Goal: Task Accomplishment & Management: Use online tool/utility

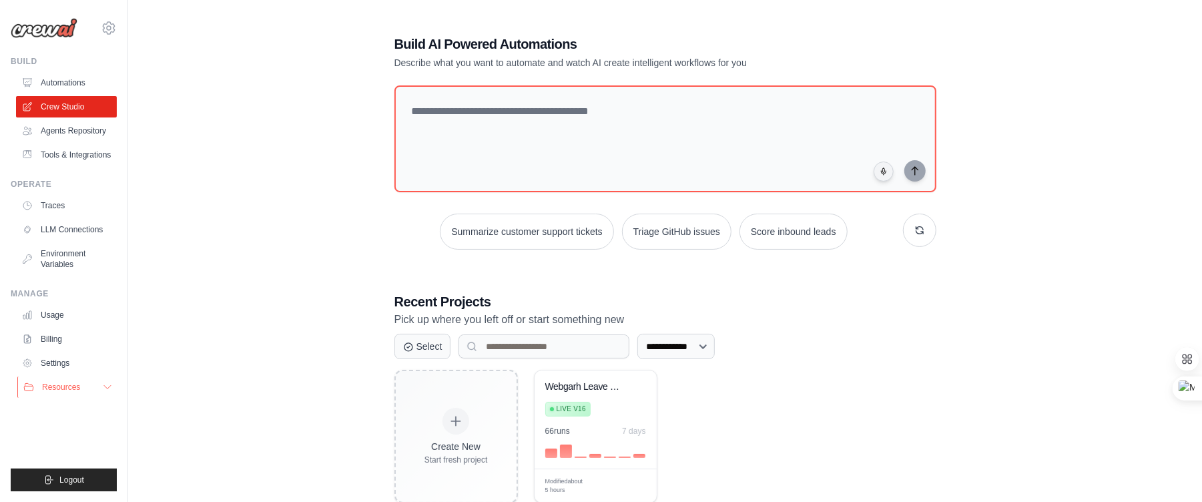
click at [100, 398] on button "Resources" at bounding box center [67, 386] width 101 height 21
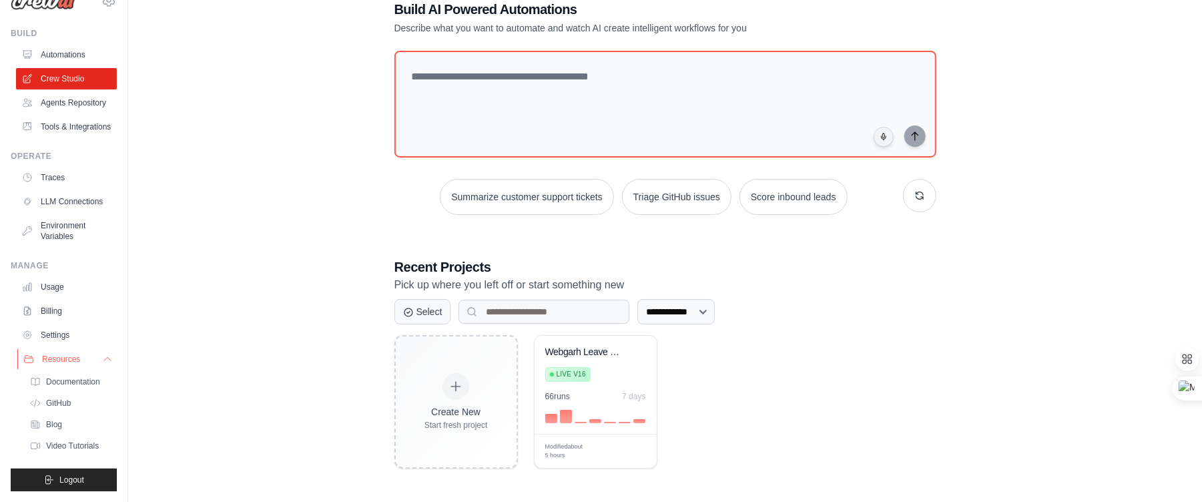
scroll to position [36, 0]
click at [85, 348] on button "Resources" at bounding box center [67, 358] width 101 height 21
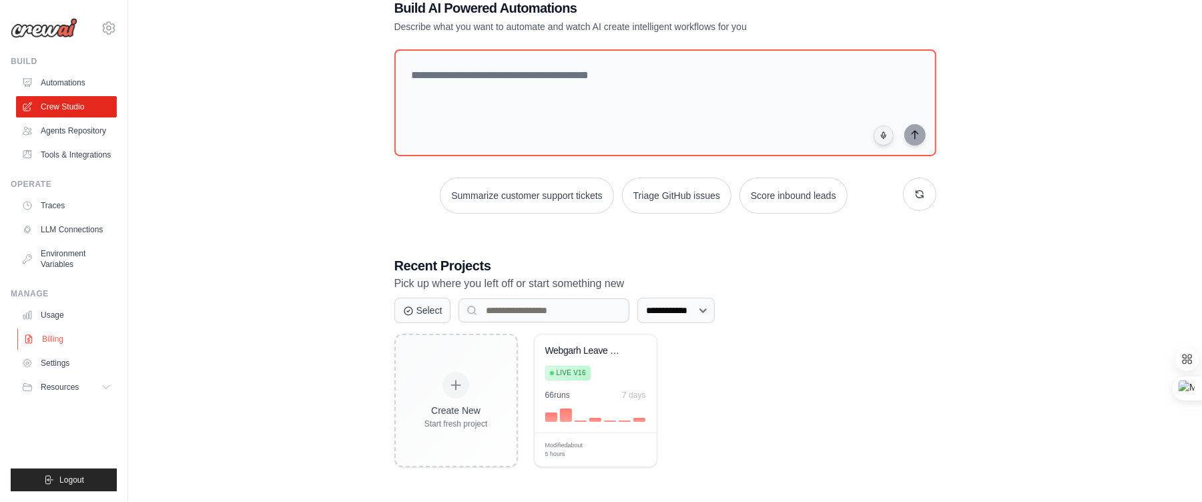
scroll to position [0, 0]
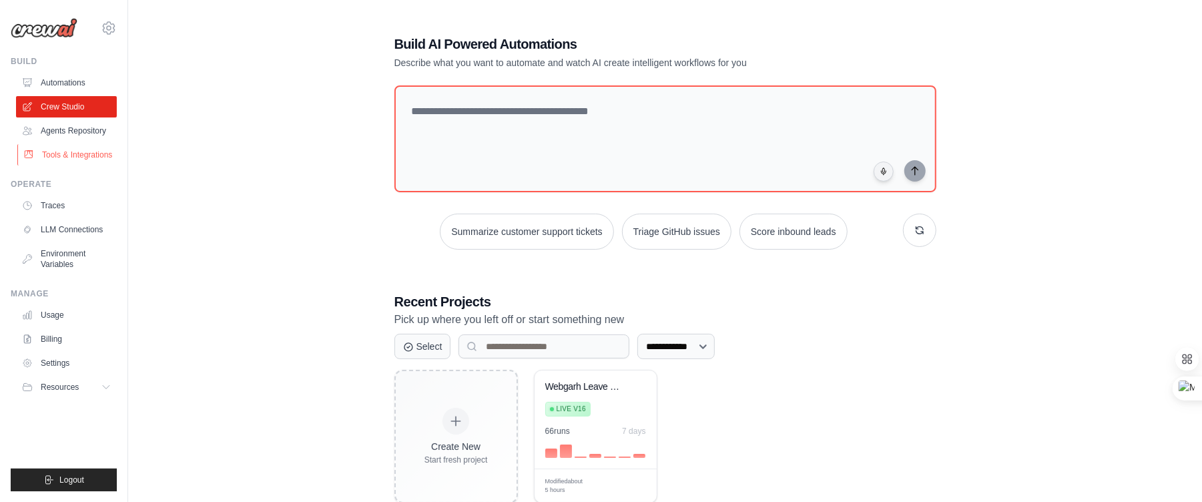
click at [73, 161] on link "Tools & Integrations" at bounding box center [67, 154] width 101 height 21
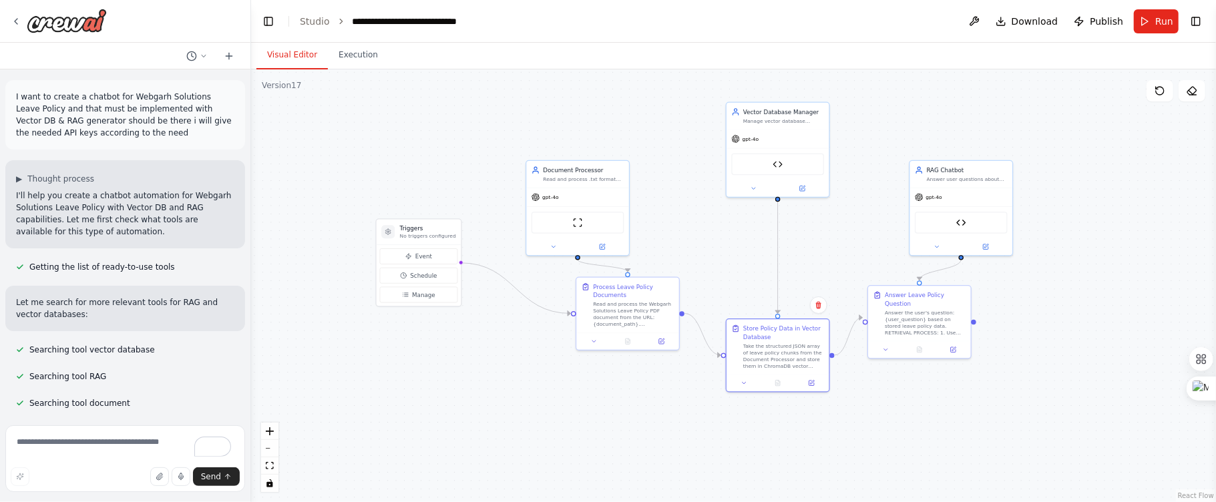
scroll to position [59007, 0]
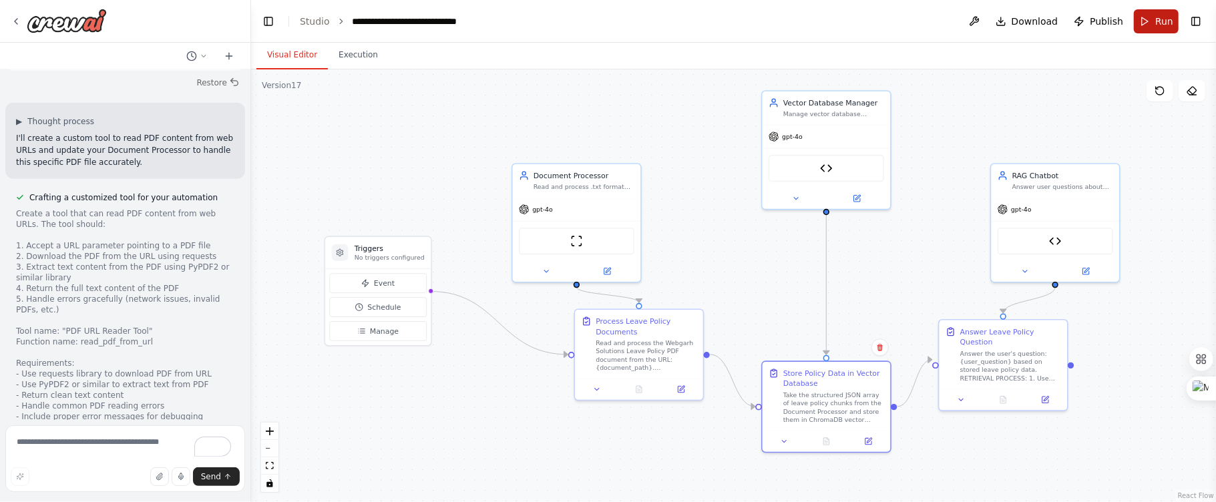
click at [1165, 25] on span "Run" at bounding box center [1164, 21] width 18 height 13
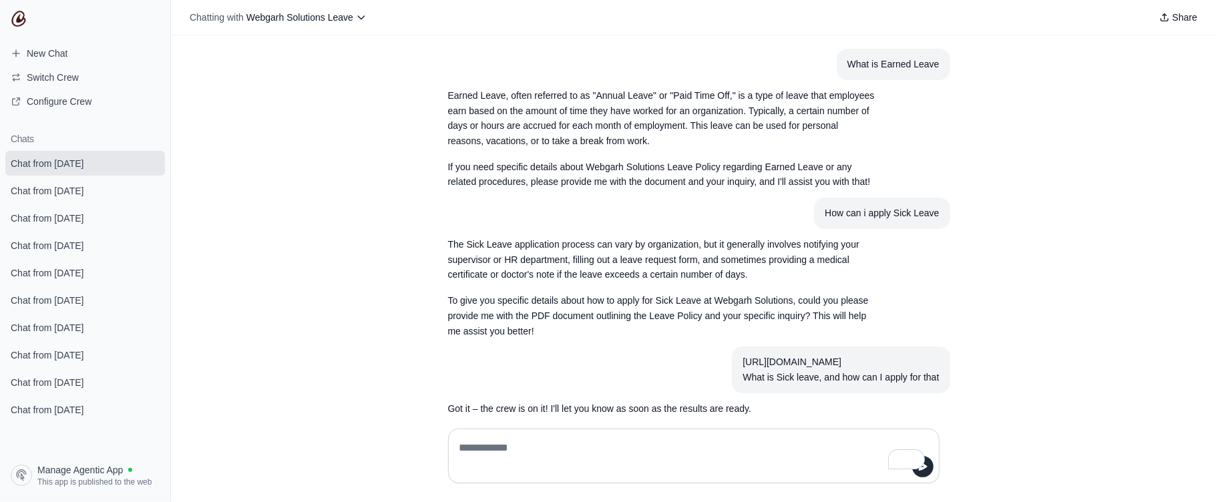
scroll to position [1937, 0]
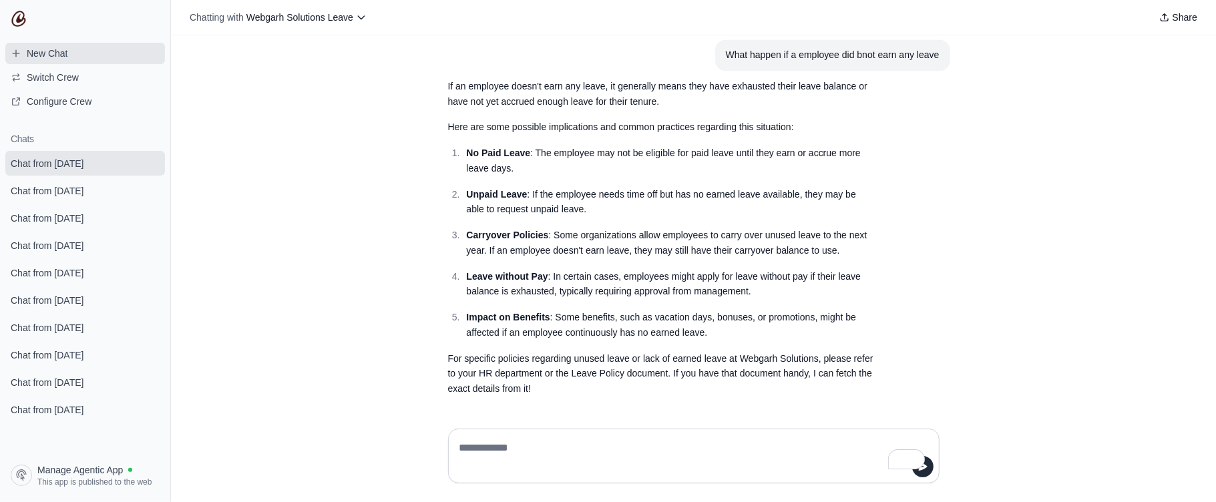
click at [41, 59] on span "New Chat" at bounding box center [47, 53] width 41 height 13
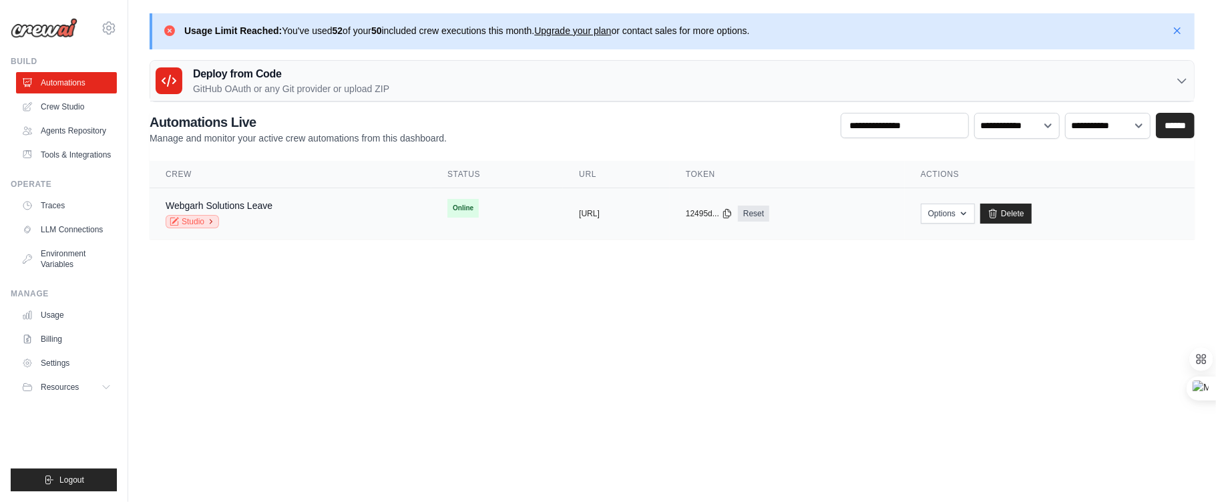
click at [208, 218] on icon at bounding box center [211, 222] width 8 height 8
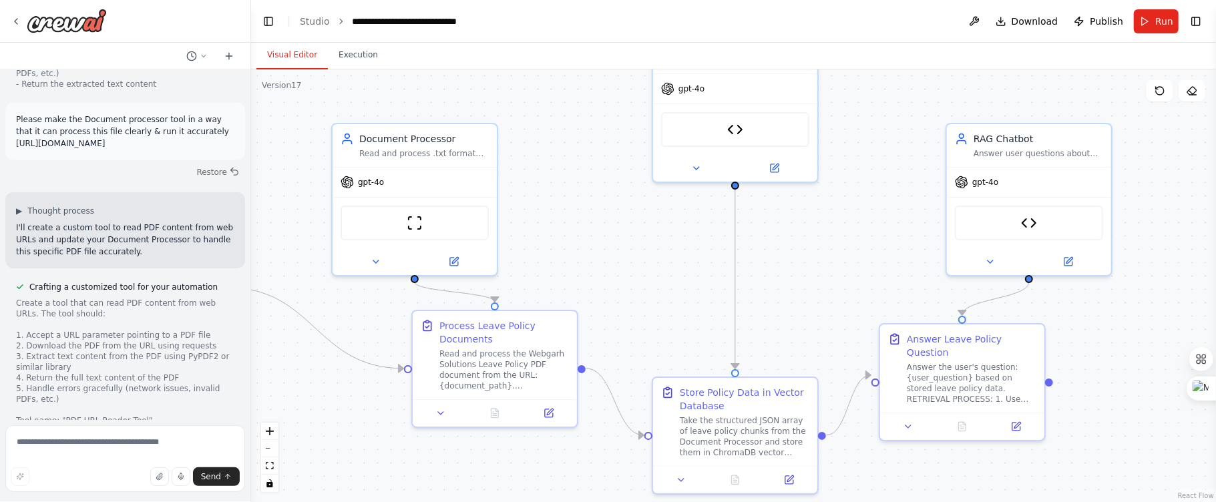
scroll to position [59007, 0]
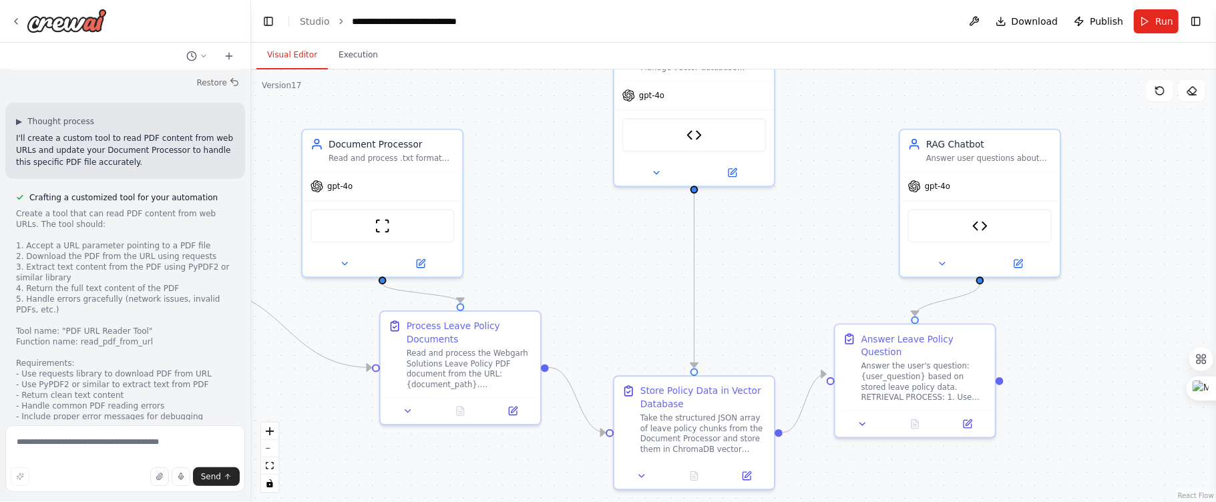
drag, startPoint x: 486, startPoint y: 136, endPoint x: 508, endPoint y: 150, distance: 26.5
click at [508, 150] on div ".deletable-edge-delete-btn { width: 20px; height: 20px; border: 0px solid #ffff…" at bounding box center [733, 285] width 965 height 433
click at [356, 61] on button "Execution" at bounding box center [358, 55] width 61 height 28
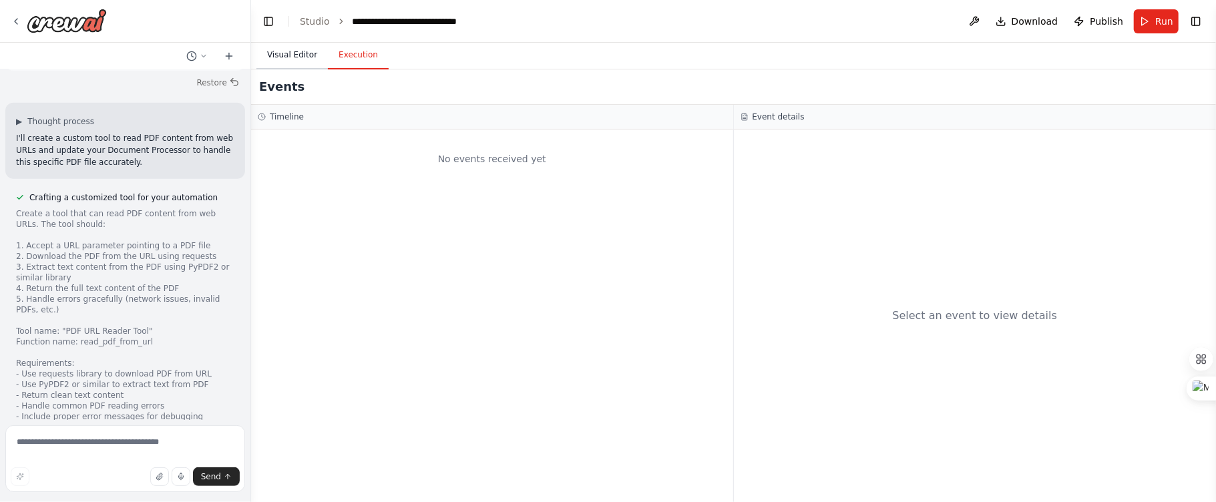
click at [298, 59] on button "Visual Editor" at bounding box center [291, 55] width 71 height 28
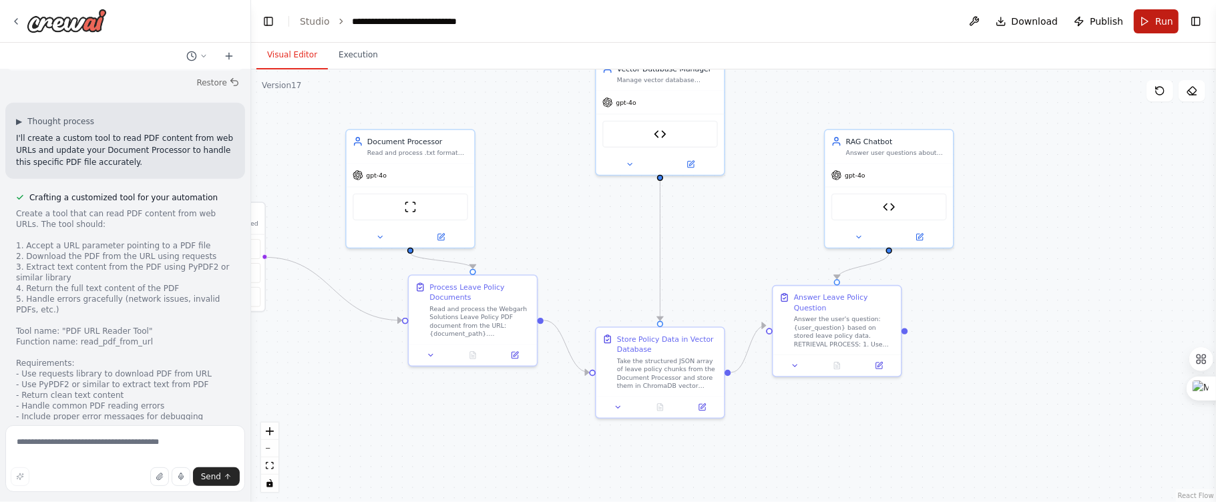
click at [1145, 25] on button "Run" at bounding box center [1155, 21] width 45 height 24
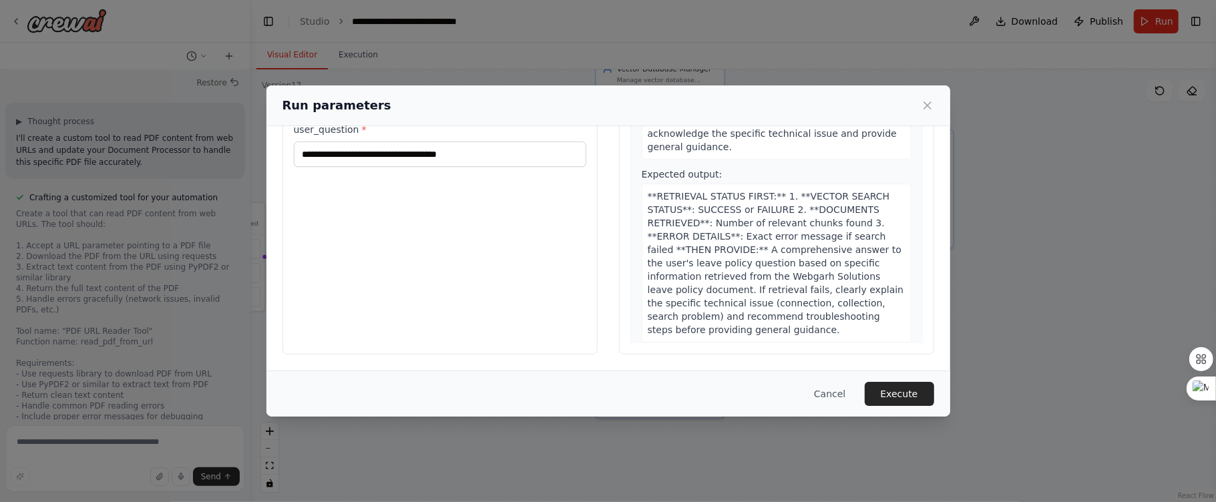
scroll to position [1236, 0]
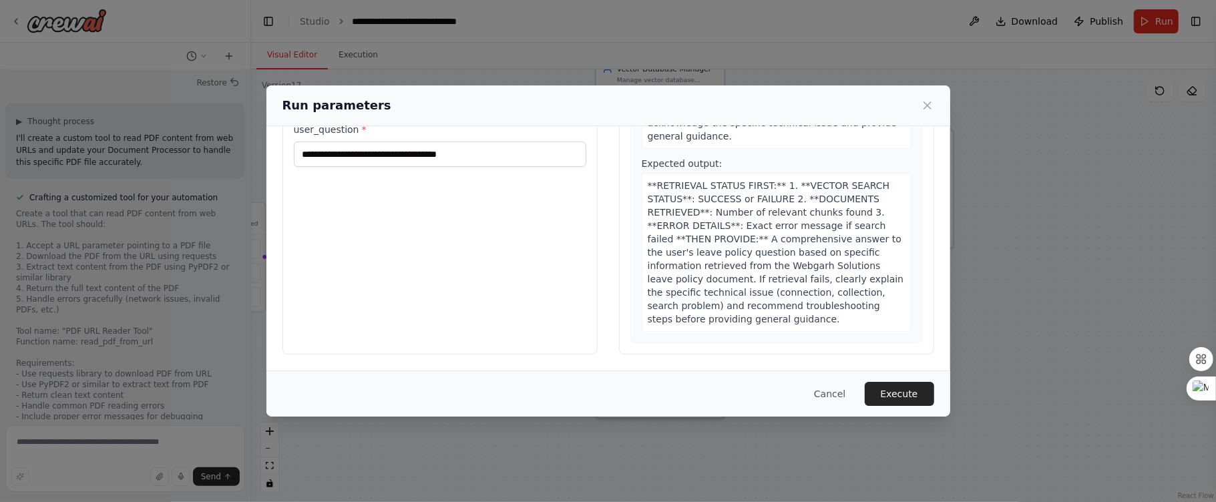
click at [902, 391] on button "Execute" at bounding box center [898, 394] width 69 height 24
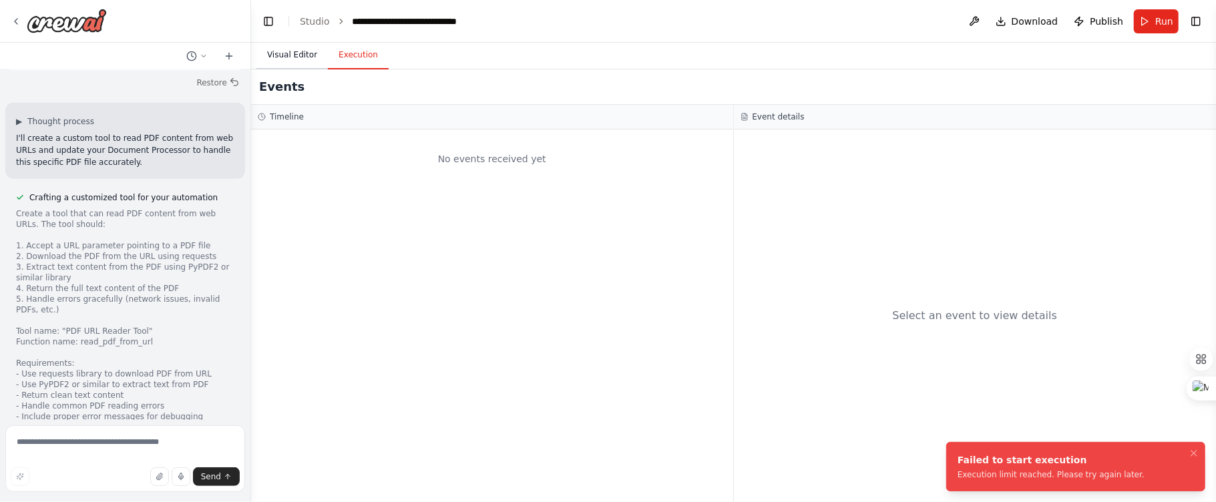
click at [288, 53] on button "Visual Editor" at bounding box center [291, 55] width 71 height 28
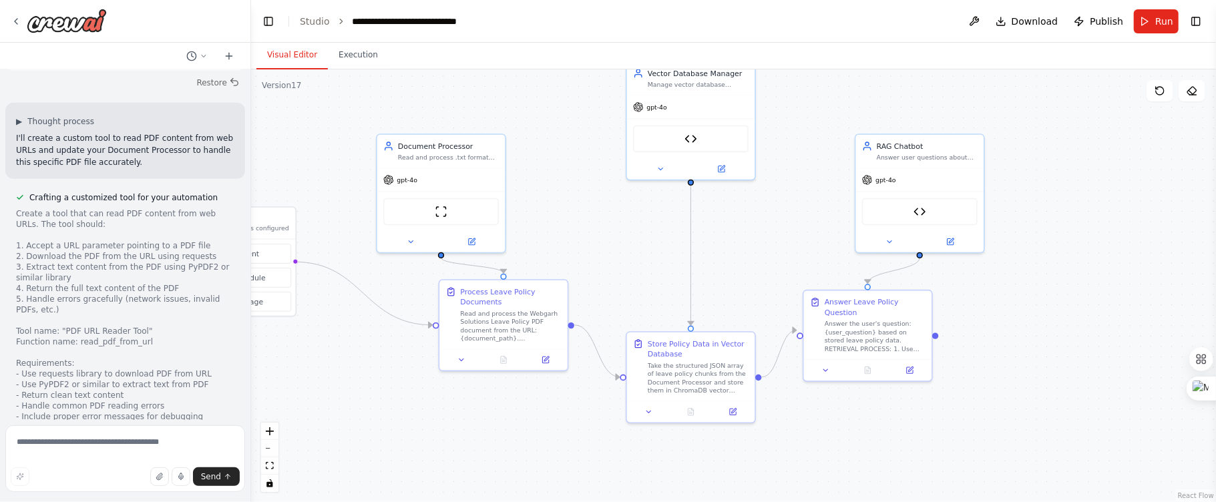
drag, startPoint x: 500, startPoint y: 154, endPoint x: 531, endPoint y: 158, distance: 31.1
click at [531, 158] on div ".deletable-edge-delete-btn { width: 20px; height: 20px; border: 0px solid #ffff…" at bounding box center [733, 285] width 965 height 433
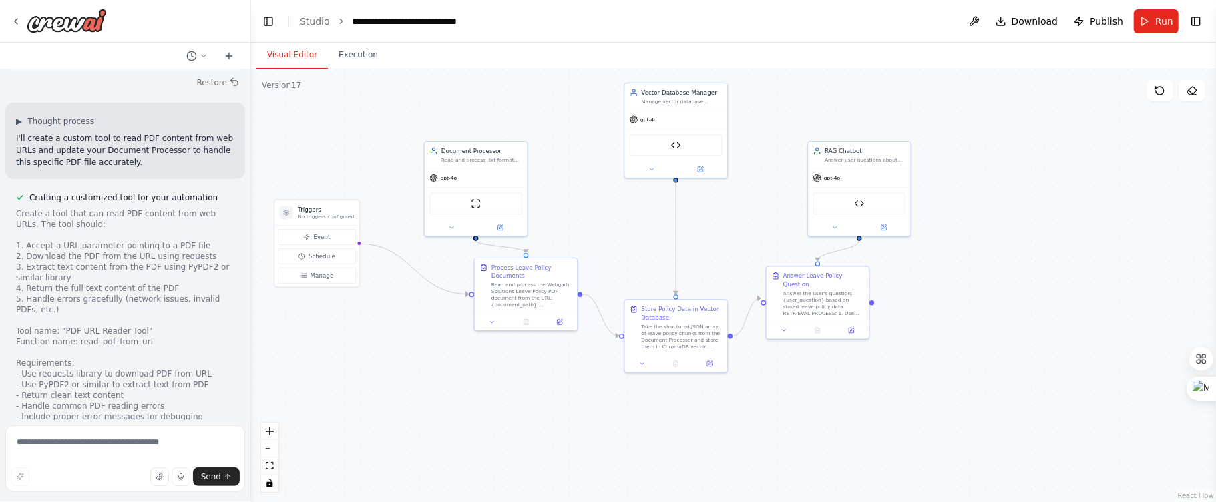
drag, startPoint x: 539, startPoint y: 143, endPoint x: 555, endPoint y: 146, distance: 16.4
click at [555, 146] on div ".deletable-edge-delete-btn { width: 20px; height: 20px; border: 0px solid #ffff…" at bounding box center [733, 285] width 965 height 433
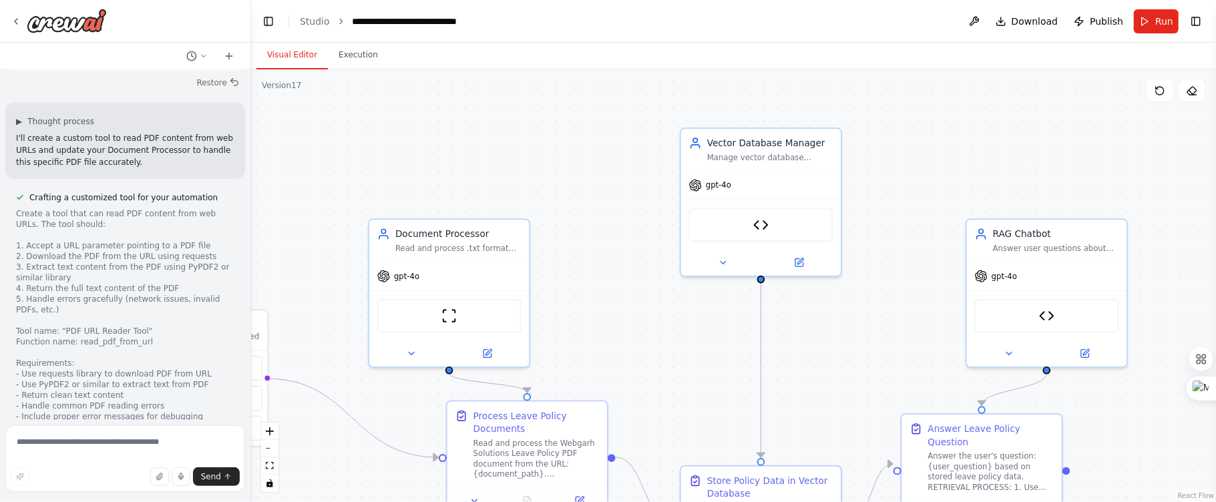
drag, startPoint x: 589, startPoint y: 154, endPoint x: 620, endPoint y: 196, distance: 51.5
click at [619, 196] on div ".deletable-edge-delete-btn { width: 20px; height: 20px; border: 0px solid #ffff…" at bounding box center [733, 285] width 965 height 433
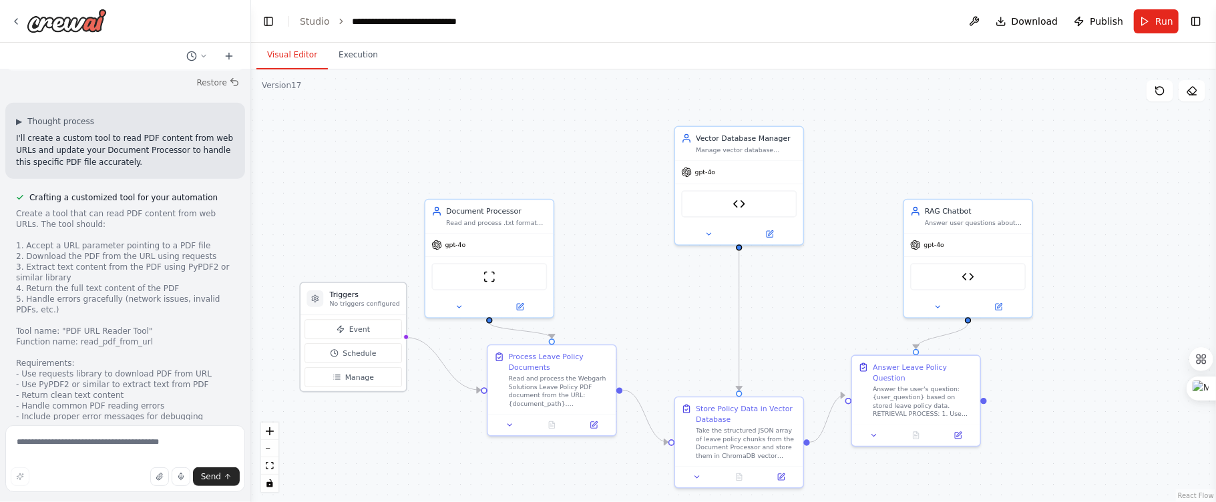
drag, startPoint x: 314, startPoint y: 292, endPoint x: 372, endPoint y: 304, distance: 59.8
click at [372, 304] on p "No triggers configured" at bounding box center [365, 304] width 70 height 8
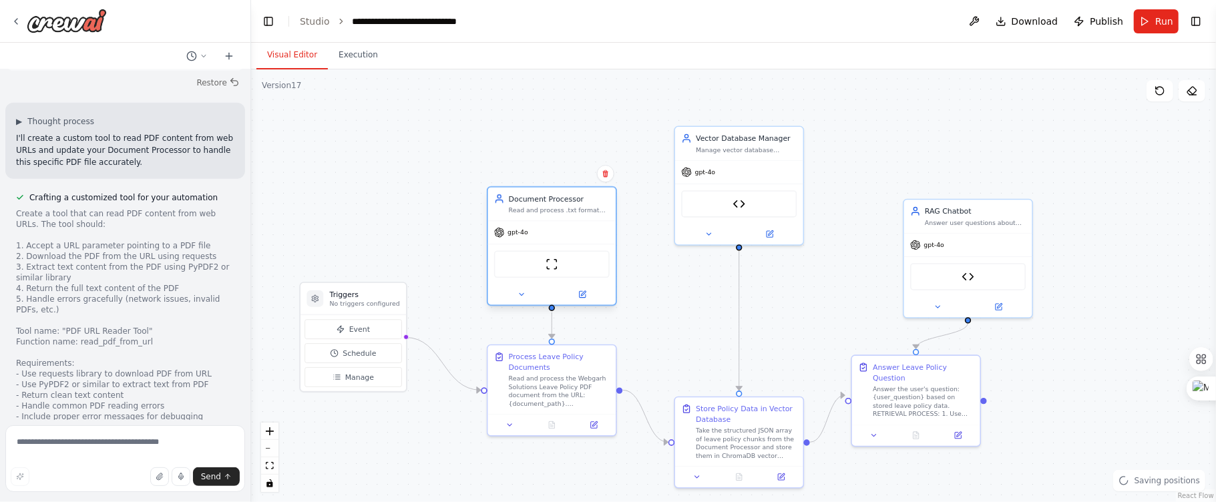
drag, startPoint x: 457, startPoint y: 224, endPoint x: 517, endPoint y: 212, distance: 61.1
click at [517, 212] on div "Read and process .txt format leave policy documents from {document_path}, extra…" at bounding box center [559, 210] width 101 height 8
drag, startPoint x: 960, startPoint y: 228, endPoint x: 917, endPoint y: 218, distance: 44.5
click at [917, 218] on div "RAG Chatbot Answer user questions about leave policies using the processed docu…" at bounding box center [926, 204] width 128 height 33
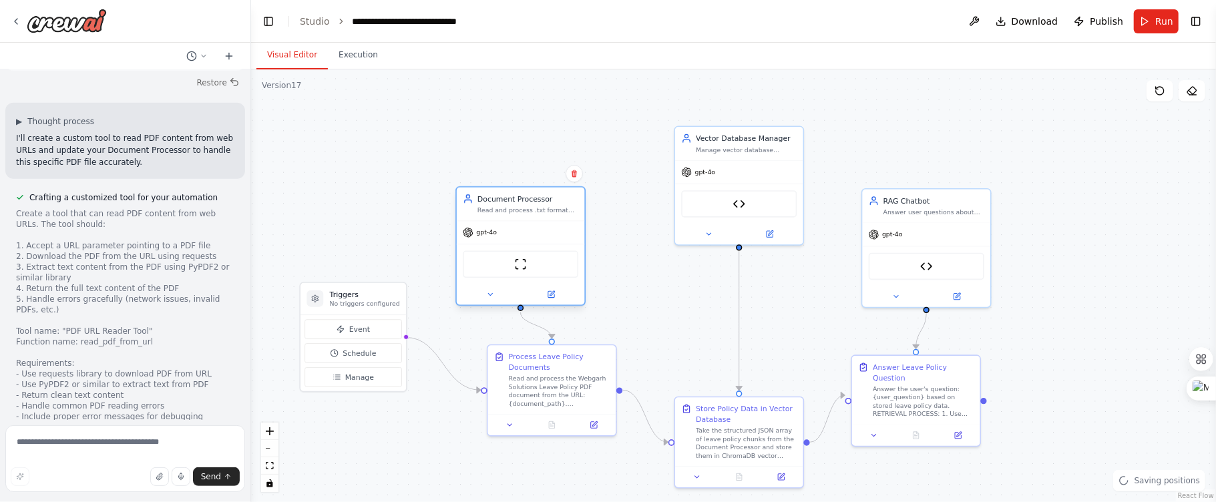
drag, startPoint x: 579, startPoint y: 206, endPoint x: 551, endPoint y: 203, distance: 28.2
click at [551, 203] on div "Document Processor Read and process .txt format leave policy documents from {do…" at bounding box center [527, 204] width 101 height 21
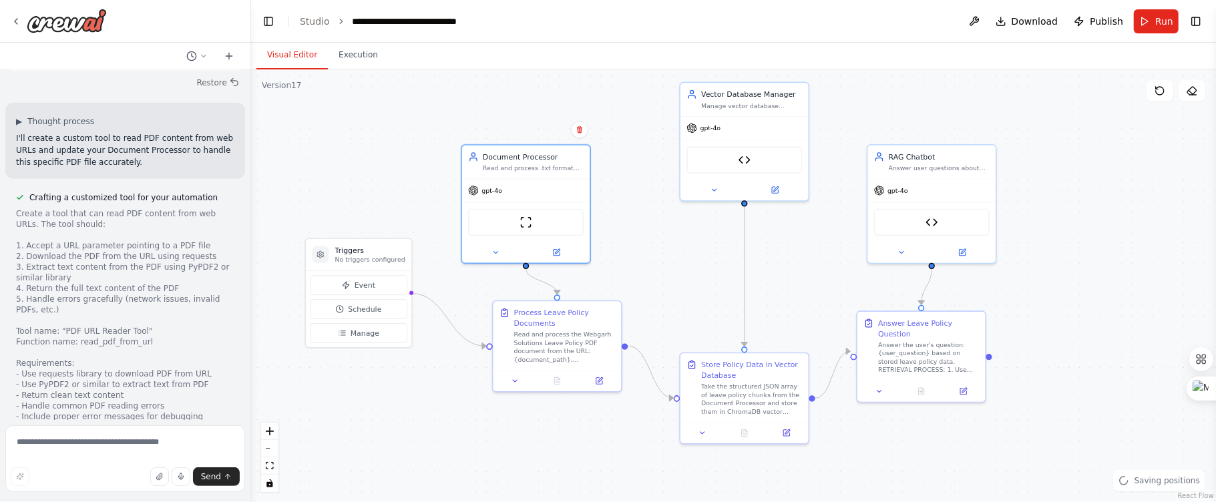
drag, startPoint x: 1100, startPoint y: 317, endPoint x: 1105, endPoint y: 273, distance: 44.4
click at [1105, 273] on div ".deletable-edge-delete-btn { width: 20px; height: 20px; border: 0px solid #ffff…" at bounding box center [733, 285] width 965 height 433
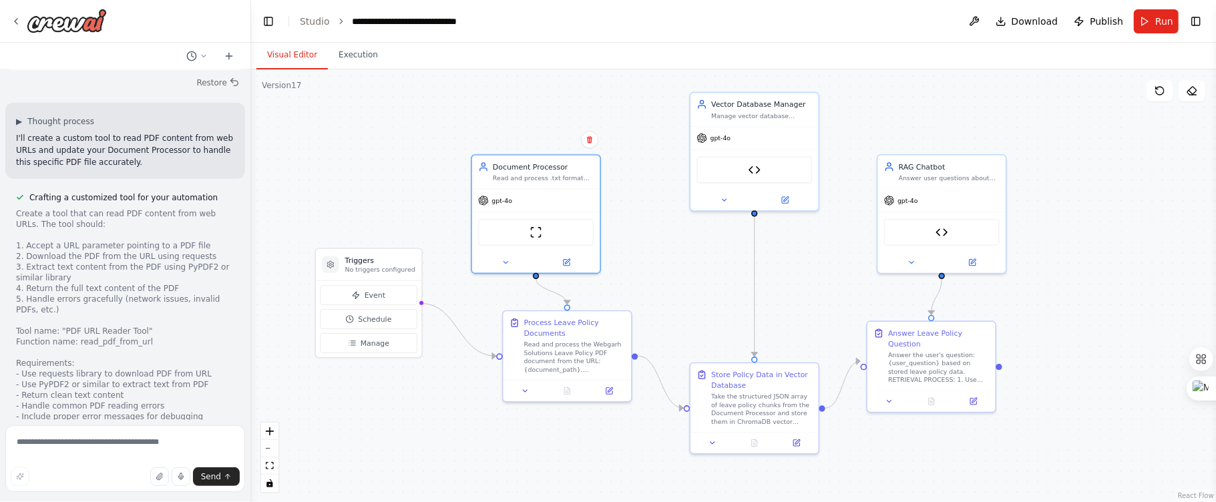
drag, startPoint x: 332, startPoint y: 3, endPoint x: 473, endPoint y: 123, distance: 185.2
click at [473, 123] on div ".deletable-edge-delete-btn { width: 20px; height: 20px; border: 0px solid #ffff…" at bounding box center [733, 285] width 965 height 433
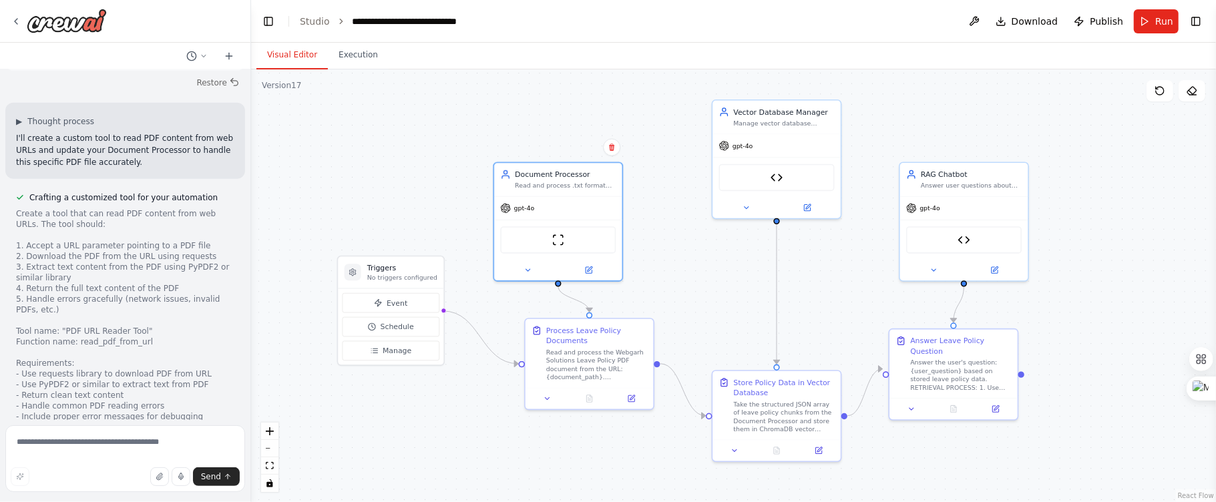
drag, startPoint x: 475, startPoint y: 115, endPoint x: 493, endPoint y: 118, distance: 18.3
click at [493, 118] on div ".deletable-edge-delete-btn { width: 20px; height: 20px; border: 0px solid #ffff…" at bounding box center [733, 285] width 965 height 433
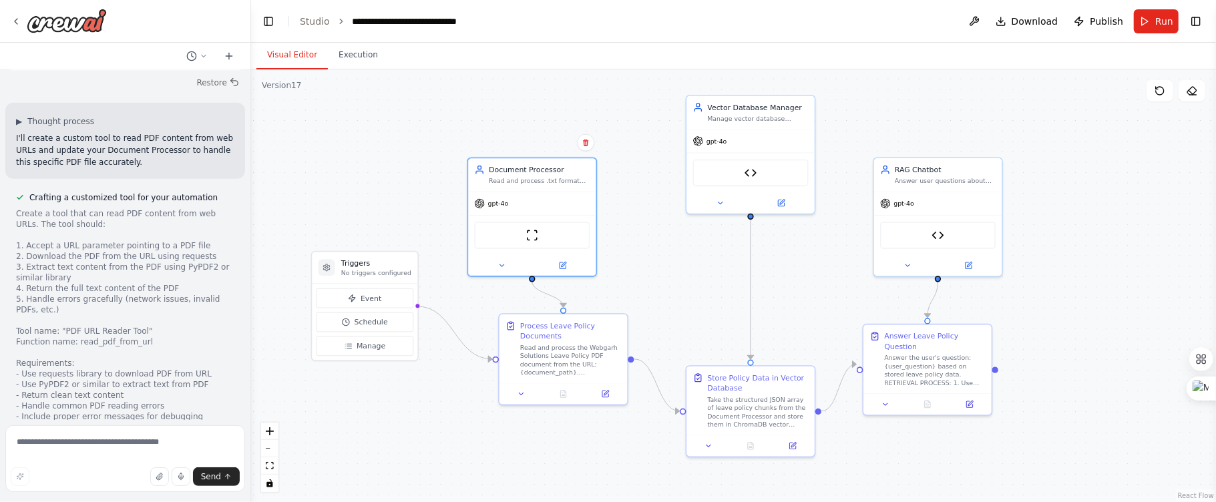
drag, startPoint x: 692, startPoint y: 104, endPoint x: 667, endPoint y: 99, distance: 25.8
click at [667, 99] on div ".deletable-edge-delete-btn { width: 20px; height: 20px; border: 0px solid #ffff…" at bounding box center [733, 285] width 965 height 433
click at [1089, 19] on button "Publish" at bounding box center [1098, 21] width 60 height 24
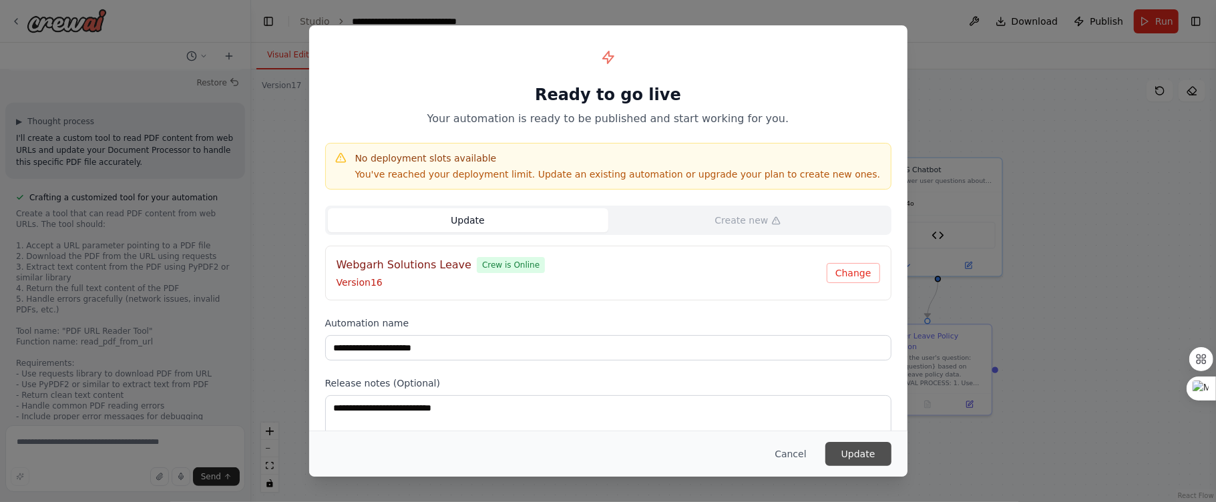
click at [850, 458] on button "Update" at bounding box center [858, 454] width 66 height 24
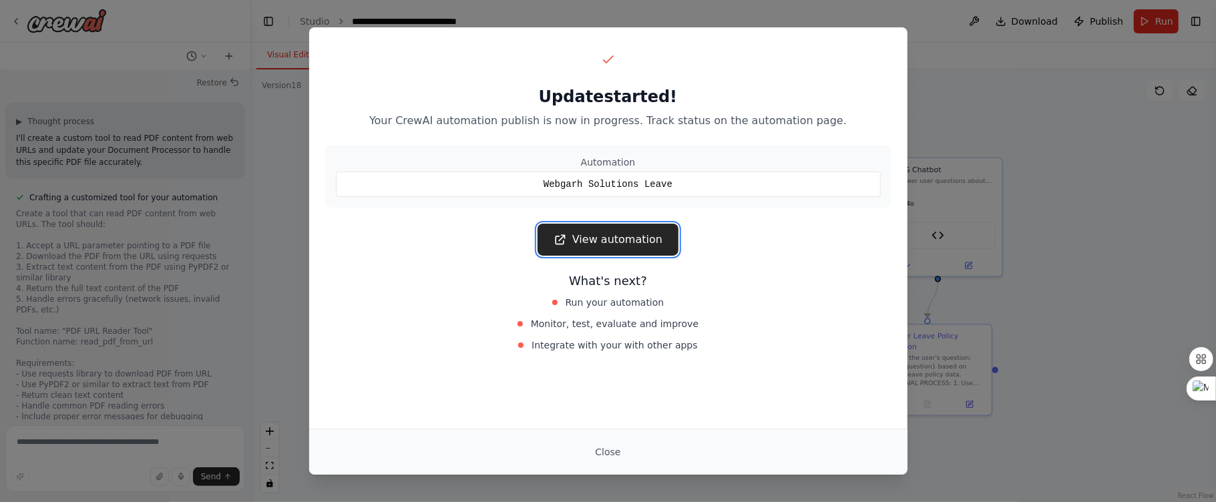
click at [633, 243] on link "View automation" at bounding box center [607, 240] width 141 height 32
click at [615, 453] on button "Close" at bounding box center [607, 452] width 47 height 24
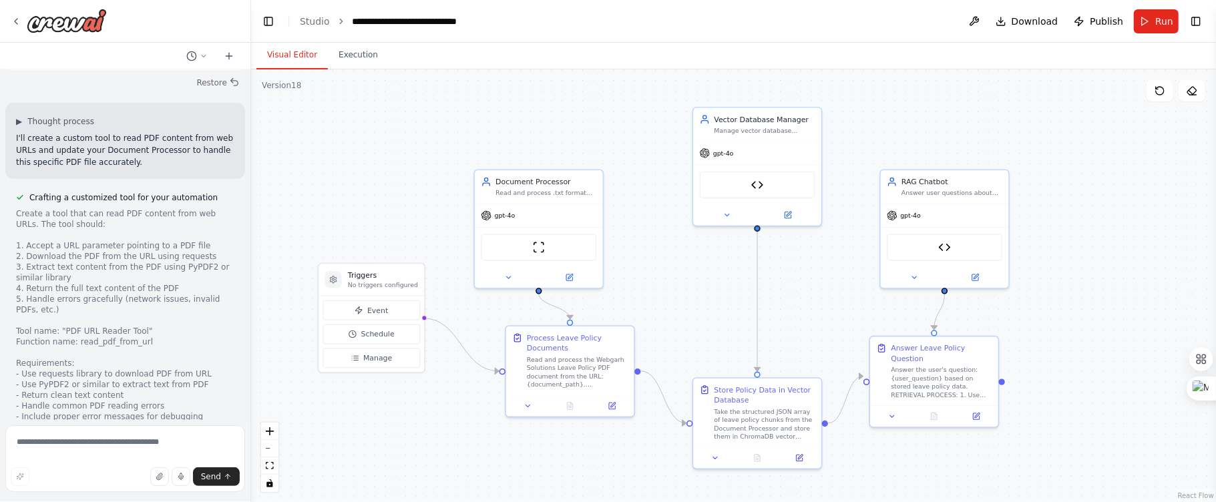
drag, startPoint x: 546, startPoint y: 112, endPoint x: 553, endPoint y: 124, distance: 14.1
click at [553, 124] on div ".deletable-edge-delete-btn { width: 20px; height: 20px; border: 0px solid #ffff…" at bounding box center [733, 285] width 965 height 433
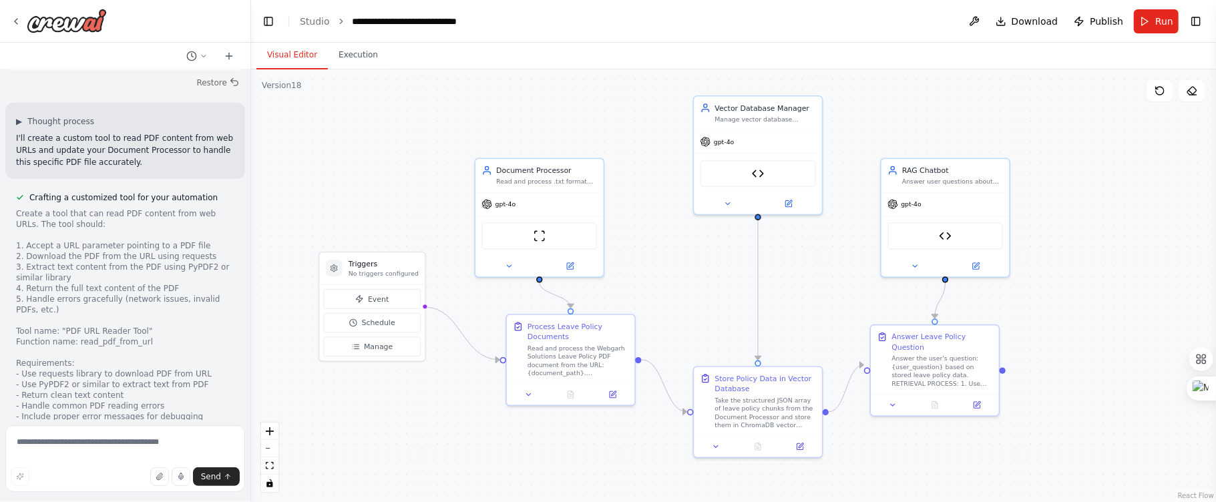
drag, startPoint x: 646, startPoint y: 139, endPoint x: 646, endPoint y: 124, distance: 14.7
click at [646, 124] on div ".deletable-edge-delete-btn { width: 20px; height: 20px; border: 0px solid #ffff…" at bounding box center [733, 285] width 965 height 433
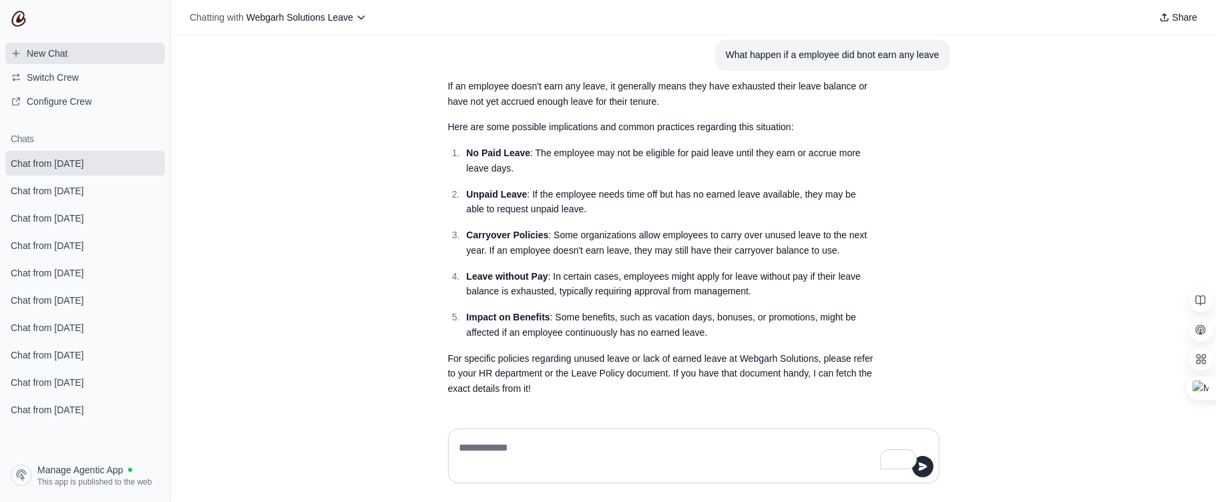
click at [64, 54] on span "New Chat" at bounding box center [47, 53] width 41 height 13
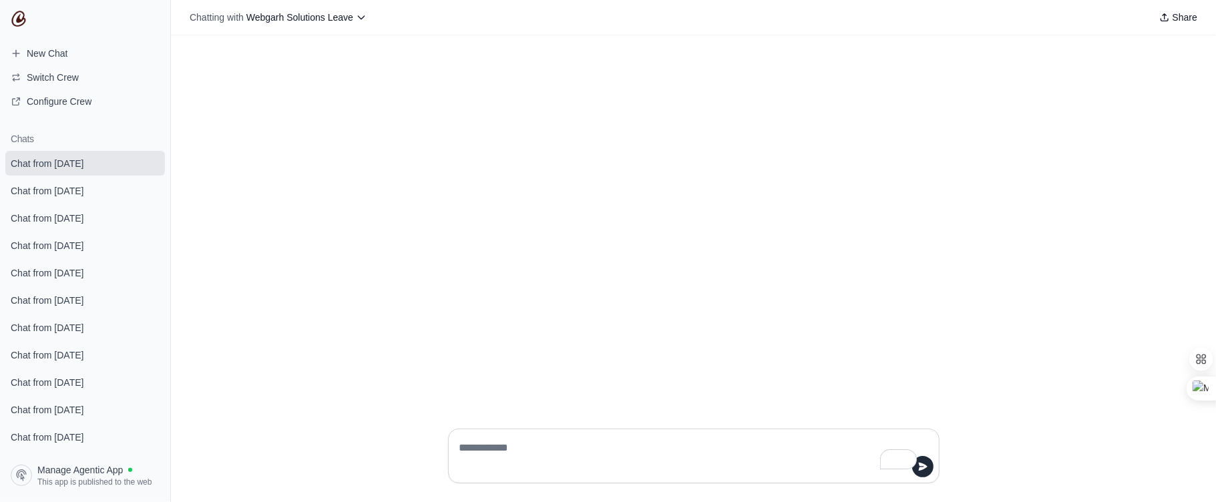
click at [544, 447] on textarea "To enrich screen reader interactions, please activate Accessibility in Grammarl…" at bounding box center [690, 455] width 466 height 37
type textarea "**********"
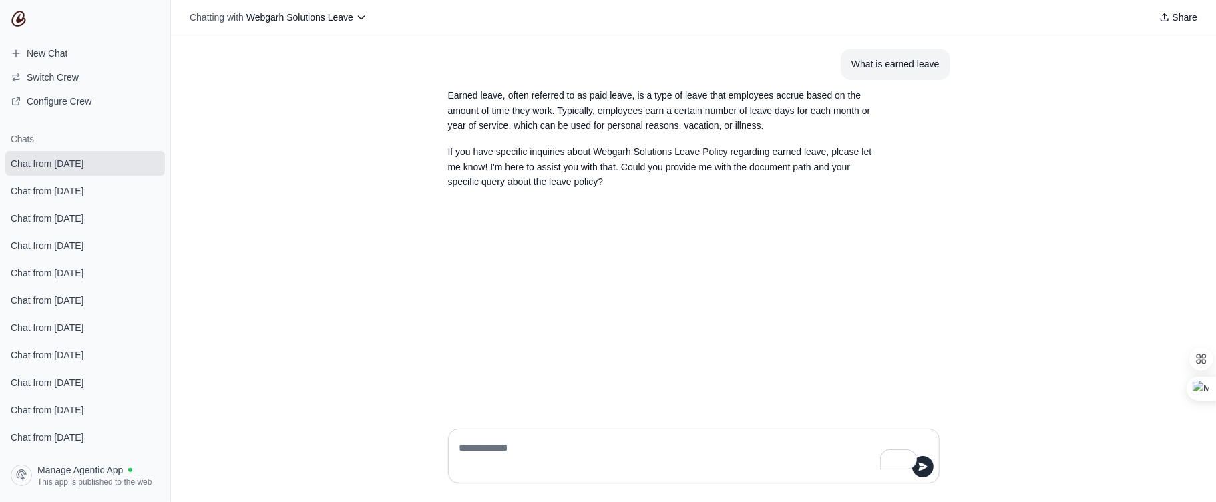
click at [500, 451] on textarea "To enrich screen reader interactions, please activate Accessibility in Grammarl…" at bounding box center [690, 455] width 466 height 37
paste textarea "**********"
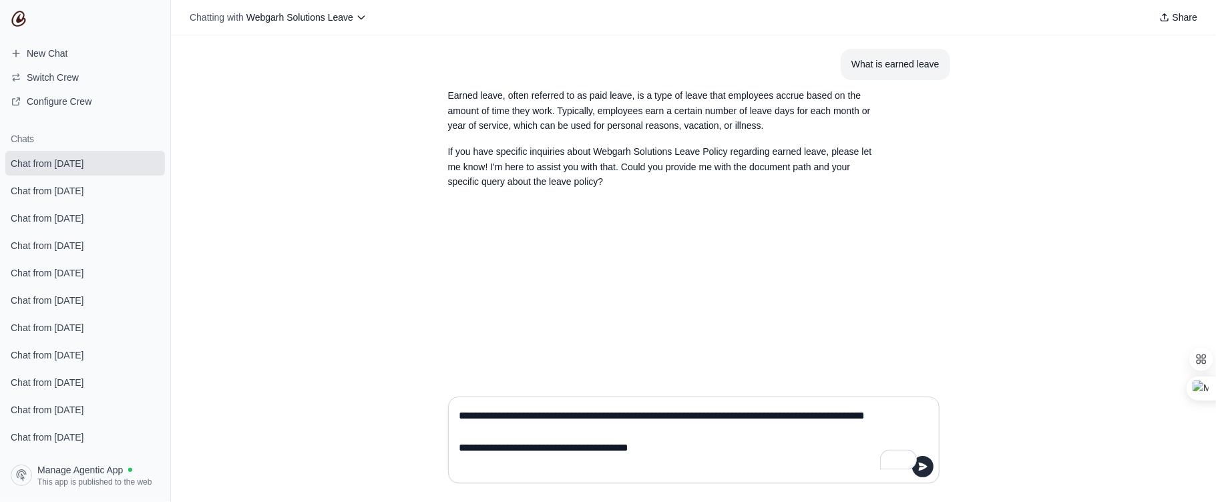
click at [691, 460] on textarea "**********" at bounding box center [690, 439] width 466 height 69
type textarea "**********"
click at [924, 471] on icon "submit" at bounding box center [922, 466] width 11 height 11
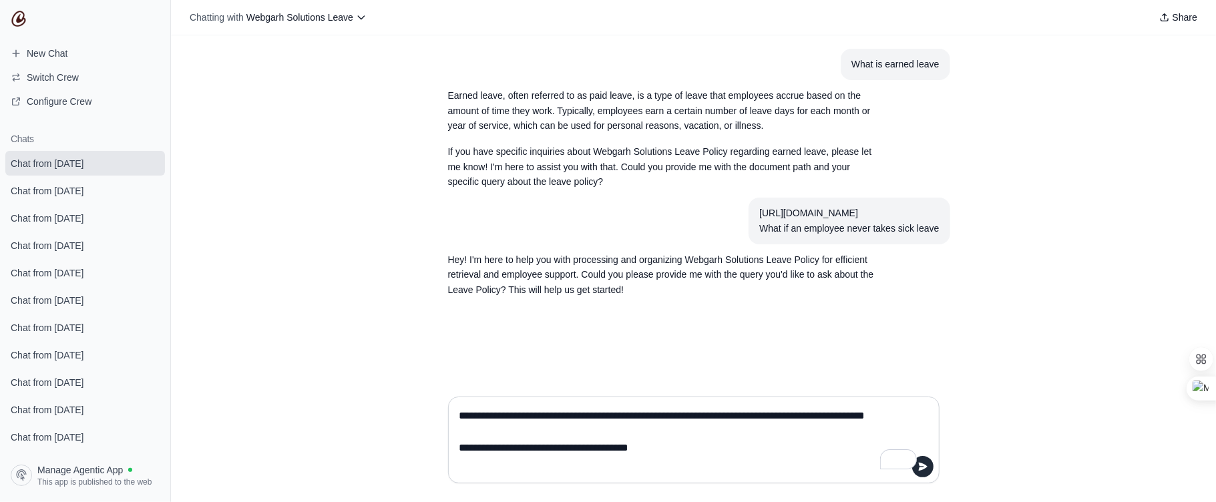
click at [488, 409] on textarea "**********" at bounding box center [690, 439] width 466 height 69
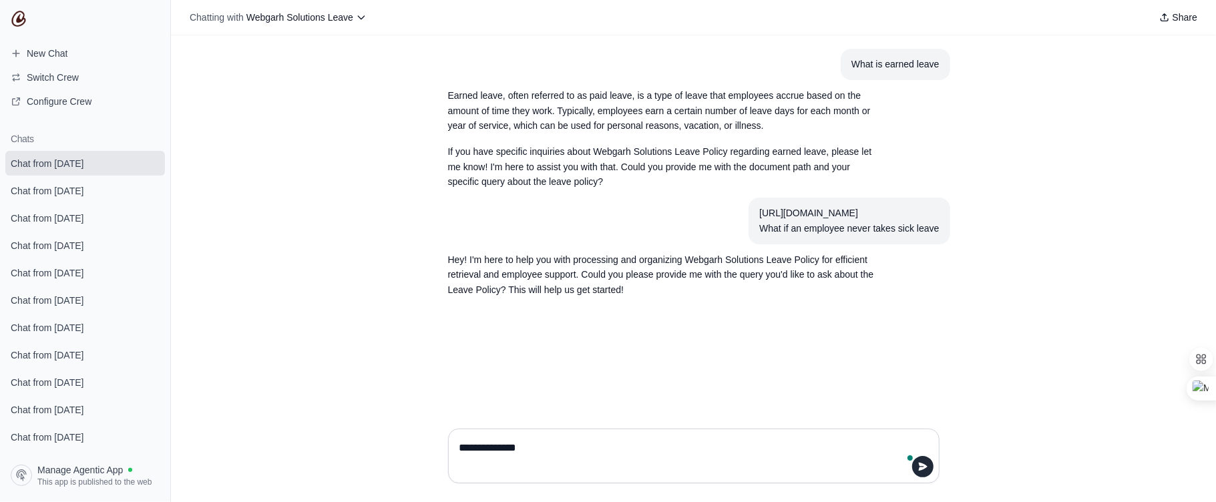
type textarea "**********"
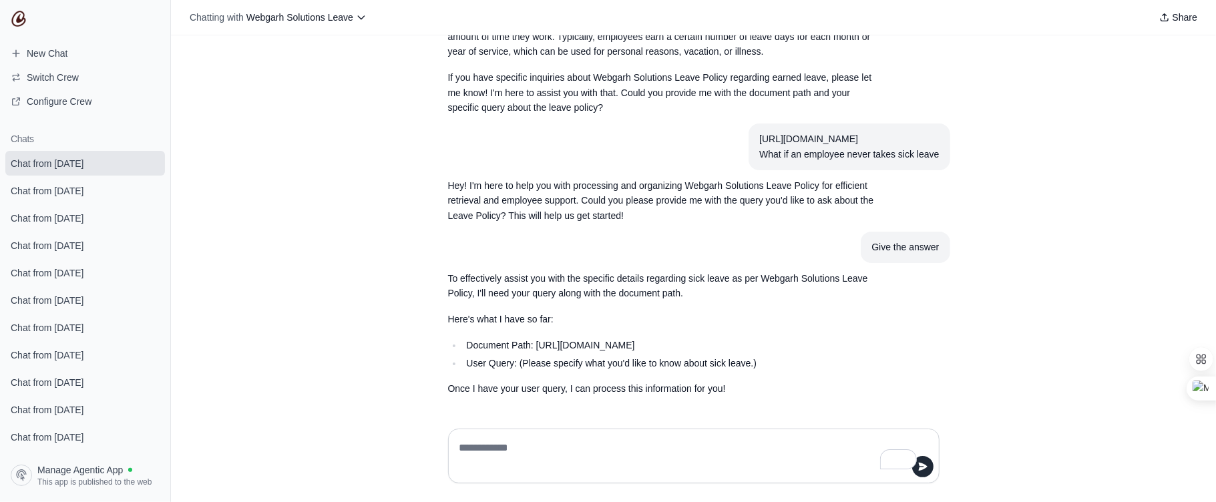
scroll to position [89, 0]
type textarea "**********"
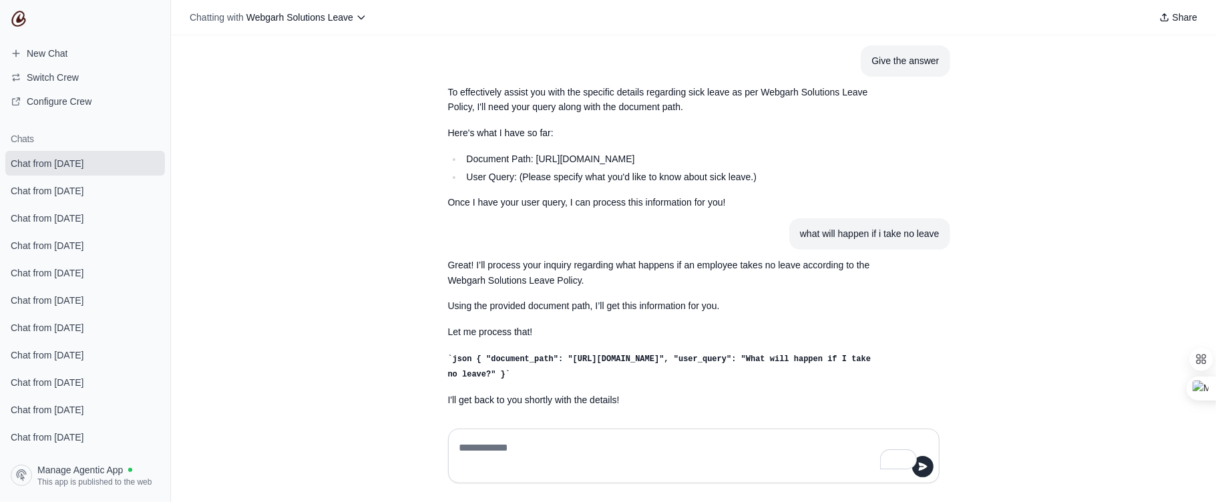
scroll to position [303, 0]
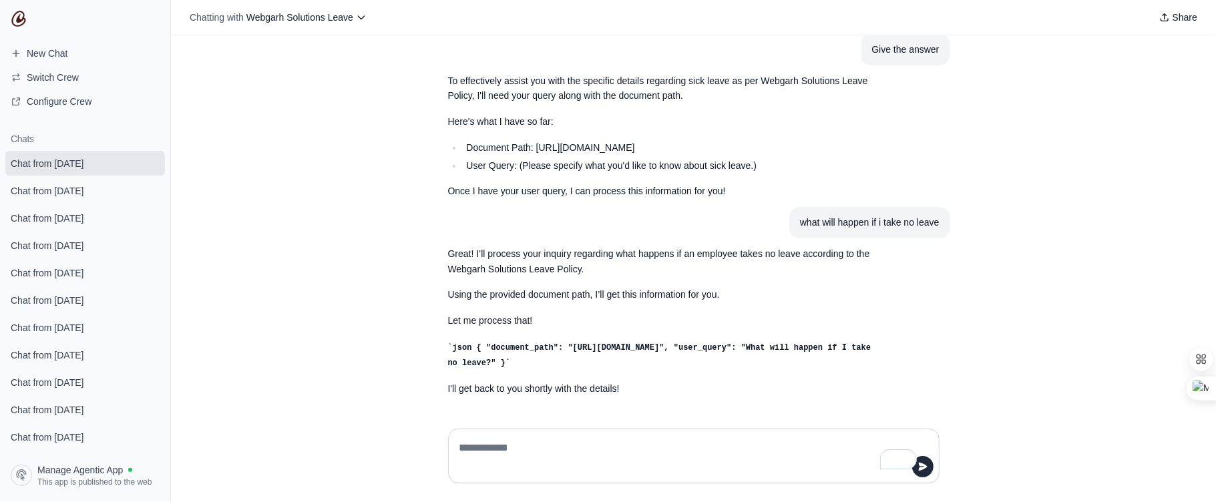
click at [673, 462] on textarea "To enrich screen reader interactions, please activate Accessibility in Grammarl…" at bounding box center [690, 455] width 466 height 37
paste textarea "**********"
type textarea "**********"
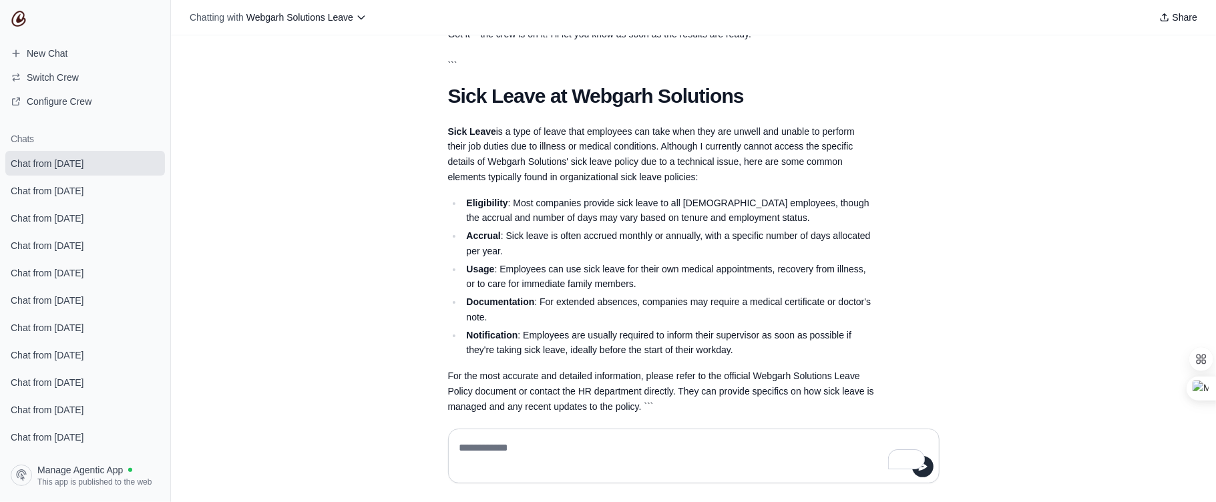
scroll to position [753, 0]
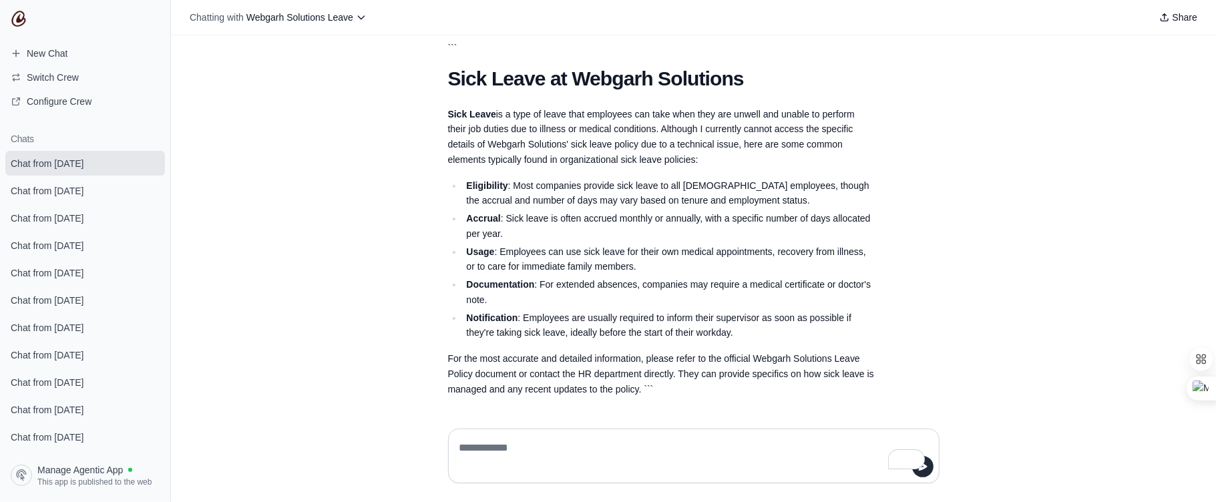
click at [499, 453] on textarea "To enrich screen reader interactions, please activate Accessibility in Grammarl…" at bounding box center [694, 455] width 474 height 37
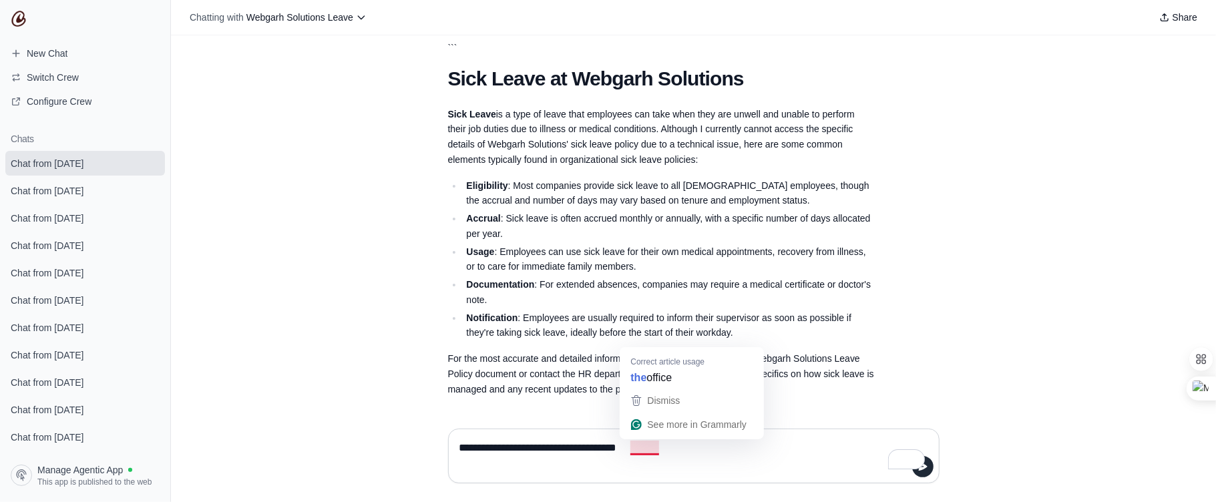
click at [646, 449] on textarea "**********" at bounding box center [694, 455] width 474 height 37
type textarea "**********"
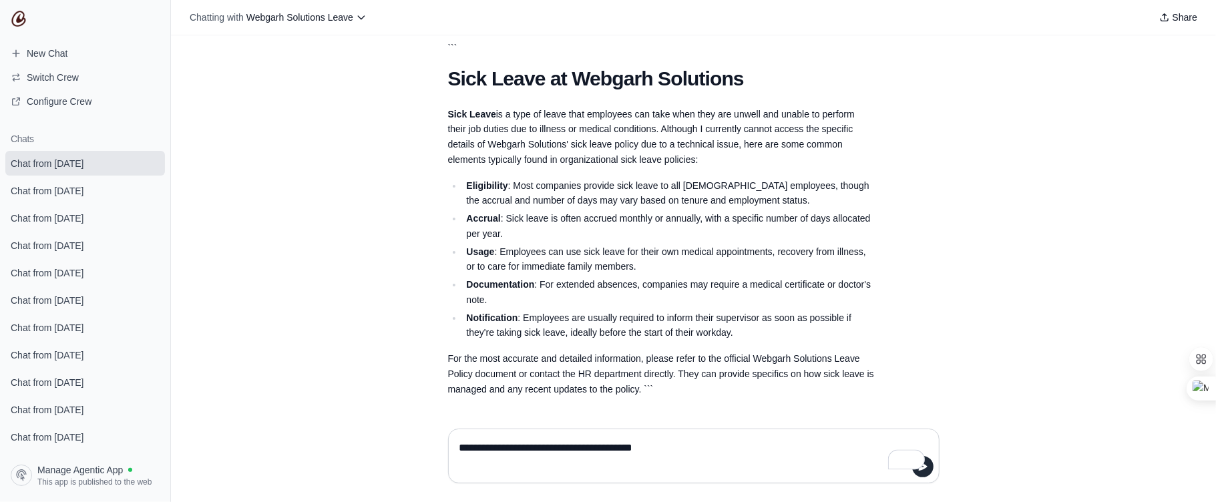
click at [681, 451] on textarea "**********" at bounding box center [694, 455] width 474 height 37
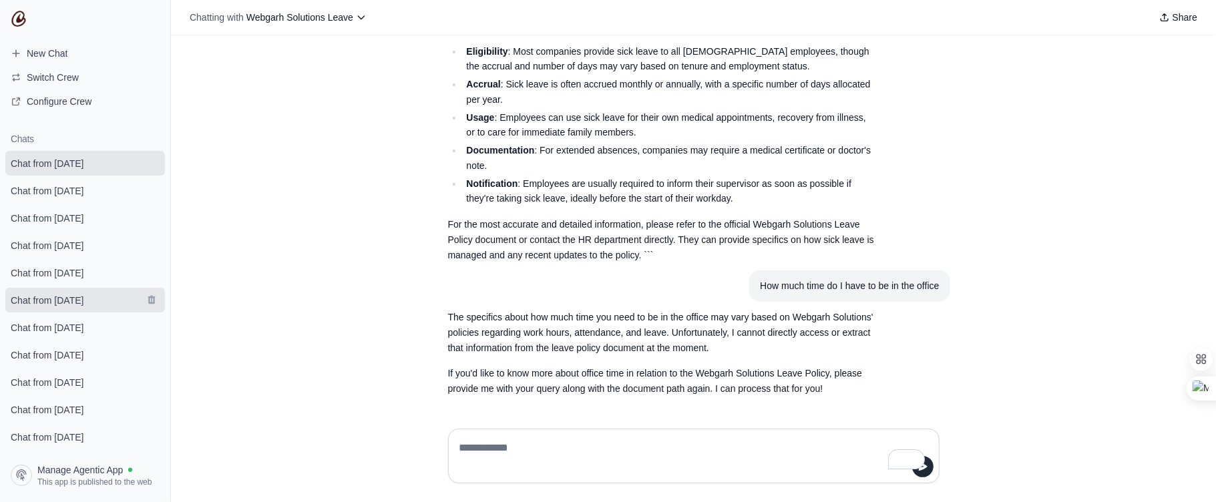
scroll to position [901, 0]
type textarea "**********"
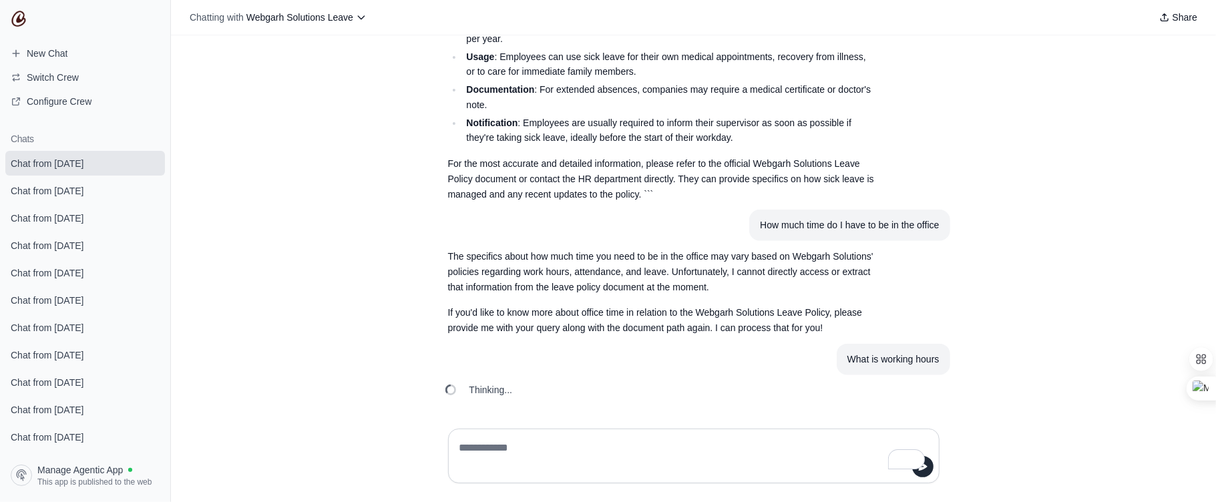
scroll to position [1021, 0]
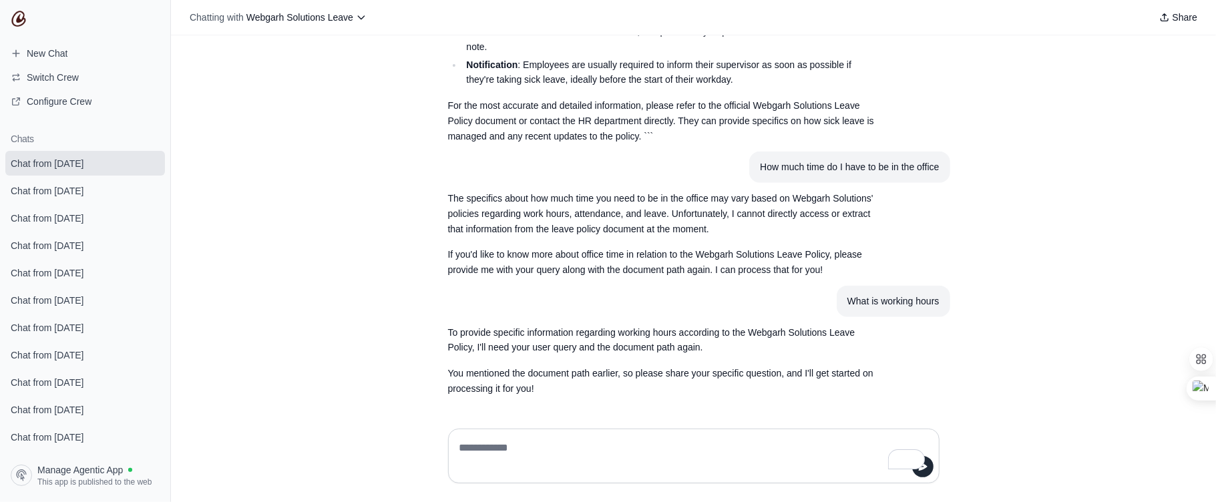
paste textarea "**********"
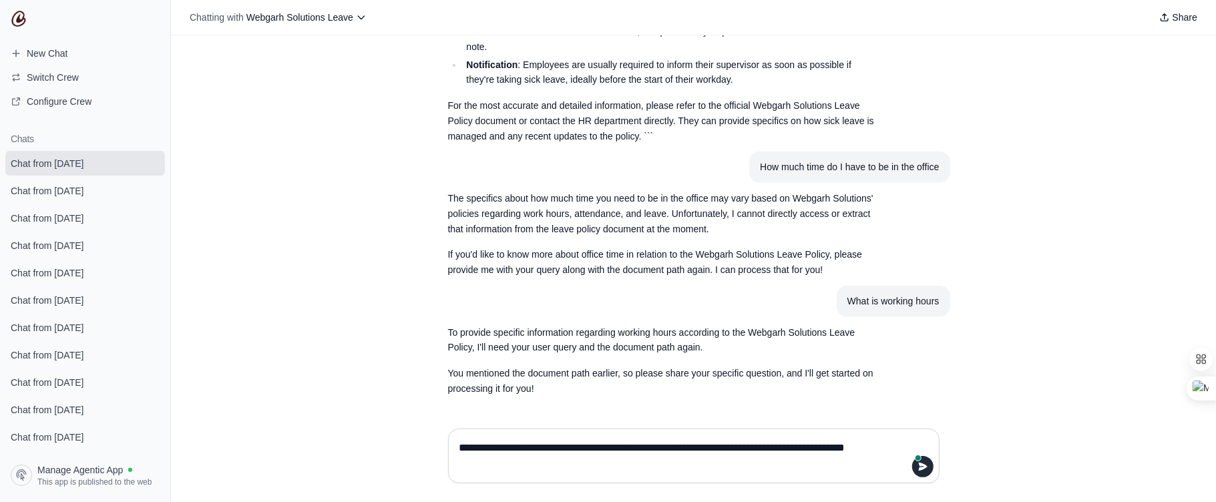
paste textarea "**********"
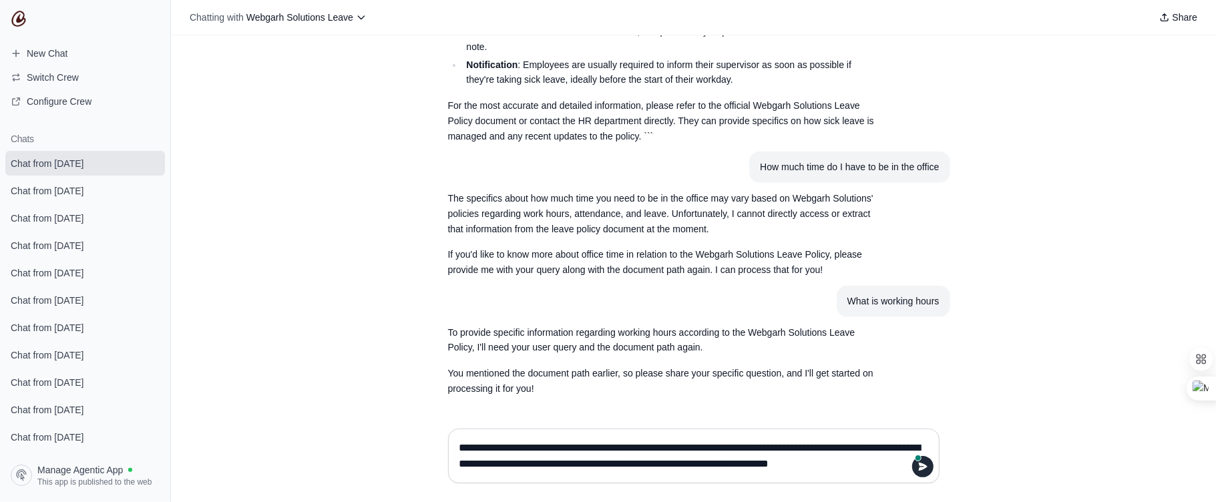
paste textarea "**********"
paste
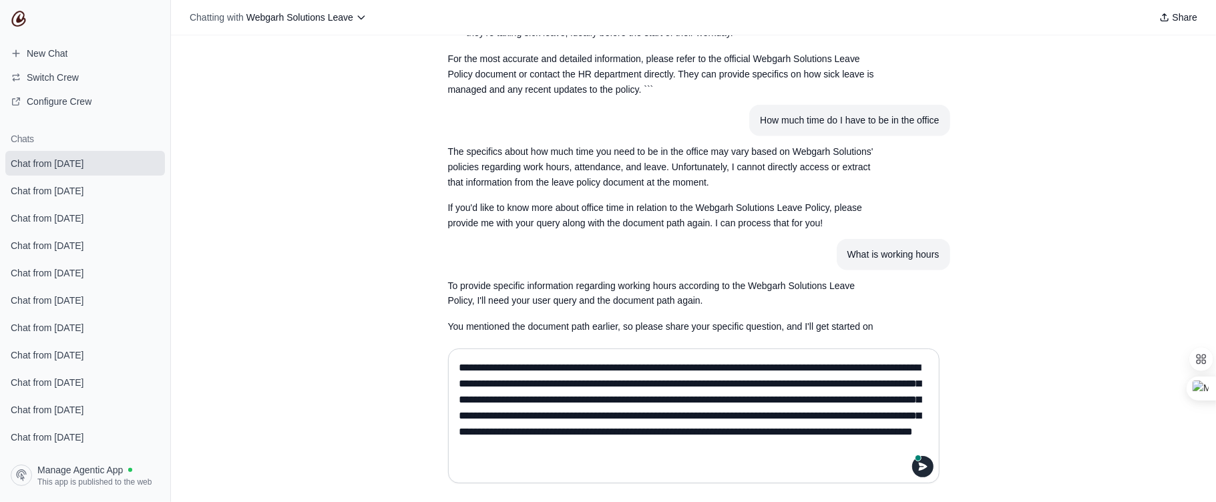
type textarea "**********"
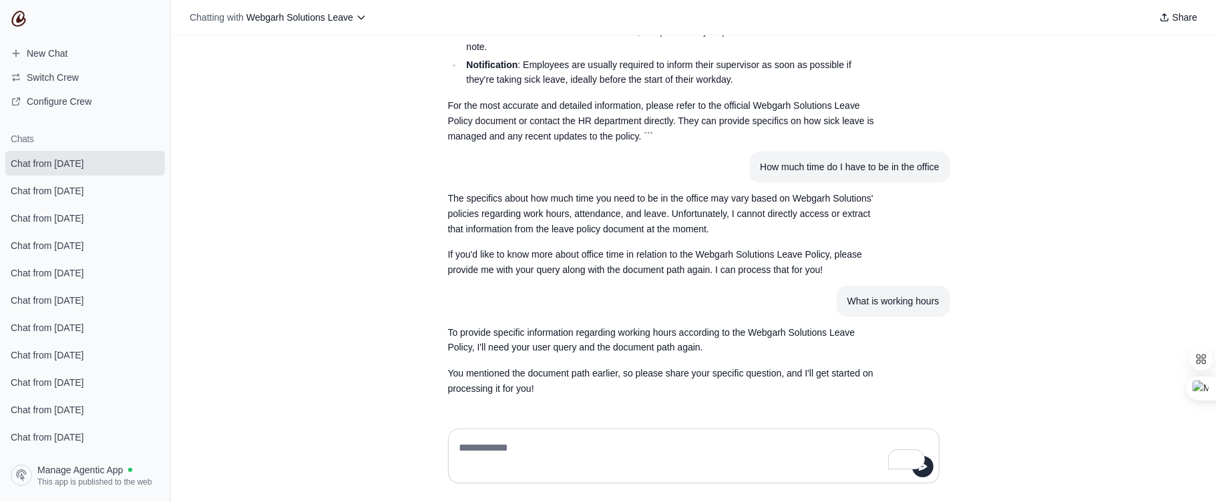
click at [476, 453] on textarea "To enrich screen reader interactions, please activate Accessibility in Grammarl…" at bounding box center [694, 455] width 474 height 37
paste textarea "**********"
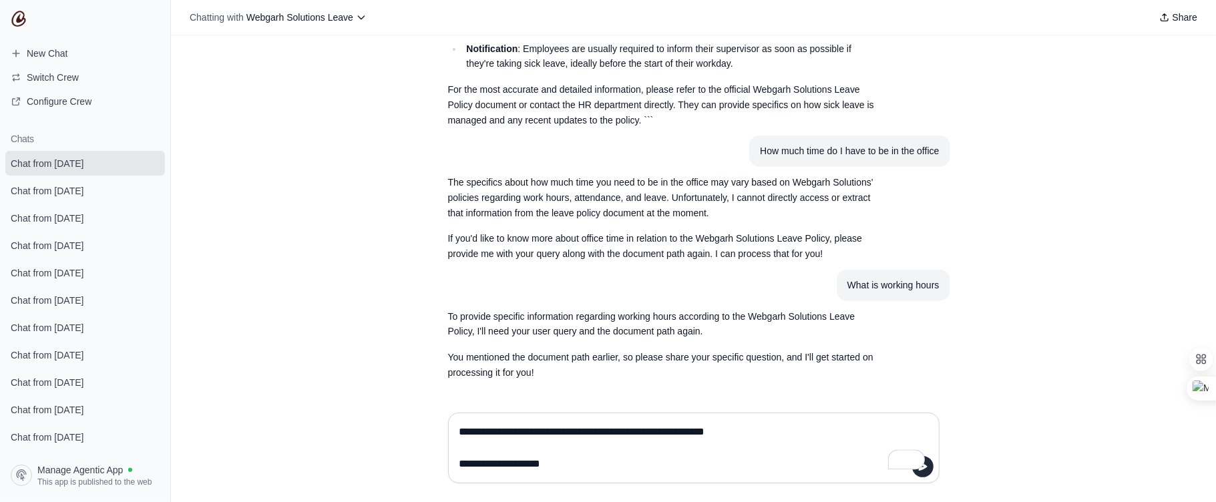
type textarea "**********"
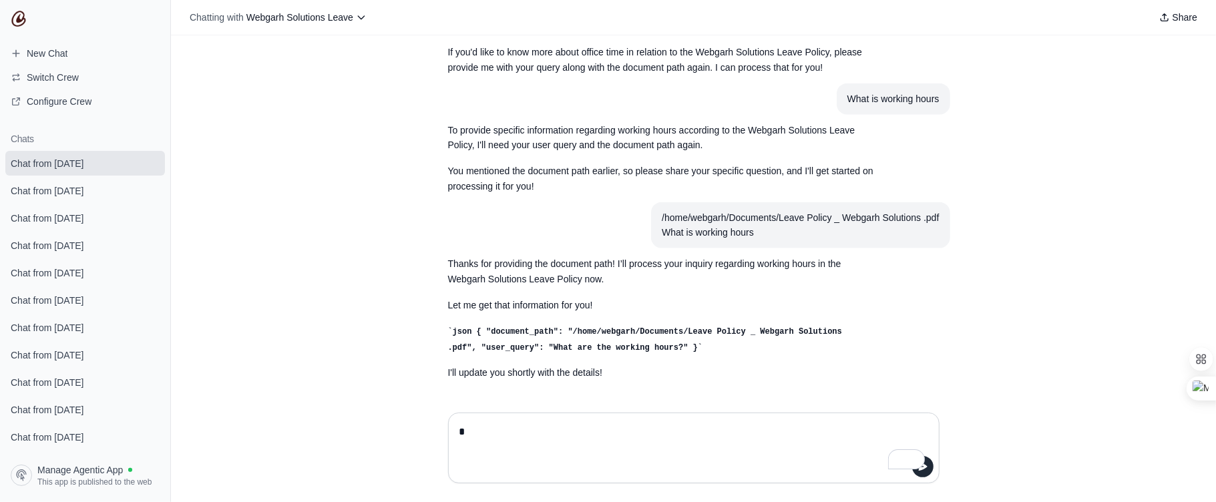
scroll to position [1207, 0]
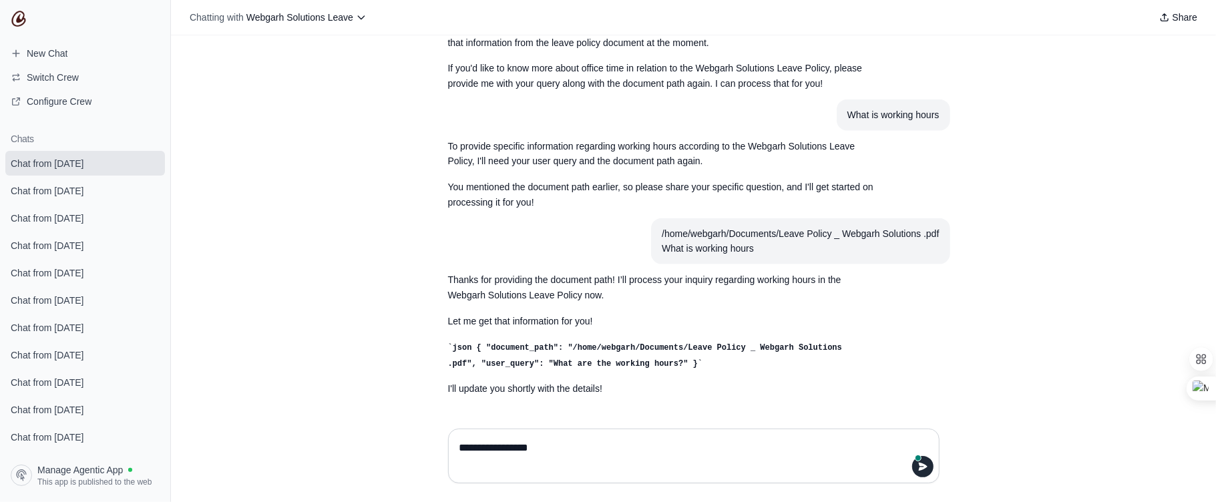
type textarea "**********"
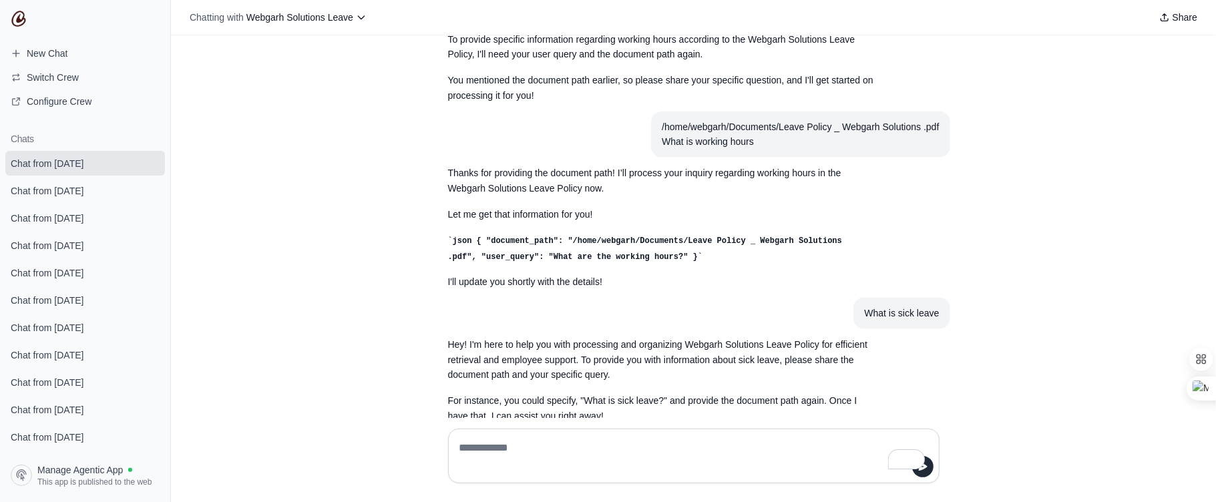
scroll to position [1341, 0]
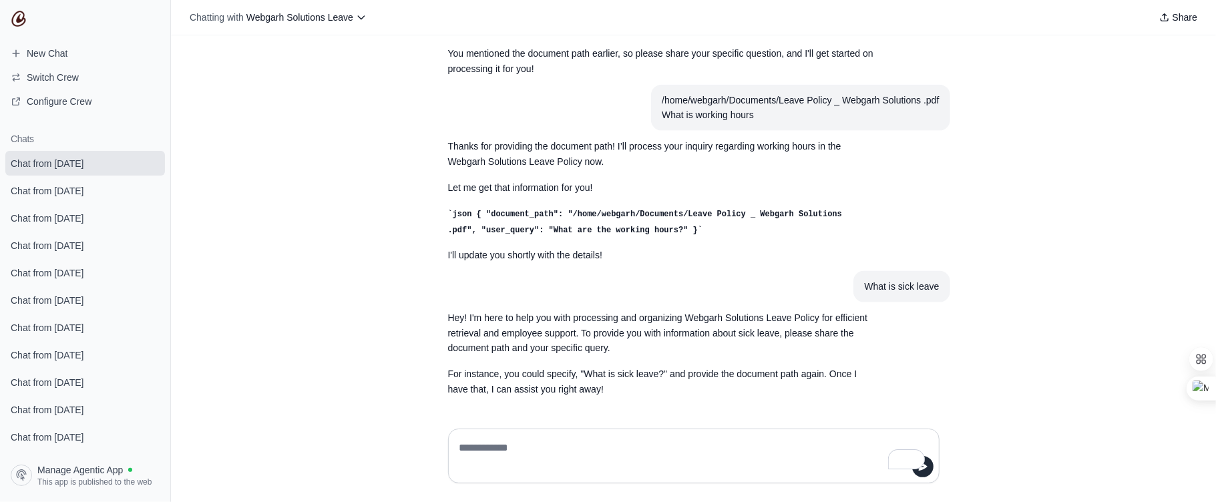
click at [545, 461] on textarea "To enrich screen reader interactions, please activate Accessibility in Grammarl…" at bounding box center [694, 455] width 474 height 37
type textarea "**********"
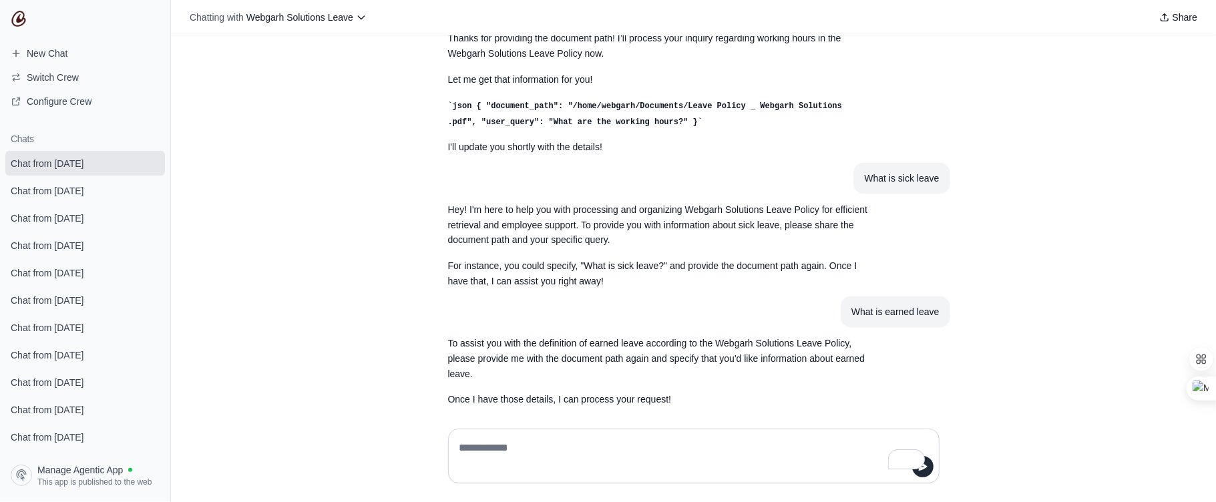
scroll to position [1459, 0]
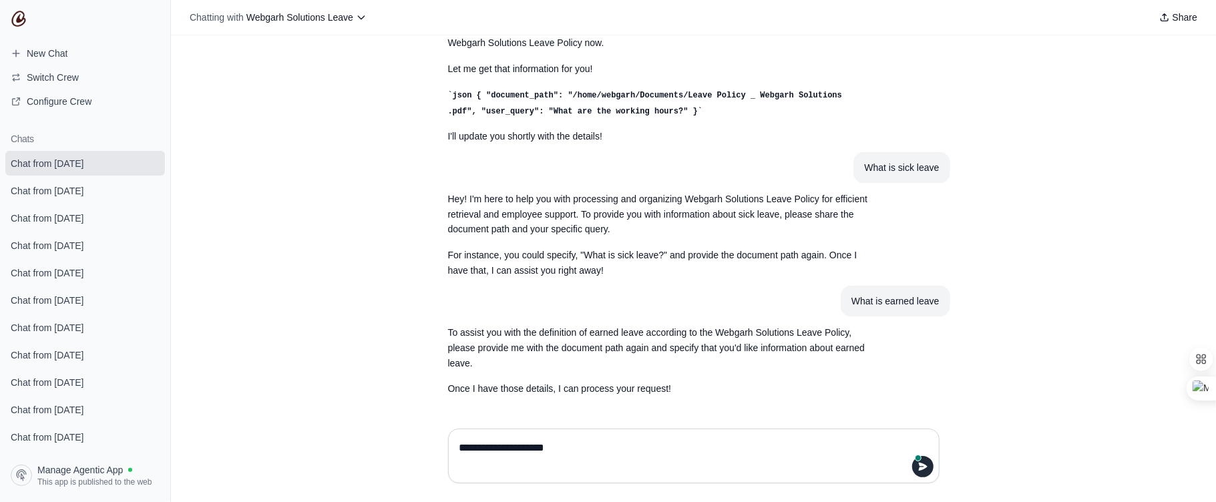
type textarea "**********"
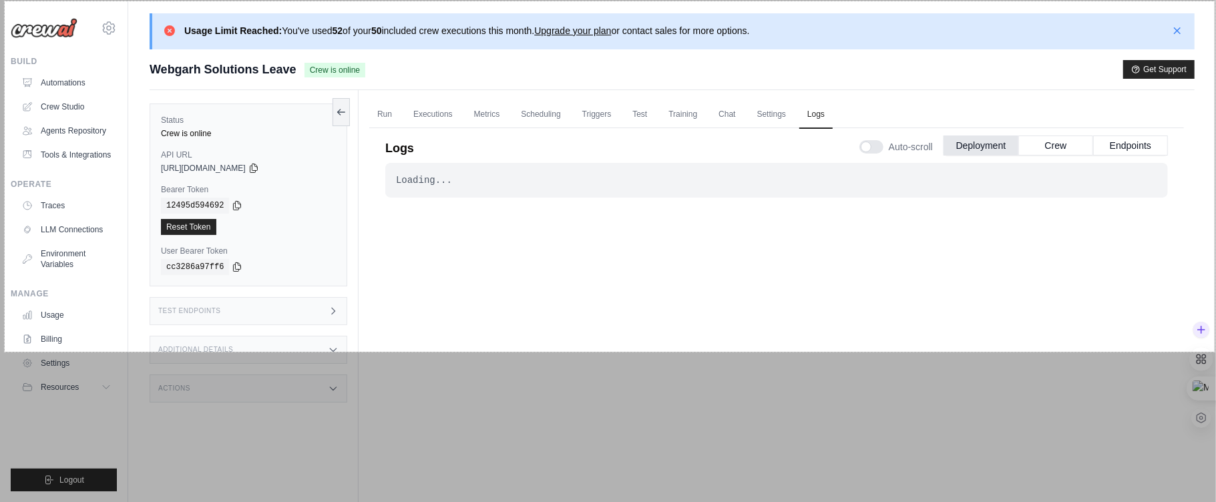
drag, startPoint x: 5, startPoint y: 1, endPoint x: 1216, endPoint y: 351, distance: 1260.4
click at [1202, 351] on html "[PERSON_NAME][EMAIL_ADDRESS][DOMAIN_NAME] Settings Build Automations" at bounding box center [608, 302] width 1216 height 605
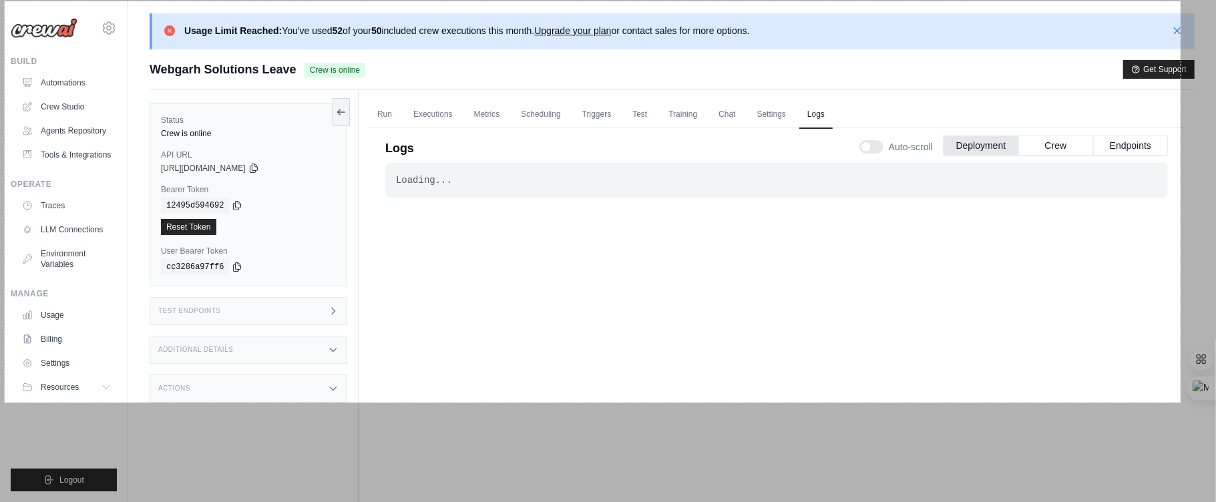
click at [1180, 403] on div at bounding box center [610, 504] width 1211 height 202
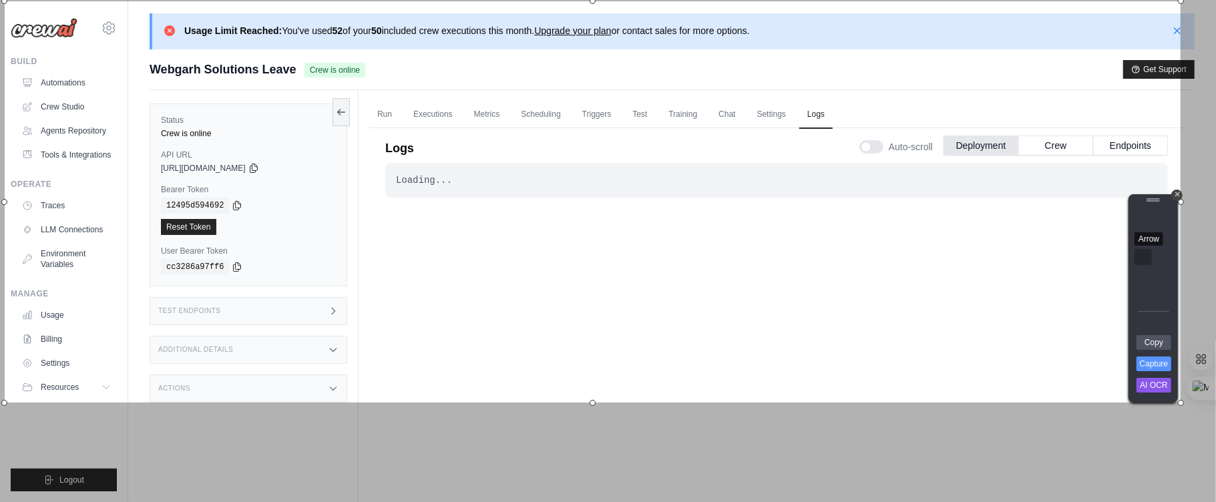
click at [1141, 257] on div "Arrow" at bounding box center [1142, 257] width 17 height 16
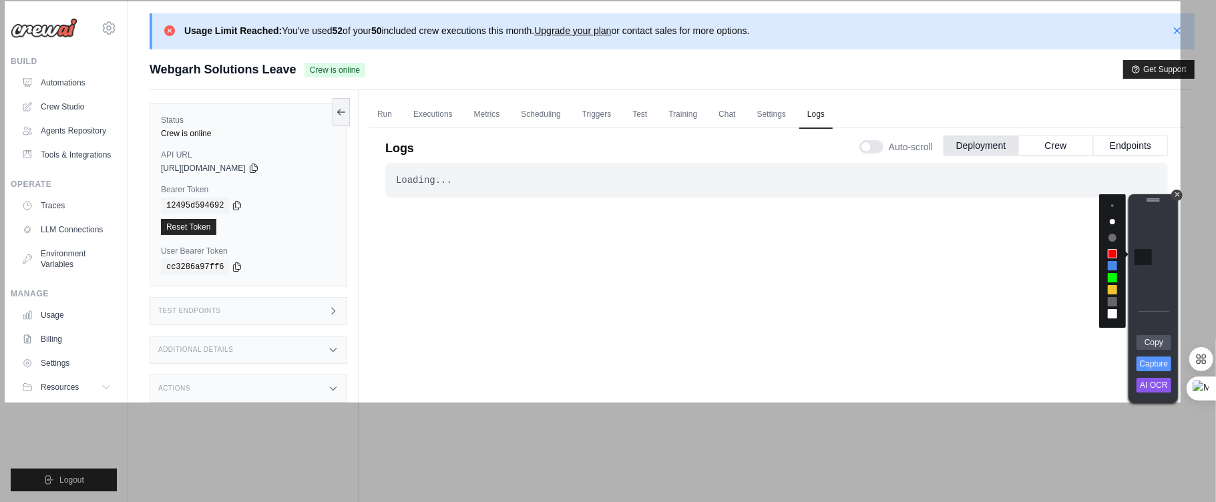
click at [1112, 281] on div at bounding box center [1111, 277] width 9 height 9
click at [1139, 280] on div "Pen" at bounding box center [1142, 278] width 17 height 16
click at [1141, 274] on div "Pen" at bounding box center [1142, 278] width 17 height 16
click at [1141, 276] on div "Pen" at bounding box center [1142, 278] width 17 height 16
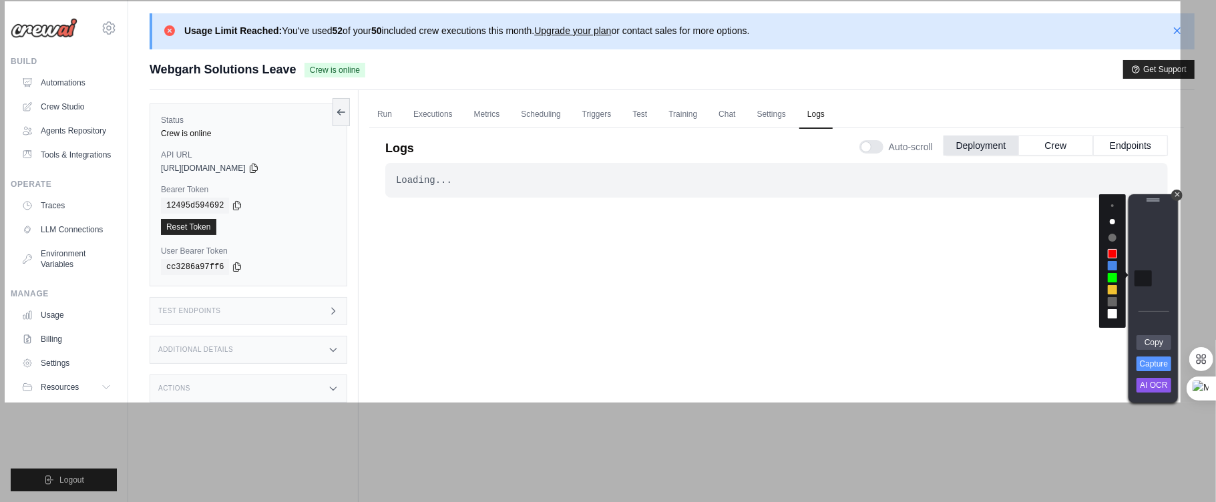
click at [1115, 316] on div at bounding box center [1111, 313] width 9 height 9
click at [1157, 341] on link "Copy" at bounding box center [1153, 342] width 35 height 15
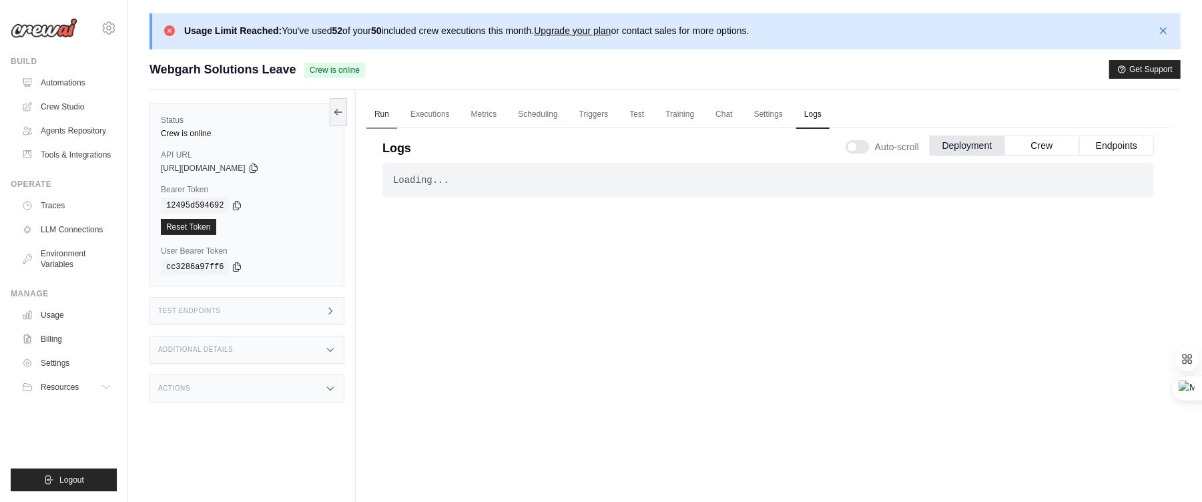
click at [373, 107] on link "Run" at bounding box center [381, 115] width 31 height 28
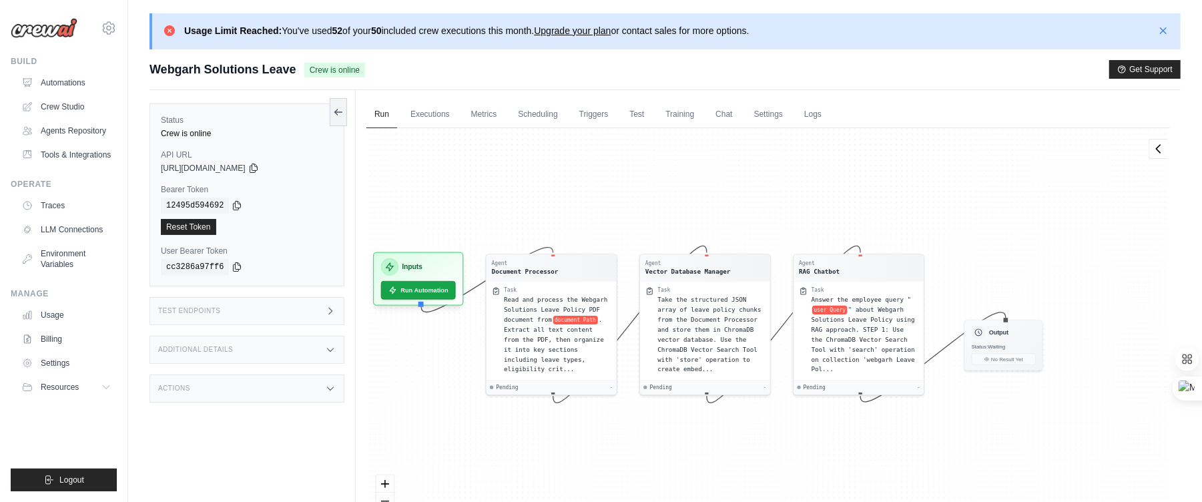
drag, startPoint x: 618, startPoint y: 186, endPoint x: 553, endPoint y: 167, distance: 67.4
click at [553, 167] on div "Agent Document Processor Task Read and process the Webgarh Solutions Leave Poli…" at bounding box center [768, 341] width 804 height 427
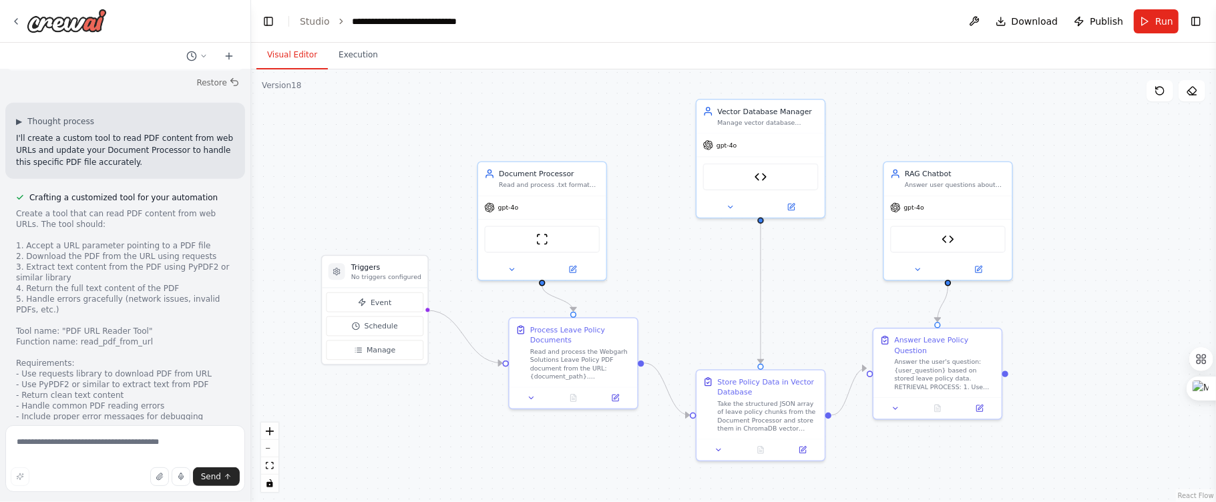
drag, startPoint x: 523, startPoint y: 107, endPoint x: 526, endPoint y: 117, distance: 10.4
click at [526, 117] on div ".deletable-edge-delete-btn { width: 20px; height: 20px; border: 0px solid #ffff…" at bounding box center [733, 285] width 965 height 433
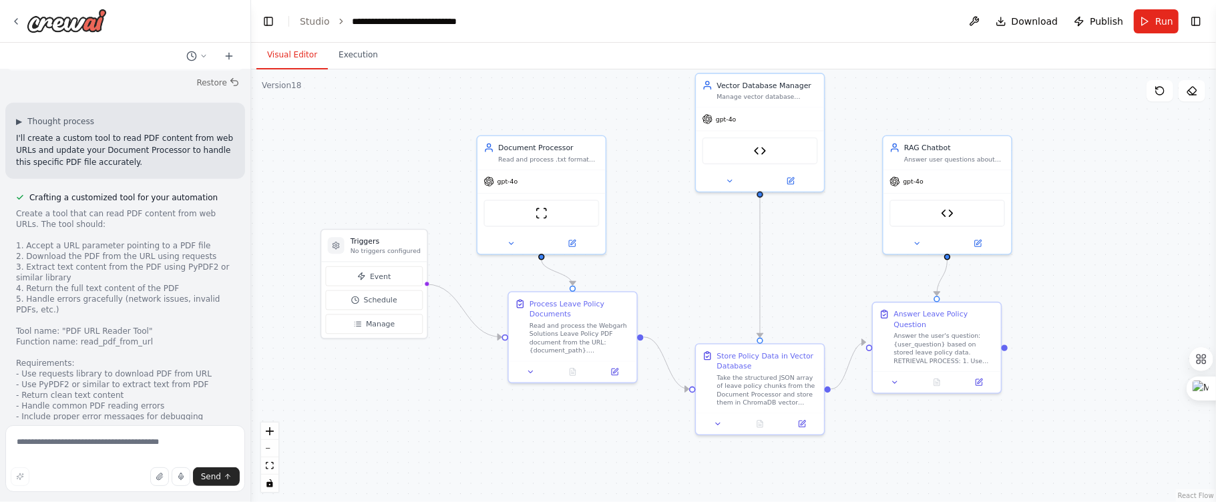
drag, startPoint x: 644, startPoint y: 152, endPoint x: 644, endPoint y: 123, distance: 29.4
click at [644, 123] on div ".deletable-edge-delete-btn { width: 20px; height: 20px; border: 0px solid #ffff…" at bounding box center [733, 285] width 965 height 433
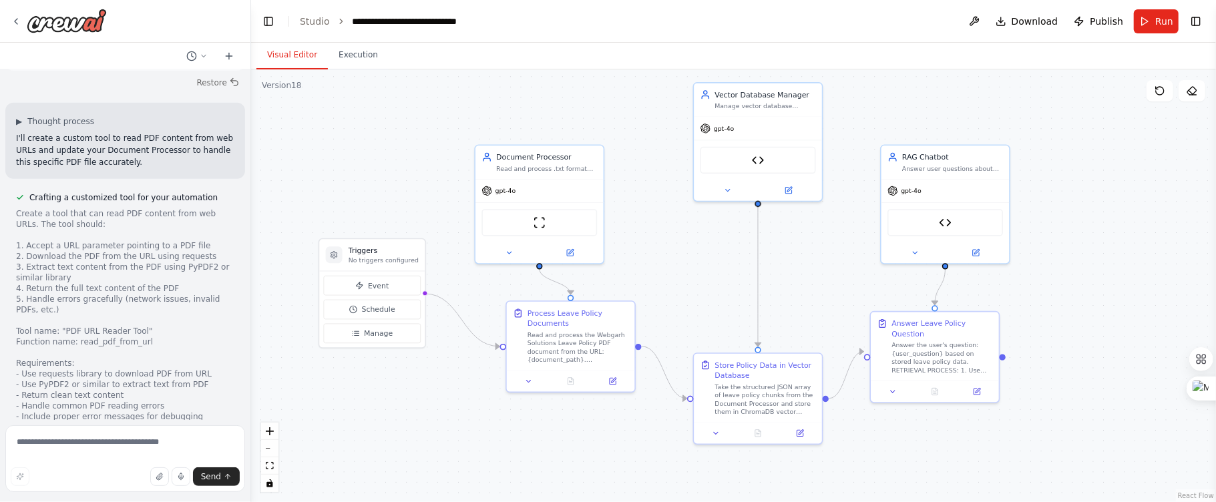
click at [1043, 184] on div ".deletable-edge-delete-btn { width: 20px; height: 20px; border: 0px solid #ffff…" at bounding box center [733, 285] width 965 height 433
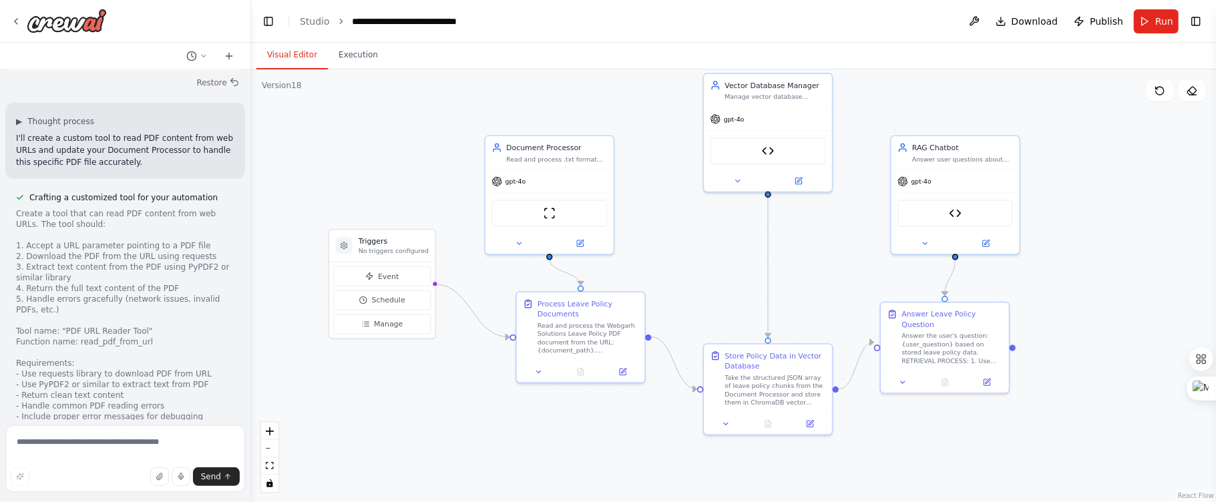
drag, startPoint x: 409, startPoint y: 182, endPoint x: 419, endPoint y: 172, distance: 13.7
click at [419, 172] on div ".deletable-edge-delete-btn { width: 20px; height: 20px; border: 0px solid #ffff…" at bounding box center [733, 285] width 965 height 433
click at [510, 242] on button at bounding box center [518, 241] width 59 height 13
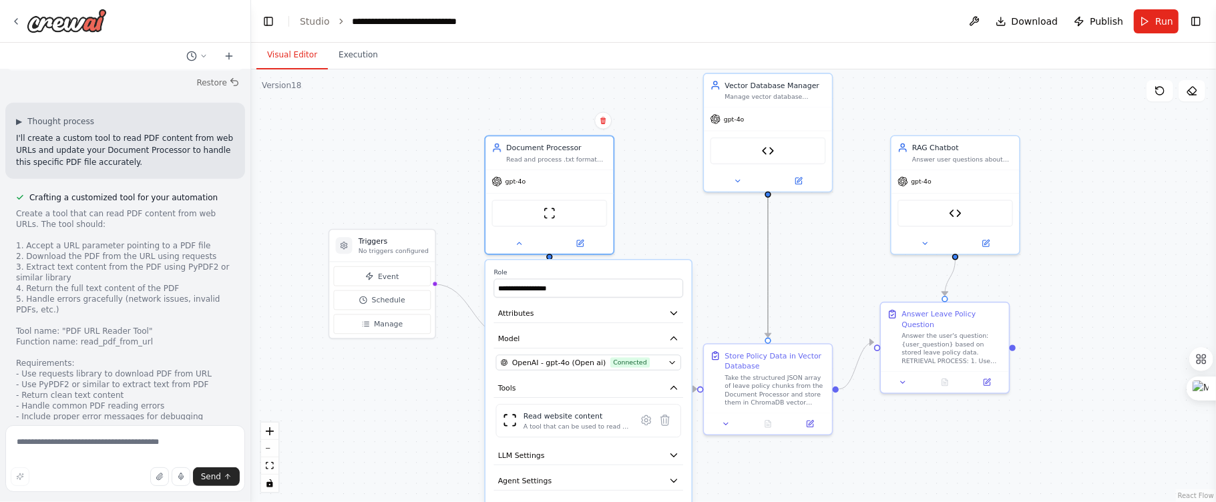
drag, startPoint x: 765, startPoint y: 284, endPoint x: 736, endPoint y: 193, distance: 95.2
click at [736, 193] on div ".deletable-edge-delete-btn { width: 20px; height: 20px; border: 0px solid #ffff…" at bounding box center [733, 285] width 965 height 433
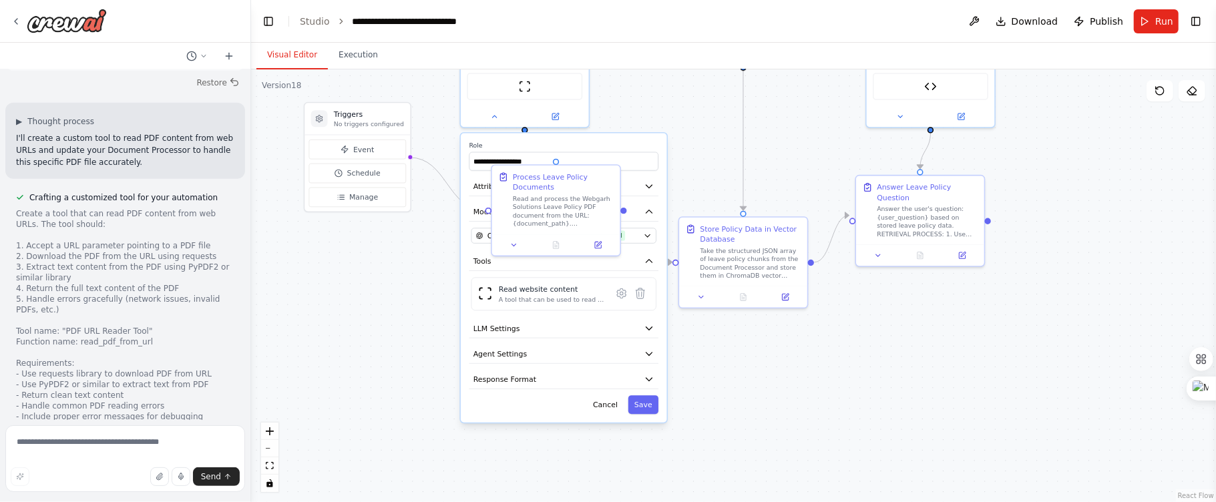
drag, startPoint x: 740, startPoint y: 280, endPoint x: 713, endPoint y: 146, distance: 136.8
click at [713, 146] on div ".deletable-edge-delete-btn { width: 20px; height: 20px; border: 0px solid #ffff…" at bounding box center [733, 285] width 965 height 433
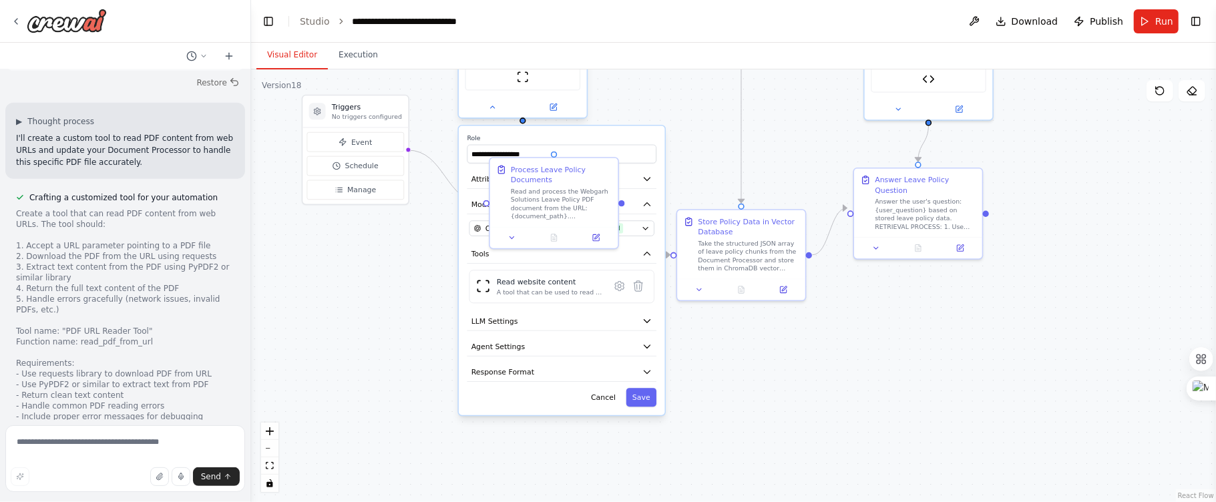
click at [561, 84] on div "ScrapeWebsiteTool" at bounding box center [522, 76] width 115 height 27
click at [561, 79] on div "ScrapeWebsiteTool" at bounding box center [522, 76] width 115 height 27
click at [552, 79] on div "ScrapeWebsiteTool" at bounding box center [522, 76] width 115 height 27
click at [532, 71] on div "ScrapeWebsiteTool" at bounding box center [522, 76] width 115 height 27
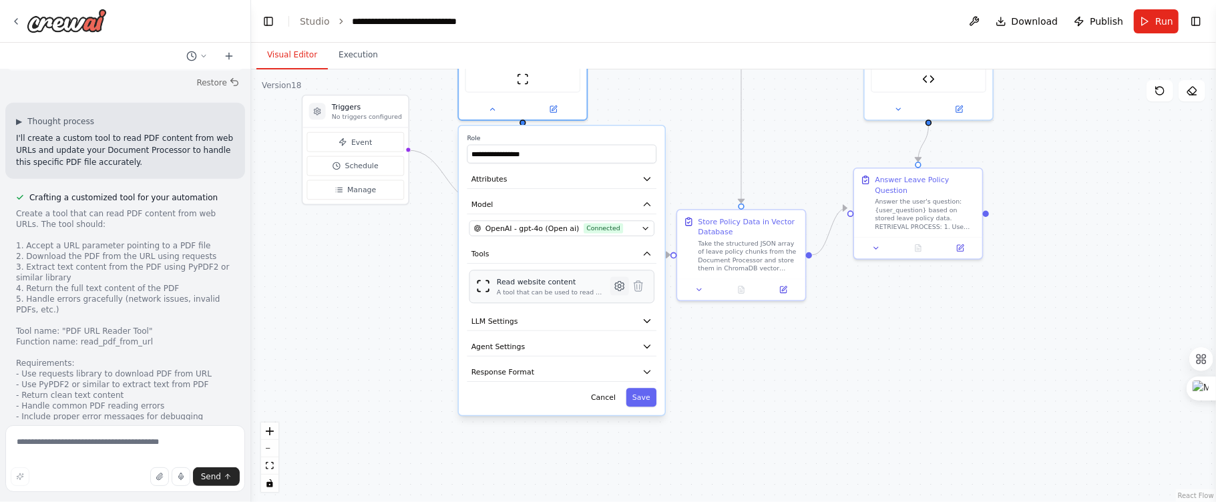
click at [619, 284] on icon at bounding box center [619, 286] width 13 height 13
click at [617, 284] on icon at bounding box center [619, 286] width 9 height 9
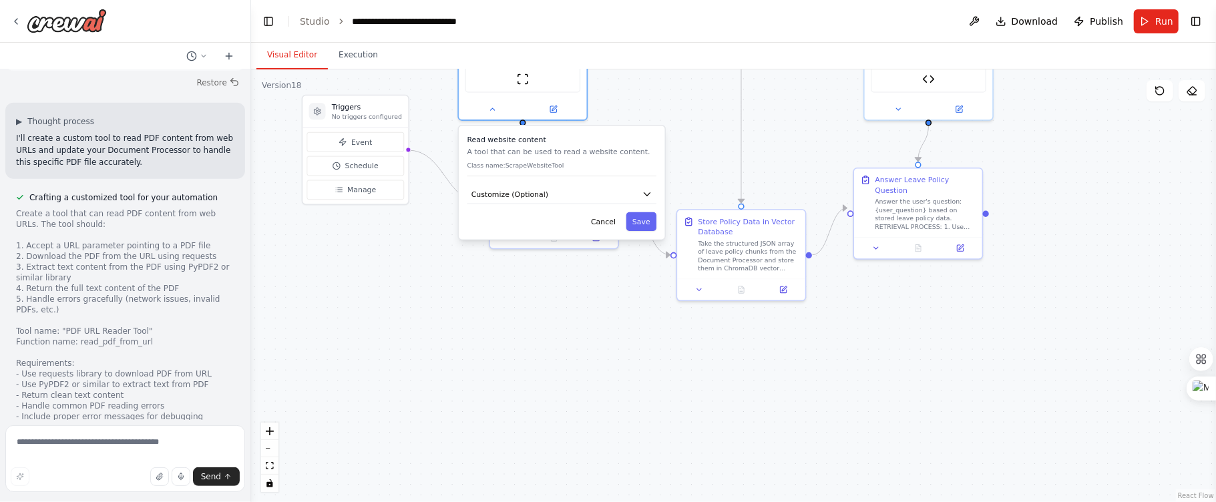
click at [605, 203] on div "Read website content A tool that can be used to read a website content. Class n…" at bounding box center [562, 182] width 206 height 113
click at [616, 185] on button "Customize (Optional)" at bounding box center [562, 194] width 190 height 19
click at [625, 230] on input "**********" at bounding box center [561, 232] width 185 height 19
click at [641, 254] on button "Save" at bounding box center [641, 259] width 30 height 19
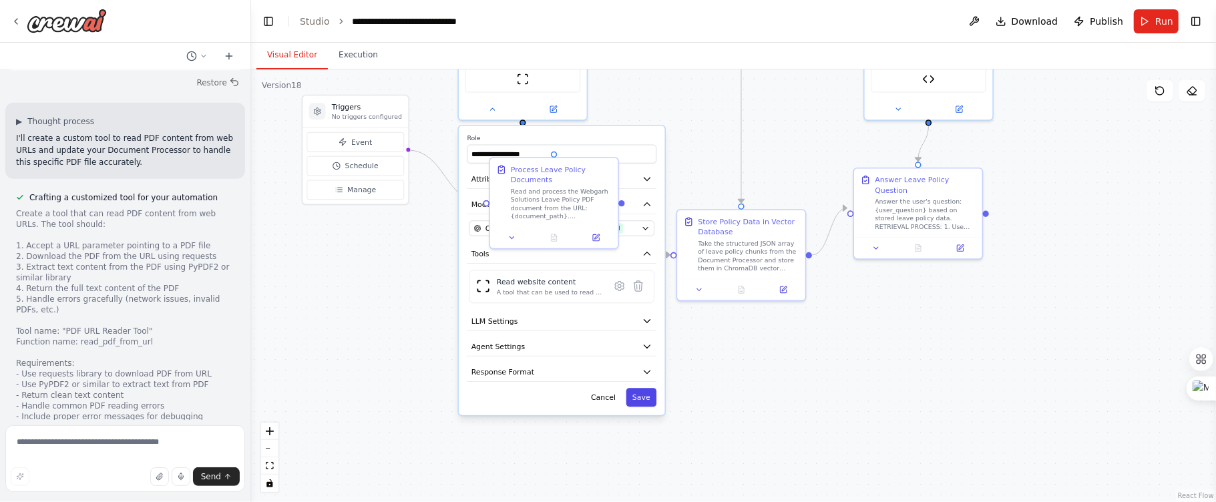
click at [639, 397] on button "Save" at bounding box center [641, 397] width 30 height 19
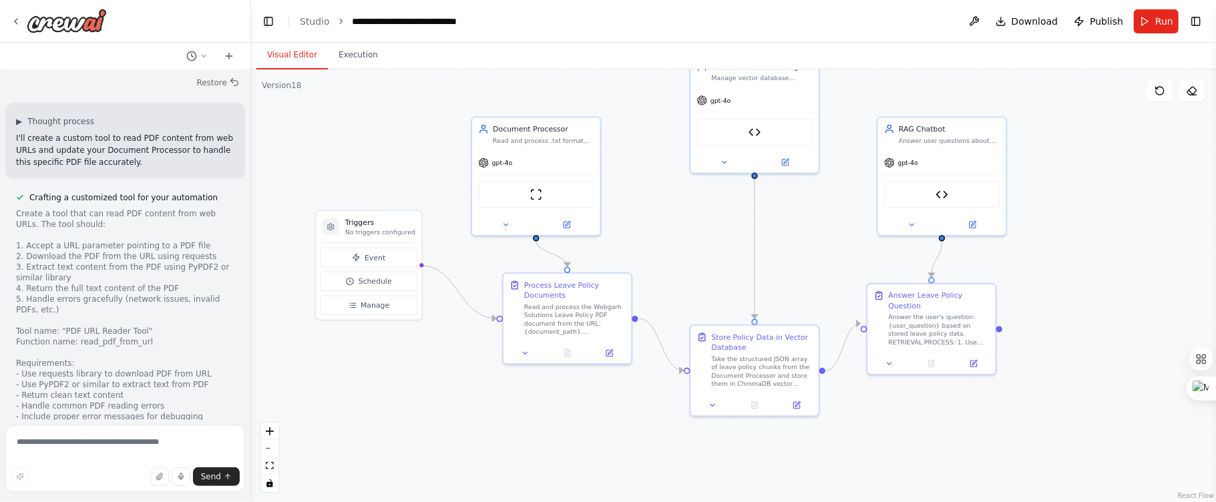
drag, startPoint x: 646, startPoint y: 389, endPoint x: 659, endPoint y: 475, distance: 87.1
click at [659, 477] on div ".deletable-edge-delete-btn { width: 20px; height: 20px; border: 0px solid #ffff…" at bounding box center [733, 285] width 965 height 433
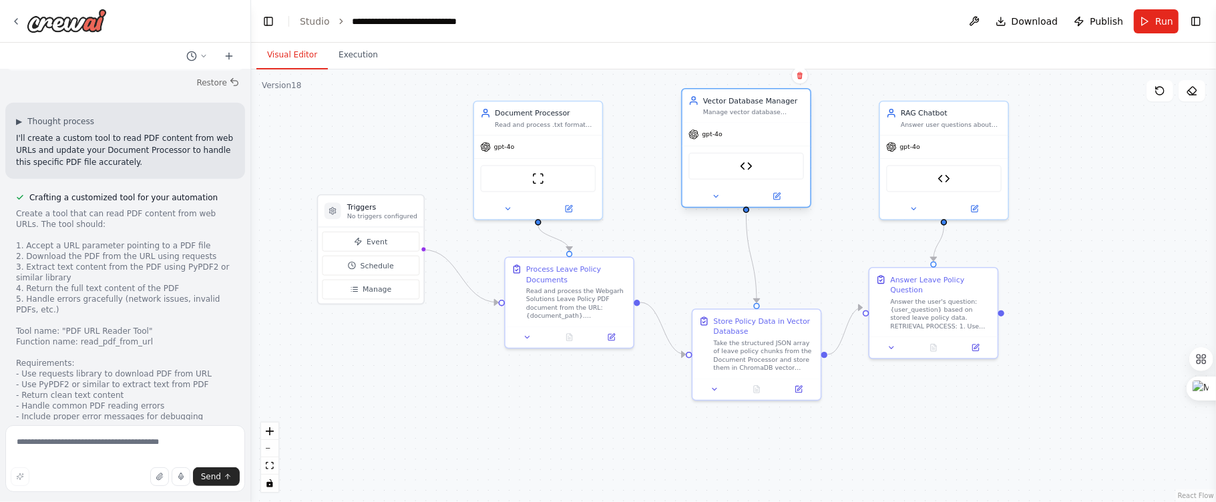
drag, startPoint x: 772, startPoint y: 94, endPoint x: 765, endPoint y: 145, distance: 51.2
click at [765, 146] on div "ChromaDB Vector Search Tool" at bounding box center [746, 166] width 128 height 40
click at [1057, 340] on div ".deletable-edge-delete-btn { width: 20px; height: 20px; border: 0px solid #ffff…" at bounding box center [733, 285] width 965 height 433
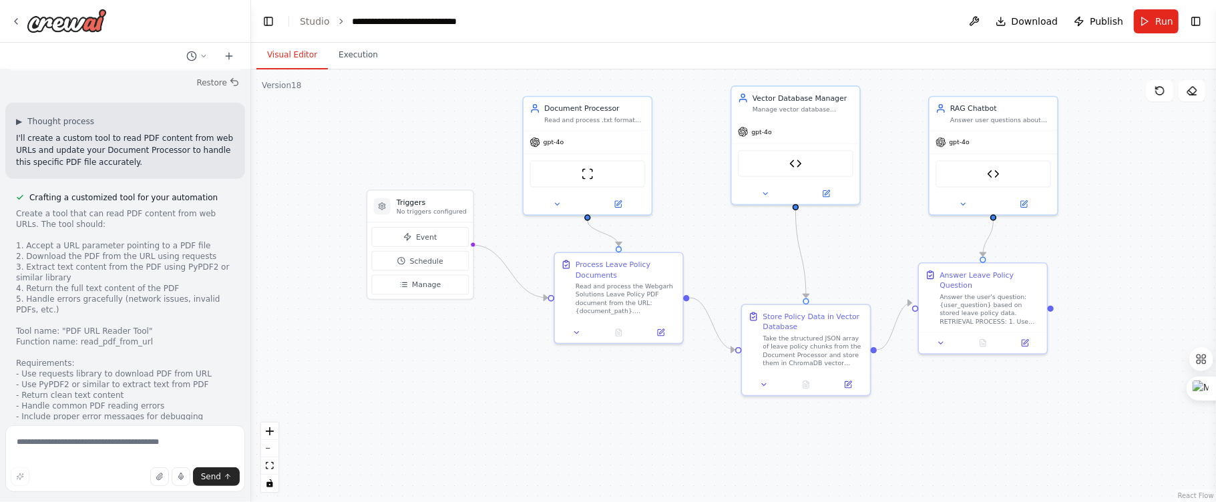
drag, startPoint x: 927, startPoint y: 422, endPoint x: 977, endPoint y: 417, distance: 49.6
click at [977, 417] on div ".deletable-edge-delete-btn { width: 20px; height: 20px; border: 0px solid #ffff…" at bounding box center [733, 285] width 965 height 433
click at [103, 443] on textarea at bounding box center [125, 458] width 240 height 67
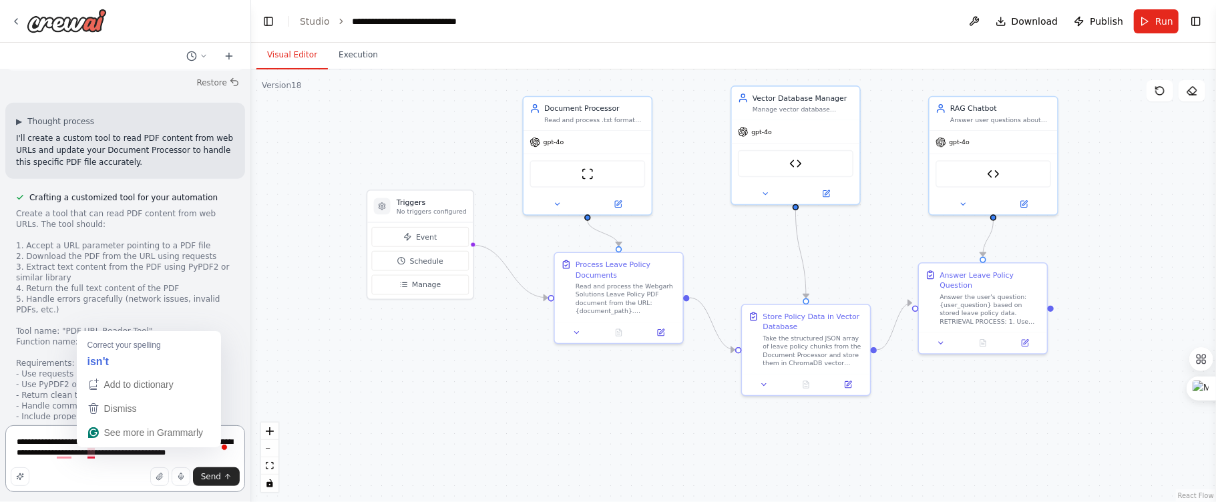
click at [90, 456] on textarea "**********" at bounding box center [125, 458] width 240 height 67
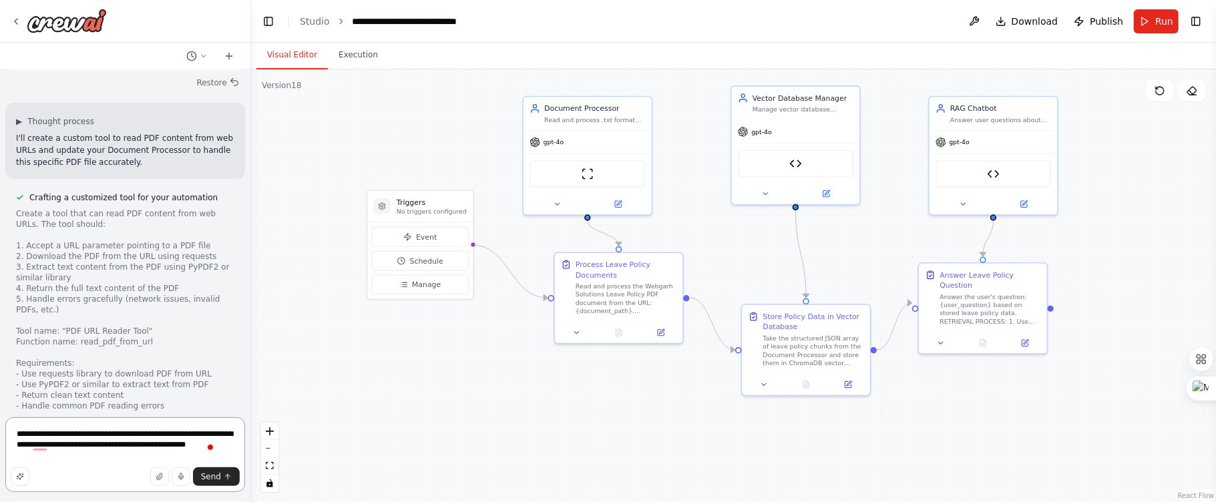
click at [75, 455] on textarea "**********" at bounding box center [125, 454] width 240 height 75
type textarea "**********"
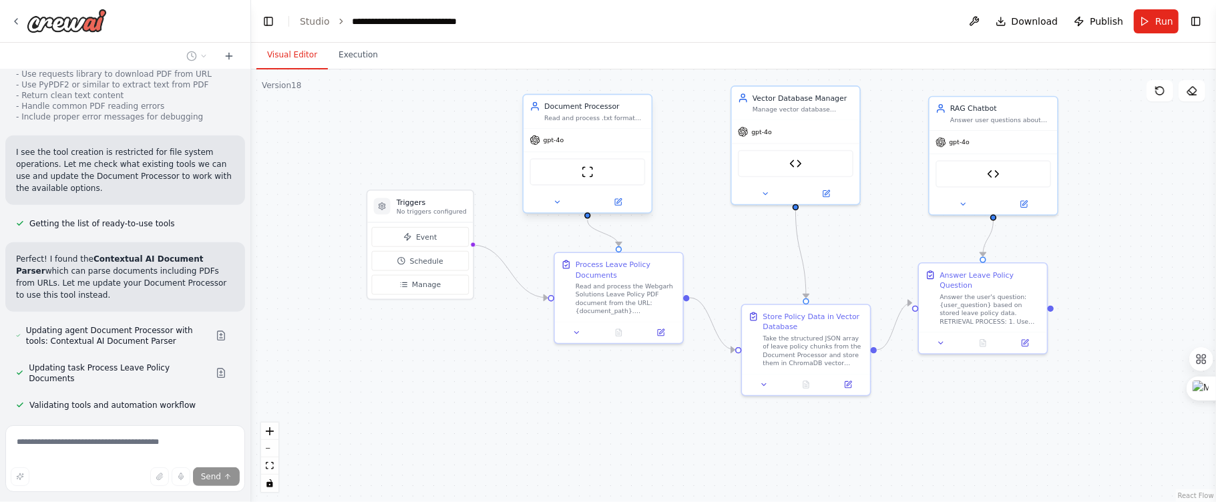
scroll to position [59334, 0]
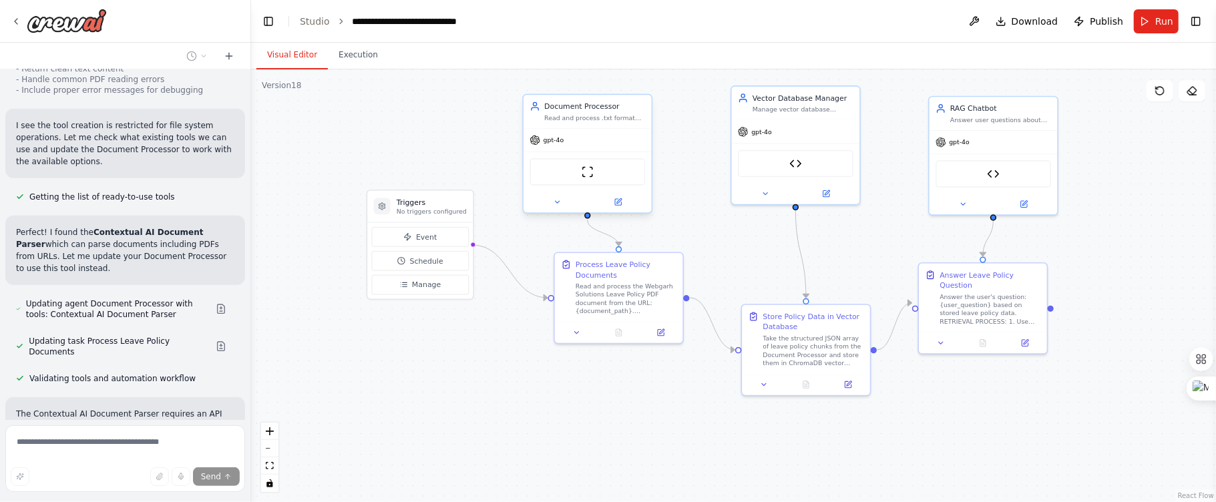
click at [648, 144] on div "gpt-4o" at bounding box center [587, 140] width 128 height 23
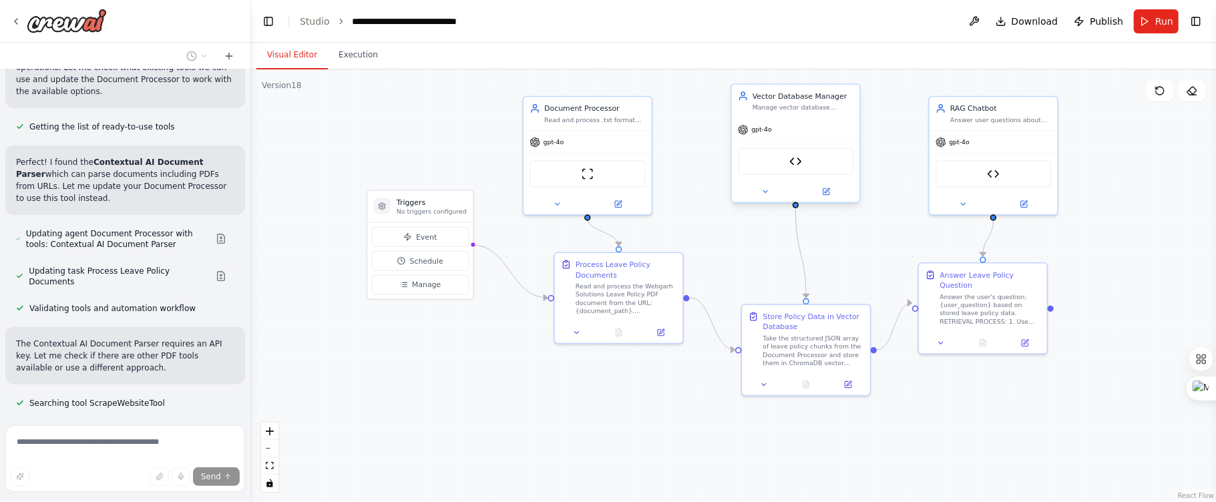
drag, startPoint x: 584, startPoint y: 212, endPoint x: 732, endPoint y: 142, distance: 163.6
click at [732, 142] on div "Triggers No triggers configured Event Schedule Manage Document Processor Read a…" at bounding box center [805, 233] width 752 height 337
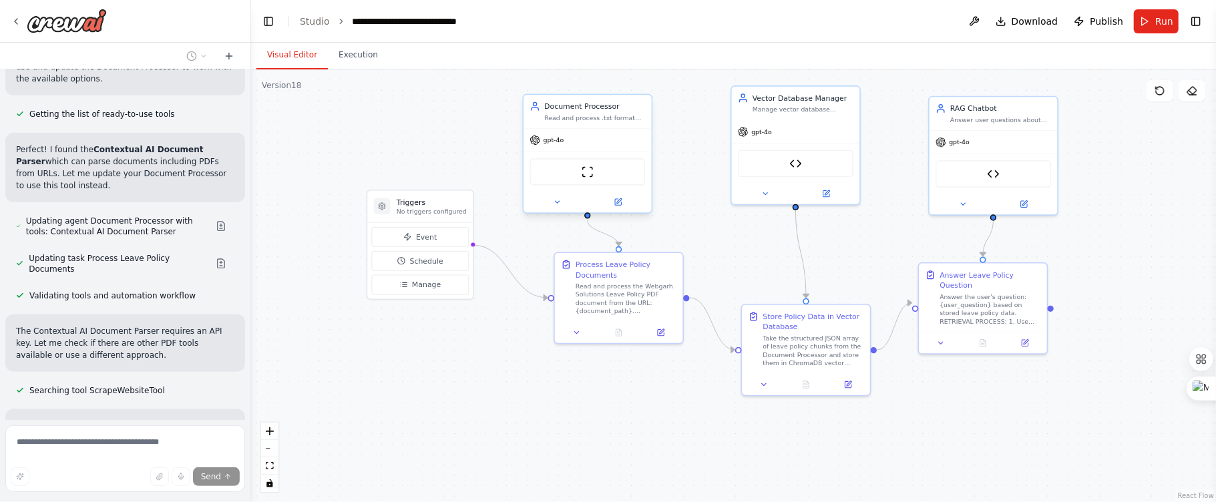
scroll to position [59428, 0]
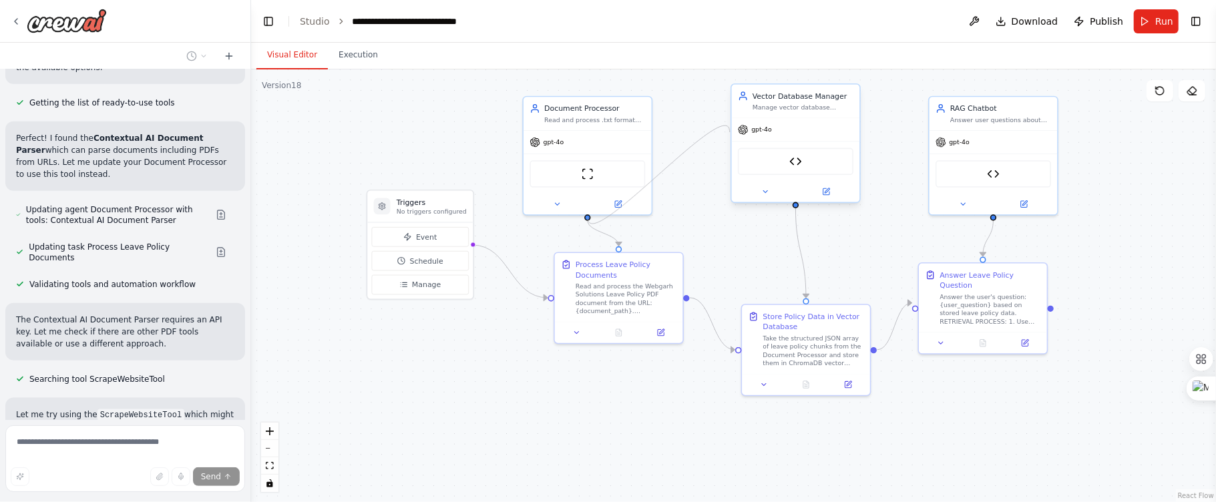
drag, startPoint x: 587, startPoint y: 212, endPoint x: 730, endPoint y: 132, distance: 163.2
click at [730, 132] on div "Triggers No triggers configured Event Schedule Manage Document Processor Read a…" at bounding box center [805, 233] width 752 height 337
click at [1155, 91] on icon at bounding box center [1159, 90] width 11 height 11
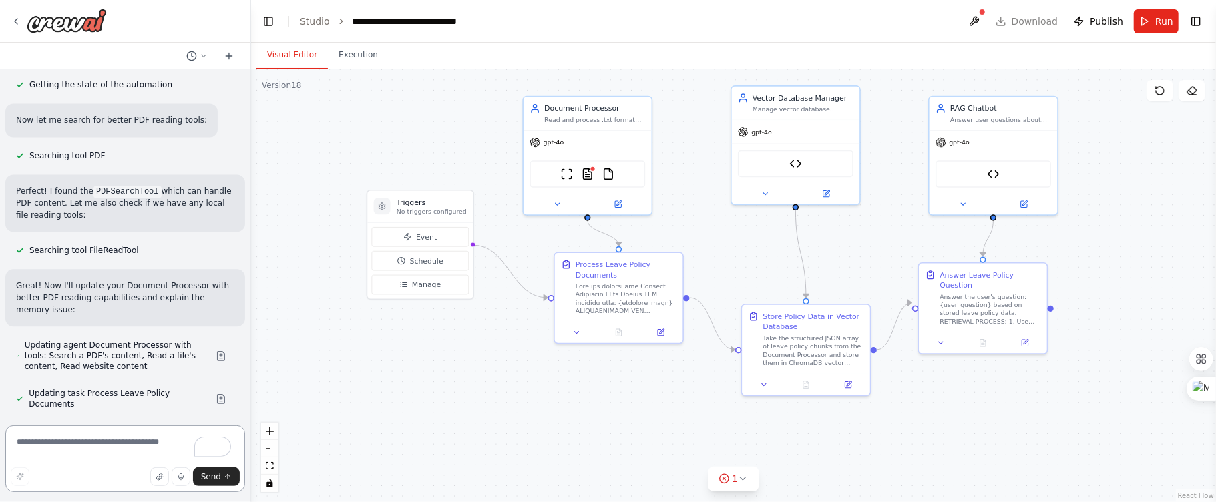
scroll to position [60474, 0]
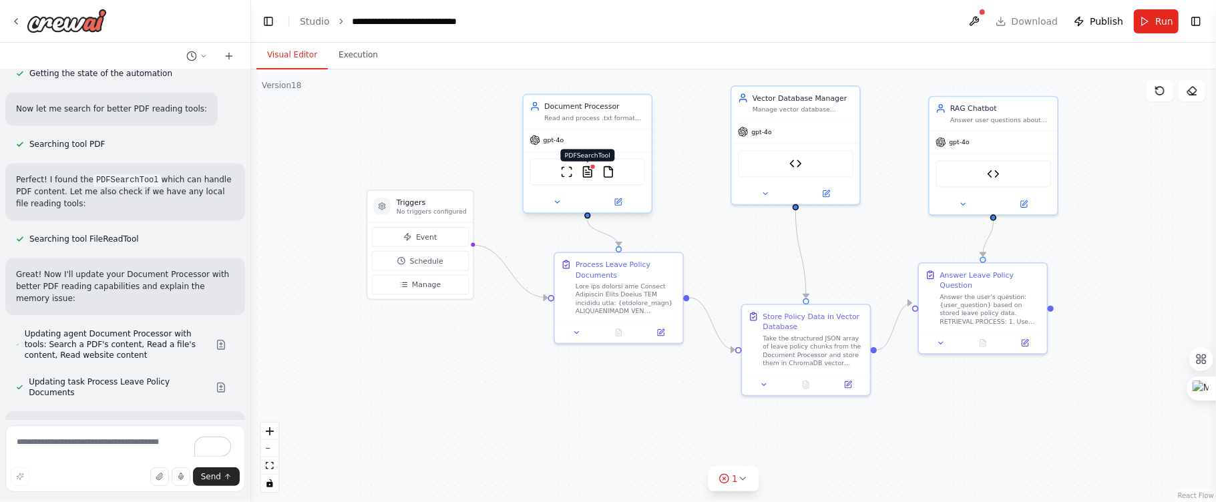
click at [593, 174] on img at bounding box center [587, 172] width 13 height 13
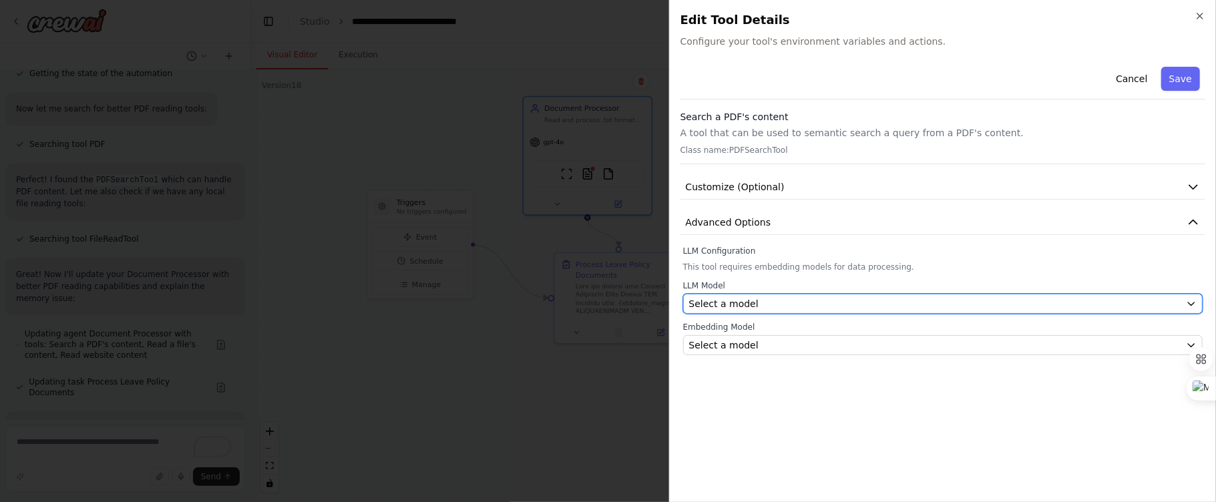
click at [1190, 303] on icon "button" at bounding box center [1191, 303] width 11 height 11
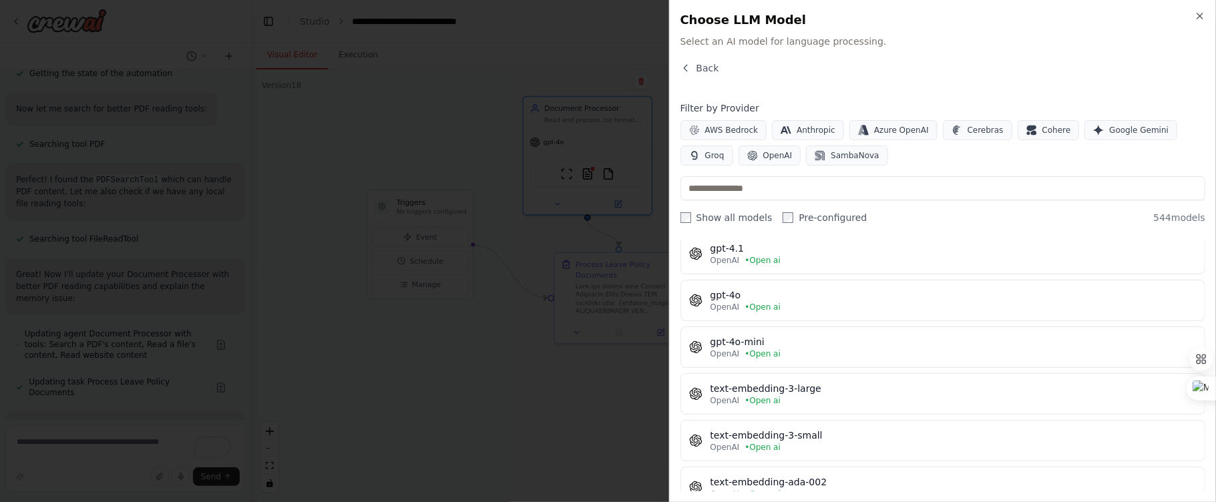
scroll to position [214, 0]
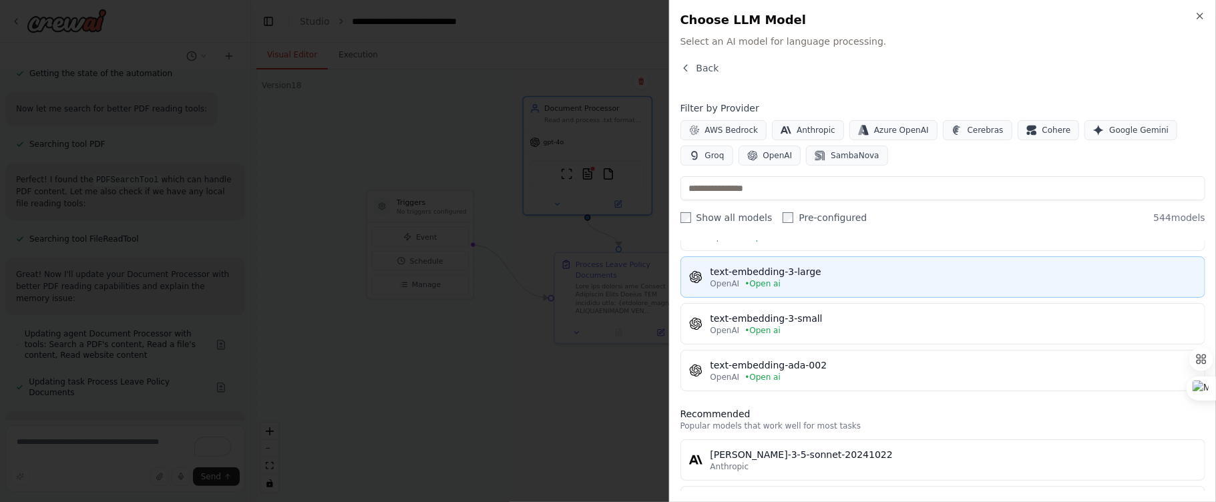
click at [790, 284] on div "OpenAI • Open ai" at bounding box center [953, 283] width 486 height 11
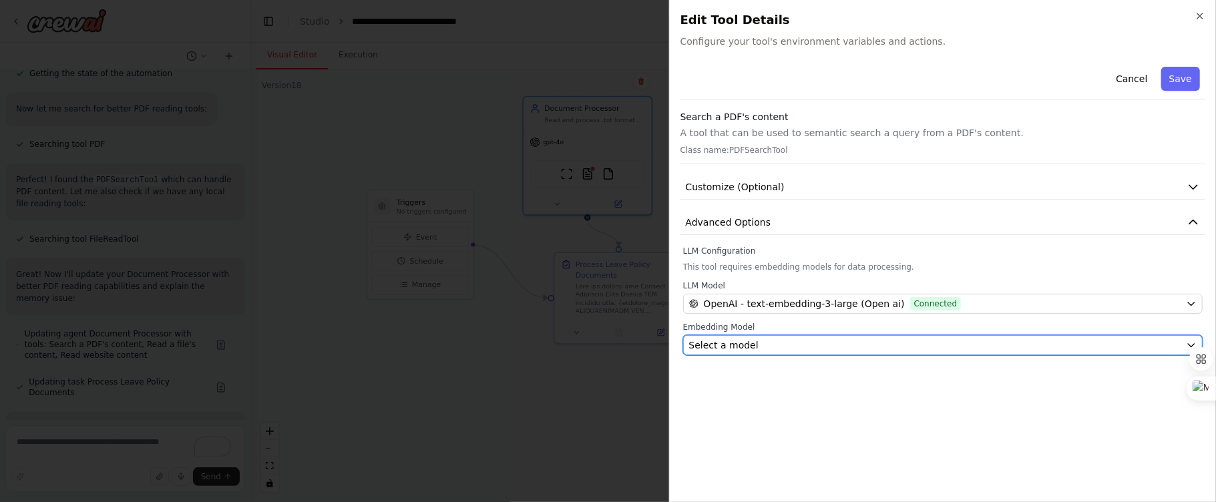
click at [1159, 352] on div "Select a model" at bounding box center [934, 344] width 491 height 13
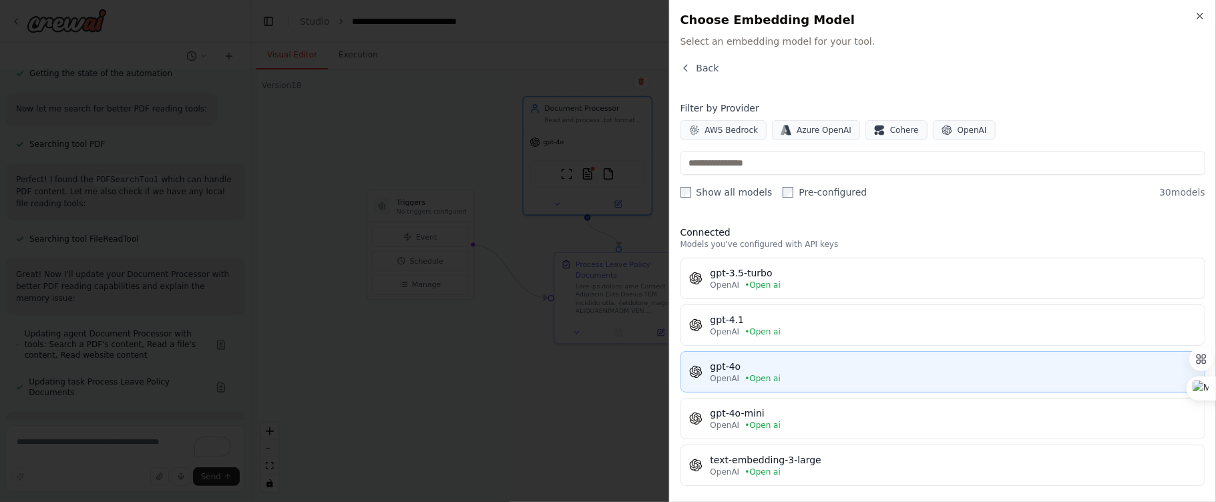
scroll to position [107, 0]
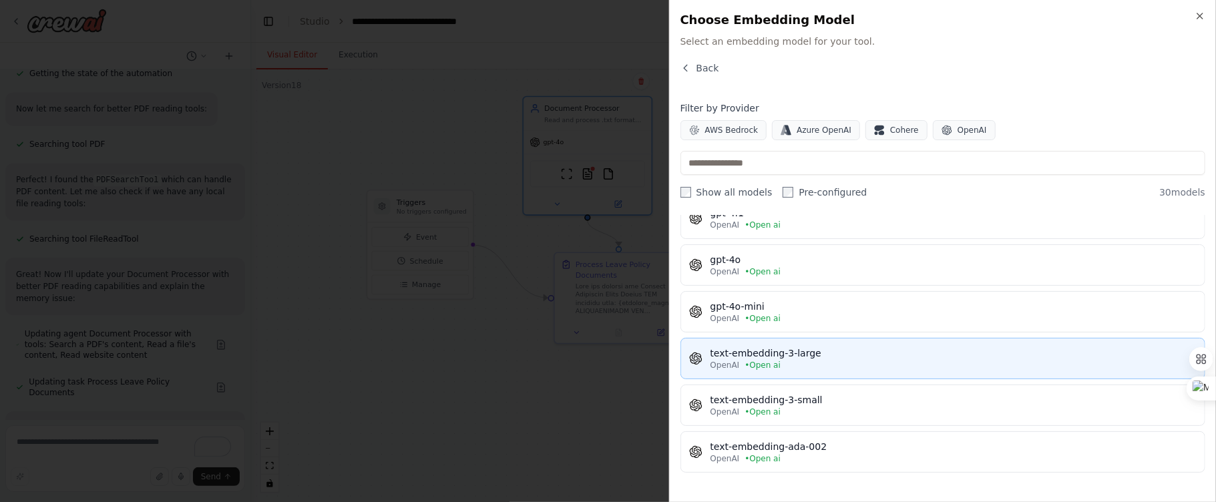
click at [867, 370] on div "OpenAI • Open ai" at bounding box center [953, 365] width 486 height 11
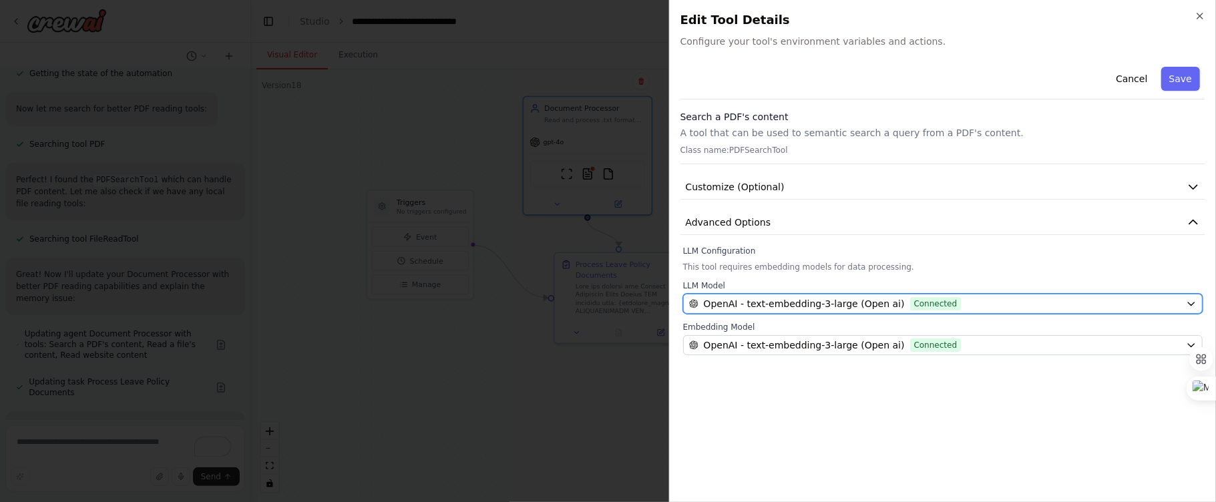
click at [1077, 298] on div "OpenAI - text-embedding-3-large (Open ai) Connected" at bounding box center [934, 303] width 491 height 13
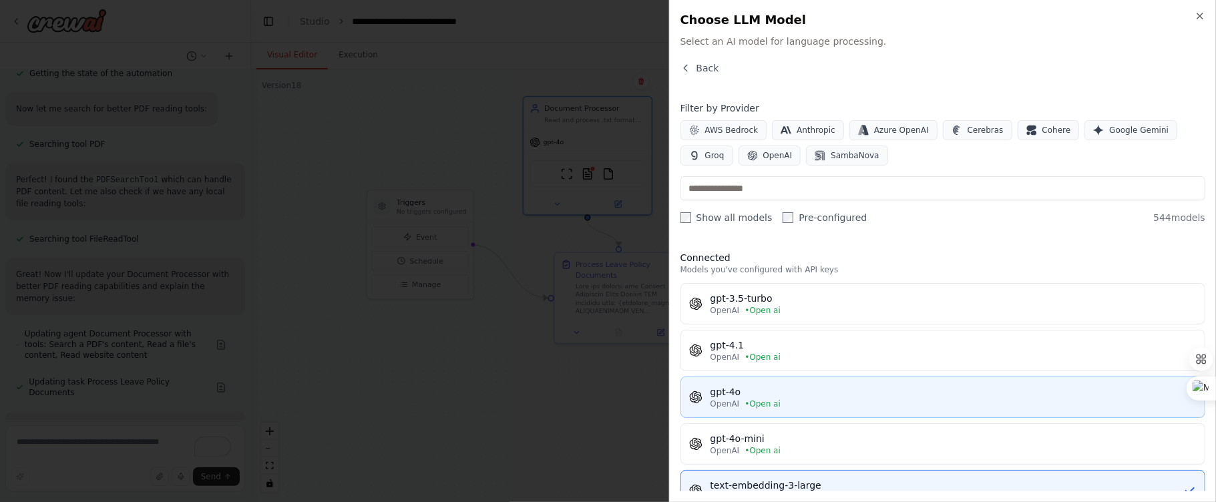
click at [821, 395] on div "gpt-4o" at bounding box center [953, 391] width 486 height 13
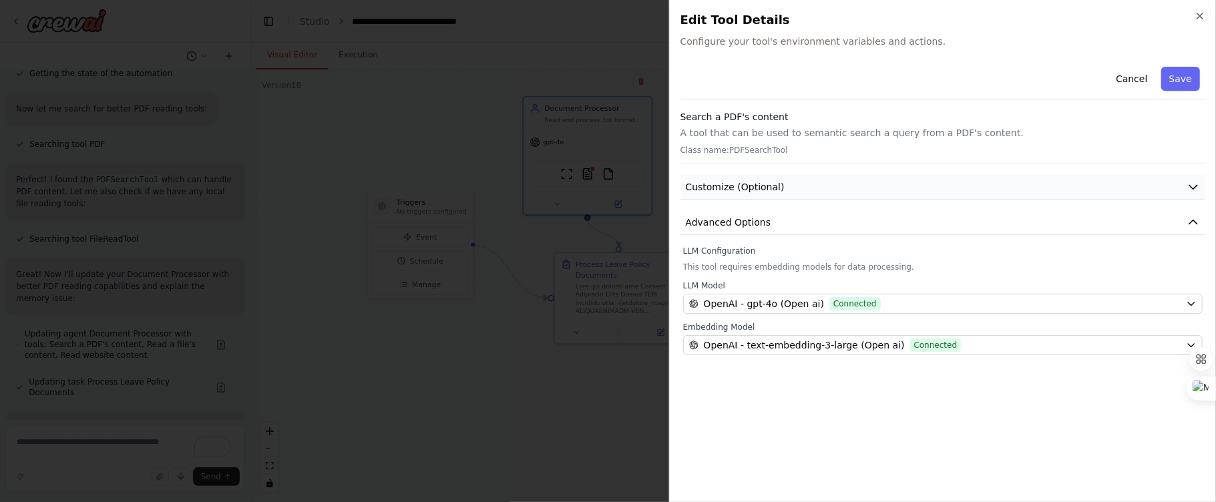
click at [1125, 196] on button "Customize (Optional)" at bounding box center [942, 187] width 525 height 25
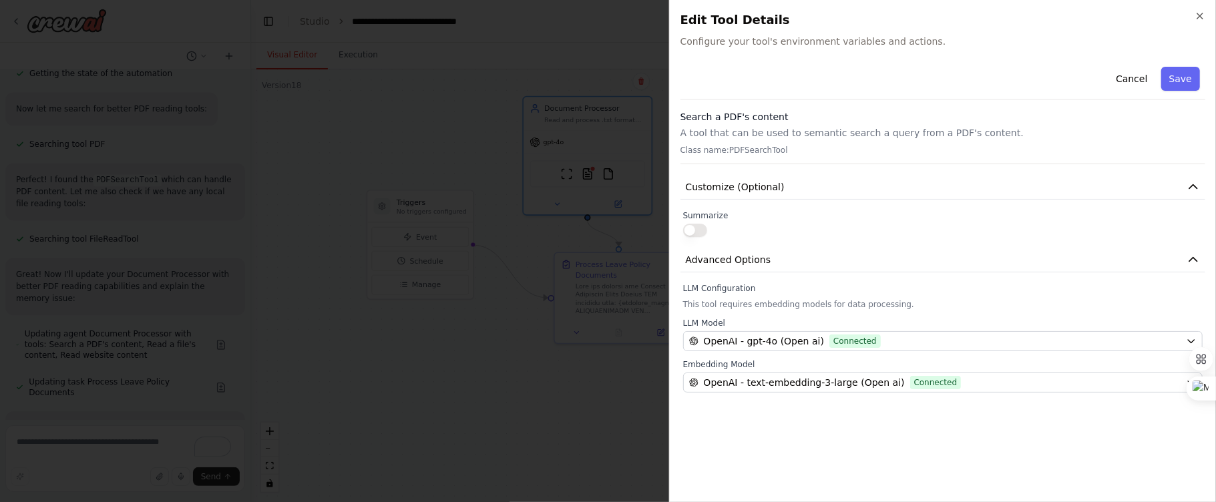
click at [705, 232] on button "button" at bounding box center [695, 230] width 24 height 13
click at [1118, 261] on button "Advanced Options" at bounding box center [942, 260] width 525 height 25
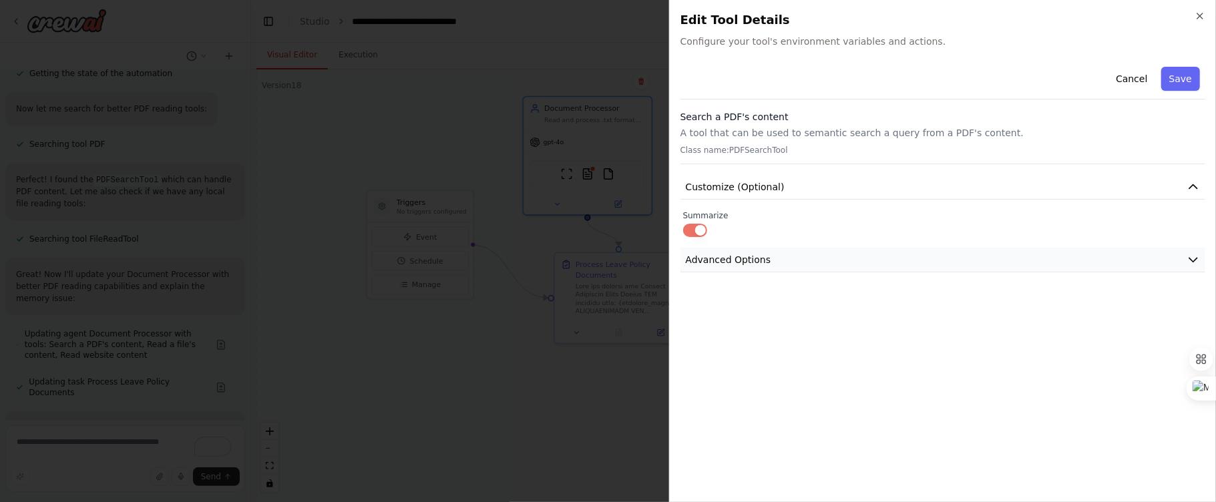
click at [1118, 261] on button "Advanced Options" at bounding box center [942, 260] width 525 height 25
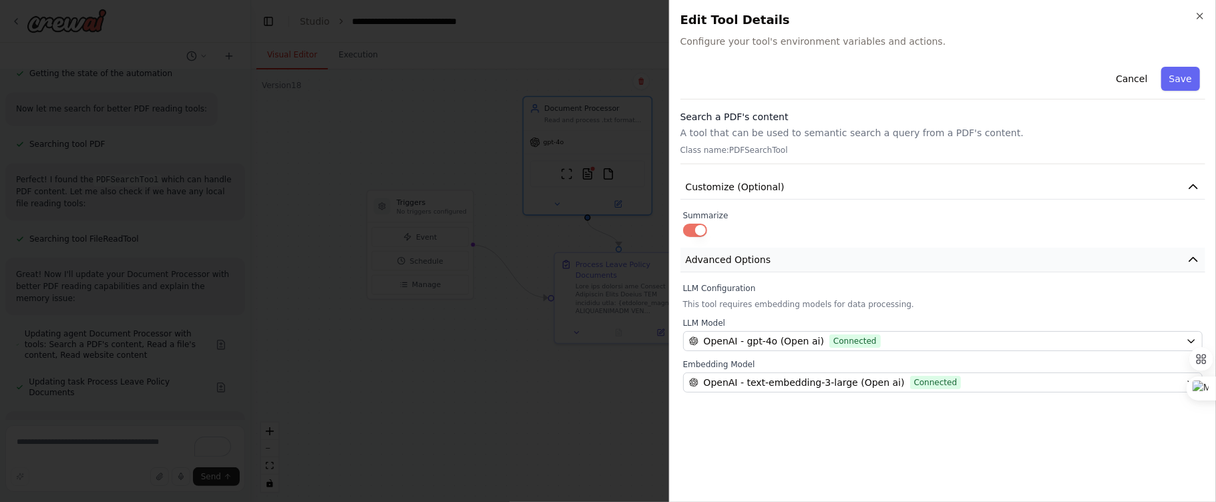
click at [1118, 261] on button "Advanced Options" at bounding box center [942, 260] width 525 height 25
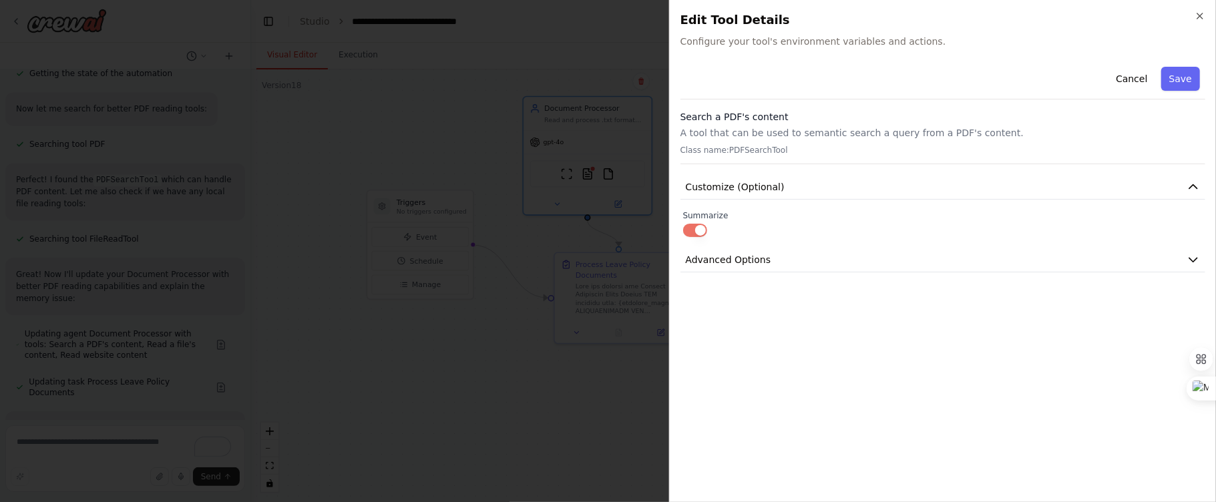
click at [909, 150] on p "Class name: PDFSearchTool" at bounding box center [942, 150] width 525 height 11
click at [944, 187] on button "Customize (Optional)" at bounding box center [942, 187] width 525 height 25
click at [1174, 79] on button "Save" at bounding box center [1180, 79] width 39 height 24
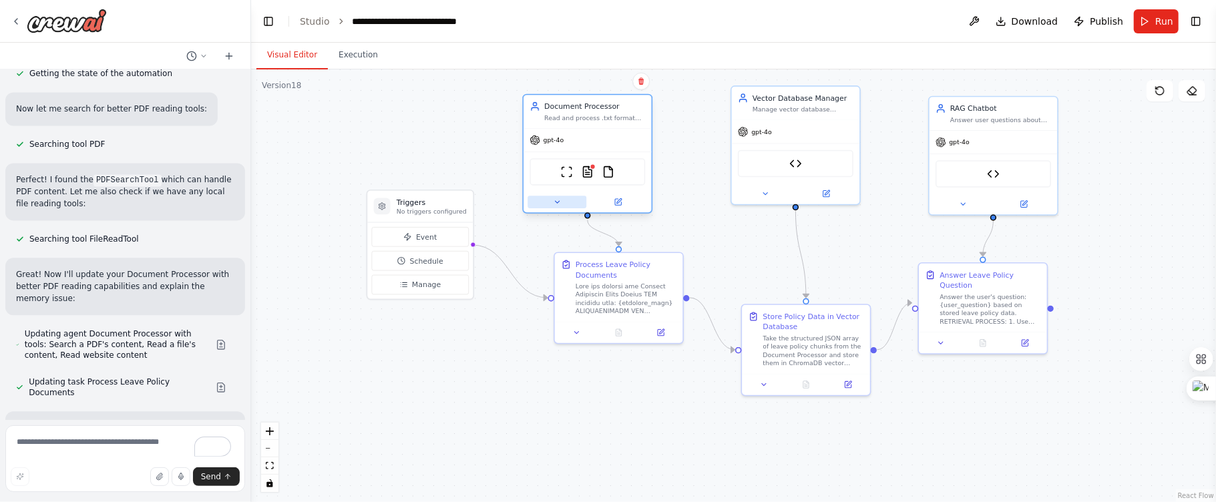
click at [553, 198] on icon at bounding box center [557, 202] width 8 height 8
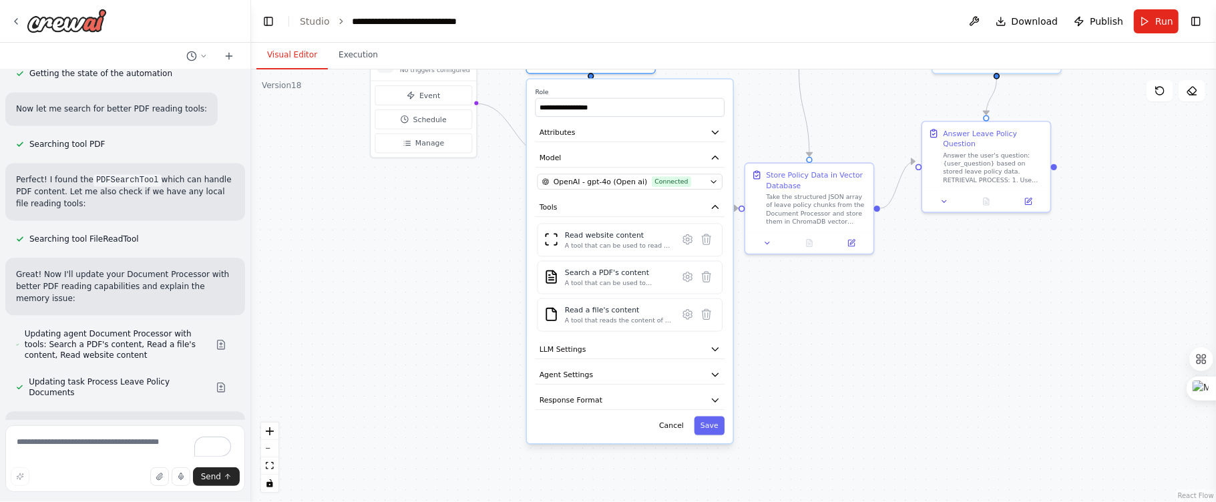
drag, startPoint x: 1065, startPoint y: 425, endPoint x: 1068, endPoint y: 284, distance: 141.6
click at [1068, 284] on div ".deletable-edge-delete-btn { width: 20px; height: 20px; border: 0px solid #ffff…" at bounding box center [733, 285] width 965 height 433
click at [690, 284] on button at bounding box center [687, 277] width 19 height 19
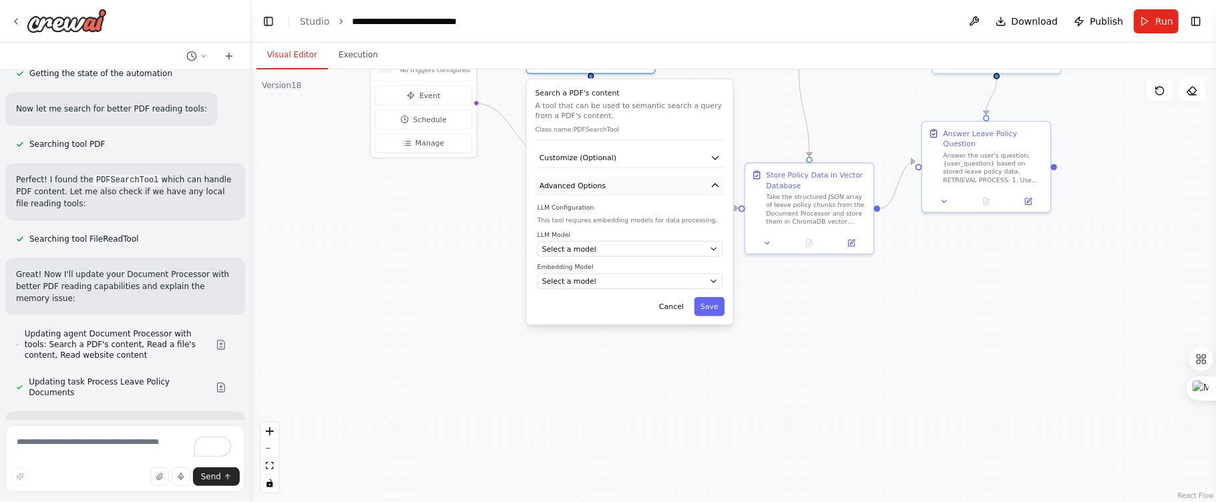
click at [702, 182] on button "Advanced Options" at bounding box center [630, 185] width 190 height 19
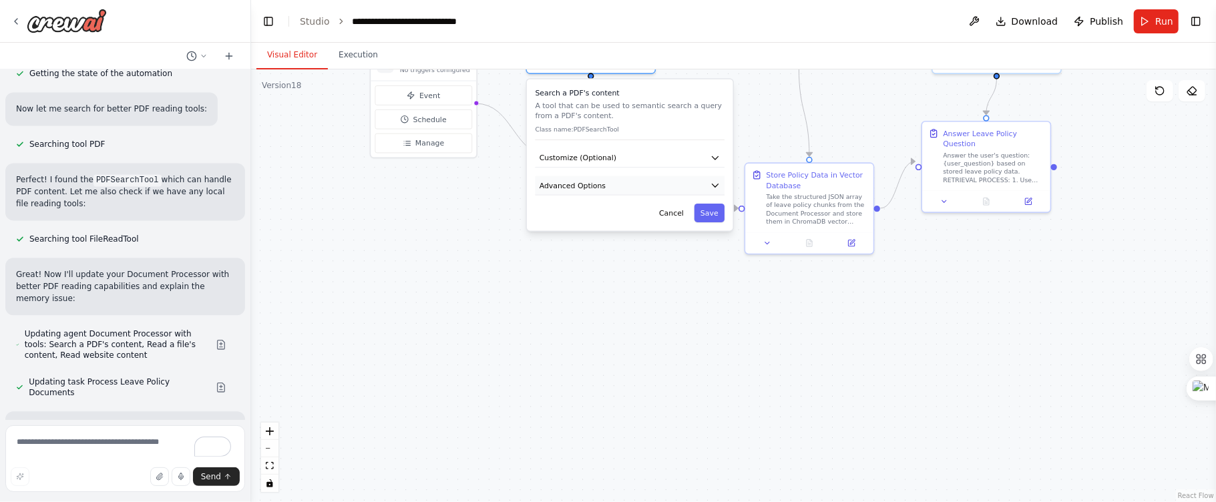
click at [702, 182] on button "Advanced Options" at bounding box center [630, 185] width 190 height 19
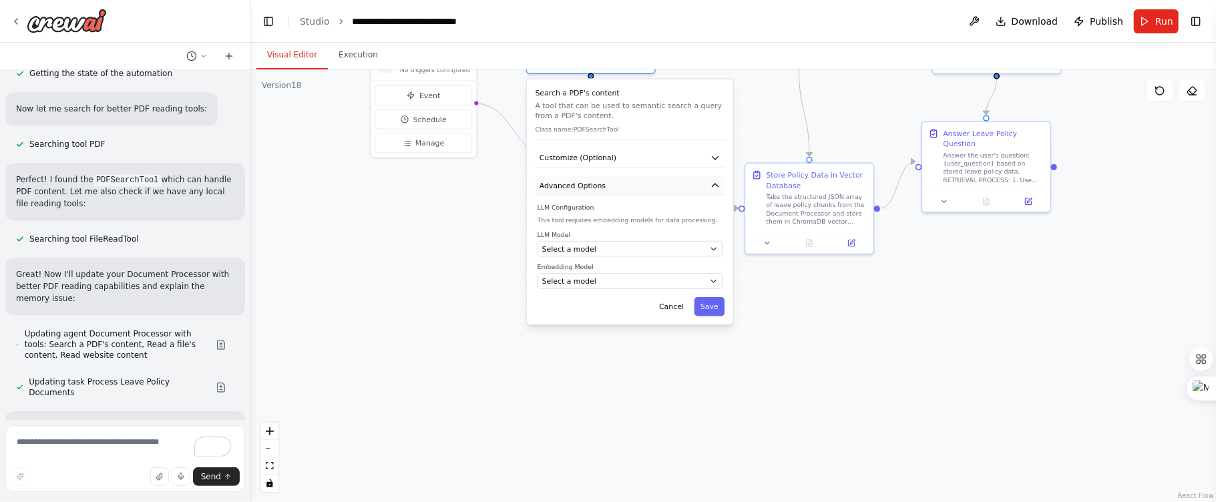
click at [702, 182] on button "Advanced Options" at bounding box center [630, 185] width 190 height 19
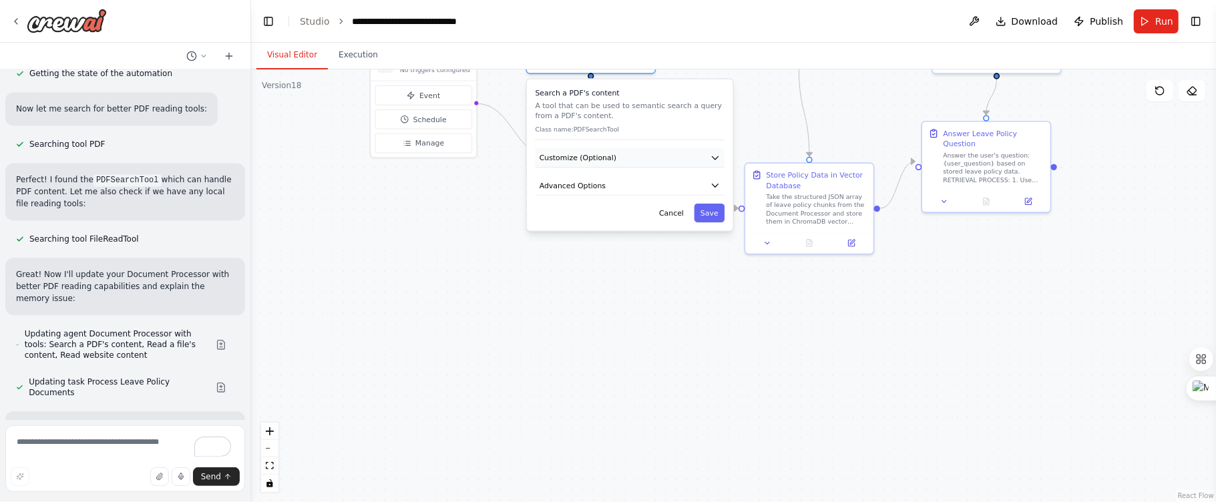
click at [721, 153] on button "Customize (Optional)" at bounding box center [630, 157] width 190 height 19
click at [553, 190] on button "button" at bounding box center [546, 191] width 19 height 11
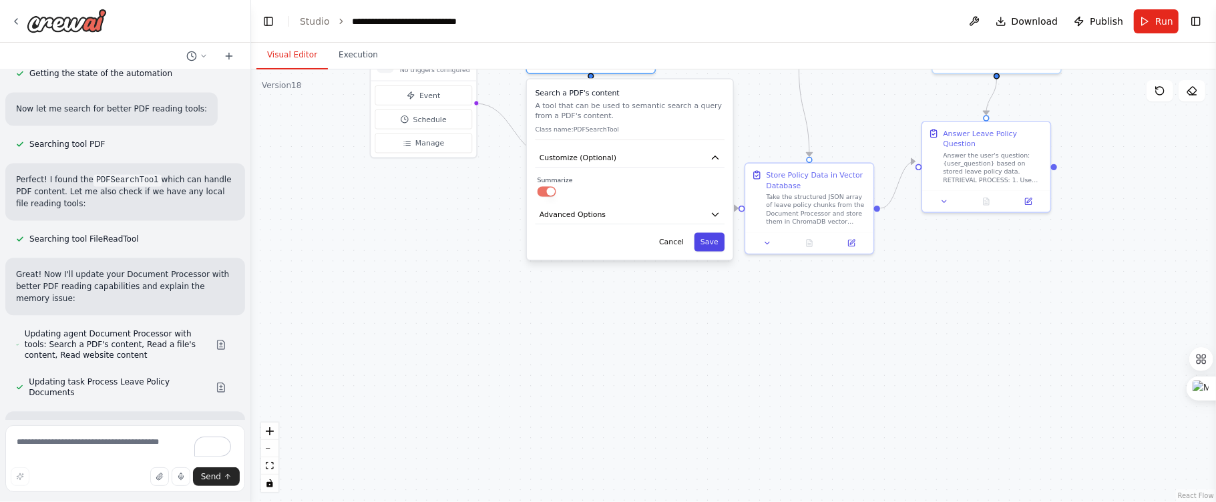
click at [714, 239] on button "Save" at bounding box center [709, 242] width 30 height 19
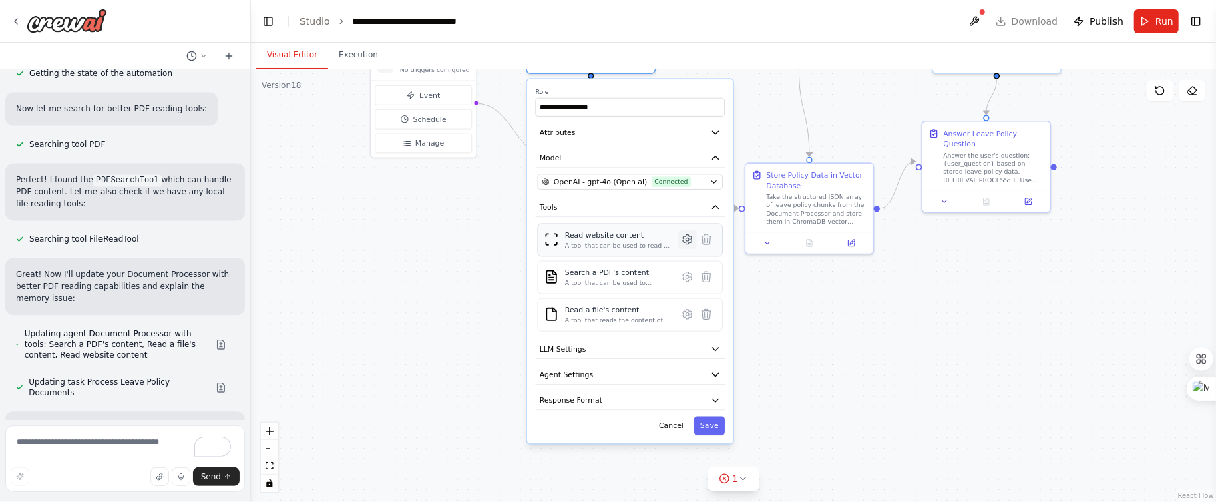
click at [689, 235] on icon at bounding box center [687, 239] width 9 height 9
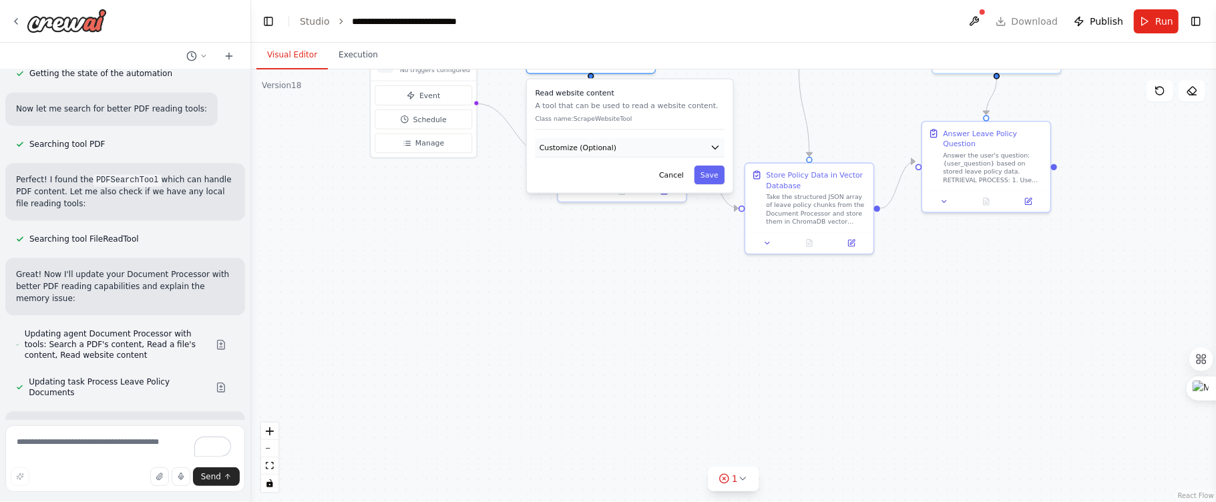
click at [698, 149] on button "Customize (Optional)" at bounding box center [630, 147] width 190 height 19
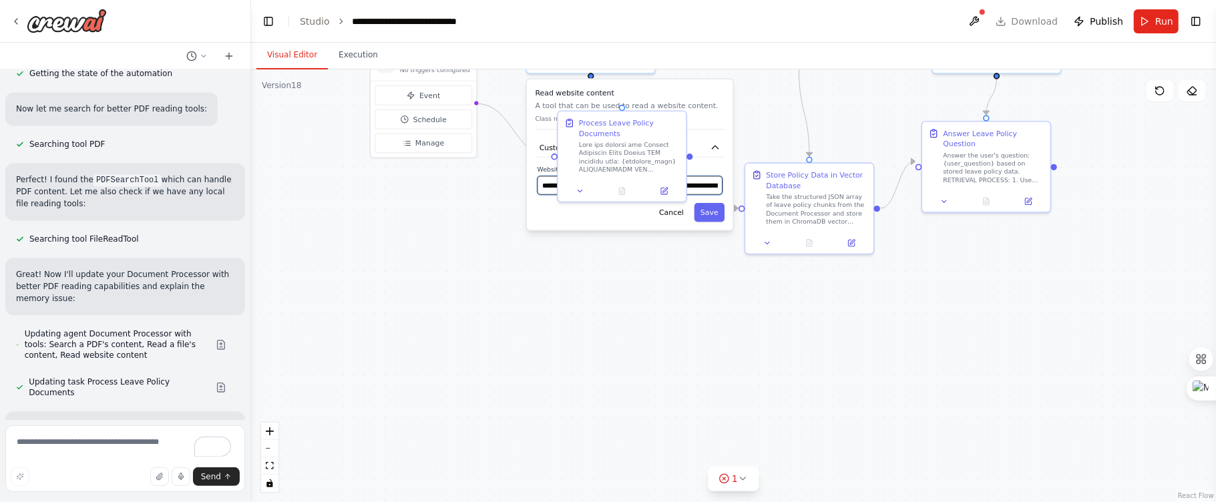
click at [703, 185] on input "**********" at bounding box center [629, 185] width 185 height 19
type input "*"
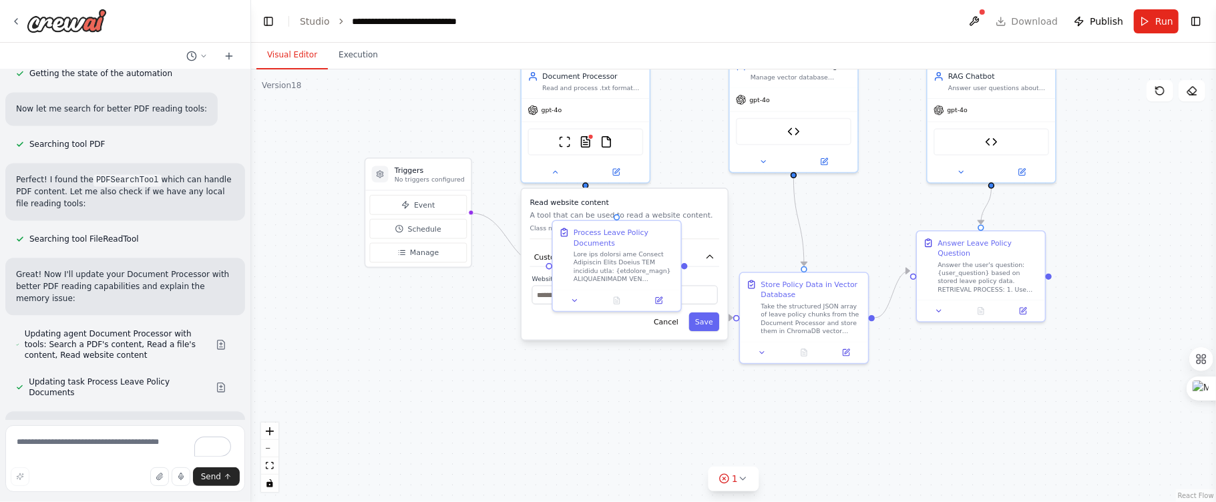
drag, startPoint x: 977, startPoint y: 265, endPoint x: 972, endPoint y: 375, distance: 110.3
click at [972, 375] on div ".deletable-edge-delete-btn { width: 20px; height: 20px; border: 0px solid #ffff…" at bounding box center [733, 285] width 965 height 433
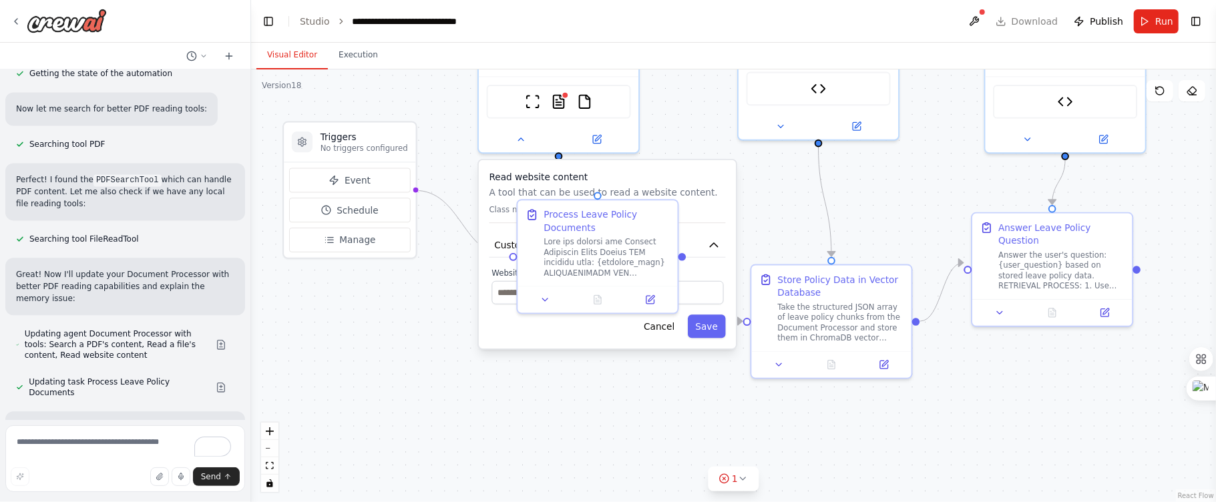
drag, startPoint x: 926, startPoint y: 388, endPoint x: 977, endPoint y: 385, distance: 51.5
click at [977, 385] on div ".deletable-edge-delete-btn { width: 20px; height: 20px; border: 0px solid #ffff…" at bounding box center [733, 285] width 965 height 433
click at [653, 159] on div "Read website content A tool that can be used to read a website content. Class n…" at bounding box center [607, 254] width 260 height 191
click at [654, 162] on div "Read website content A tool that can be used to read a website content. Class n…" at bounding box center [607, 254] width 257 height 188
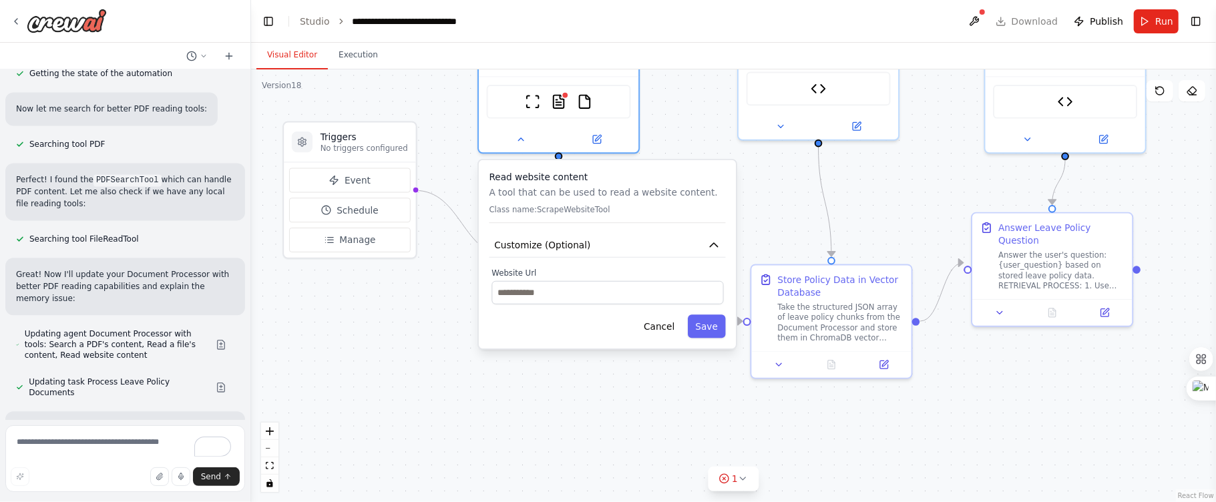
click at [659, 170] on div "Read website content A tool that can be used to read a website content. Class n…" at bounding box center [607, 254] width 257 height 188
click at [569, 295] on input "text" at bounding box center [608, 292] width 232 height 23
click at [523, 287] on input "text" at bounding box center [608, 292] width 232 height 23
paste input "**********"
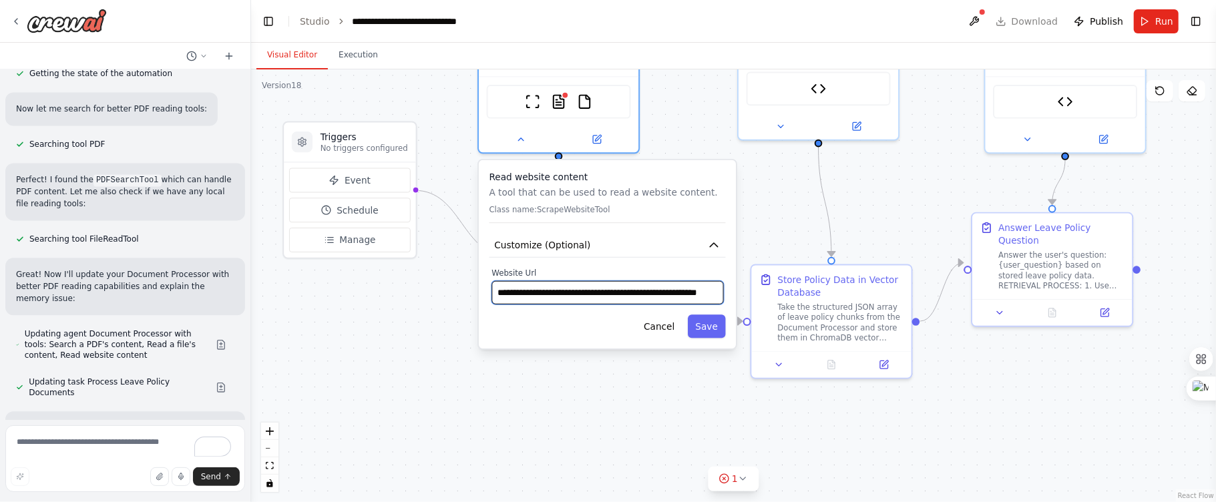
scroll to position [0, 55]
type input "**********"
click at [703, 322] on button "Save" at bounding box center [707, 325] width 38 height 23
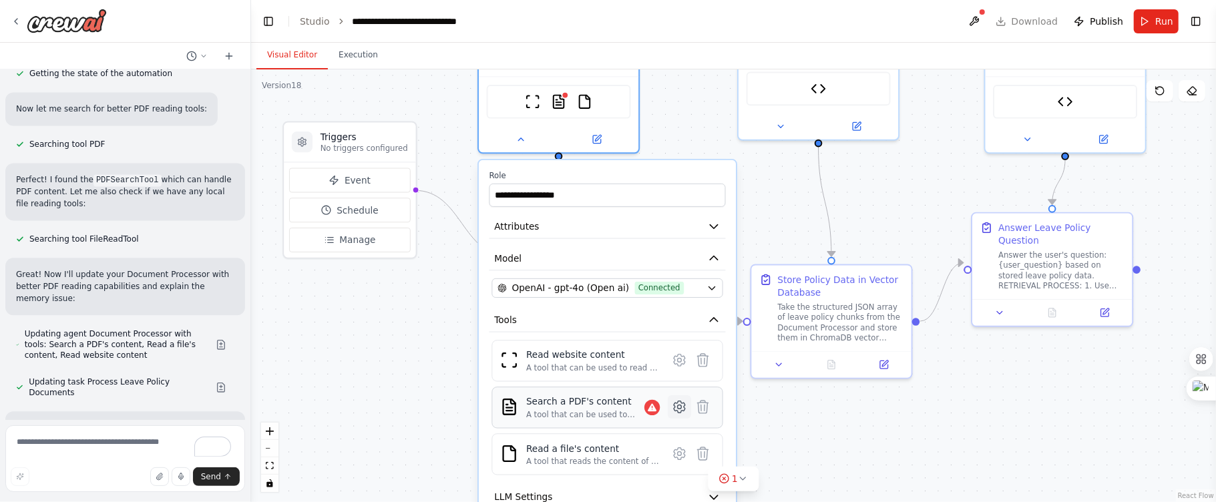
click at [676, 413] on icon at bounding box center [679, 406] width 15 height 15
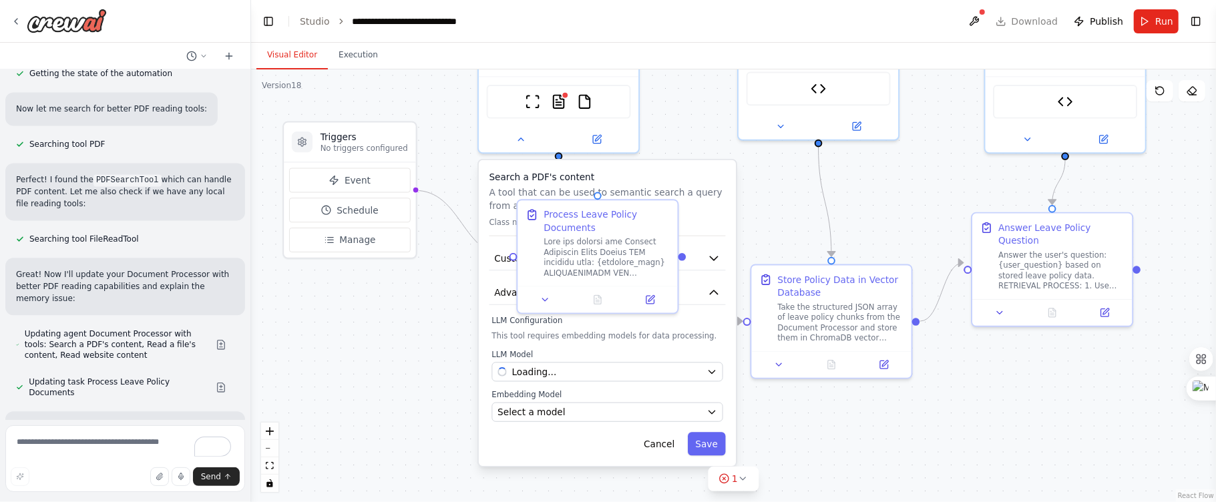
click at [716, 180] on h3 "Search a PDF's content" at bounding box center [607, 176] width 236 height 13
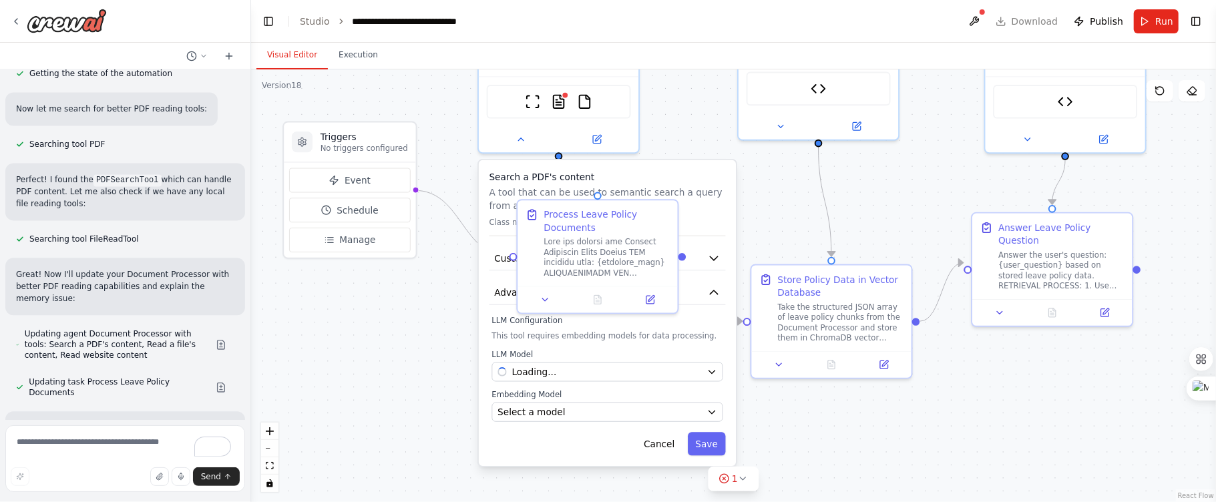
click at [716, 180] on h3 "Search a PDF's content" at bounding box center [607, 176] width 236 height 13
click at [698, 186] on p "A tool that can be used to semantic search a query from a PDF's content." at bounding box center [607, 199] width 236 height 26
click at [566, 455] on div "Cancel Save" at bounding box center [607, 443] width 236 height 23
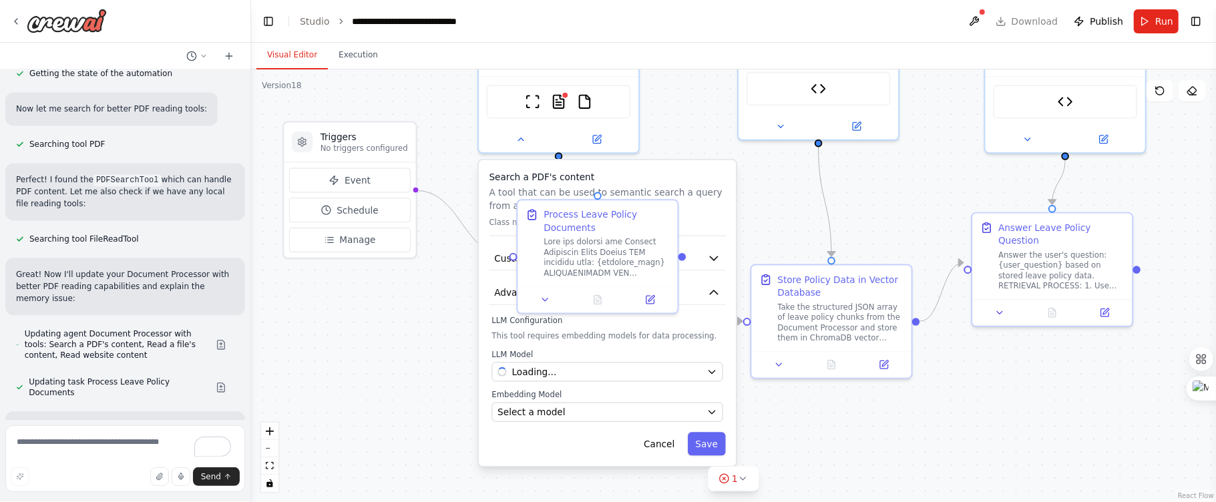
click at [566, 455] on div "Cancel Save" at bounding box center [607, 443] width 236 height 23
click at [566, 453] on div "Cancel Save" at bounding box center [607, 443] width 236 height 23
click at [731, 202] on div "Search a PDF's content A tool that can be used to semantic search a query from …" at bounding box center [607, 313] width 257 height 306
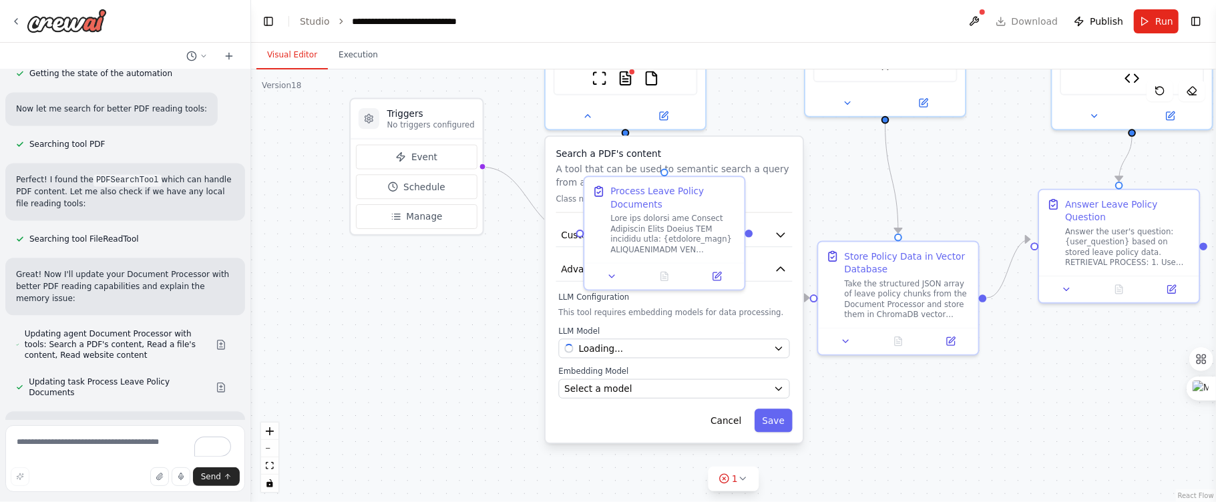
drag, startPoint x: 773, startPoint y: 203, endPoint x: 843, endPoint y: 173, distance: 76.3
click at [843, 173] on div ".deletable-edge-delete-btn { width: 20px; height: 20px; border: 0px solid #ffff…" at bounding box center [733, 285] width 965 height 433
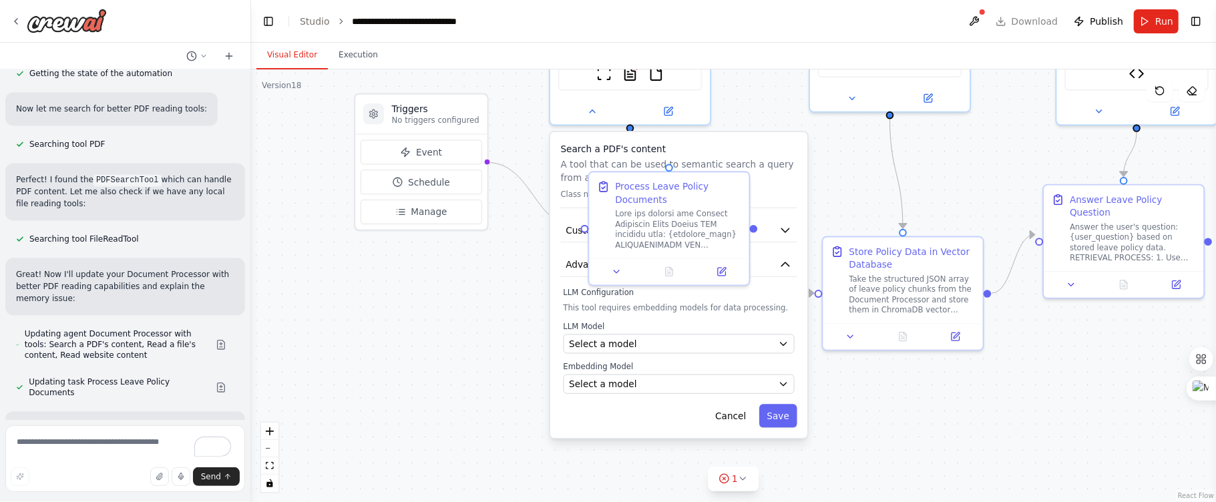
click at [772, 160] on p "A tool that can be used to semantic search a query from a PDF's content." at bounding box center [679, 171] width 236 height 26
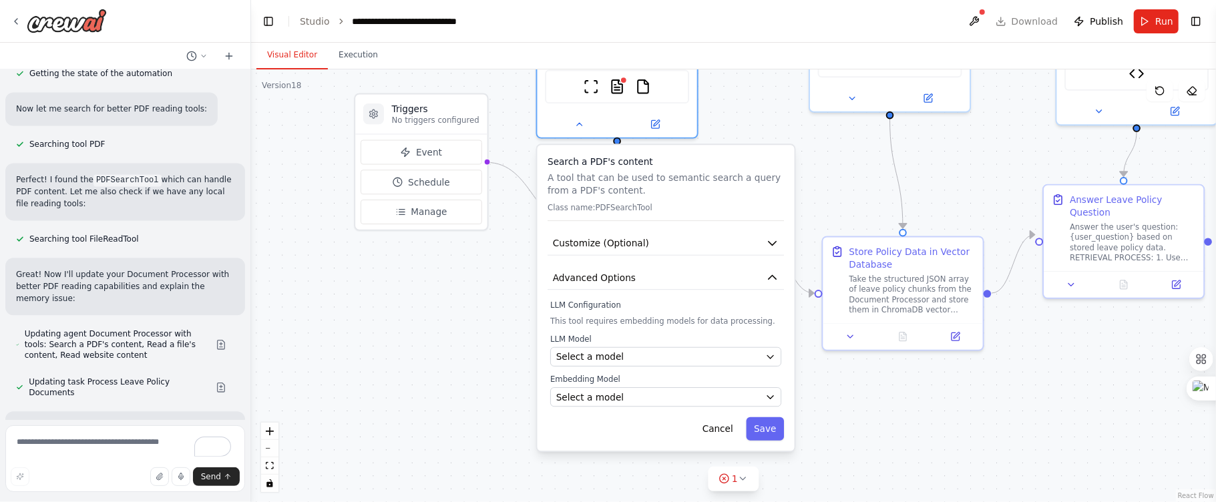
drag, startPoint x: 786, startPoint y: 151, endPoint x: 776, endPoint y: 172, distance: 23.9
click at [776, 172] on div "Search a PDF's content A tool that can be used to semantic search a query from …" at bounding box center [665, 188] width 236 height 65
click at [766, 356] on icon "button" at bounding box center [770, 357] width 11 height 11
click at [766, 355] on icon "button" at bounding box center [770, 357] width 11 height 11
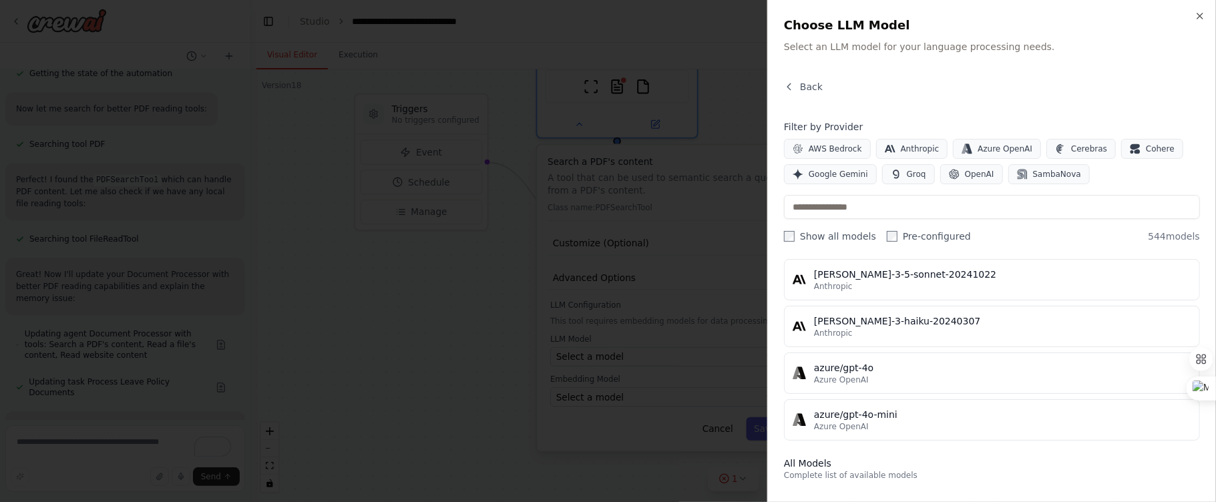
scroll to position [107, 0]
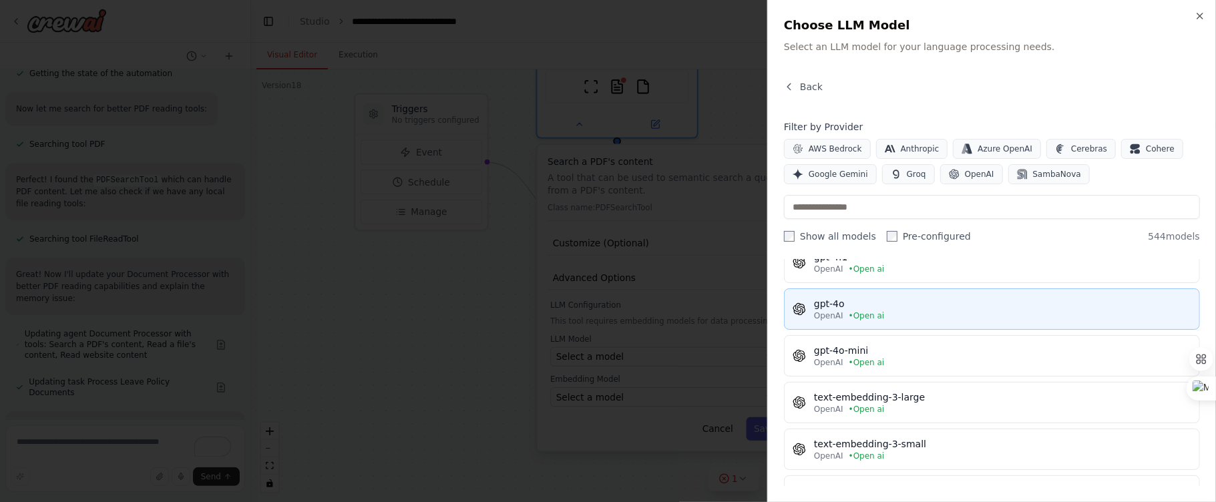
click at [939, 320] on div "OpenAI • Open ai" at bounding box center [1002, 315] width 377 height 11
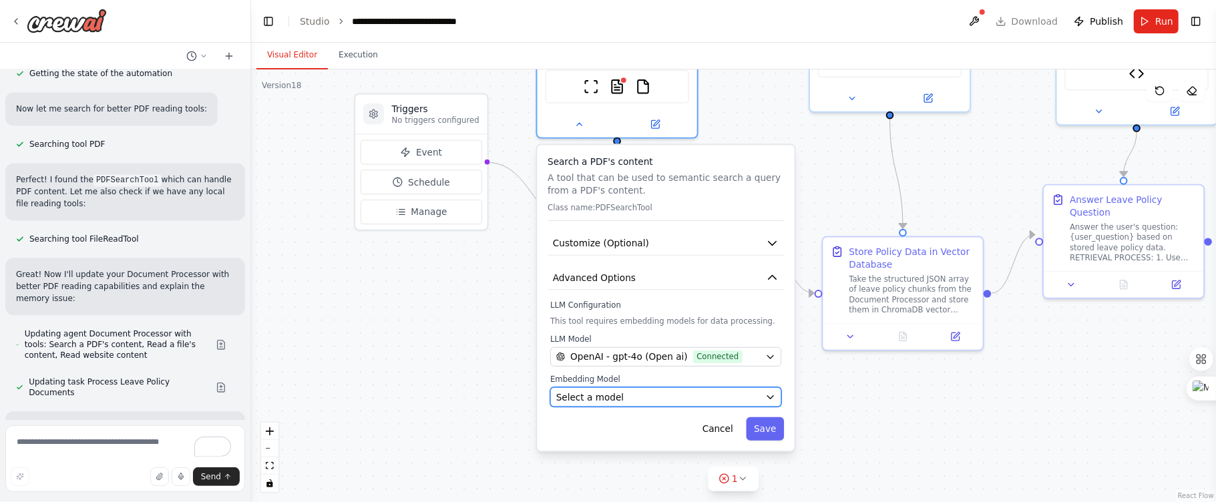
click at [762, 395] on button "Select a model" at bounding box center [665, 396] width 231 height 19
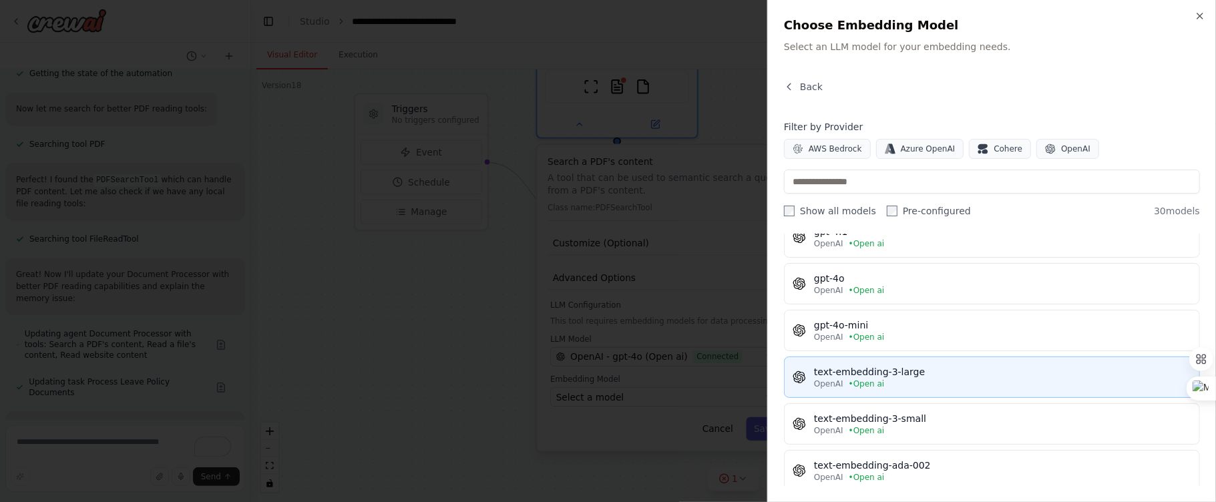
click at [975, 376] on div "text-embedding-3-large" at bounding box center [1002, 371] width 377 height 13
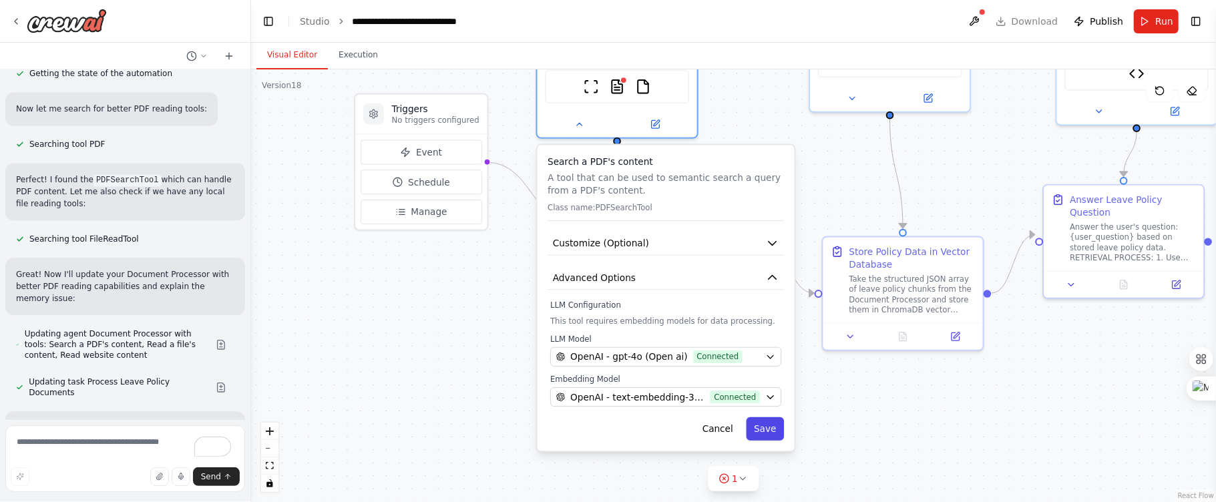
click at [774, 433] on button "Save" at bounding box center [765, 428] width 38 height 23
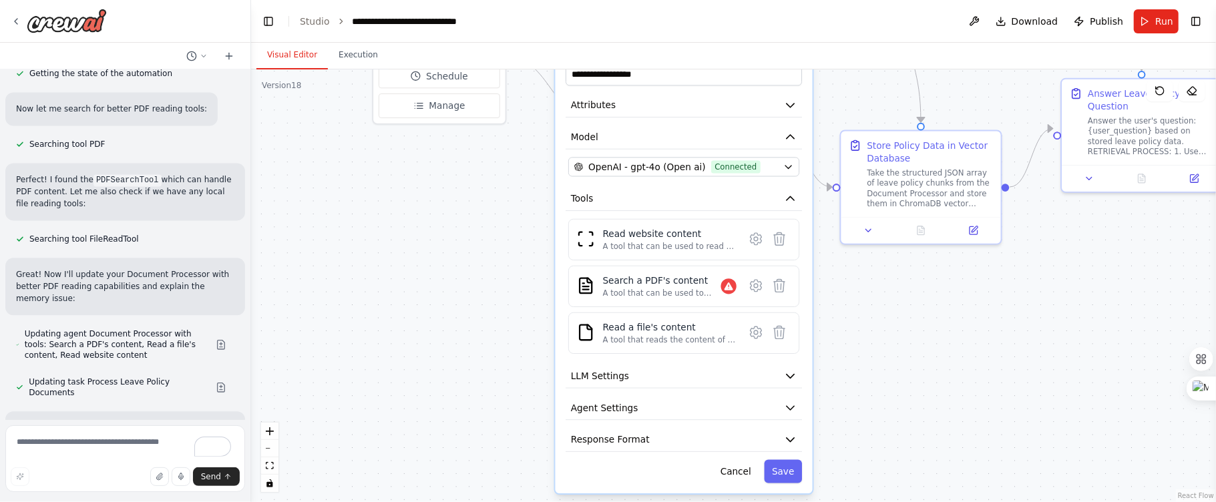
drag, startPoint x: 980, startPoint y: 441, endPoint x: 998, endPoint y: 336, distance: 107.0
click at [998, 336] on div ".deletable-edge-delete-btn { width: 20px; height: 20px; border: 0px solid #ffff…" at bounding box center [733, 285] width 965 height 433
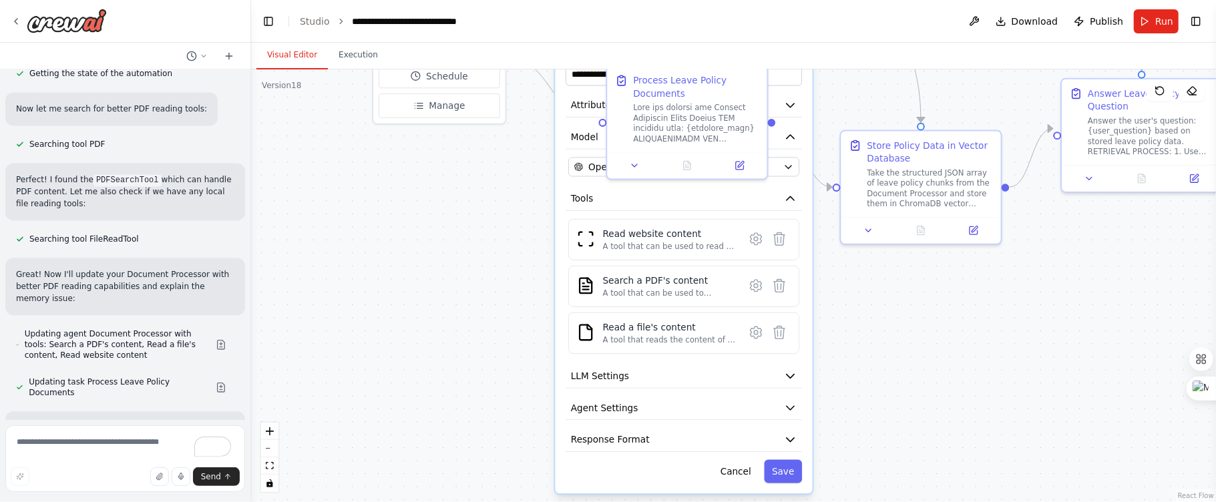
click at [925, 326] on div ".deletable-edge-delete-btn { width: 20px; height: 20px; border: 0px solid #ffff…" at bounding box center [733, 285] width 965 height 433
click at [756, 334] on icon at bounding box center [756, 332] width 4 height 4
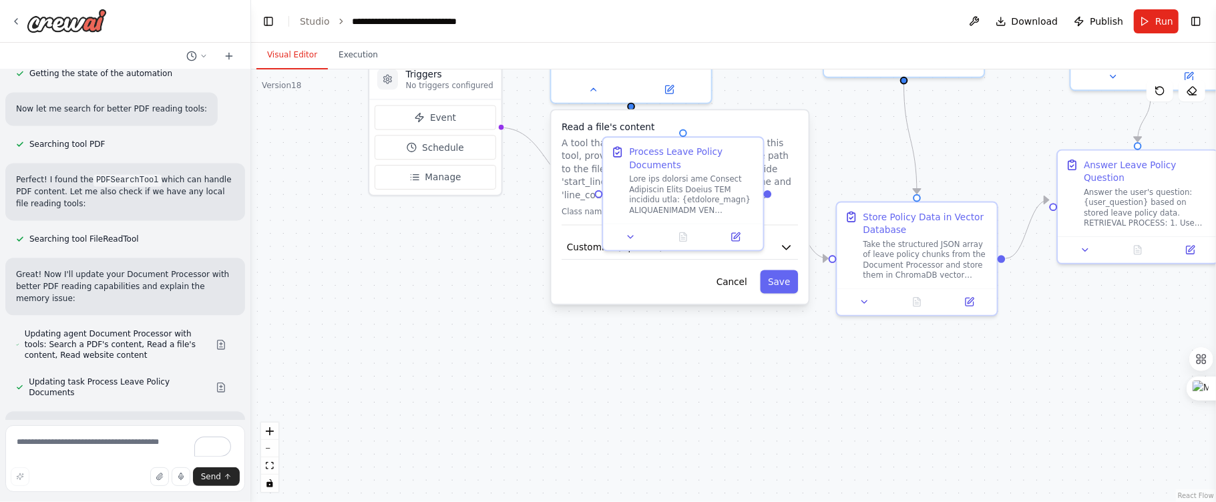
drag, startPoint x: 800, startPoint y: 362, endPoint x: 802, endPoint y: 322, distance: 39.4
click at [796, 404] on div ".deletable-edge-delete-btn { width: 20px; height: 20px; border: 0px solid #ffff…" at bounding box center [733, 285] width 965 height 433
click at [788, 120] on h3 "Read a file's content" at bounding box center [679, 126] width 236 height 13
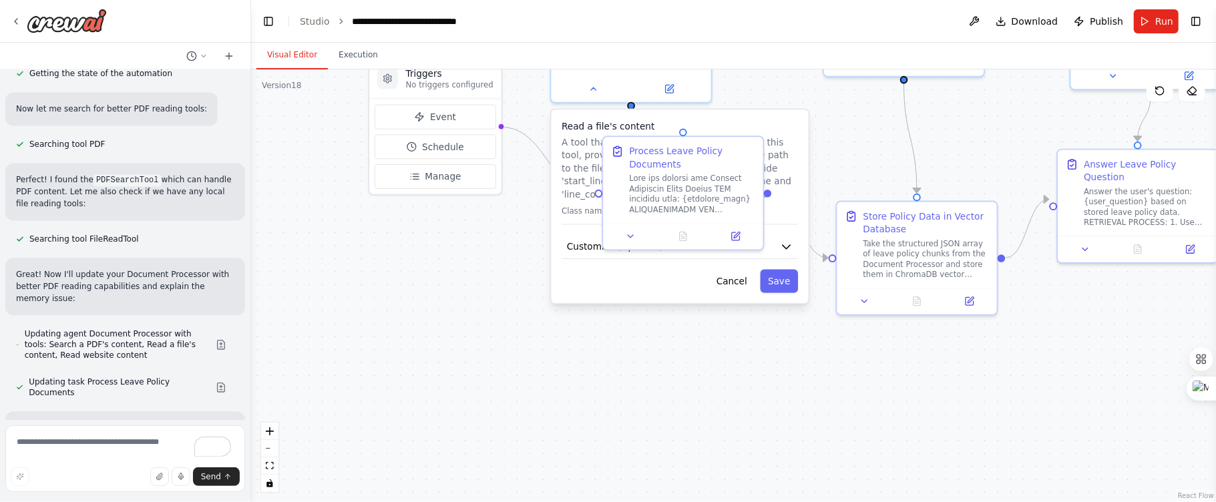
click at [788, 120] on h3 "Read a file's content" at bounding box center [679, 126] width 236 height 13
click at [607, 138] on div "Process Leave Policy Documents" at bounding box center [683, 179] width 160 height 85
click at [591, 130] on h3 "Read a file's content" at bounding box center [679, 126] width 236 height 13
click at [587, 133] on div "Read a file's content A tool that reads the content of a file. To use this tool…" at bounding box center [679, 172] width 236 height 105
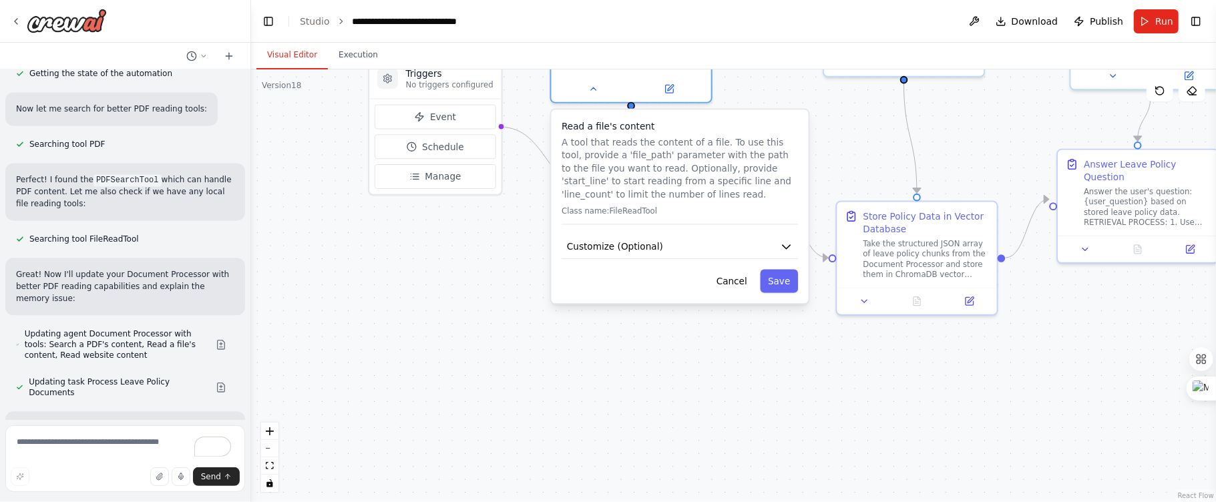
click at [583, 134] on div "Read a file's content A tool that reads the content of a file. To use this tool…" at bounding box center [679, 172] width 236 height 105
click at [744, 246] on button "Customize (Optional)" at bounding box center [679, 247] width 236 height 24
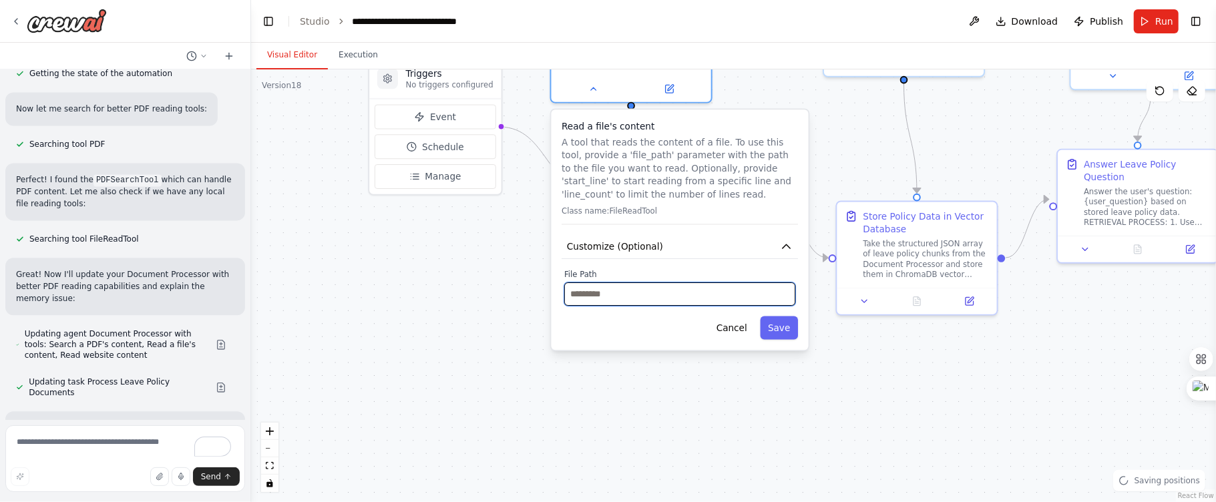
click at [686, 290] on input "text" at bounding box center [679, 293] width 231 height 23
click at [609, 301] on input "text" at bounding box center [679, 293] width 231 height 23
paste input "**********"
type input "**********"
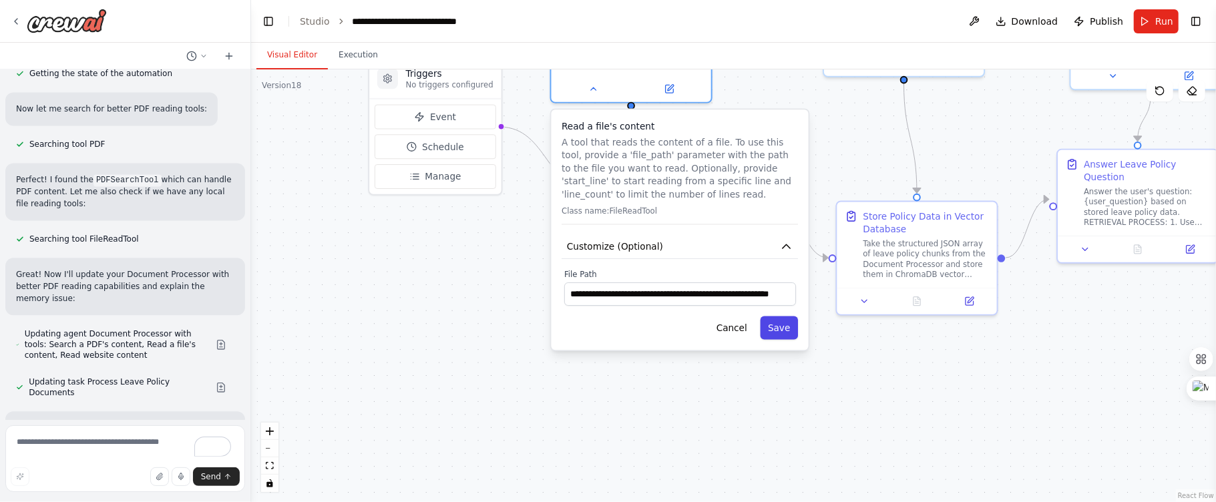
scroll to position [0, 0]
click at [787, 324] on button "Save" at bounding box center [779, 327] width 38 height 23
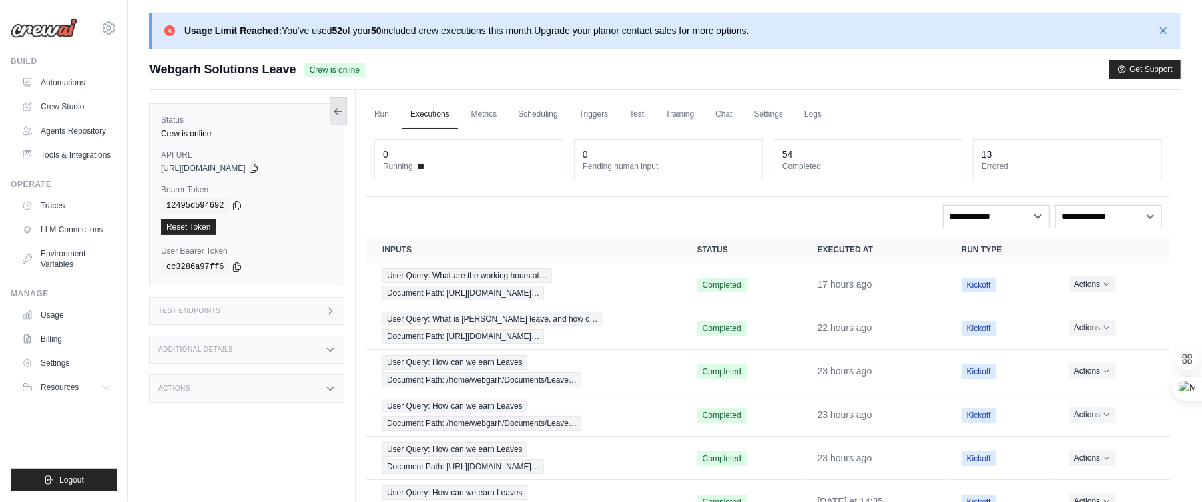
click at [344, 103] on button at bounding box center [338, 111] width 17 height 28
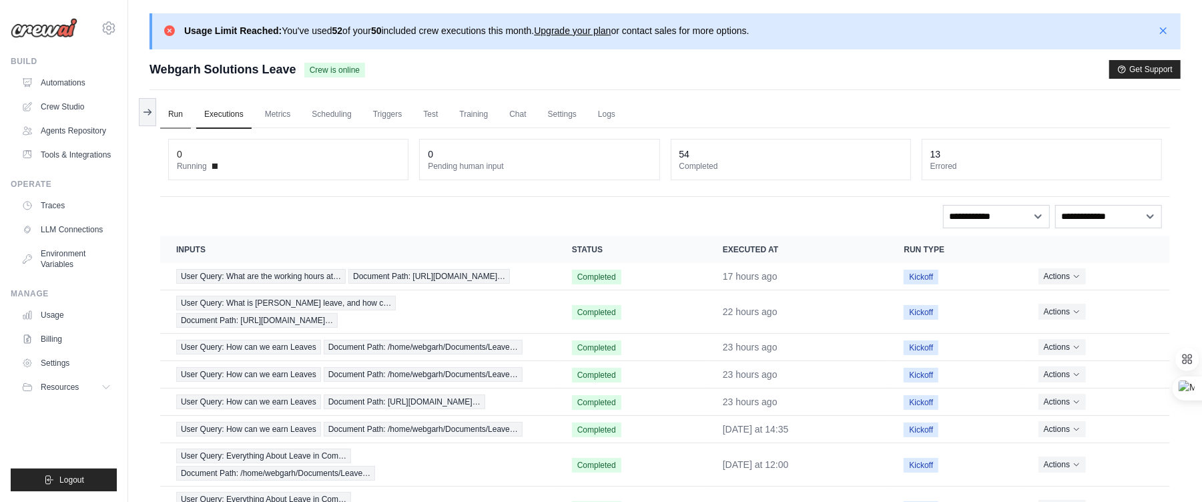
click at [180, 119] on link "Run" at bounding box center [175, 115] width 31 height 28
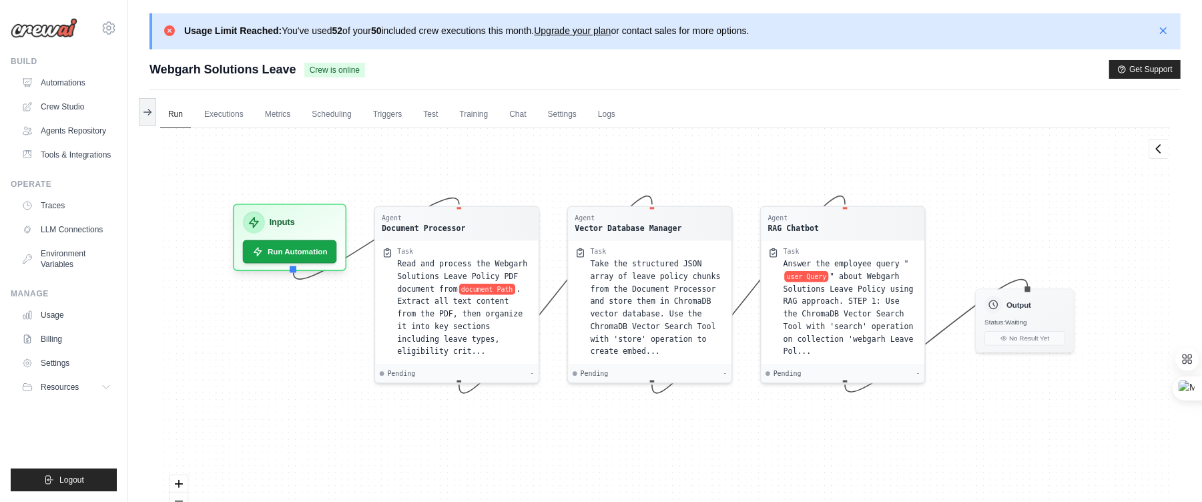
drag, startPoint x: 567, startPoint y: 196, endPoint x: 555, endPoint y: 148, distance: 49.5
click at [555, 148] on div "Agent Document Processor Task Read and process the Webgarh Solutions Leave Poli…" at bounding box center [665, 341] width 1010 height 427
click at [332, 244] on button "Run Automation" at bounding box center [289, 247] width 99 height 24
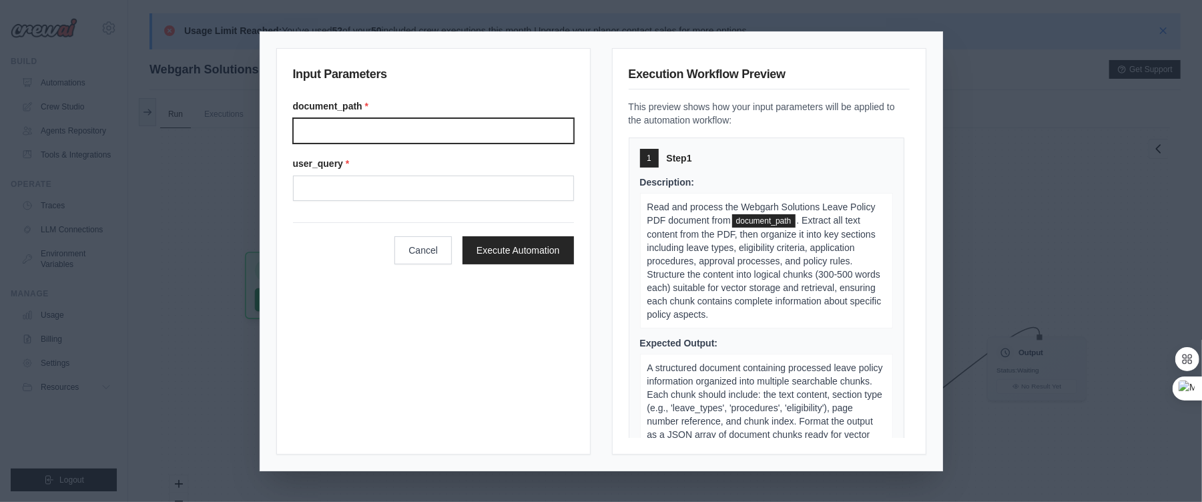
click at [382, 140] on input "Document path" at bounding box center [433, 130] width 281 height 25
type input "**********"
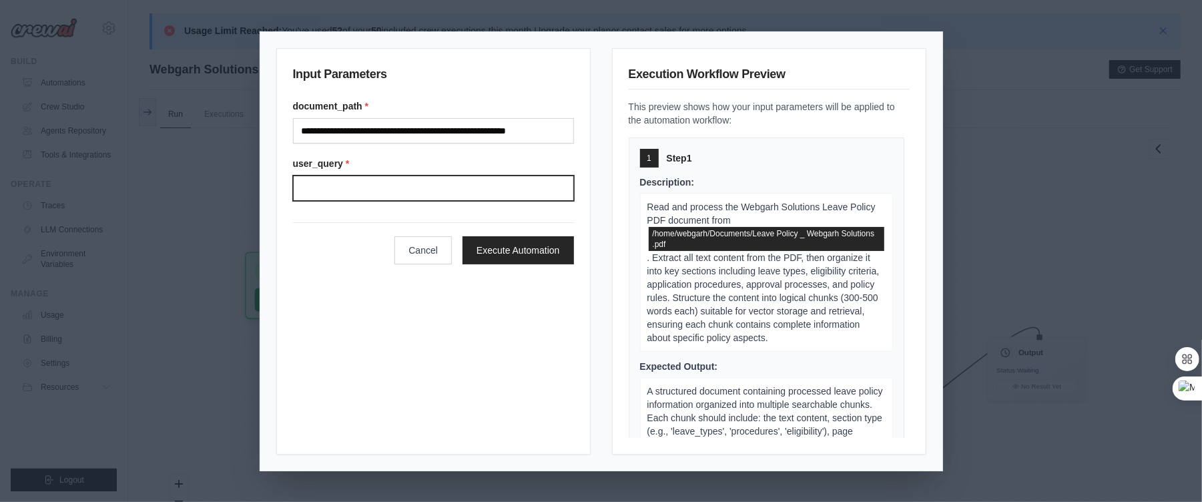
click at [415, 192] on input "User query" at bounding box center [433, 188] width 281 height 25
type input "**********"
click button "Execute Automation" at bounding box center [518, 250] width 111 height 28
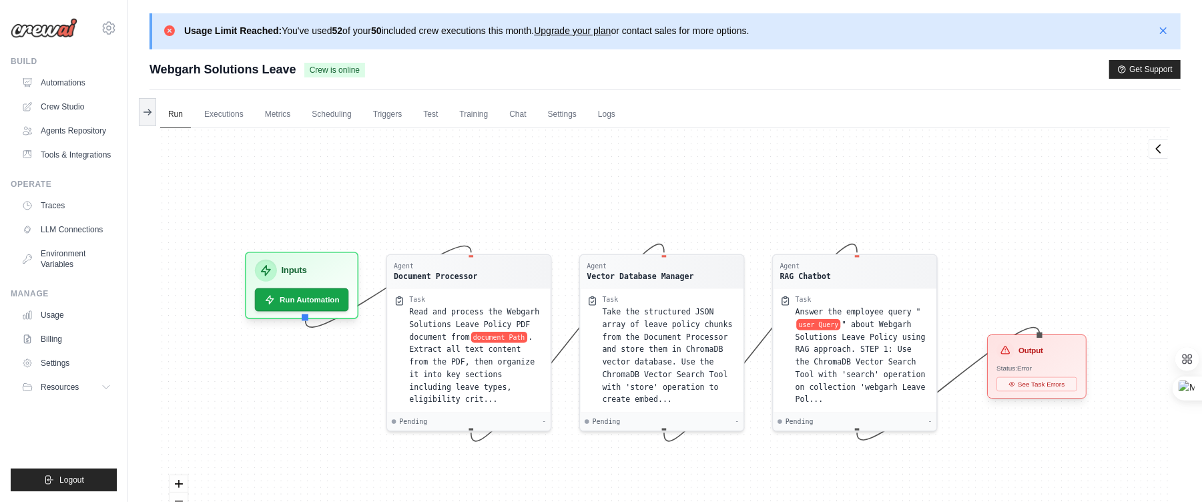
click at [1046, 398] on div "Output Status: Error See Task Errors" at bounding box center [1036, 366] width 99 height 64
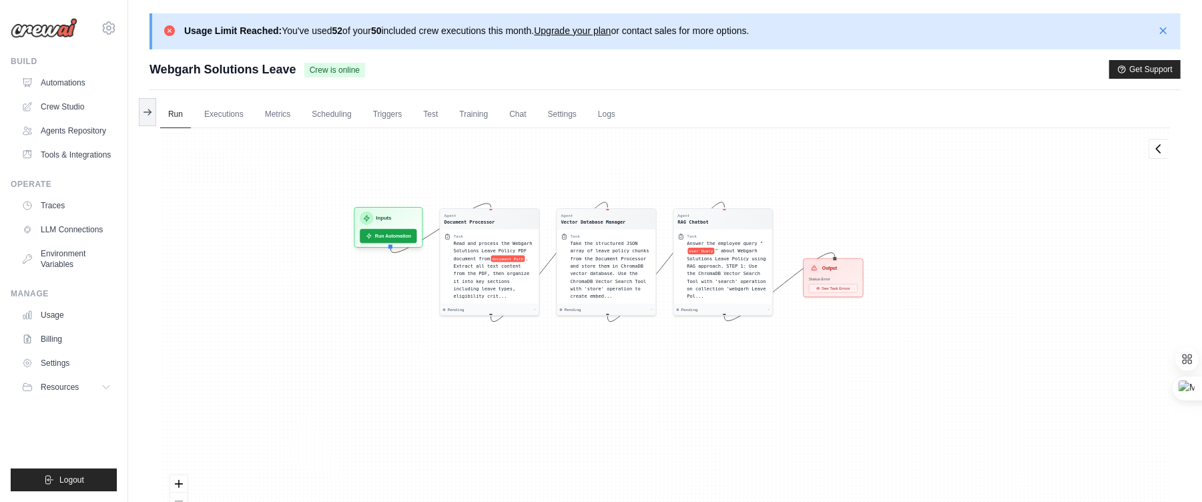
drag, startPoint x: 551, startPoint y: 158, endPoint x: 551, endPoint y: 151, distance: 7.3
click at [551, 151] on div "Agent Document Processor Task Read and process the Webgarh Solutions Leave Poli…" at bounding box center [665, 341] width 1010 height 427
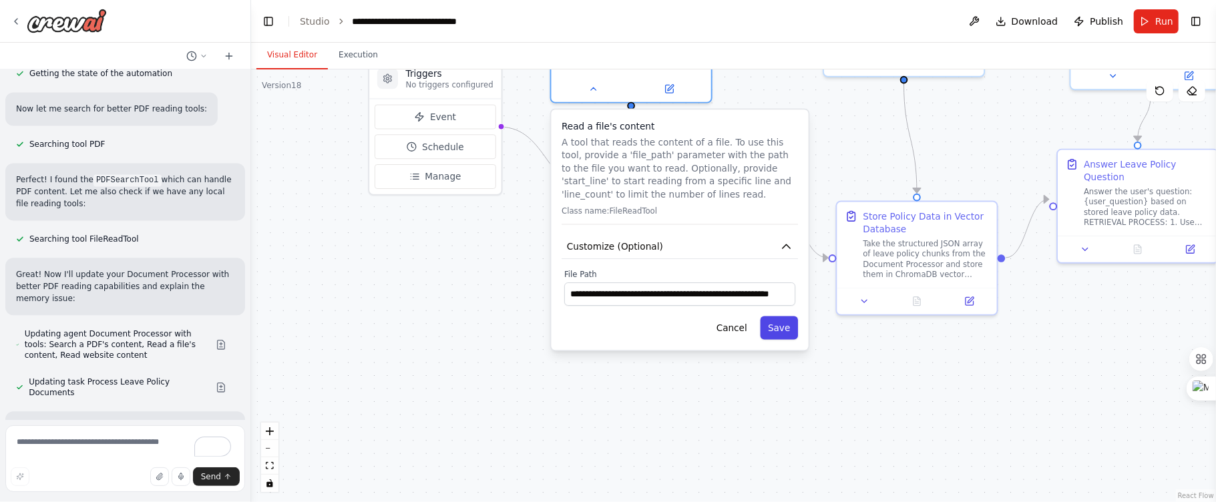
click at [771, 329] on button "Save" at bounding box center [779, 327] width 38 height 23
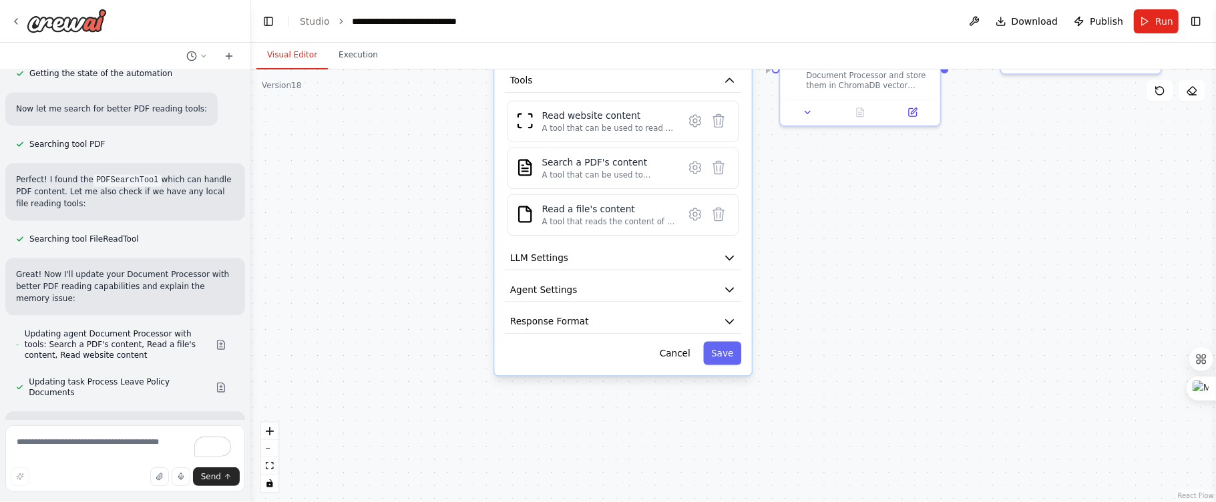
drag, startPoint x: 955, startPoint y: 430, endPoint x: 898, endPoint y: 241, distance: 197.2
click at [898, 241] on div ".deletable-edge-delete-btn { width: 20px; height: 20px; border: 0px solid #ffff…" at bounding box center [733, 285] width 965 height 433
click at [713, 352] on button "Save" at bounding box center [722, 353] width 38 height 23
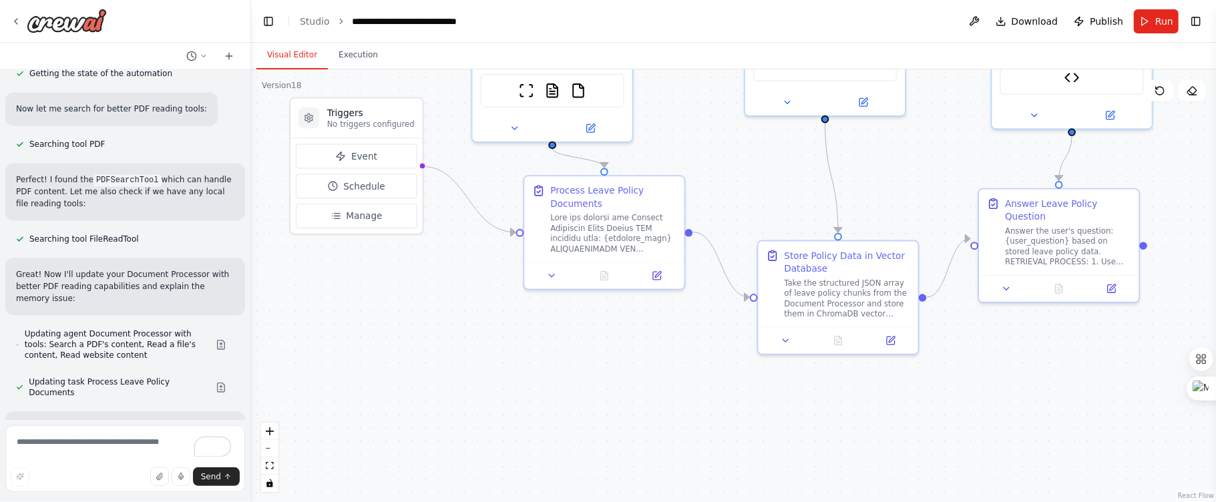
drag, startPoint x: 867, startPoint y: 256, endPoint x: 843, endPoint y: 491, distance: 236.2
click at [843, 491] on div ".deletable-edge-delete-btn { width: 20px; height: 20px; border: 0px solid #ffff…" at bounding box center [733, 285] width 965 height 433
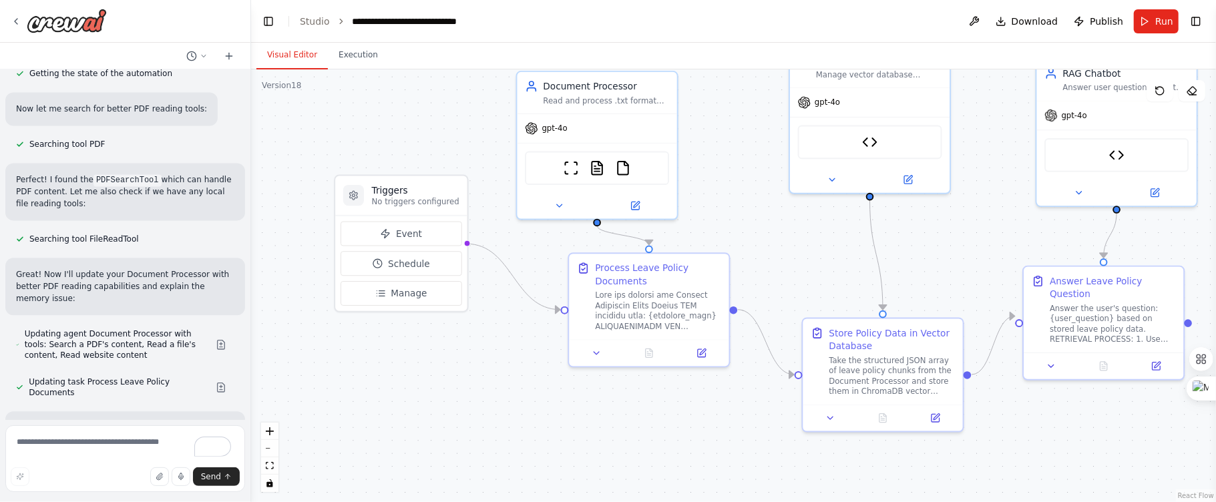
drag, startPoint x: 693, startPoint y: 382, endPoint x: 335, endPoint y: 322, distance: 362.9
click at [740, 453] on div ".deletable-edge-delete-btn { width: 20px; height: 20px; border: 0px solid #ffff…" at bounding box center [733, 285] width 965 height 433
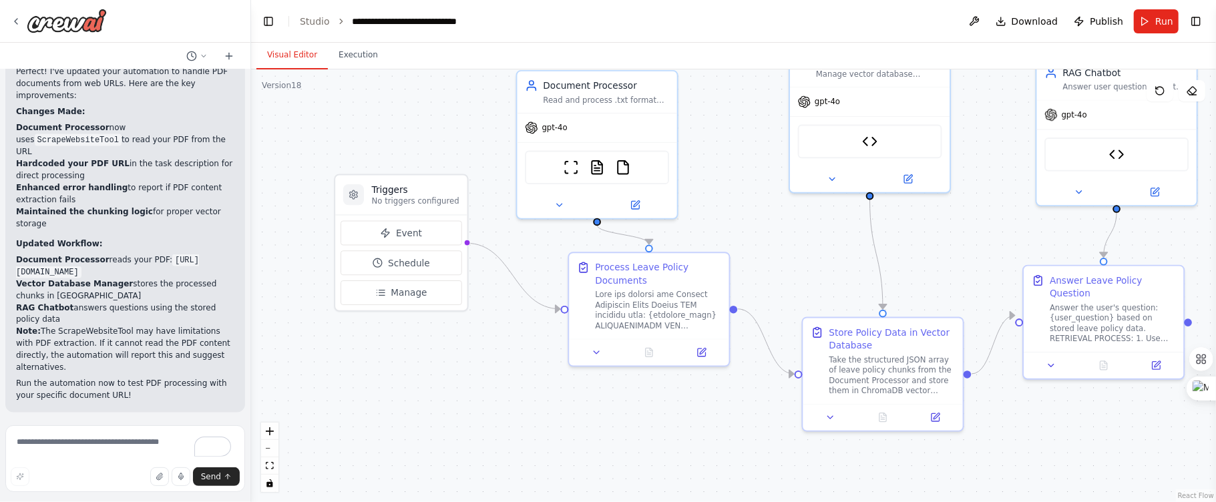
scroll to position [60154, 0]
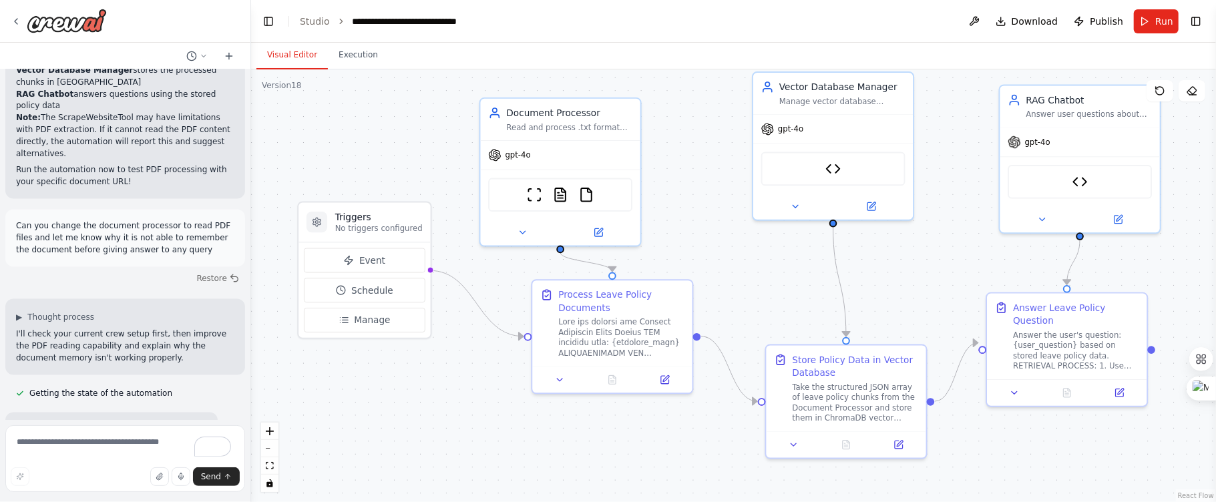
drag, startPoint x: 776, startPoint y: 227, endPoint x: 741, endPoint y: 252, distance: 43.0
click at [741, 252] on div ".deletable-edge-delete-btn { width: 20px; height: 20px; border: 0px solid #ffff…" at bounding box center [733, 285] width 965 height 433
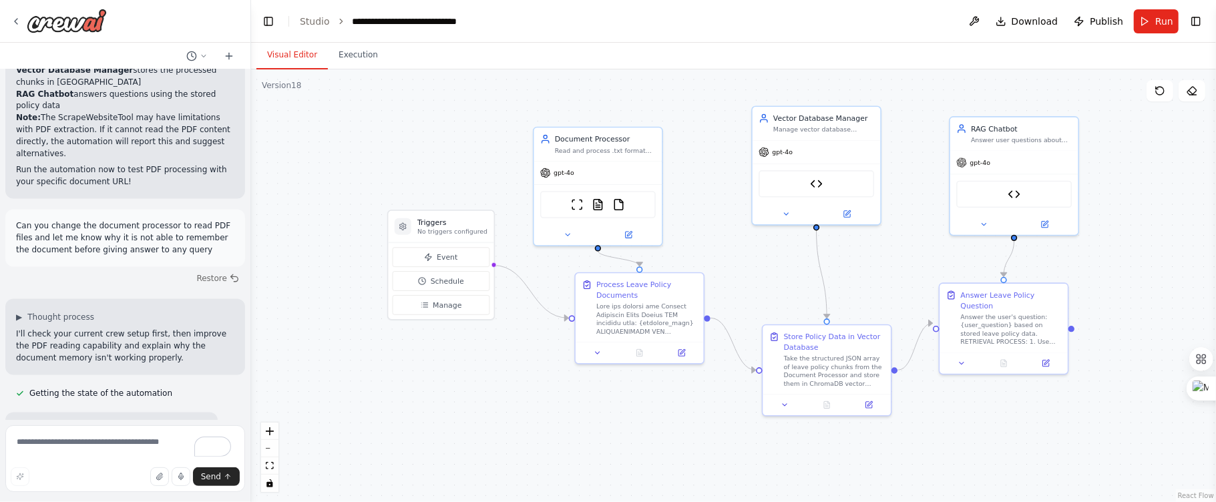
drag, startPoint x: 742, startPoint y: 249, endPoint x: 744, endPoint y: 235, distance: 14.2
click at [744, 235] on div ".deletable-edge-delete-btn { width: 20px; height: 20px; border: 0px solid #ffff…" at bounding box center [733, 285] width 965 height 433
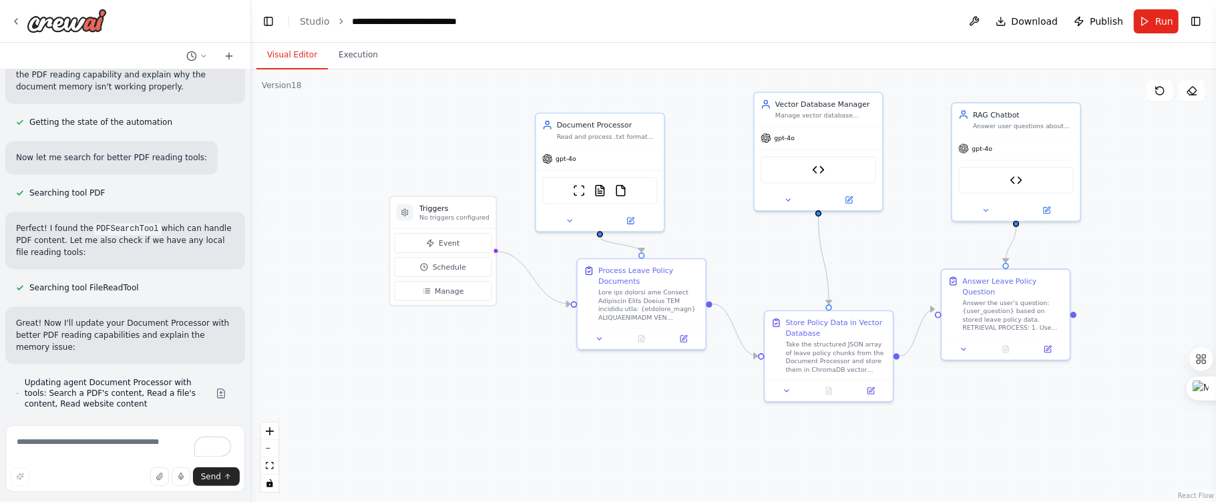
scroll to position [60474, 0]
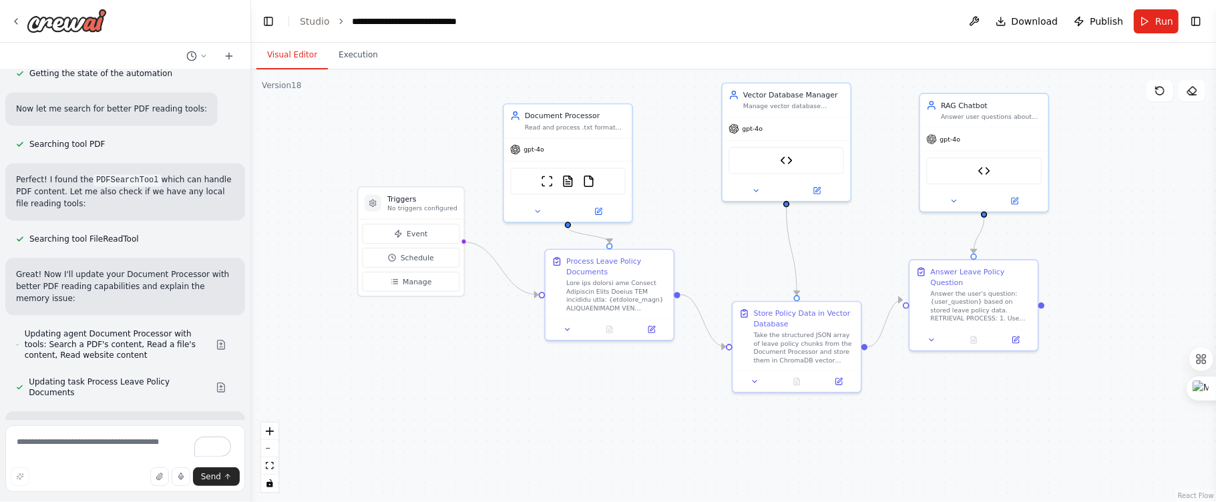
drag, startPoint x: 607, startPoint y: 415, endPoint x: 575, endPoint y: 405, distance: 33.4
click at [575, 405] on div ".deletable-edge-delete-btn { width: 20px; height: 20px; border: 0px solid #ffff…" at bounding box center [733, 285] width 965 height 433
click at [758, 187] on icon at bounding box center [756, 188] width 8 height 8
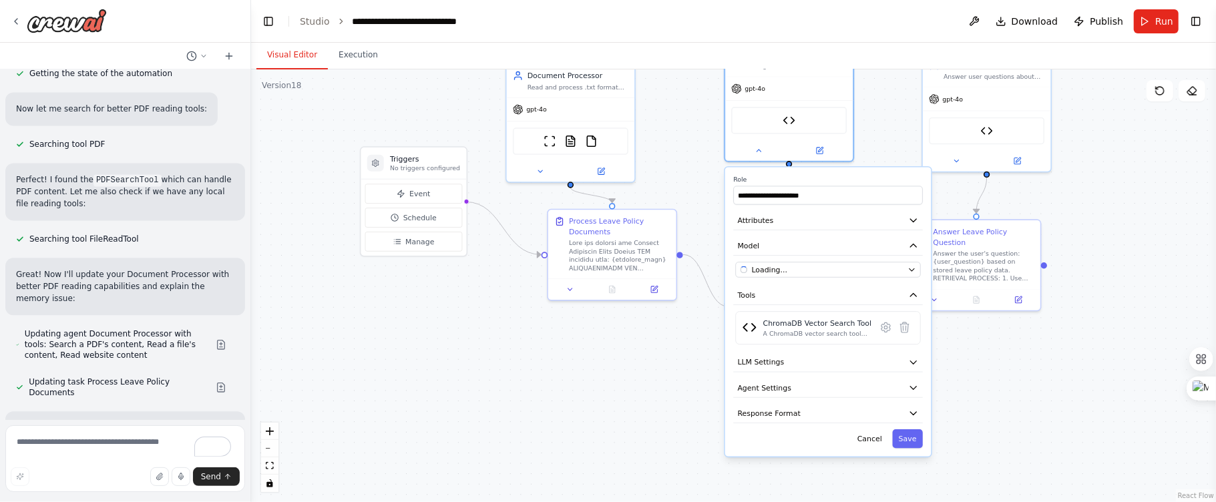
drag, startPoint x: 1130, startPoint y: 376, endPoint x: 1127, endPoint y: 327, distance: 48.8
click at [1133, 332] on div ".deletable-edge-delete-btn { width: 20px; height: 20px; border: 0px solid #ffff…" at bounding box center [733, 285] width 965 height 433
click at [882, 324] on icon at bounding box center [886, 322] width 9 height 9
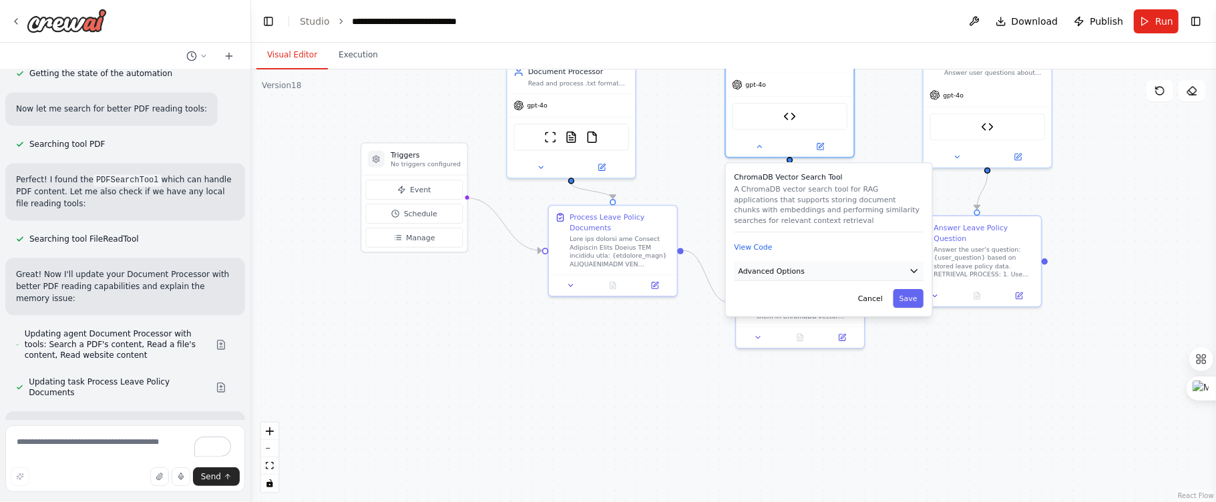
click at [894, 269] on button "Advanced Options" at bounding box center [829, 271] width 190 height 19
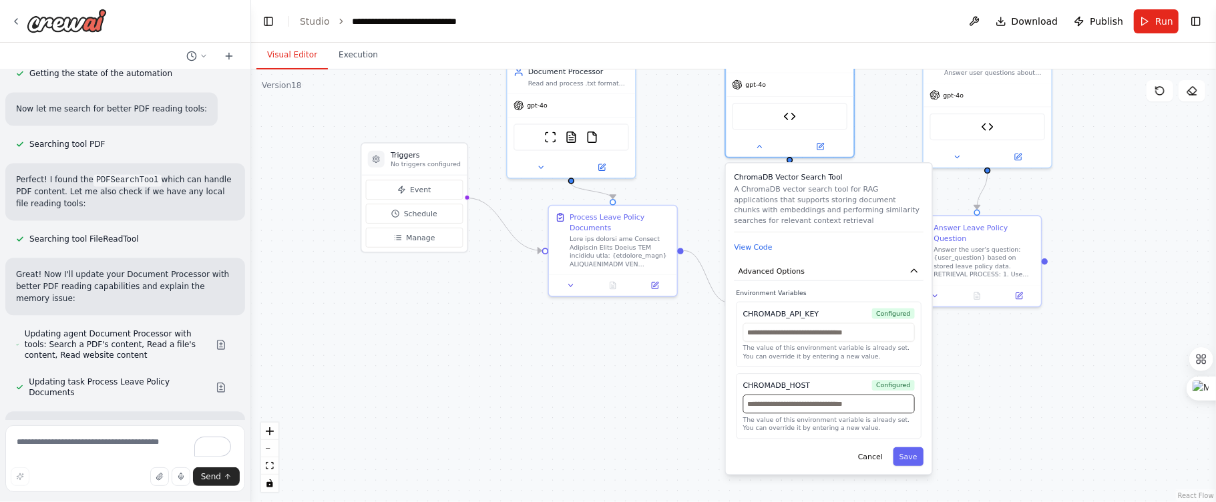
click at [810, 406] on input "text" at bounding box center [829, 404] width 172 height 19
click at [59, 445] on textarea "To enrich screen reader interactions, please activate Accessibility in Grammarl…" at bounding box center [125, 458] width 240 height 67
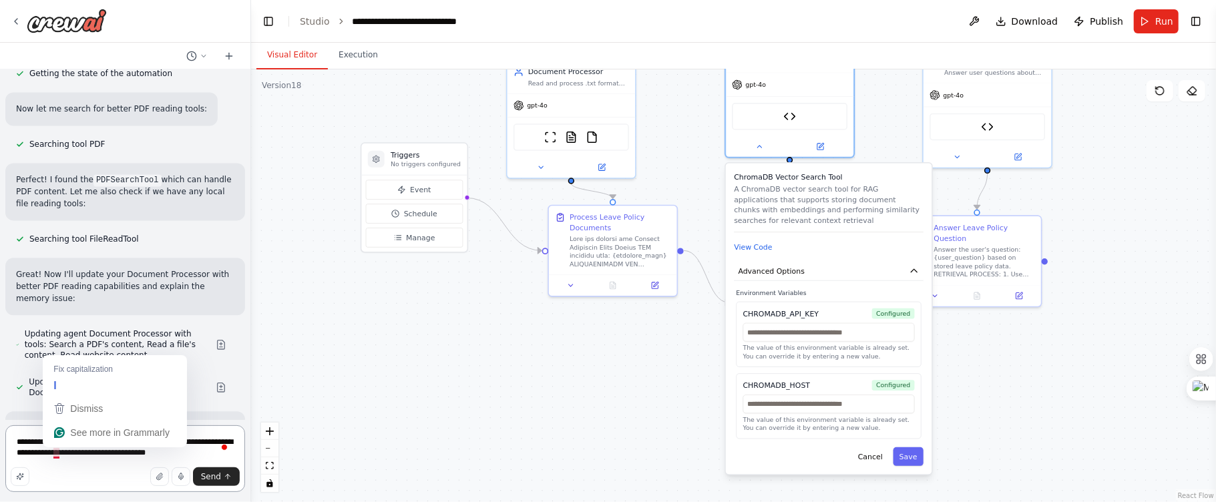
click at [57, 452] on textarea "**********" at bounding box center [125, 458] width 240 height 67
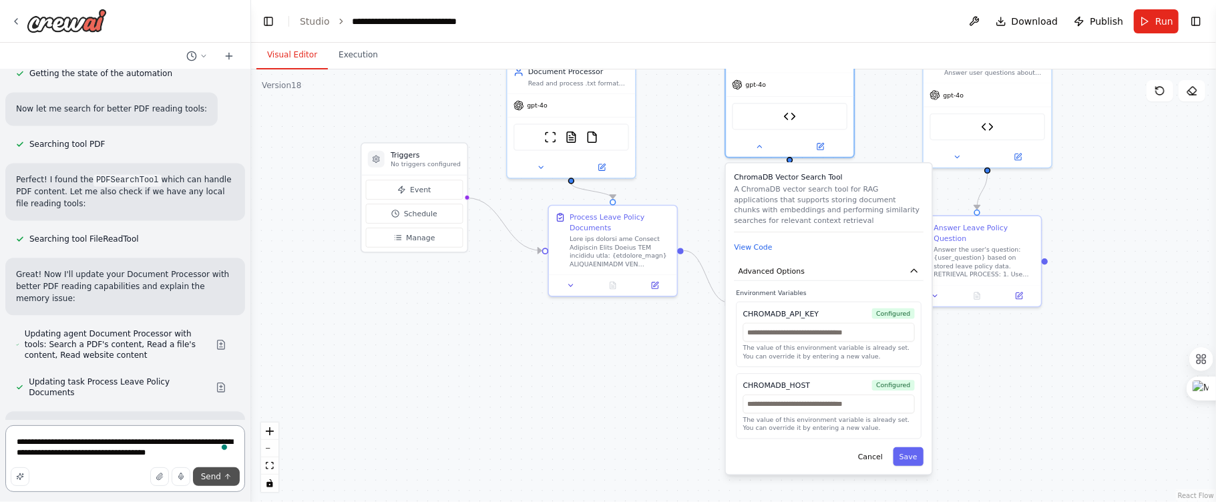
type textarea "**********"
click at [204, 472] on span "Send" at bounding box center [211, 476] width 20 height 11
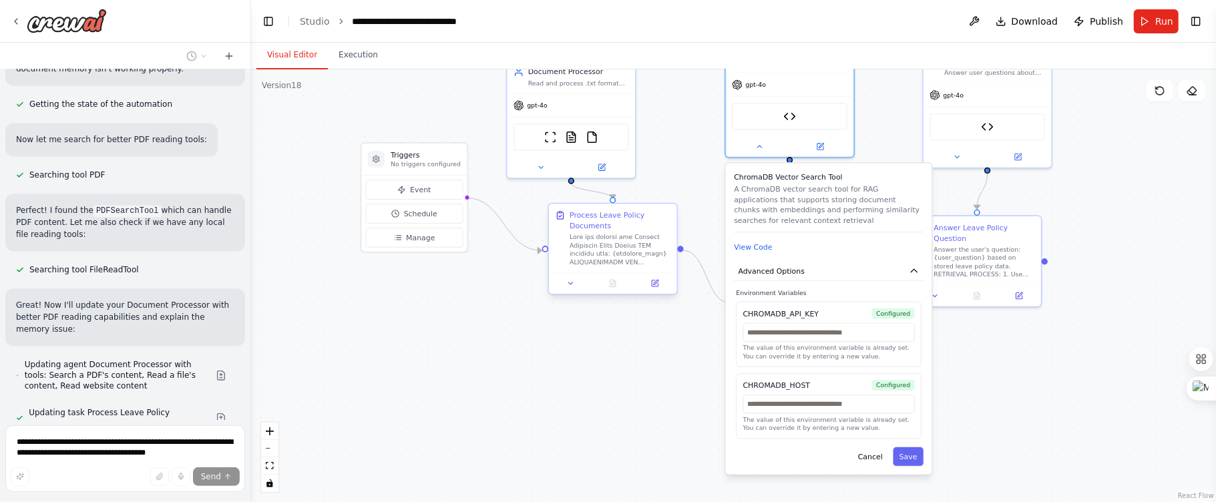
scroll to position [60496, 0]
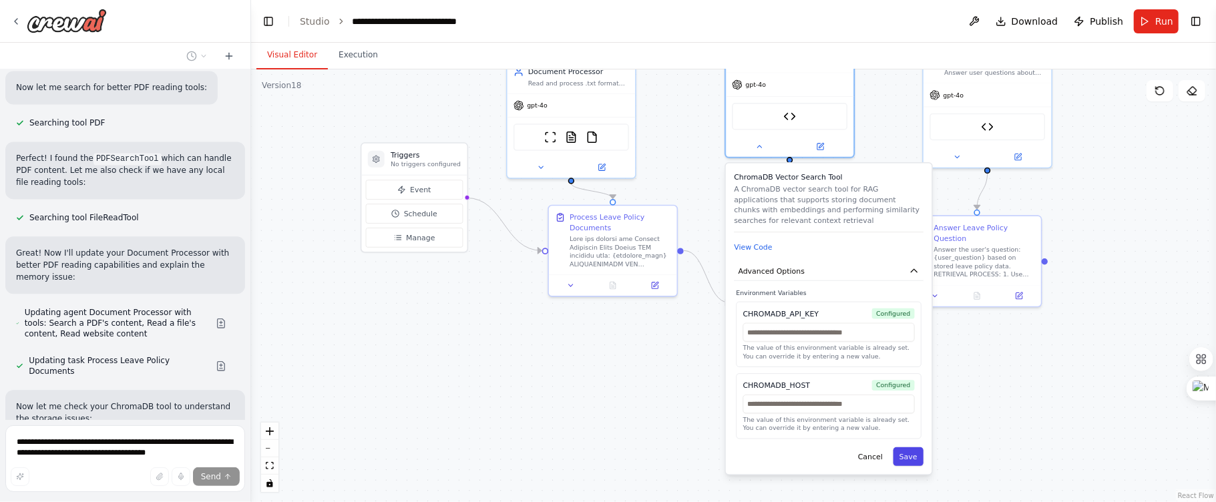
click at [903, 459] on button "Save" at bounding box center [908, 456] width 30 height 19
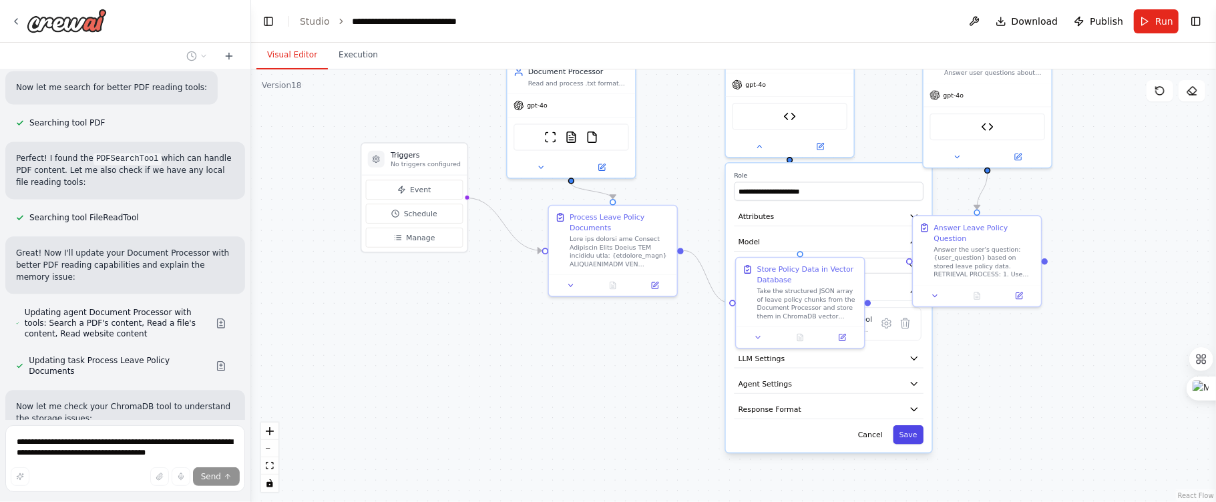
click at [903, 435] on button "Save" at bounding box center [908, 434] width 30 height 19
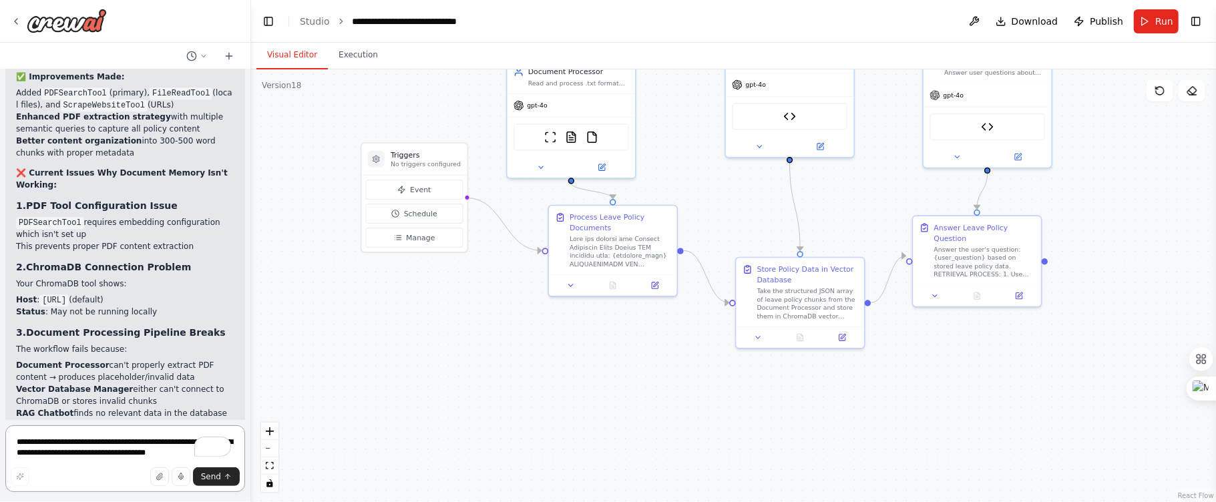
scroll to position [61066, 0]
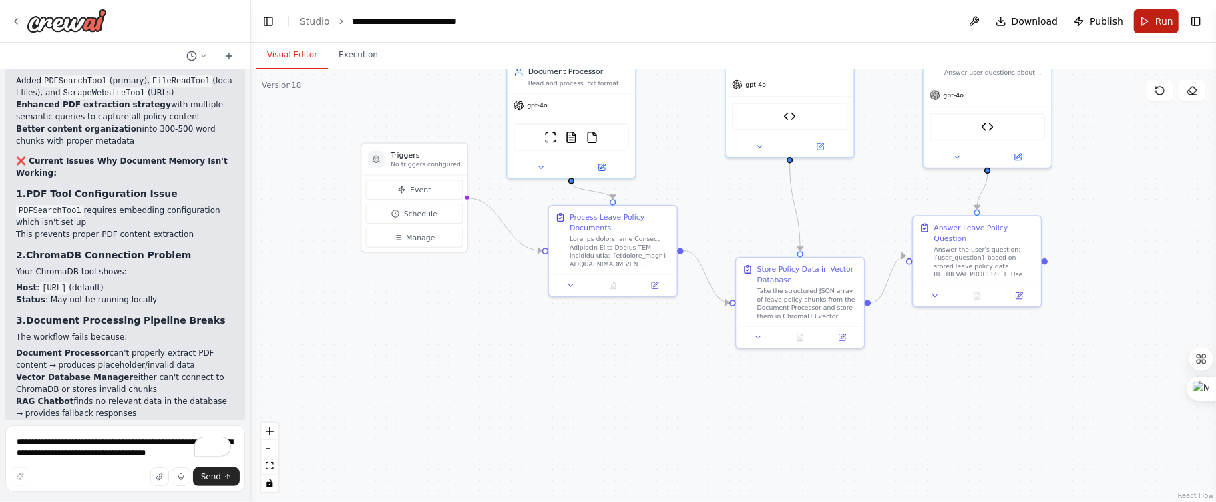
click at [1158, 19] on span "Run" at bounding box center [1164, 21] width 18 height 13
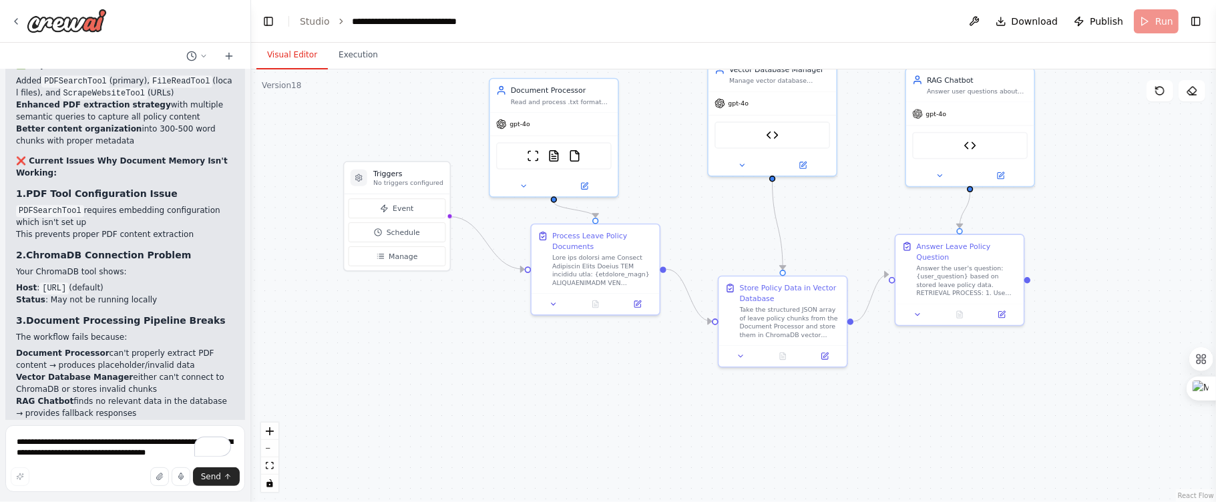
drag, startPoint x: 1143, startPoint y: 216, endPoint x: 1111, endPoint y: 250, distance: 46.7
click at [1111, 250] on div ".deletable-edge-delete-btn { width: 20px; height: 20px; border: 0px solid #ffff…" at bounding box center [733, 285] width 965 height 433
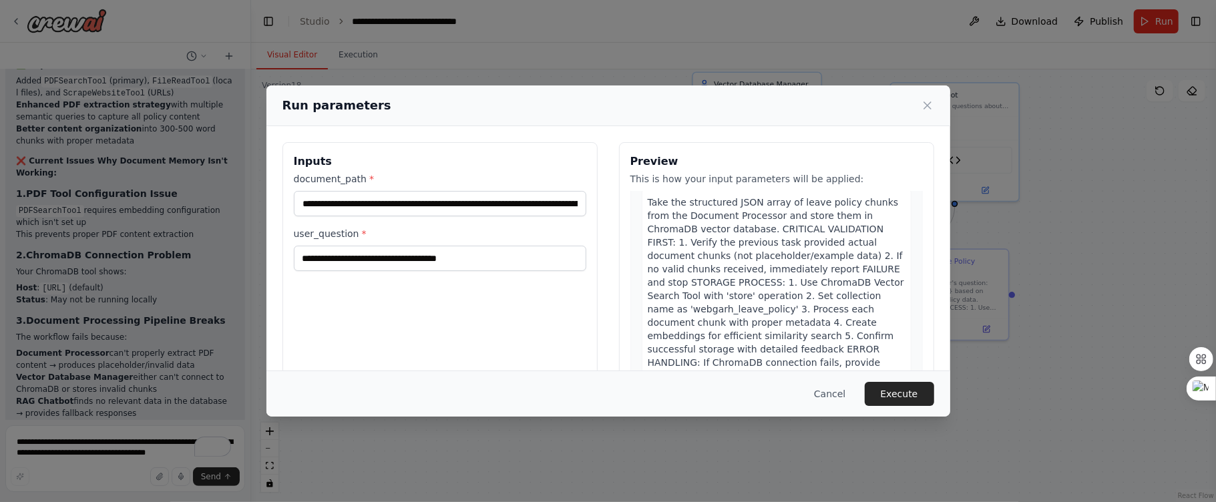
scroll to position [748, 0]
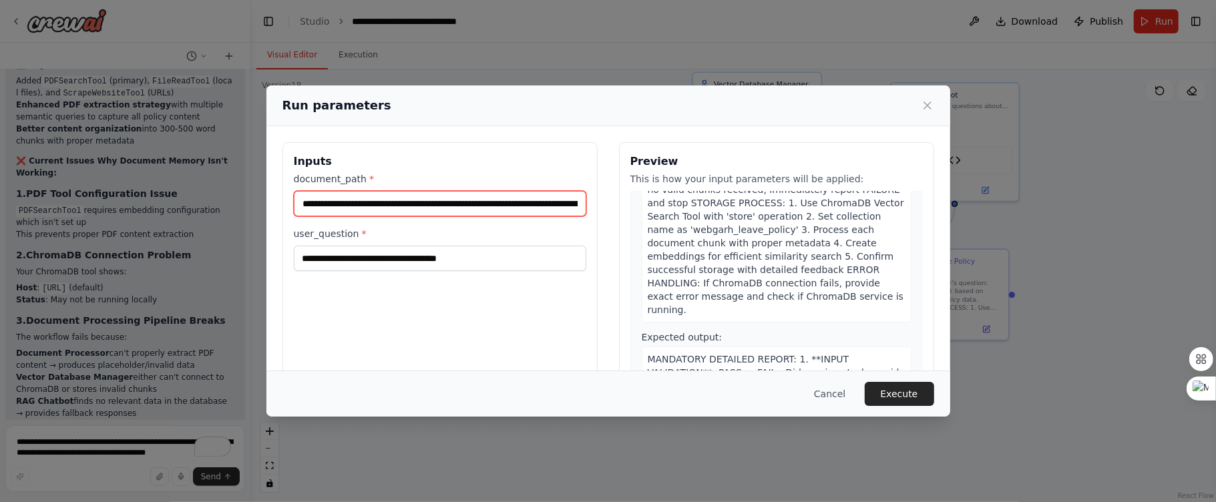
click at [515, 198] on input "**********" at bounding box center [440, 203] width 292 height 25
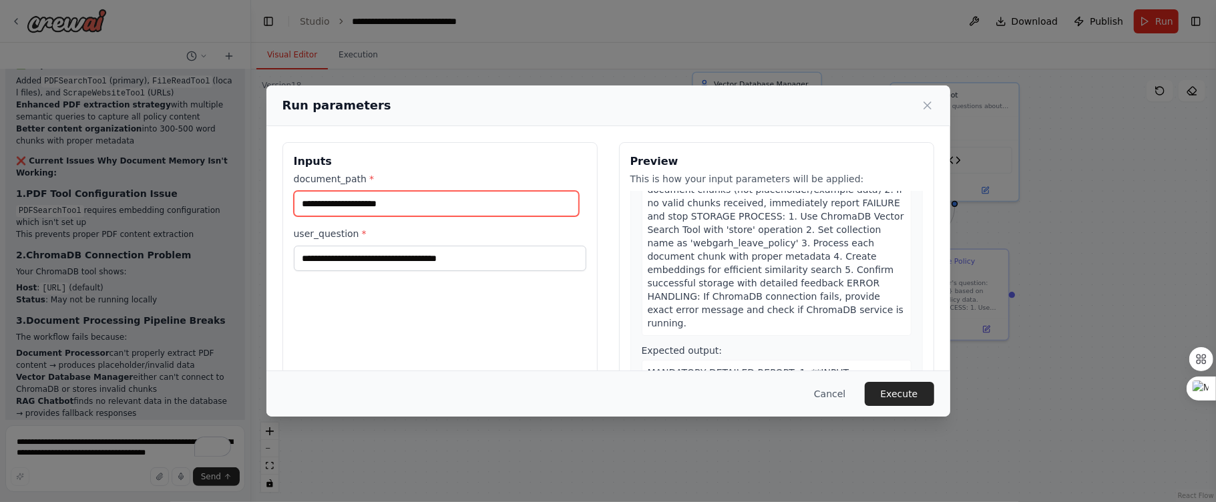
click at [366, 205] on input "document_path *" at bounding box center [436, 204] width 285 height 26
paste input "**********"
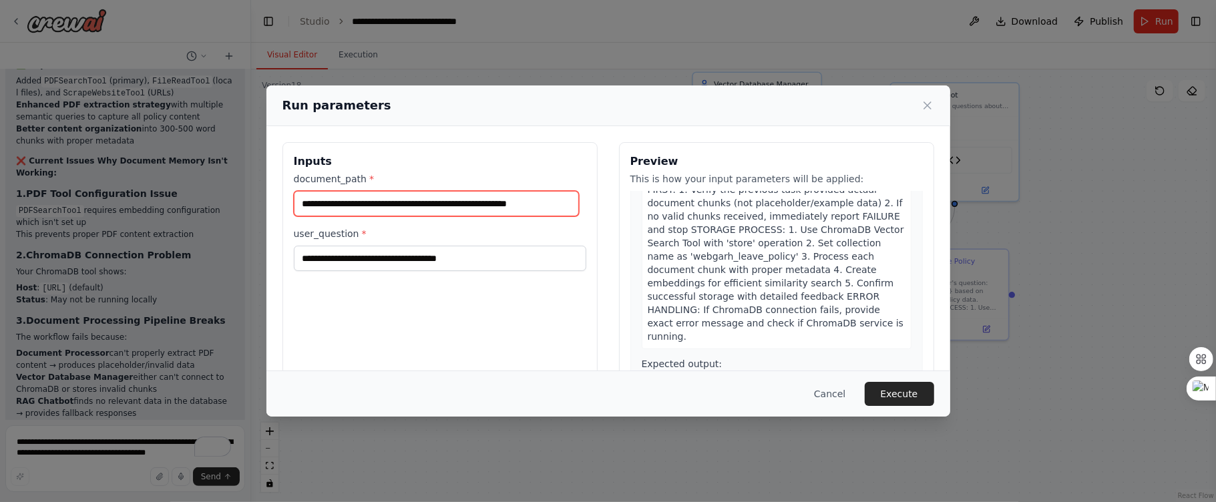
scroll to position [748, 0]
type input "**********"
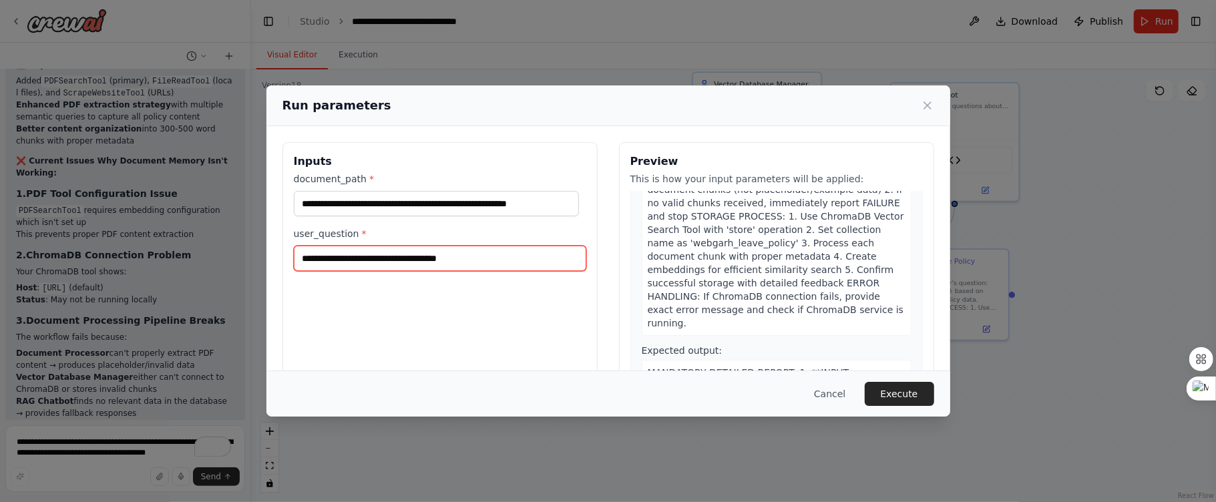
scroll to position [0, 0]
click at [486, 264] on input "**********" at bounding box center [440, 258] width 292 height 25
type input "*"
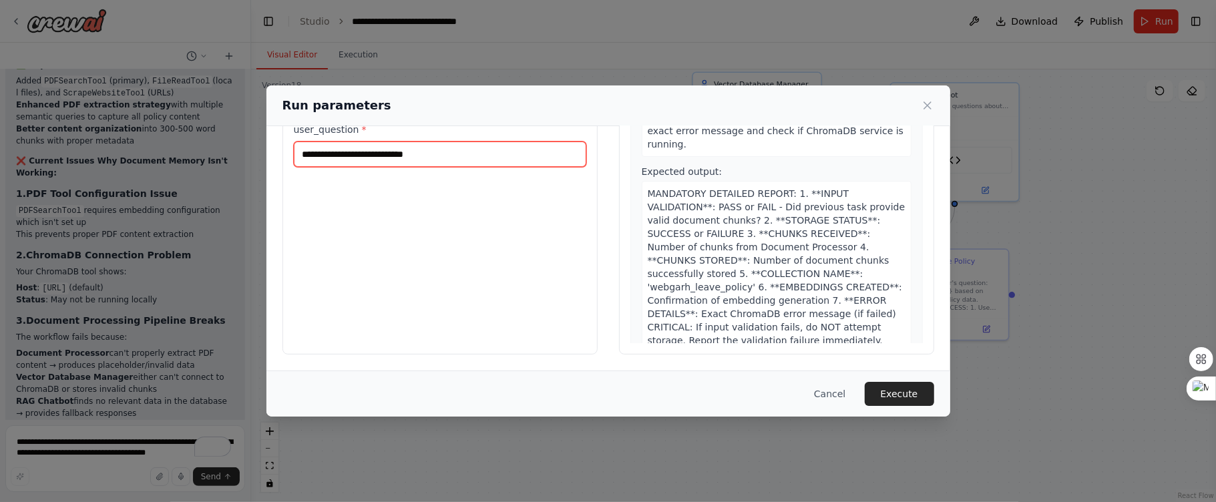
scroll to position [1250, 0]
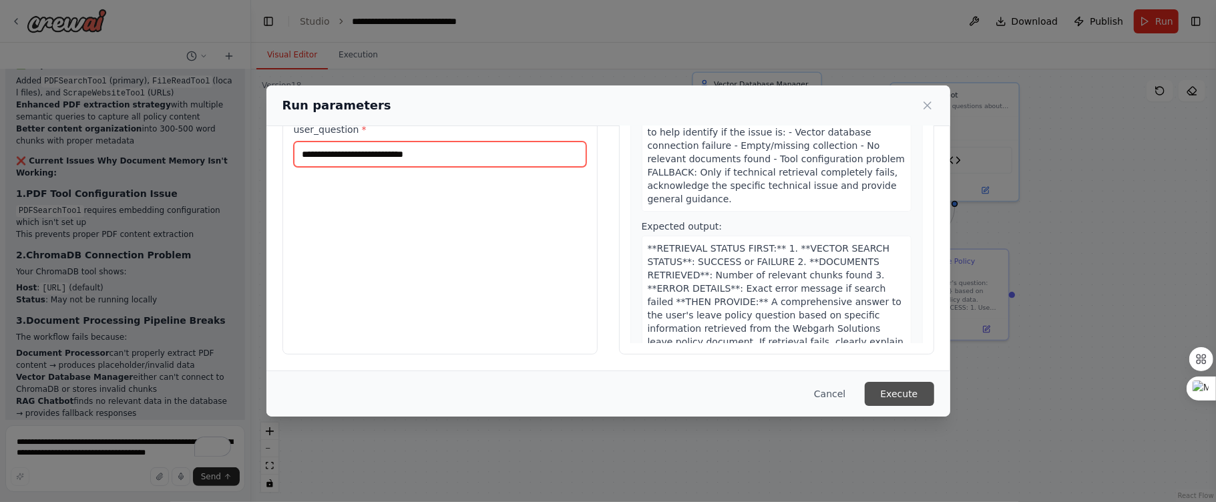
type input "**********"
click at [907, 387] on button "Execute" at bounding box center [898, 394] width 69 height 24
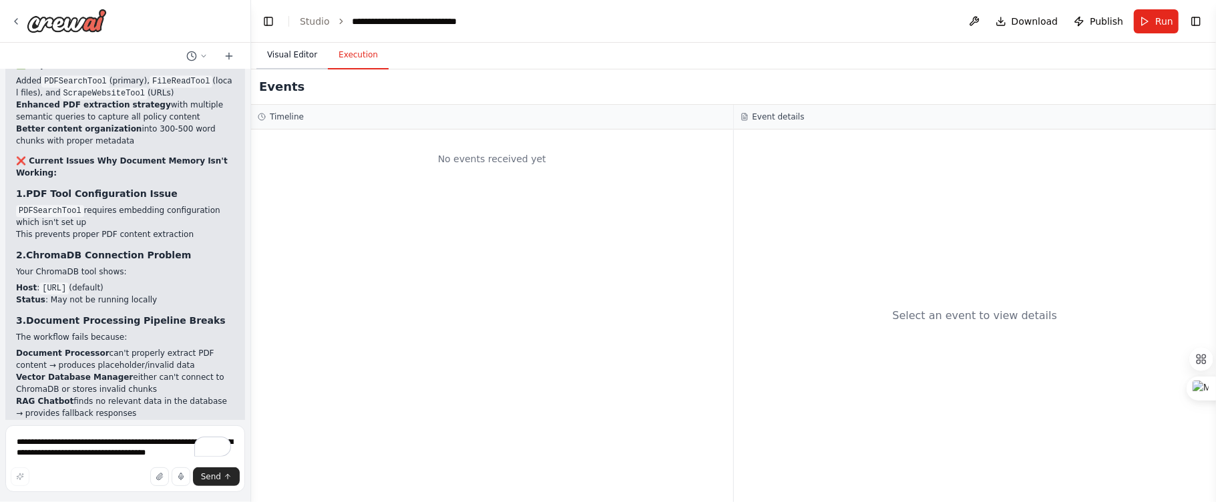
click at [282, 57] on button "Visual Editor" at bounding box center [291, 55] width 71 height 28
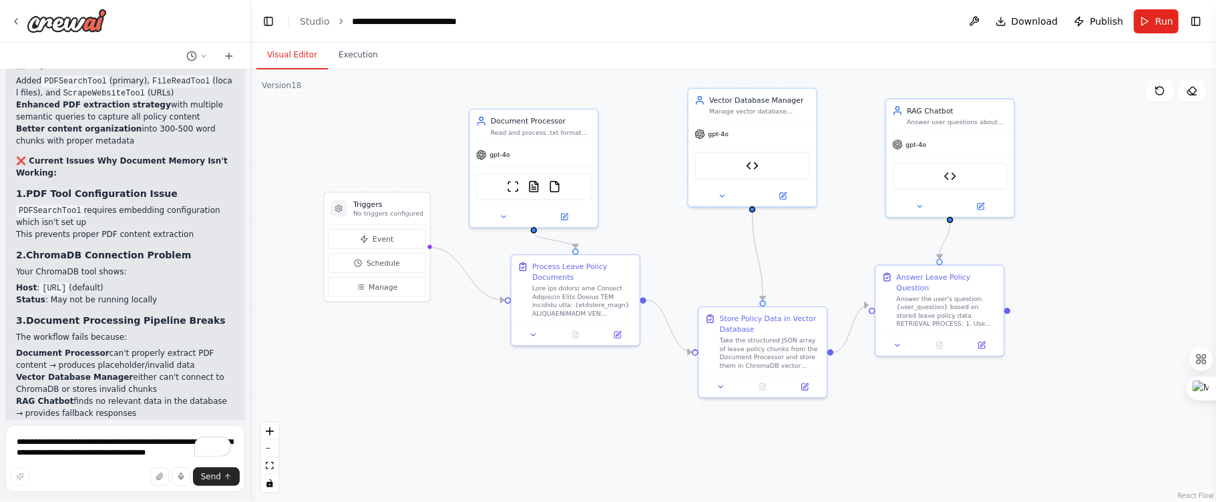
drag, startPoint x: 704, startPoint y: 202, endPoint x: 699, endPoint y: 218, distance: 16.7
click at [699, 218] on div ".deletable-edge-delete-btn { width: 20px; height: 20px; border: 0px solid #ffff…" at bounding box center [733, 285] width 965 height 433
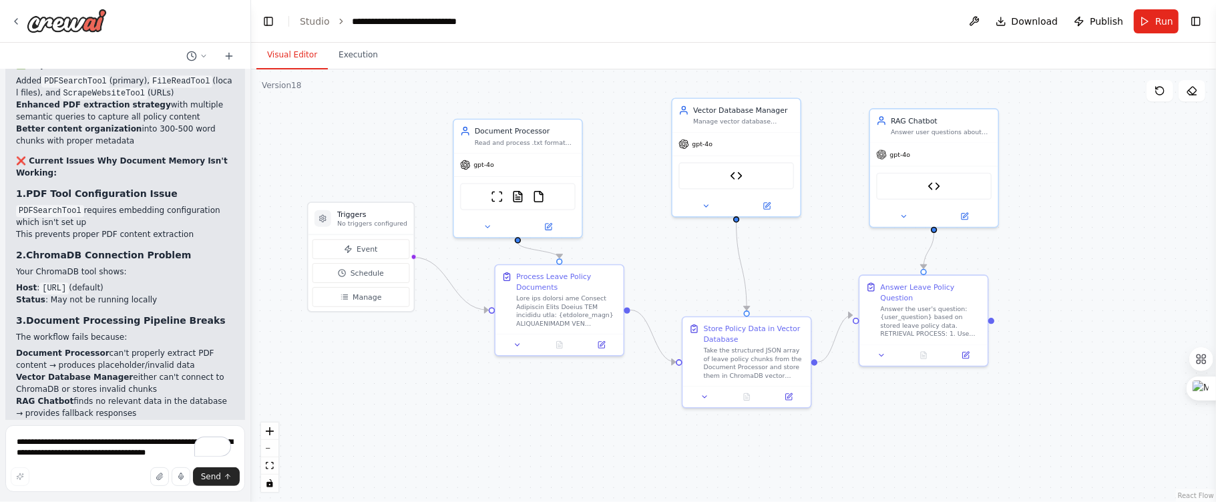
drag, startPoint x: 640, startPoint y: 115, endPoint x: 624, endPoint y: 125, distance: 18.9
click at [624, 125] on div ".deletable-edge-delete-btn { width: 20px; height: 20px; border: 0px solid #ffff…" at bounding box center [733, 285] width 965 height 433
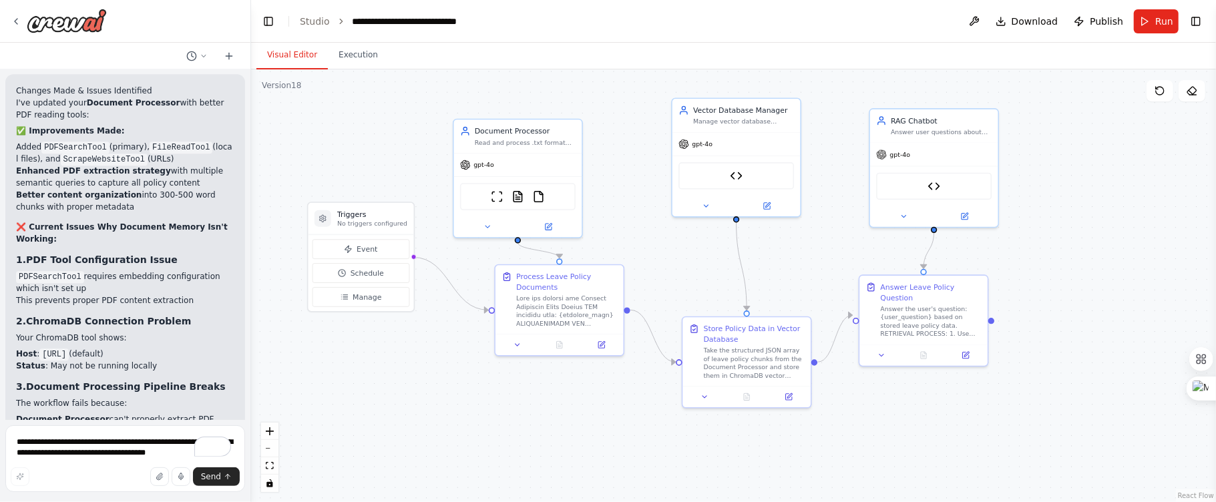
scroll to position [61066, 0]
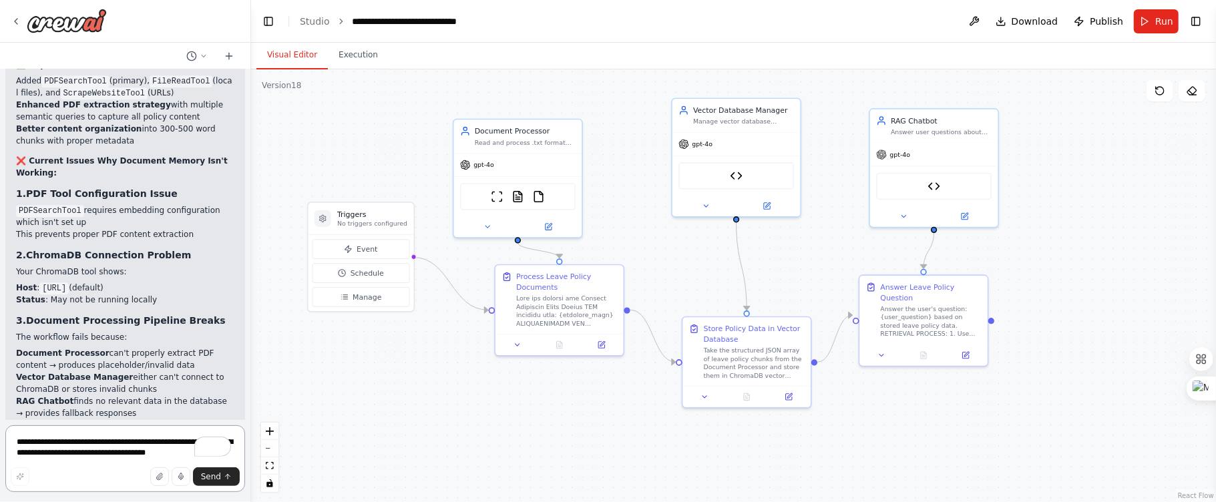
click at [74, 441] on textarea "**********" at bounding box center [125, 458] width 240 height 67
click at [192, 439] on textarea "**********" at bounding box center [125, 458] width 240 height 67
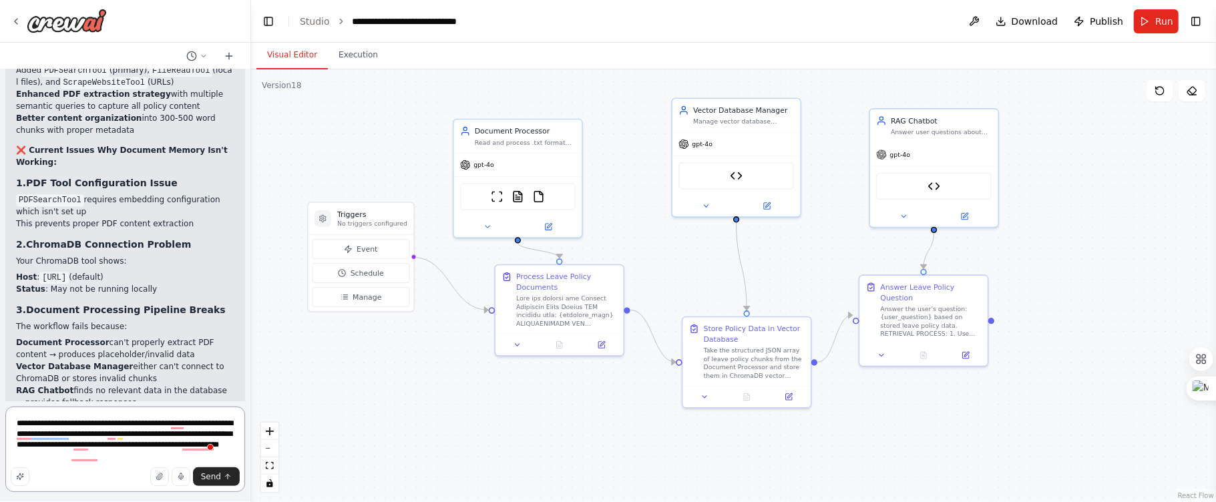
scroll to position [61085, 0]
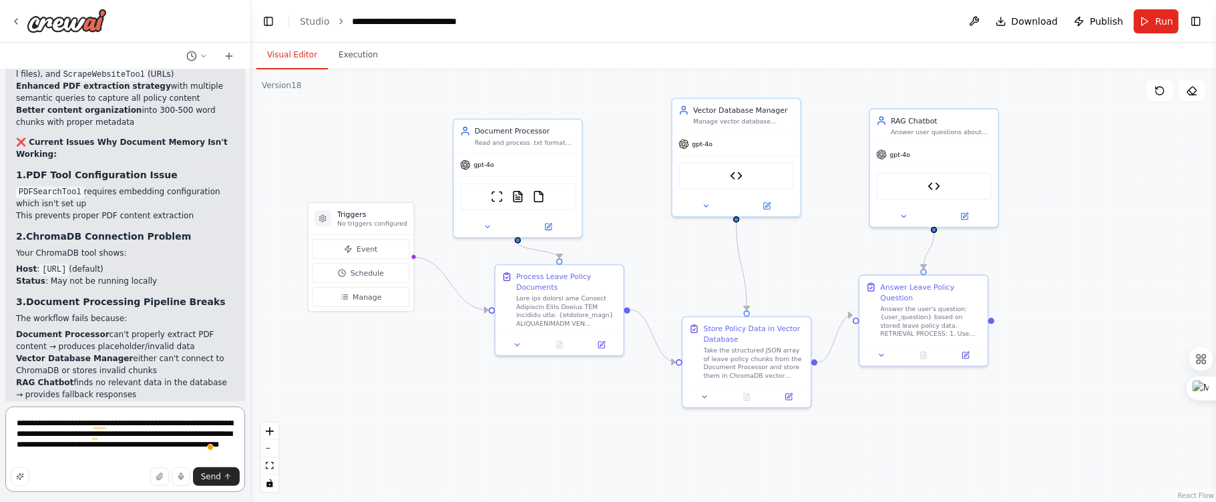
click at [129, 456] on textarea "**********" at bounding box center [125, 449] width 240 height 85
type textarea "**********"
click at [220, 475] on span "Send" at bounding box center [211, 476] width 20 height 11
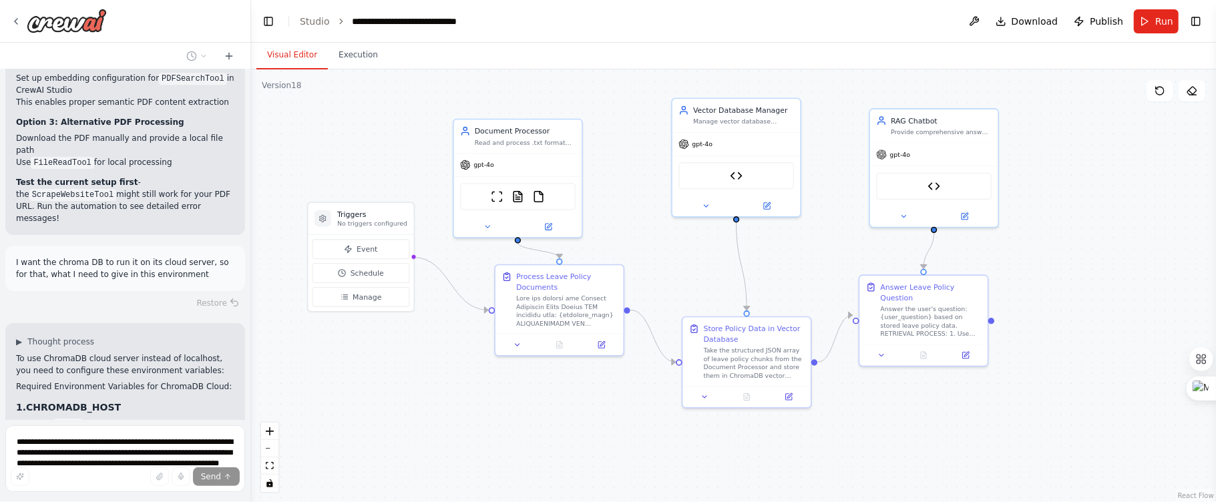
scroll to position [61507, 0]
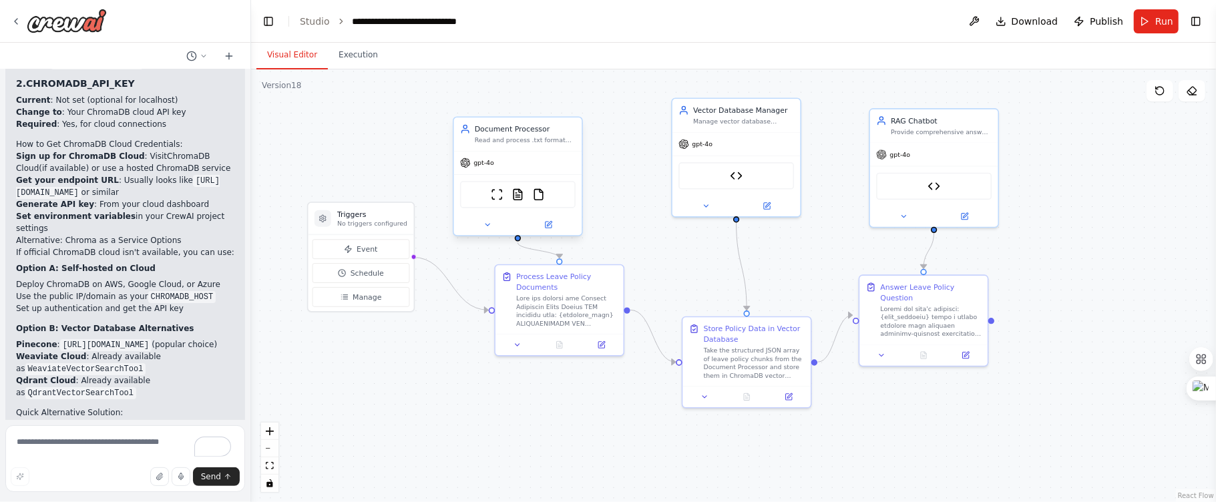
click at [546, 134] on div "Document Processor Read and process .txt format leave policy documents from {do…" at bounding box center [525, 133] width 101 height 21
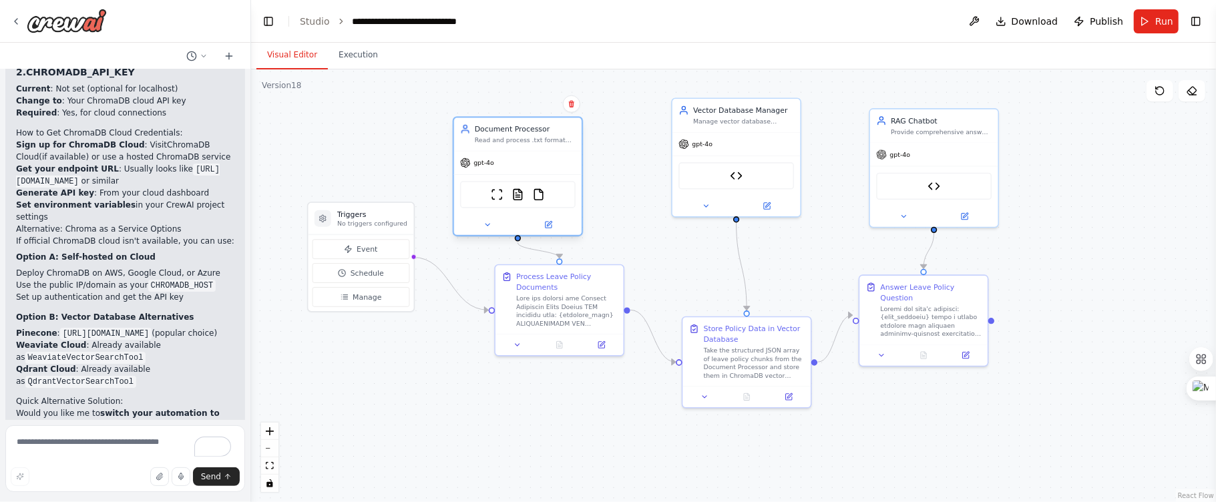
click at [546, 134] on div "Document Processor Read and process .txt format leave policy documents from {do…" at bounding box center [525, 133] width 101 height 21
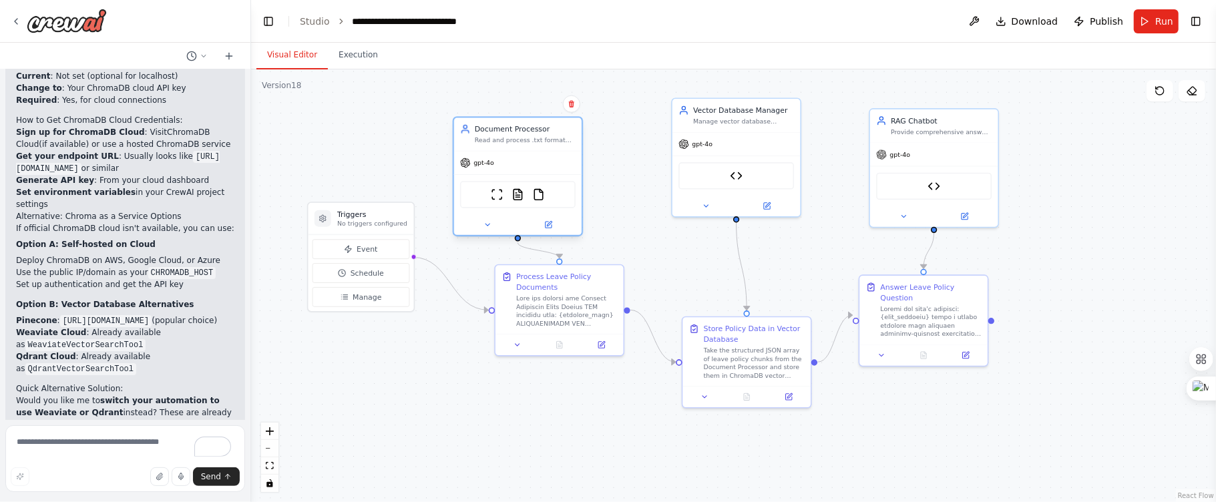
click at [546, 134] on div "Document Processor Read and process .txt format leave policy documents from {do…" at bounding box center [525, 133] width 101 height 21
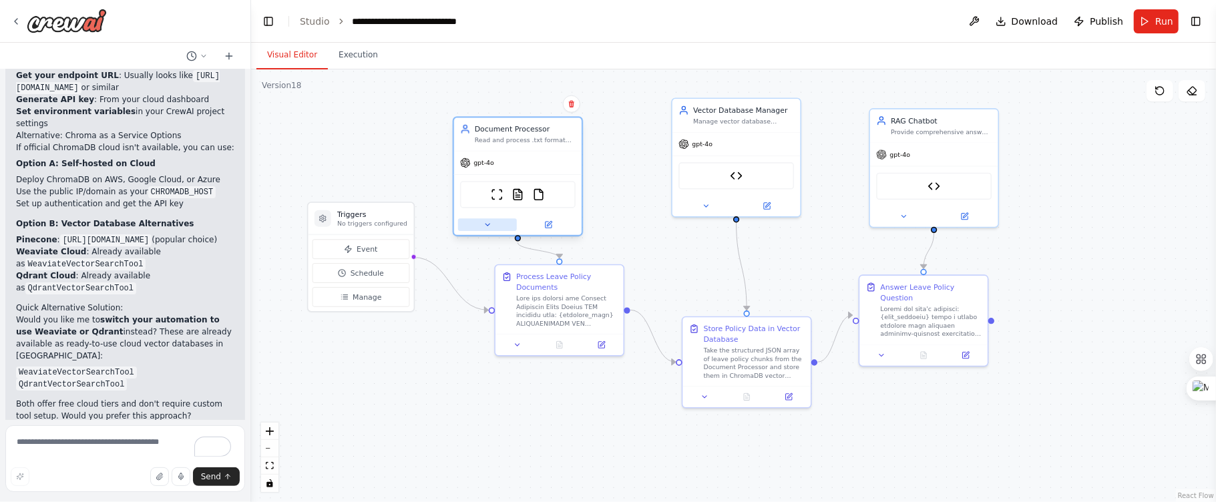
click at [473, 219] on button at bounding box center [487, 224] width 59 height 13
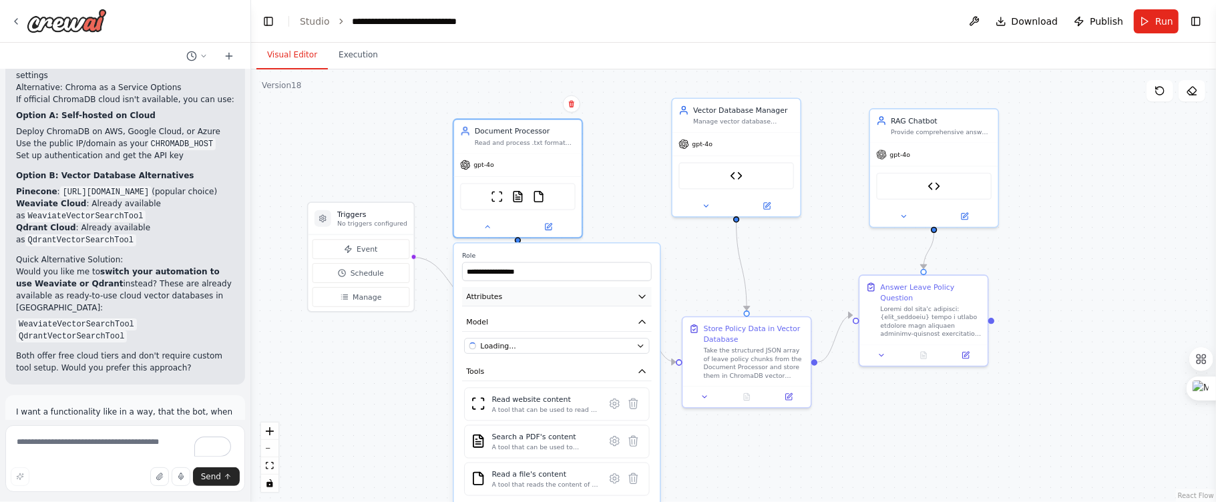
click at [561, 291] on button "Attributes" at bounding box center [557, 296] width 190 height 19
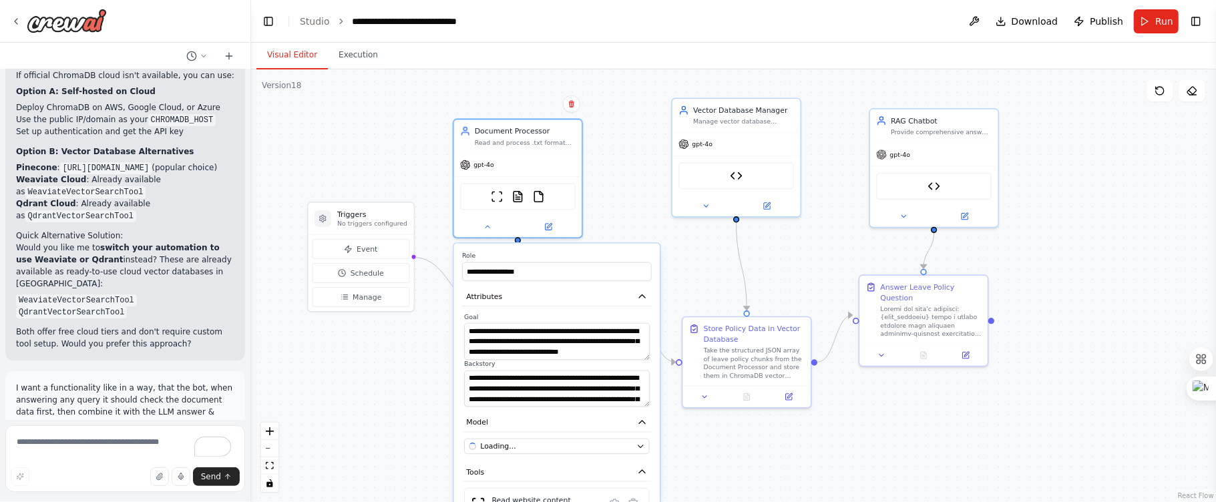
scroll to position [62076, 0]
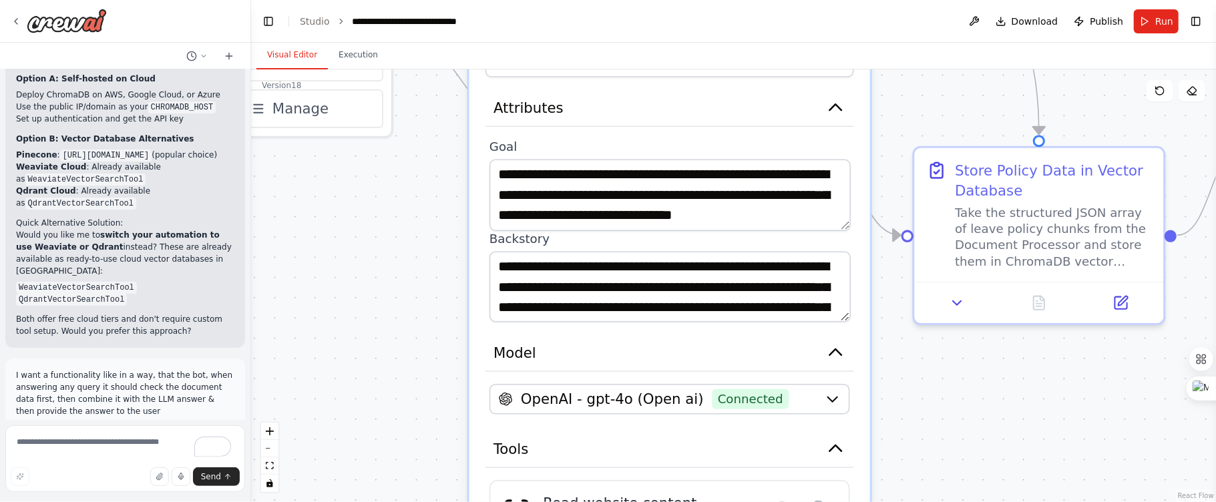
drag, startPoint x: 822, startPoint y: 247, endPoint x: 919, endPoint y: 86, distance: 188.1
click at [919, 86] on div ".deletable-edge-delete-btn { width: 20px; height: 20px; border: 0px solid #ffff…" at bounding box center [733, 285] width 965 height 433
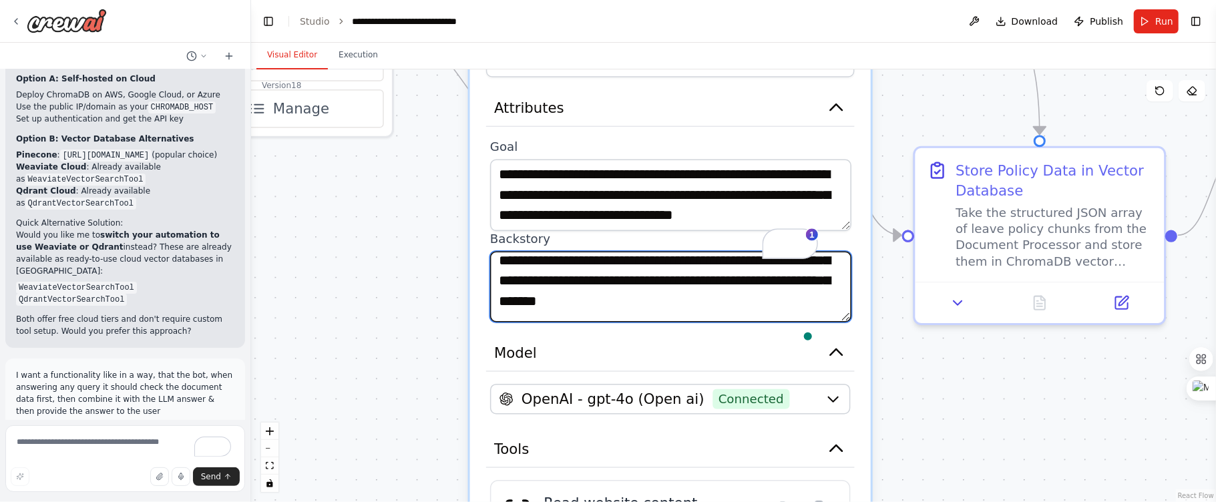
scroll to position [0, 0]
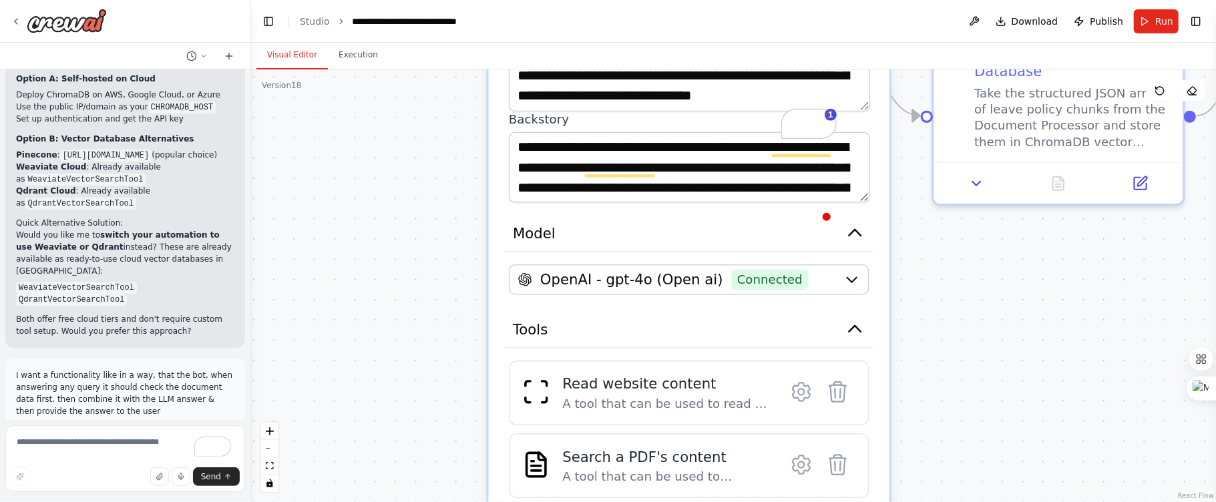
drag, startPoint x: 330, startPoint y: 254, endPoint x: 349, endPoint y: 134, distance: 120.9
click at [349, 134] on div ".deletable-edge-delete-btn { width: 20px; height: 20px; border: 0px solid #ffff…" at bounding box center [733, 285] width 965 height 433
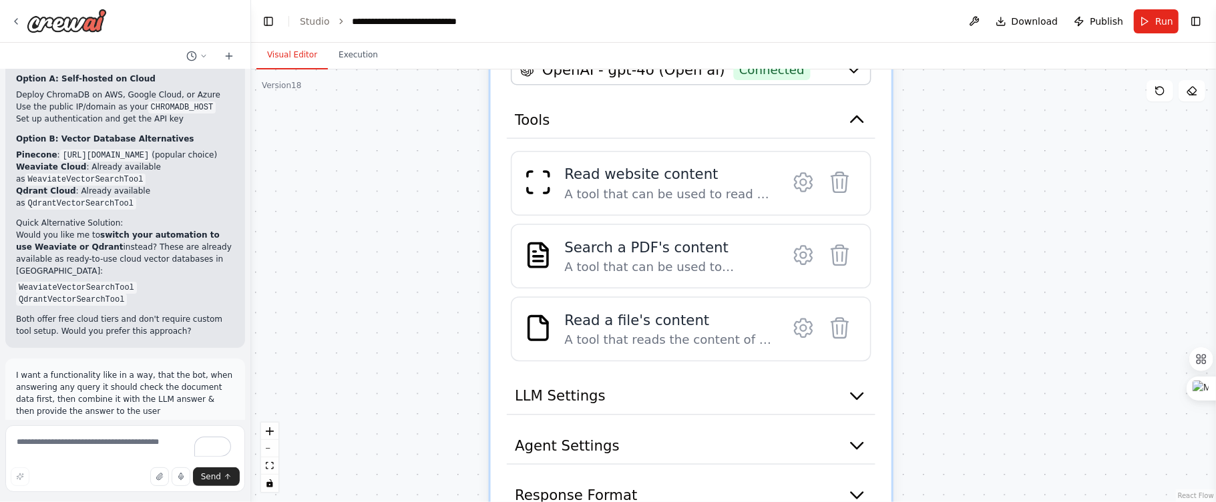
drag, startPoint x: 334, startPoint y: 372, endPoint x: 336, endPoint y: 160, distance: 212.3
click at [336, 160] on div ".deletable-edge-delete-btn { width: 20px; height: 20px; border: 0px solid #ffff…" at bounding box center [733, 285] width 965 height 433
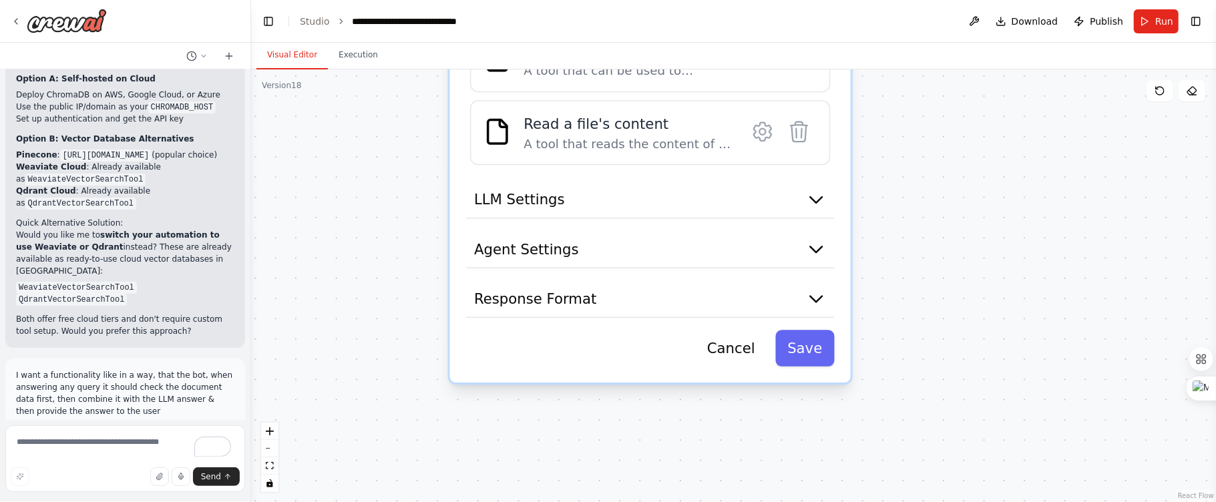
drag, startPoint x: 392, startPoint y: 324, endPoint x: 350, endPoint y: 127, distance: 200.6
click at [350, 127] on div ".deletable-edge-delete-btn { width: 20px; height: 20px; border: 0px solid #ffff…" at bounding box center [733, 285] width 965 height 433
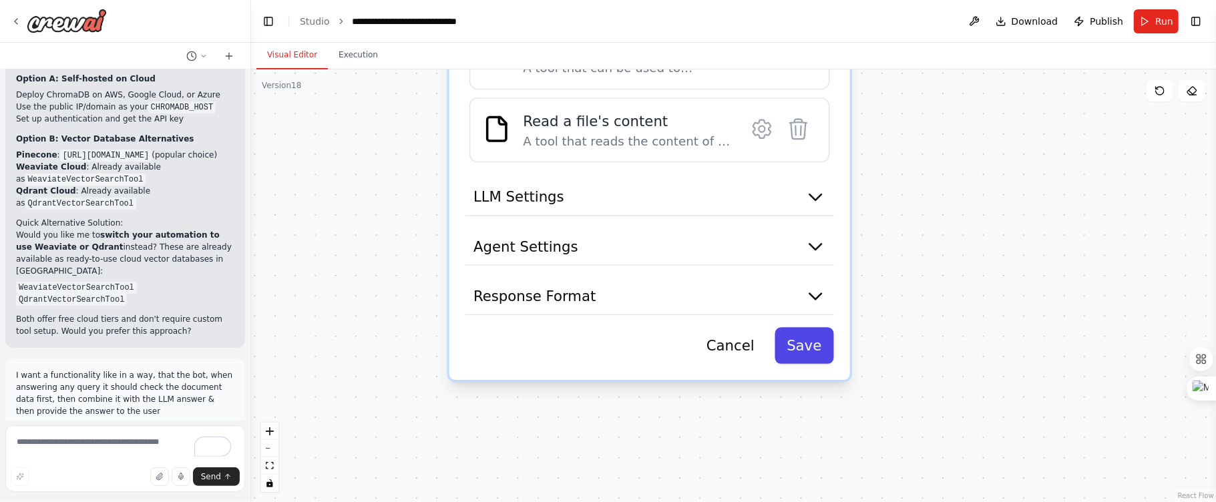
click at [826, 352] on button "Save" at bounding box center [803, 346] width 59 height 37
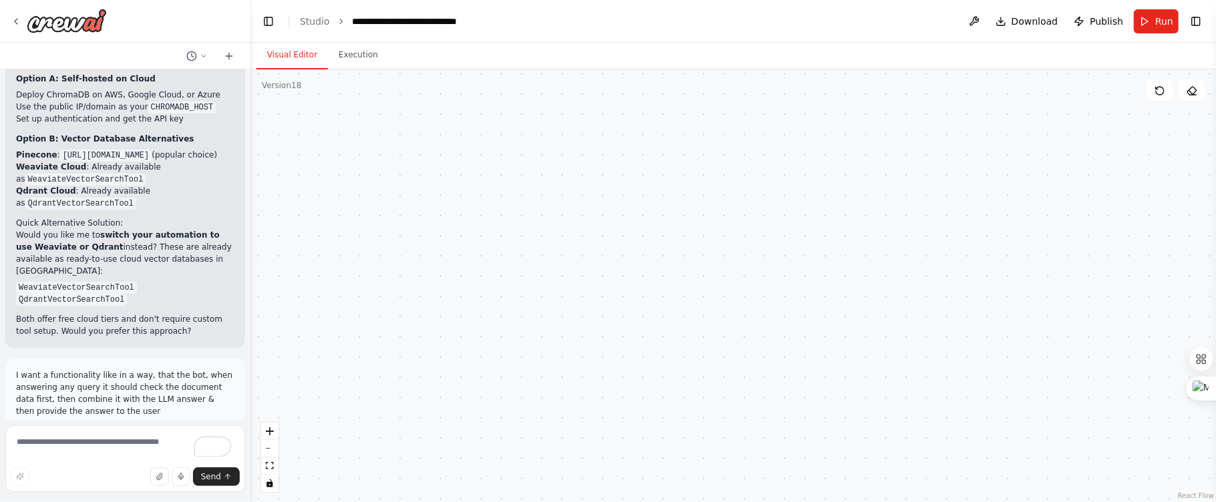
drag, startPoint x: 870, startPoint y: 232, endPoint x: 894, endPoint y: 436, distance: 205.7
click at [894, 436] on div ".deletable-edge-delete-btn { width: 20px; height: 20px; border: 0px solid #ffff…" at bounding box center [733, 285] width 965 height 433
drag, startPoint x: 665, startPoint y: 172, endPoint x: 689, endPoint y: 236, distance: 67.8
click at [711, 293] on div ".deletable-edge-delete-btn { width: 20px; height: 20px; border: 0px solid #ffff…" at bounding box center [733, 285] width 965 height 433
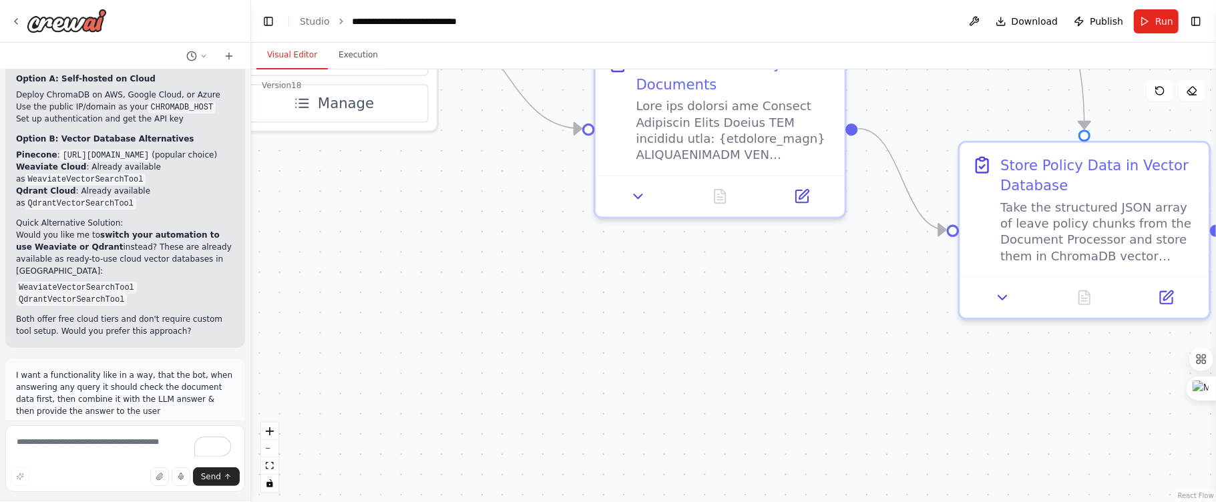
drag, startPoint x: 666, startPoint y: 176, endPoint x: 646, endPoint y: 316, distance: 141.6
click at [660, 366] on div ".deletable-edge-delete-btn { width: 20px; height: 20px; border: 0px solid #ffff…" at bounding box center [733, 285] width 965 height 433
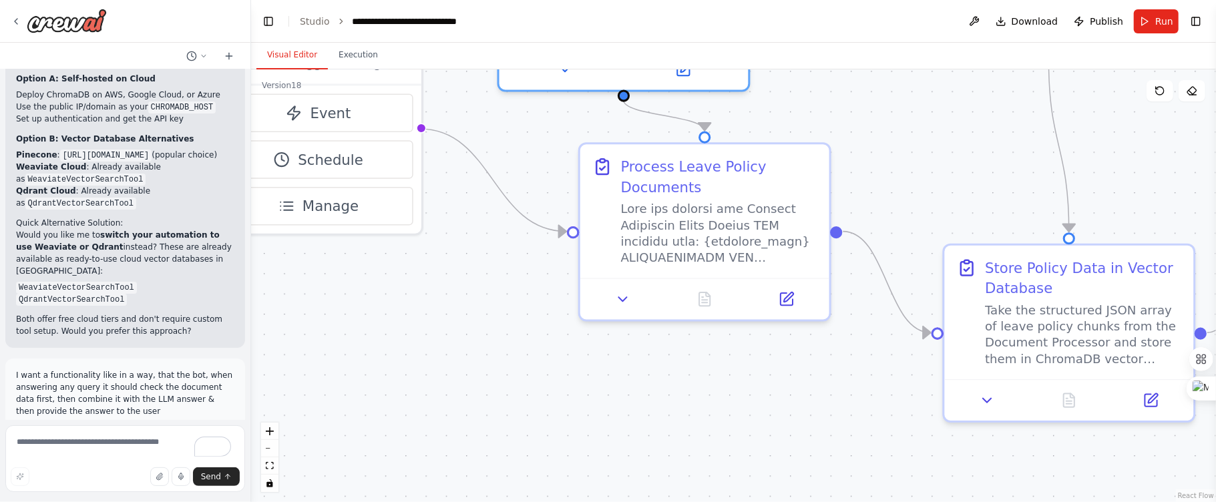
drag, startPoint x: 641, startPoint y: 283, endPoint x: 612, endPoint y: 349, distance: 72.1
click at [627, 392] on div ".deletable-edge-delete-btn { width: 20px; height: 20px; border: 0px solid #ffff…" at bounding box center [733, 285] width 965 height 433
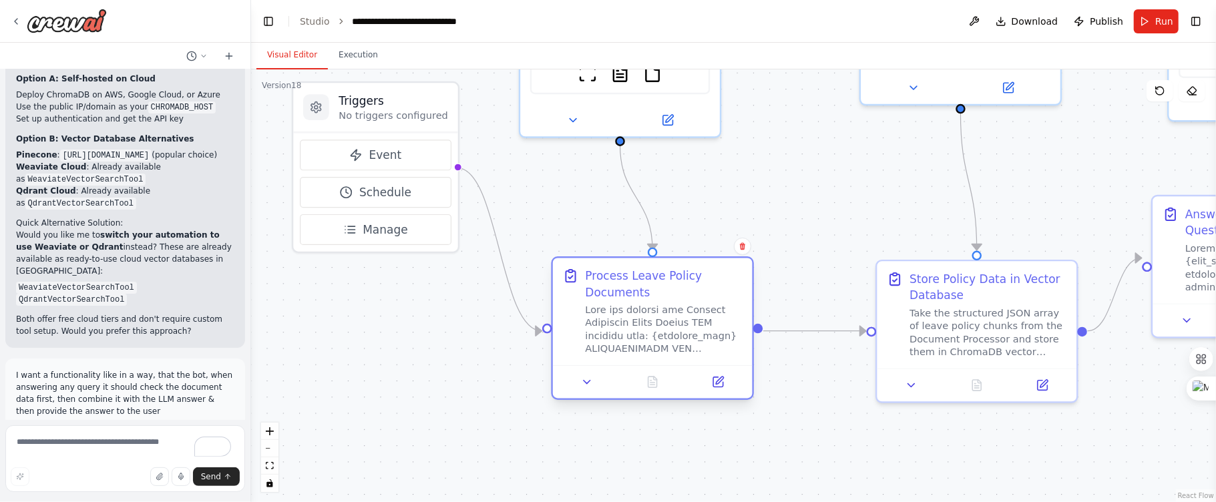
drag, startPoint x: 703, startPoint y: 232, endPoint x: 677, endPoint y: 312, distance: 83.6
click at [677, 312] on div at bounding box center [664, 330] width 158 height 52
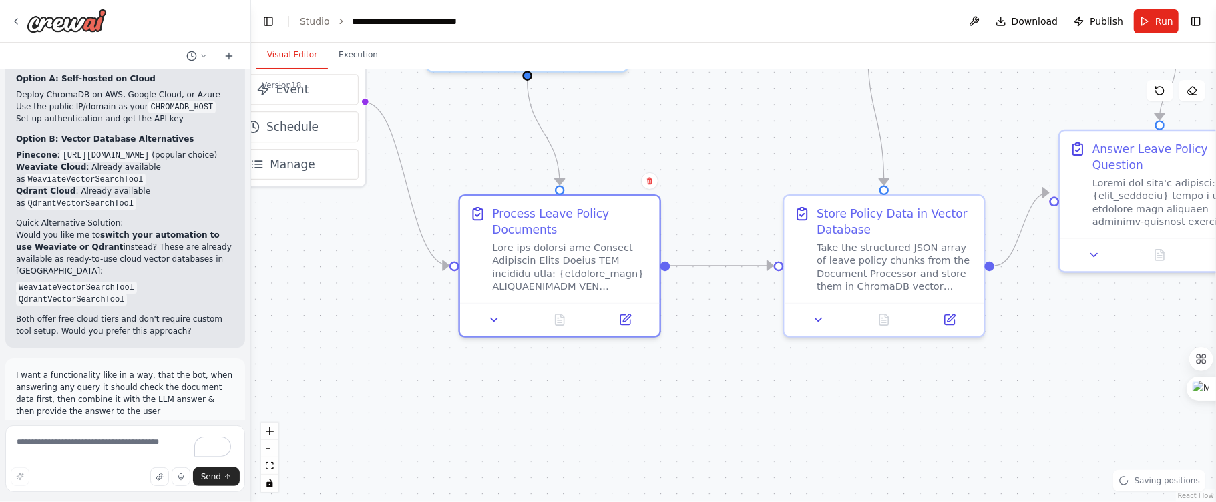
drag, startPoint x: 850, startPoint y: 455, endPoint x: 757, endPoint y: 389, distance: 113.5
click at [757, 389] on div ".deletable-edge-delete-btn { width: 20px; height: 20px; border: 0px solid #ffff…" at bounding box center [733, 285] width 965 height 433
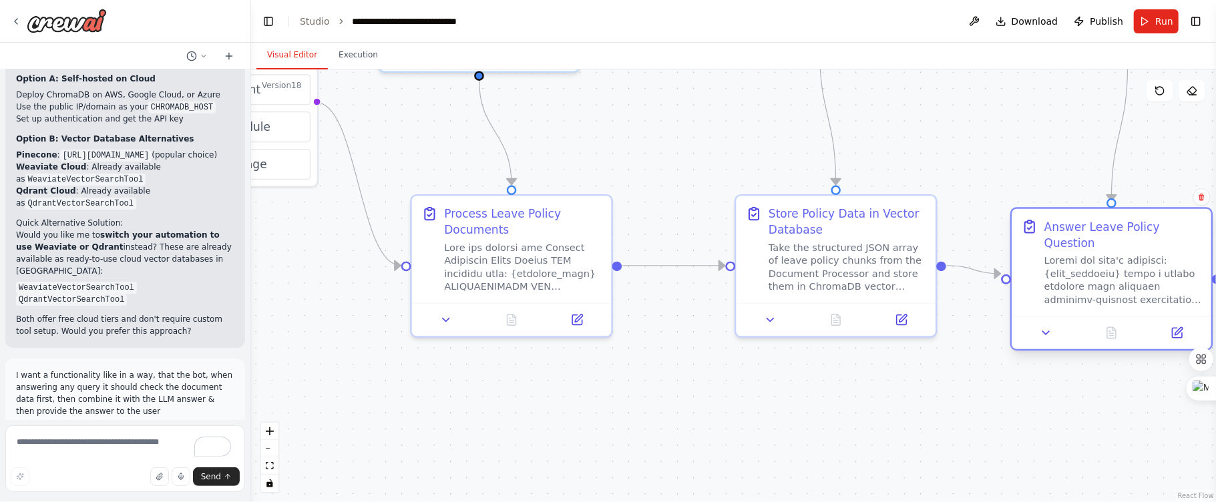
drag, startPoint x: 1184, startPoint y: 192, endPoint x: 1141, endPoint y: 280, distance: 97.9
click at [1141, 280] on div at bounding box center [1123, 280] width 158 height 52
click at [1062, 376] on div ".deletable-edge-delete-btn { width: 20px; height: 20px; border: 0px solid #ffff…" at bounding box center [733, 285] width 965 height 433
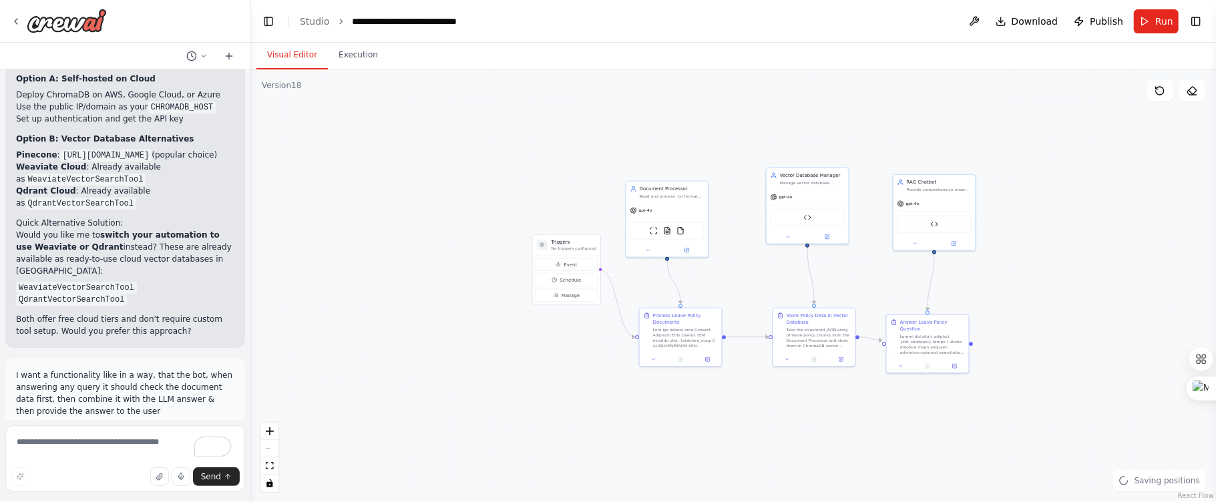
drag, startPoint x: 728, startPoint y: 198, endPoint x: 793, endPoint y: 260, distance: 90.2
click at [790, 259] on div ".deletable-edge-delete-btn { width: 20px; height: 20px; border: 0px solid #ffff…" at bounding box center [733, 285] width 965 height 433
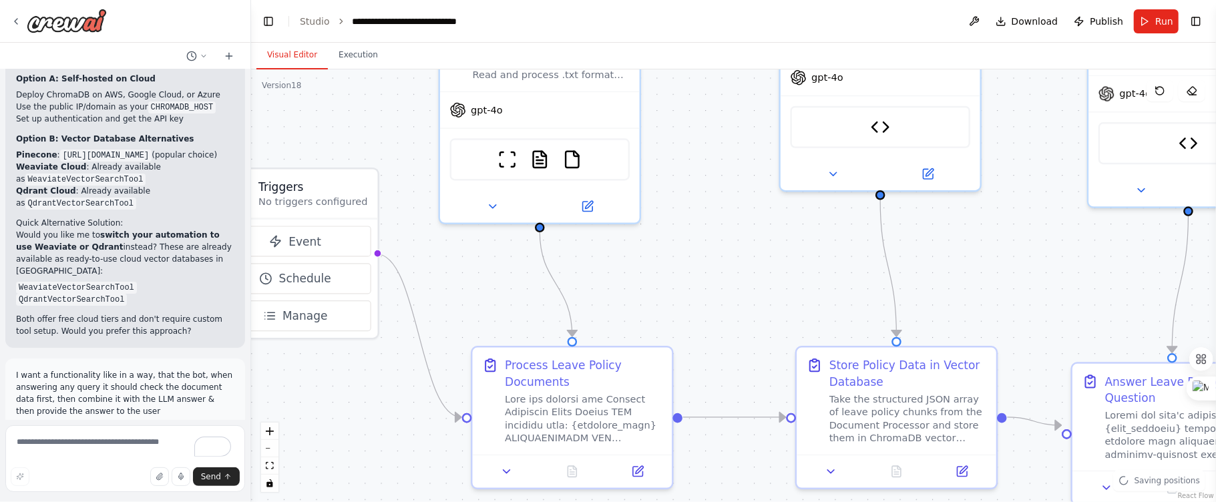
drag, startPoint x: 668, startPoint y: 238, endPoint x: 791, endPoint y: 289, distance: 133.1
click at [788, 289] on div ".deletable-edge-delete-btn { width: 20px; height: 20px; border: 0px solid #ffff…" at bounding box center [733, 285] width 965 height 433
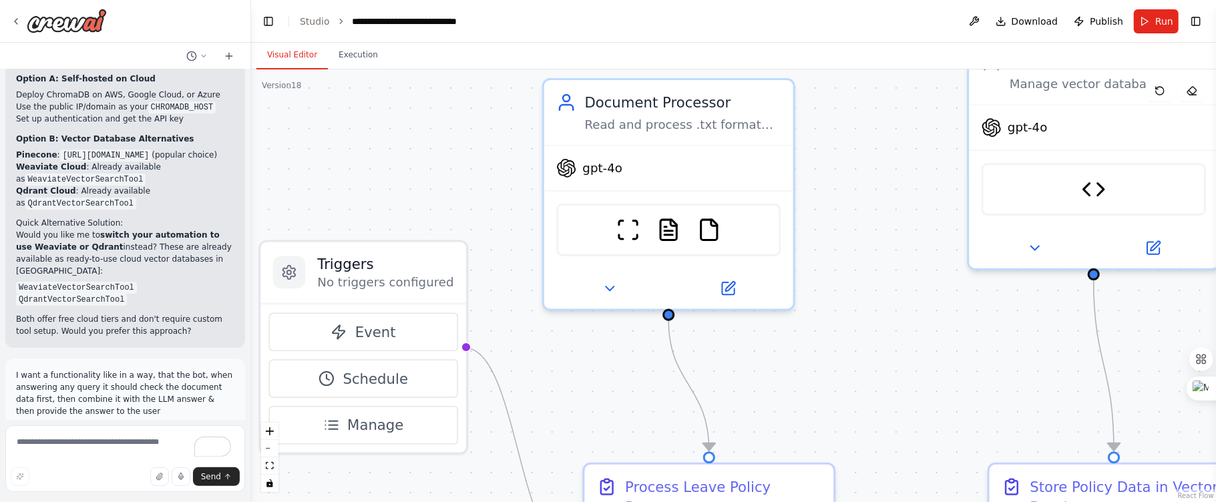
drag, startPoint x: 802, startPoint y: 260, endPoint x: 874, endPoint y: 278, distance: 74.3
click at [853, 294] on div ".deletable-edge-delete-btn { width: 20px; height: 20px; border: 0px solid #ffff…" at bounding box center [733, 285] width 965 height 433
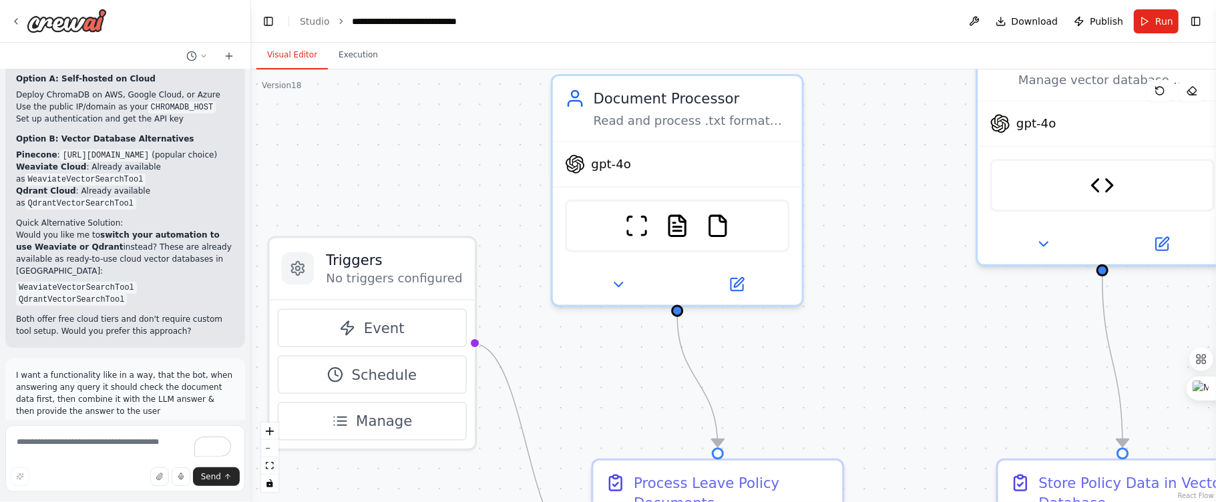
click at [876, 274] on div ".deletable-edge-delete-btn { width: 20px; height: 20px; border: 0px solid #ffff…" at bounding box center [733, 285] width 965 height 433
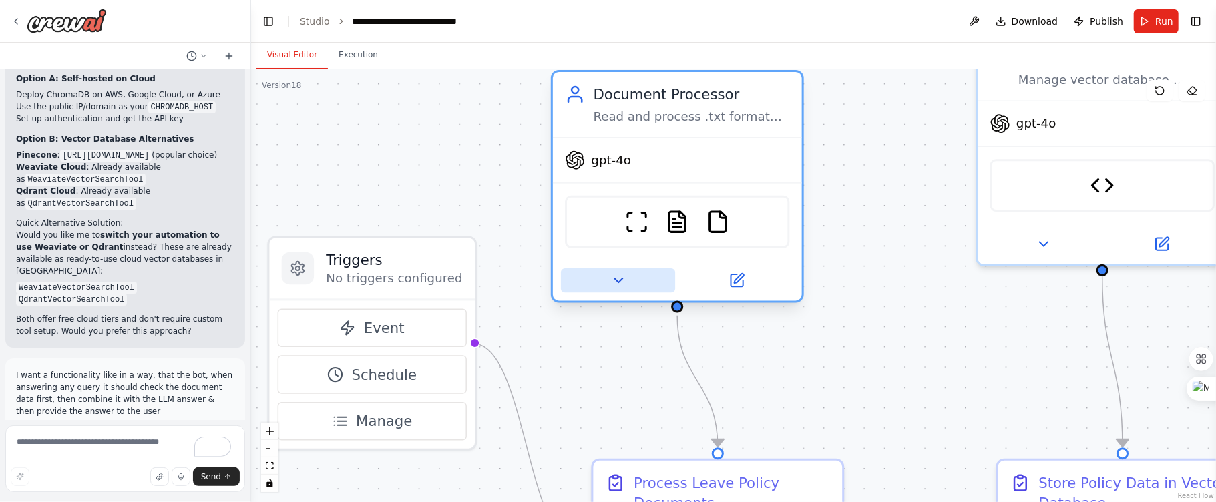
click at [634, 280] on button at bounding box center [618, 280] width 114 height 24
click at [636, 292] on div at bounding box center [677, 280] width 249 height 41
click at [636, 286] on button at bounding box center [618, 280] width 114 height 24
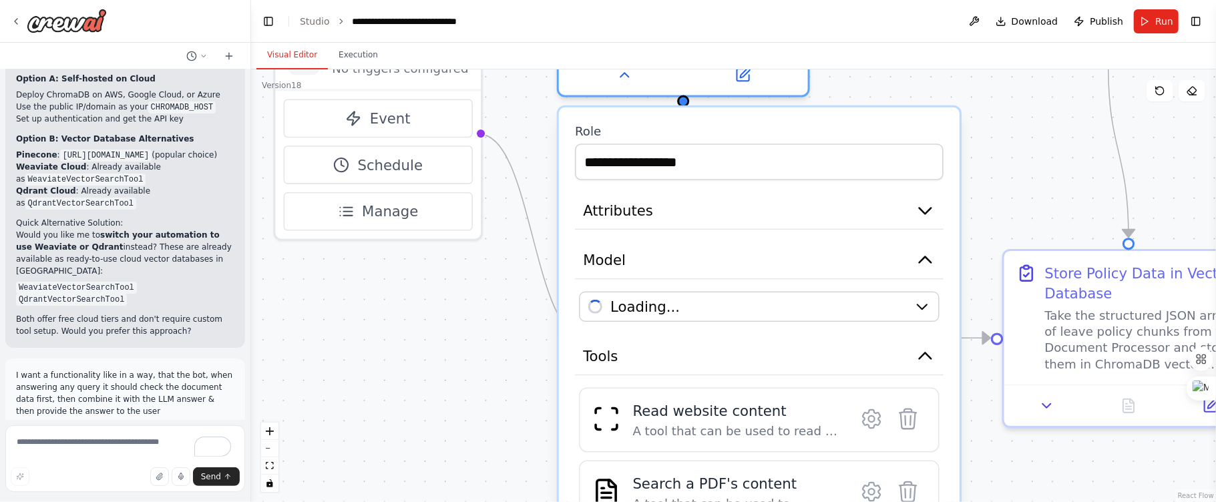
drag, startPoint x: 1018, startPoint y: 372, endPoint x: 1024, endPoint y: 163, distance: 209.7
click at [1024, 163] on div ".deletable-edge-delete-btn { width: 20px; height: 20px; border: 0px solid #ffff…" at bounding box center [733, 285] width 965 height 433
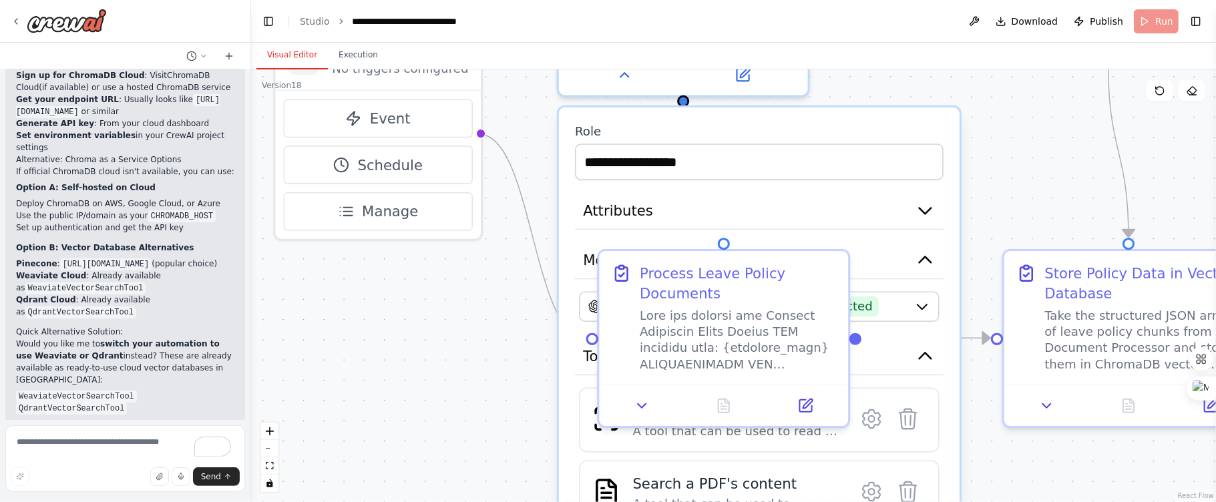
click at [936, 108] on div "**********" at bounding box center [759, 461] width 401 height 708
drag, startPoint x: 936, startPoint y: 108, endPoint x: 852, endPoint y: 118, distance: 84.7
click at [929, 111] on div "**********" at bounding box center [759, 461] width 401 height 708
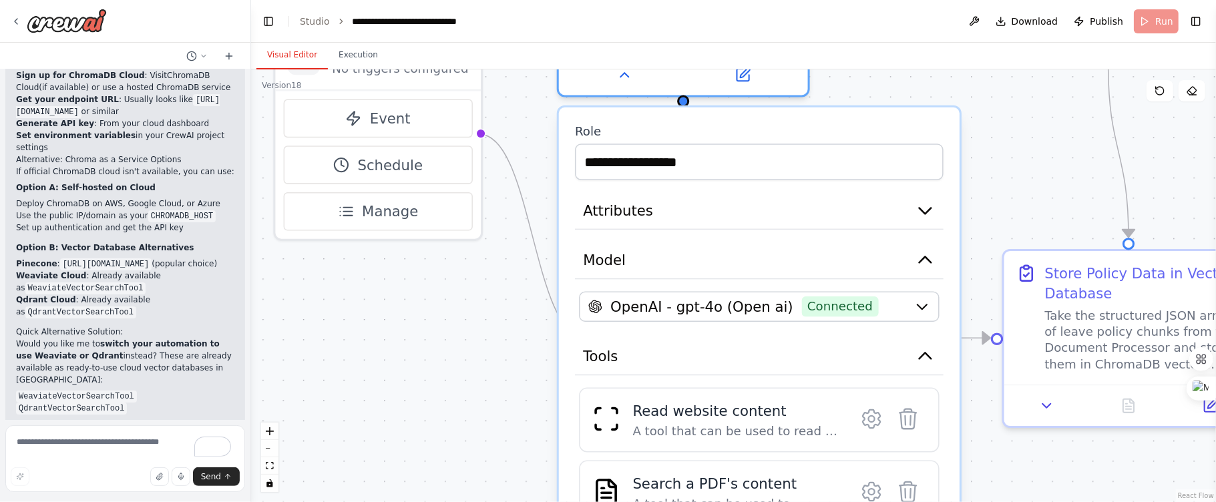
click at [850, 118] on div "**********" at bounding box center [759, 461] width 401 height 708
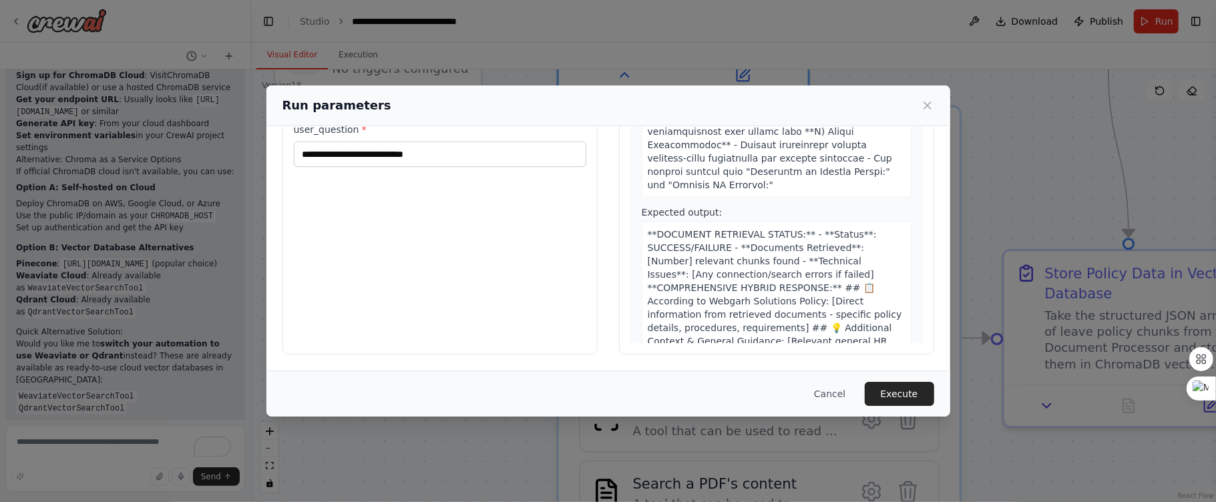
scroll to position [1423, 0]
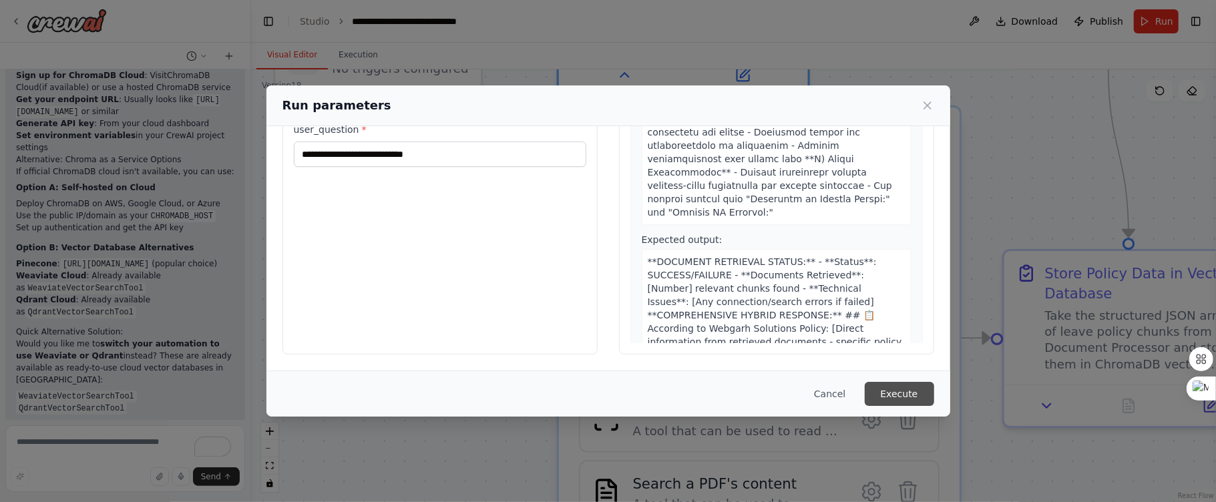
click at [921, 396] on button "Execute" at bounding box center [898, 394] width 69 height 24
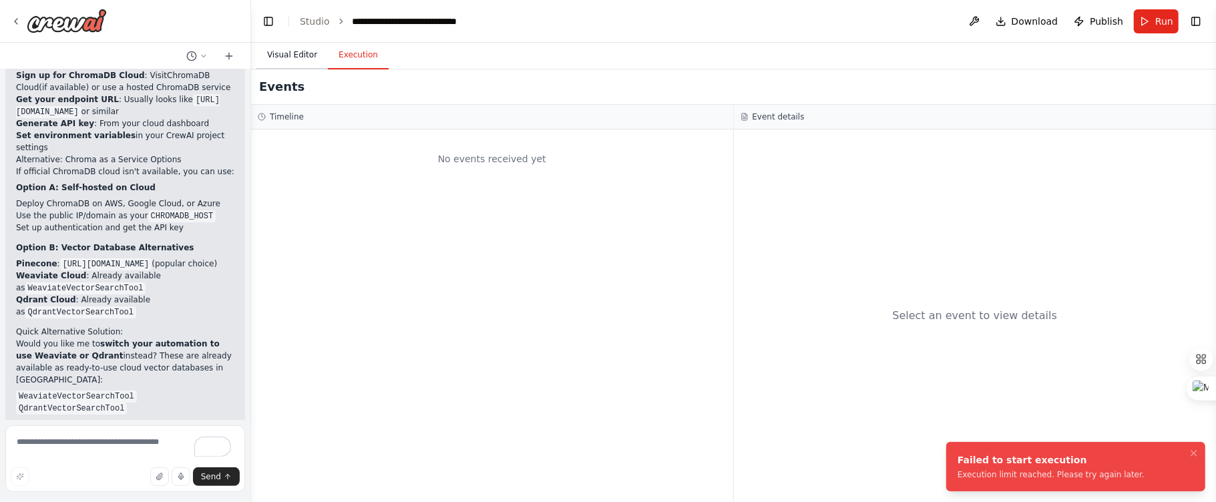
click at [308, 56] on button "Visual Editor" at bounding box center [291, 55] width 71 height 28
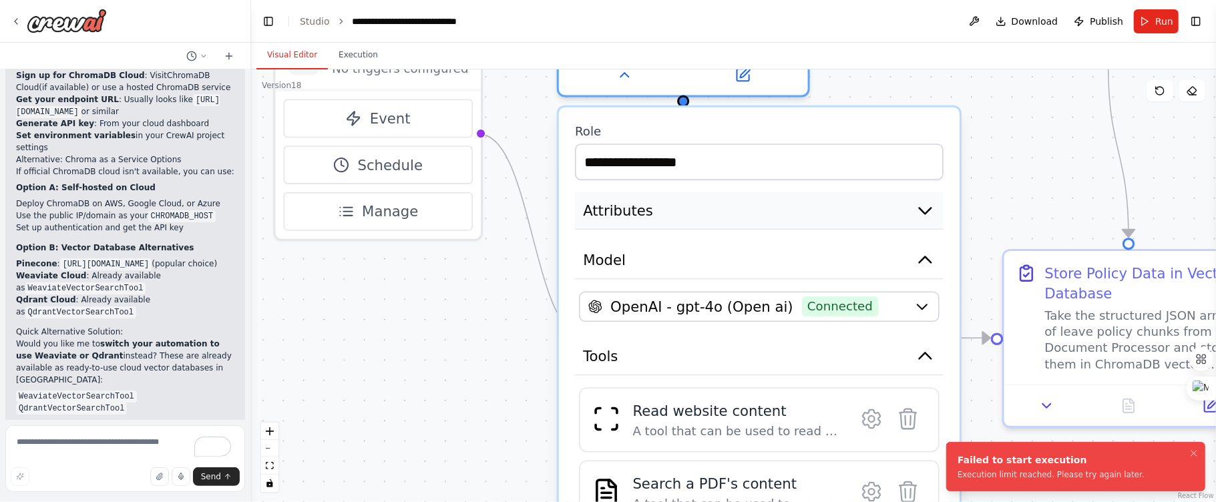
click at [834, 204] on button "Attributes" at bounding box center [759, 210] width 368 height 37
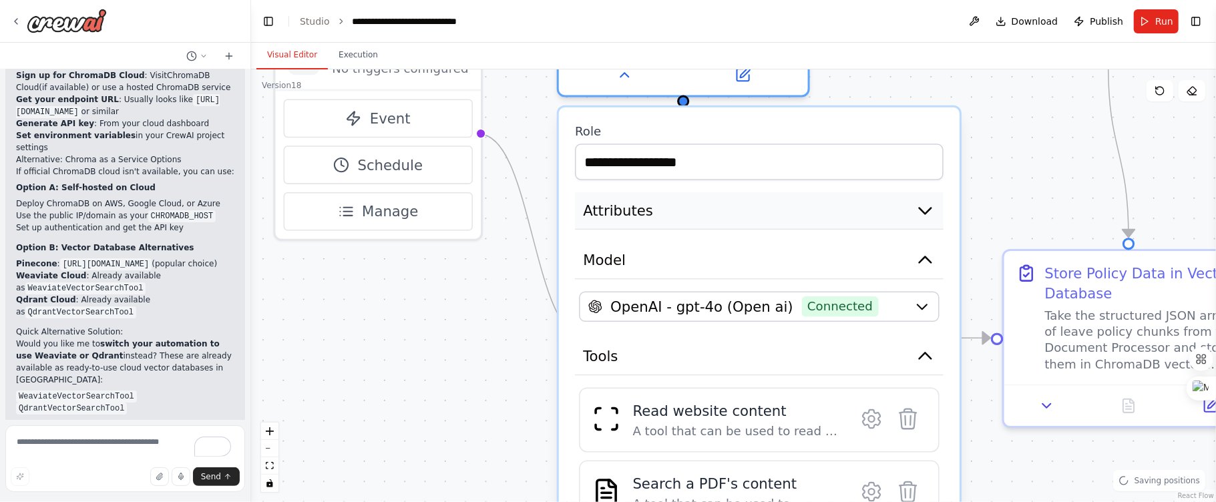
click at [909, 211] on button "Attributes" at bounding box center [759, 210] width 368 height 37
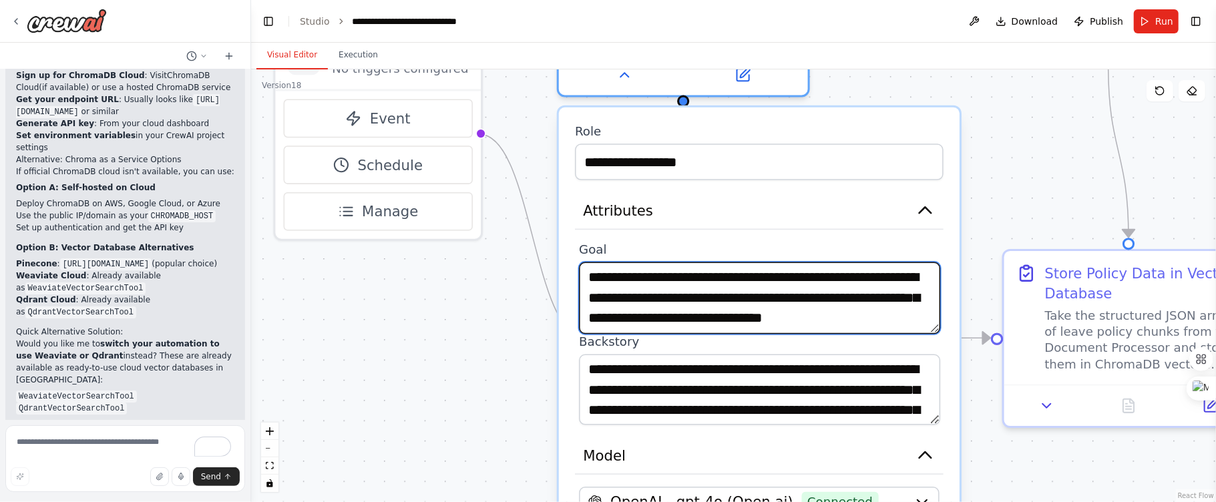
click at [722, 275] on textarea "**********" at bounding box center [760, 297] width 362 height 71
type textarea "**********"
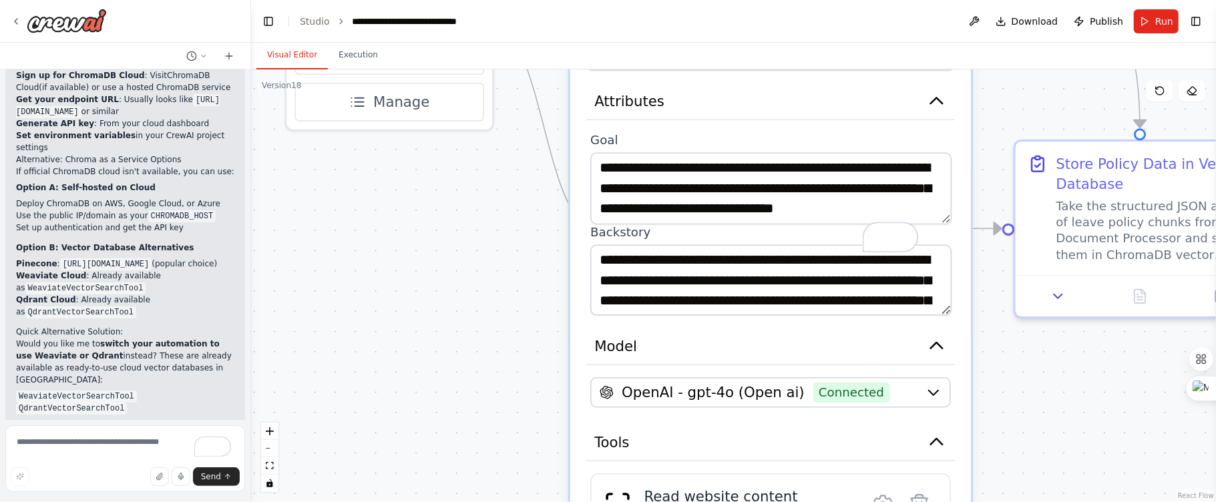
drag, startPoint x: 438, startPoint y: 384, endPoint x: 449, endPoint y: 274, distance: 110.7
click at [449, 274] on div ".deletable-edge-delete-btn { width: 20px; height: 20px; border: 0px solid #ffff…" at bounding box center [733, 285] width 965 height 433
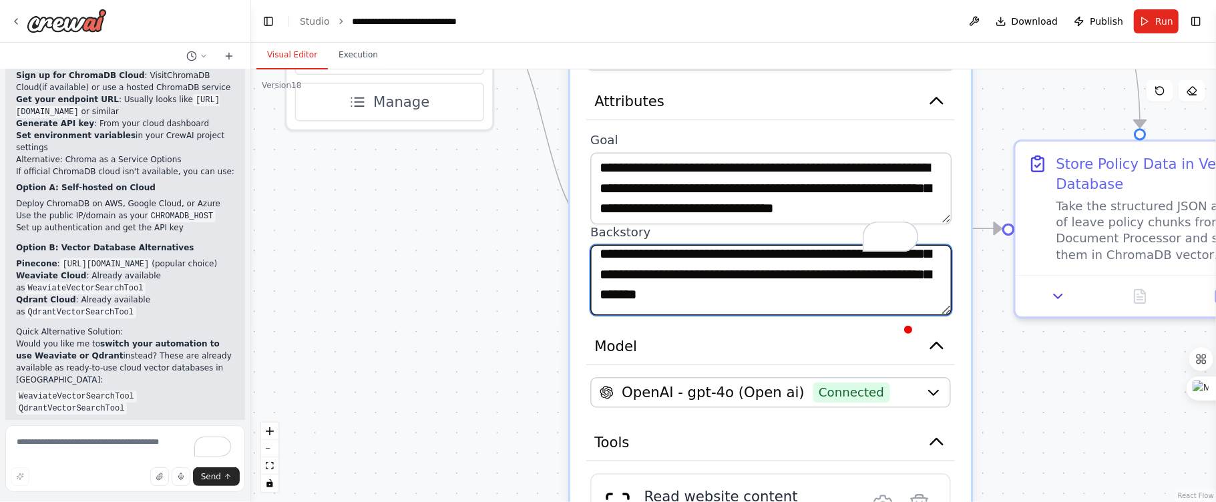
scroll to position [107, 0]
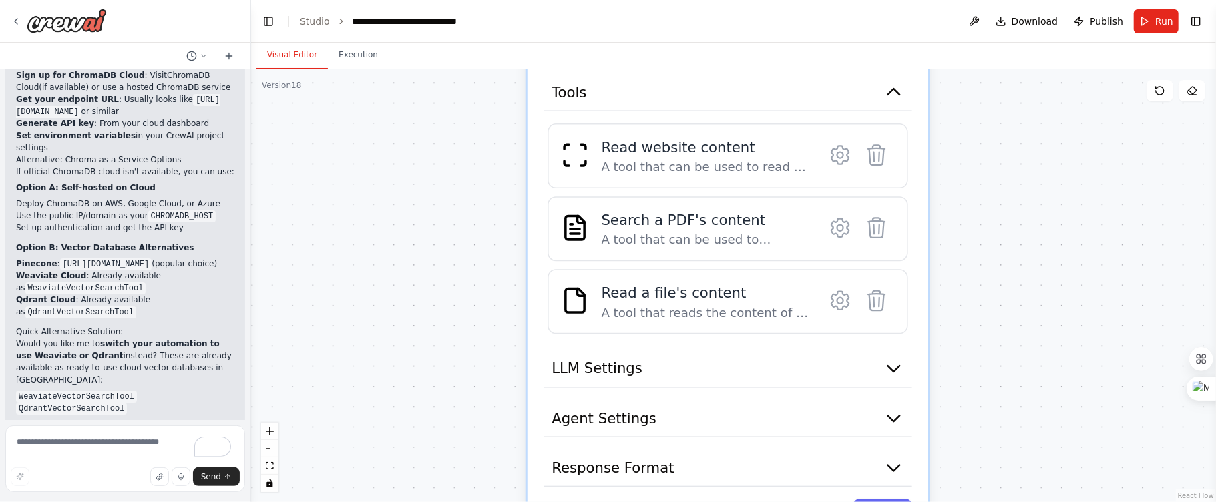
drag, startPoint x: 1037, startPoint y: 417, endPoint x: 1009, endPoint y: 167, distance: 251.2
click at [990, 39] on main "**********" at bounding box center [733, 251] width 965 height 502
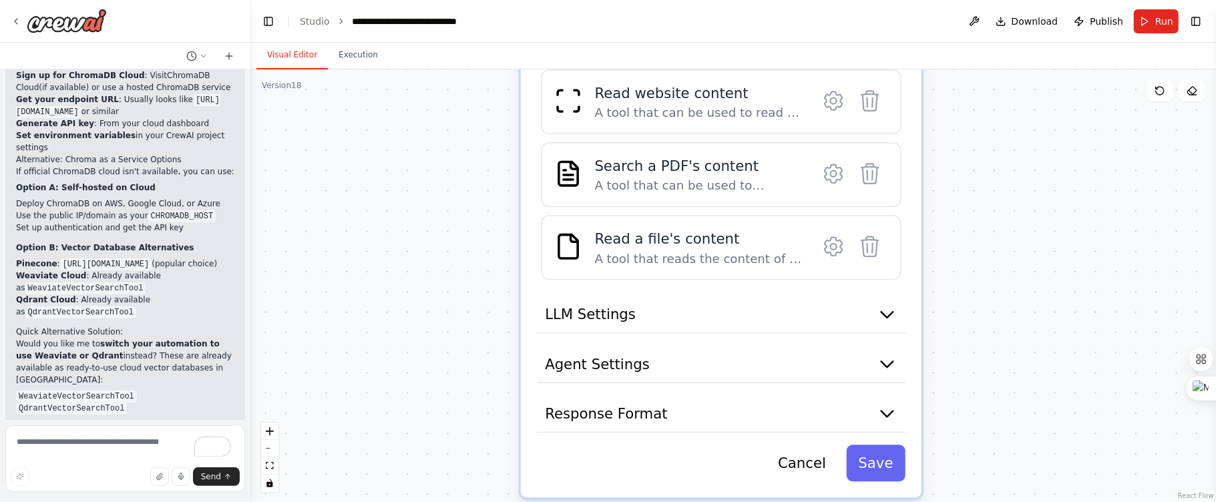
drag, startPoint x: 1038, startPoint y: 303, endPoint x: 1019, endPoint y: 196, distance: 108.4
click at [1028, 182] on div ".deletable-edge-delete-btn { width: 20px; height: 20px; border: 0px solid #ffff…" at bounding box center [733, 285] width 965 height 433
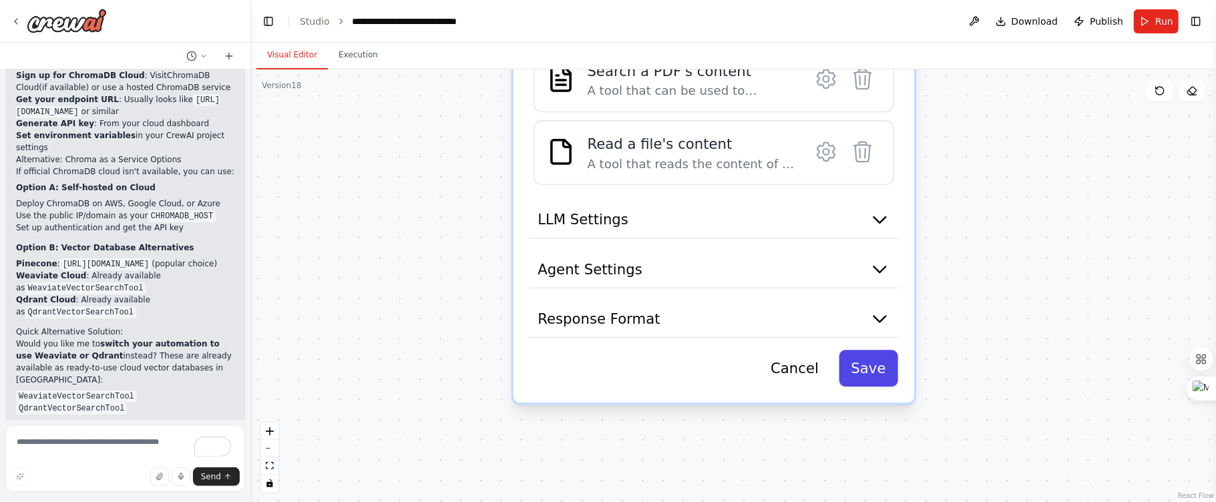
click at [871, 360] on button "Save" at bounding box center [867, 368] width 59 height 37
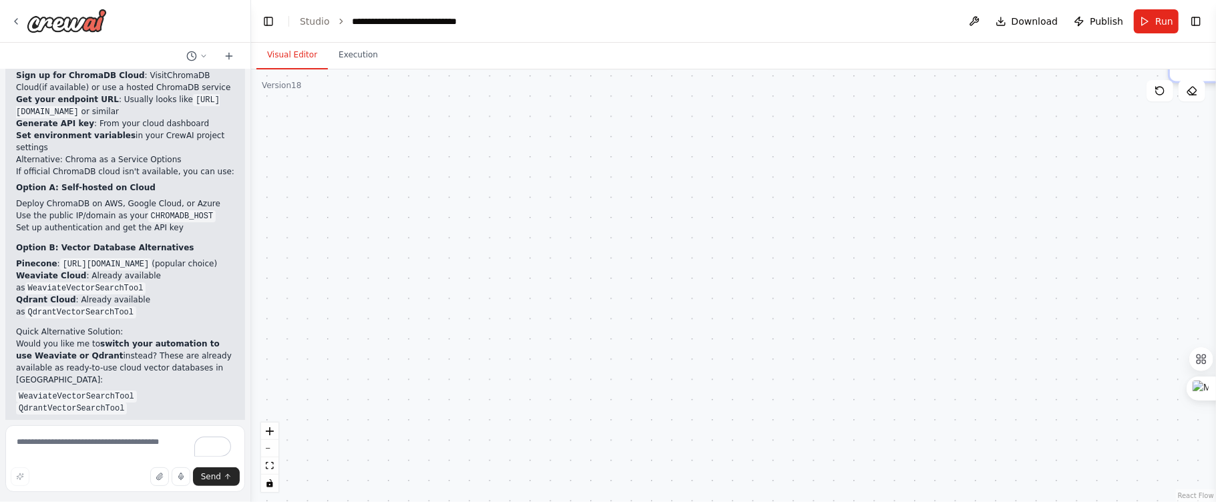
drag, startPoint x: 1029, startPoint y: 180, endPoint x: 878, endPoint y: 465, distance: 323.1
click at [878, 465] on div ".deletable-edge-delete-btn { width: 20px; height: 20px; border: 0px solid #ffff…" at bounding box center [733, 285] width 965 height 433
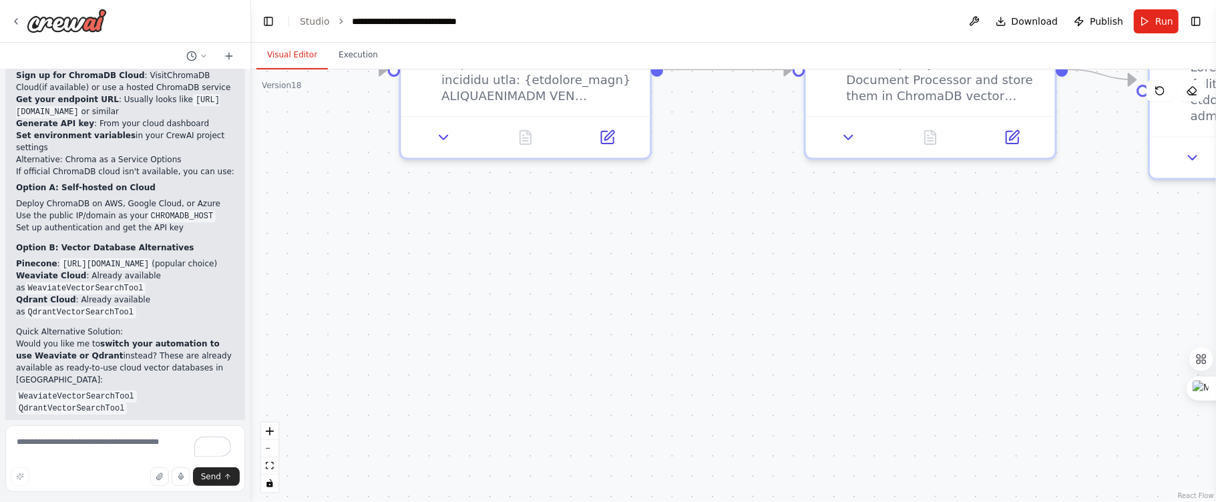
drag, startPoint x: 835, startPoint y: 288, endPoint x: 743, endPoint y: 464, distance: 198.9
click at [864, 501] on html "I want to create a chatbot for Webgarh Solutions Leave Policy and that must be …" at bounding box center [608, 251] width 1216 height 502
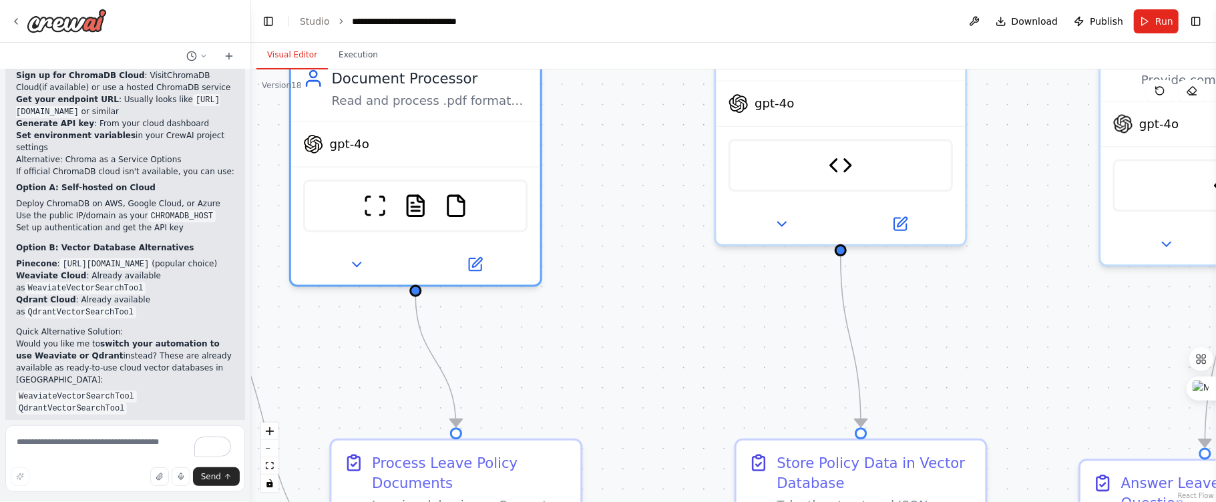
drag, startPoint x: 710, startPoint y: 192, endPoint x: 609, endPoint y: 445, distance: 272.7
click at [609, 445] on div ".deletable-edge-delete-btn { width: 20px; height: 20px; border: 0px solid #ffff…" at bounding box center [733, 285] width 965 height 433
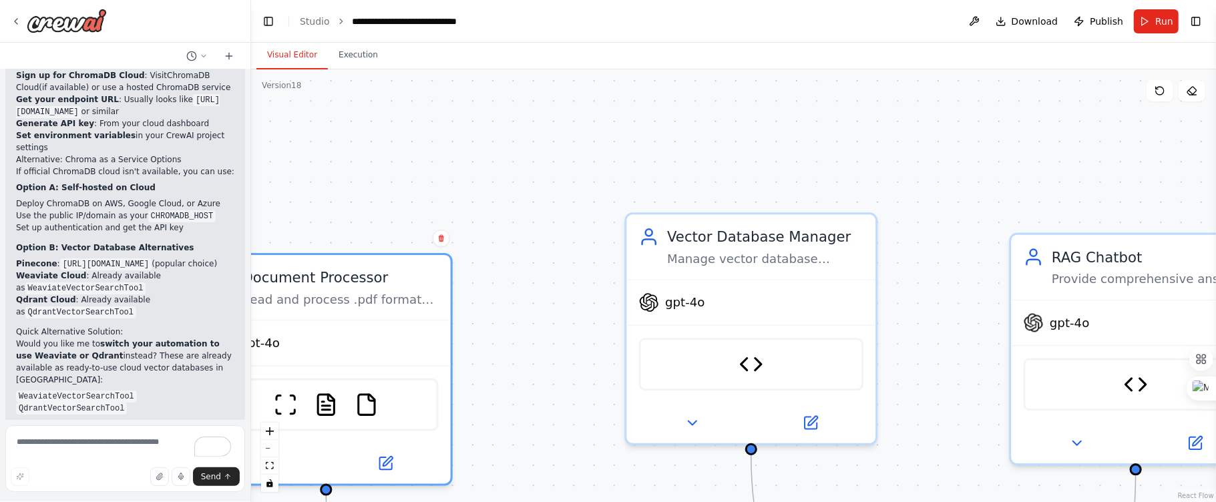
drag, startPoint x: 694, startPoint y: 263, endPoint x: 613, endPoint y: 362, distance: 127.7
click at [604, 457] on div ".deletable-edge-delete-btn { width: 20px; height: 20px; border: 0px solid #ffff…" at bounding box center [733, 285] width 965 height 433
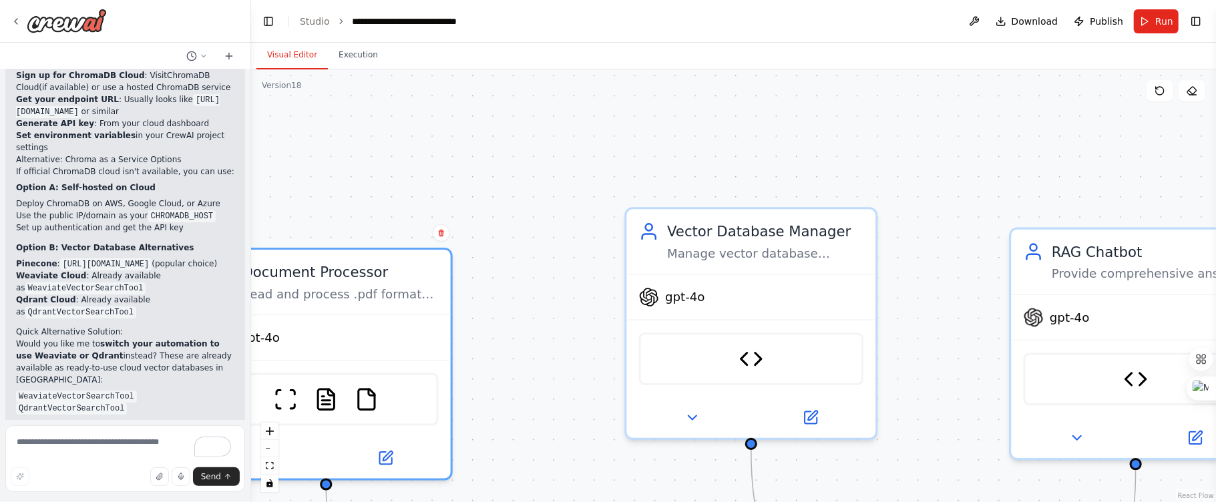
drag, startPoint x: 613, startPoint y: 332, endPoint x: 609, endPoint y: 185, distance: 147.6
click at [609, 185] on div ".deletable-edge-delete-btn { width: 20px; height: 20px; border: 0px solid #ffff…" at bounding box center [733, 285] width 965 height 433
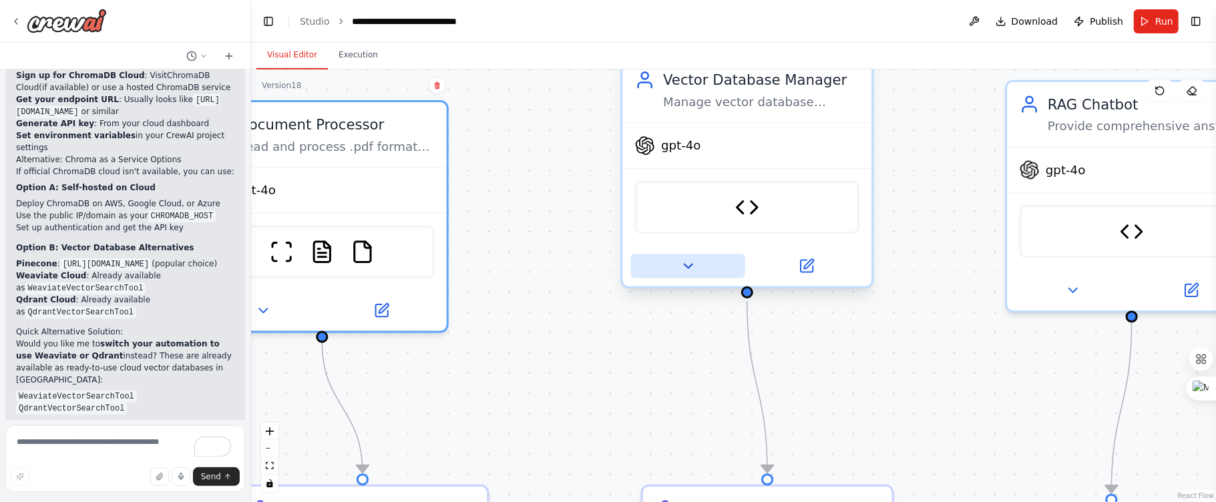
click at [683, 273] on button at bounding box center [688, 266] width 114 height 24
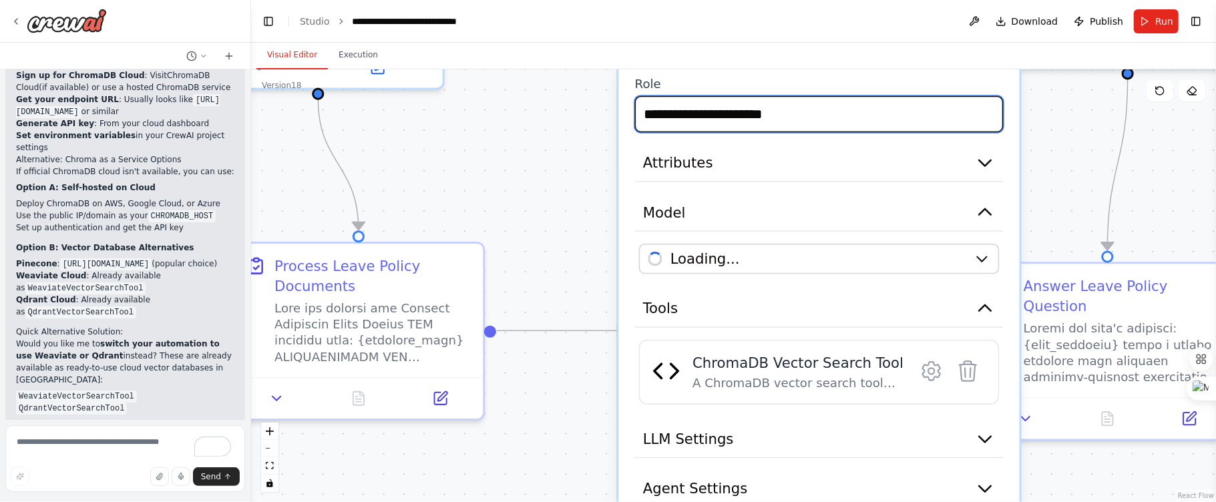
drag, startPoint x: 988, startPoint y: 222, endPoint x: 988, endPoint y: 1, distance: 221.6
click at [988, 1] on main "**********" at bounding box center [733, 251] width 965 height 502
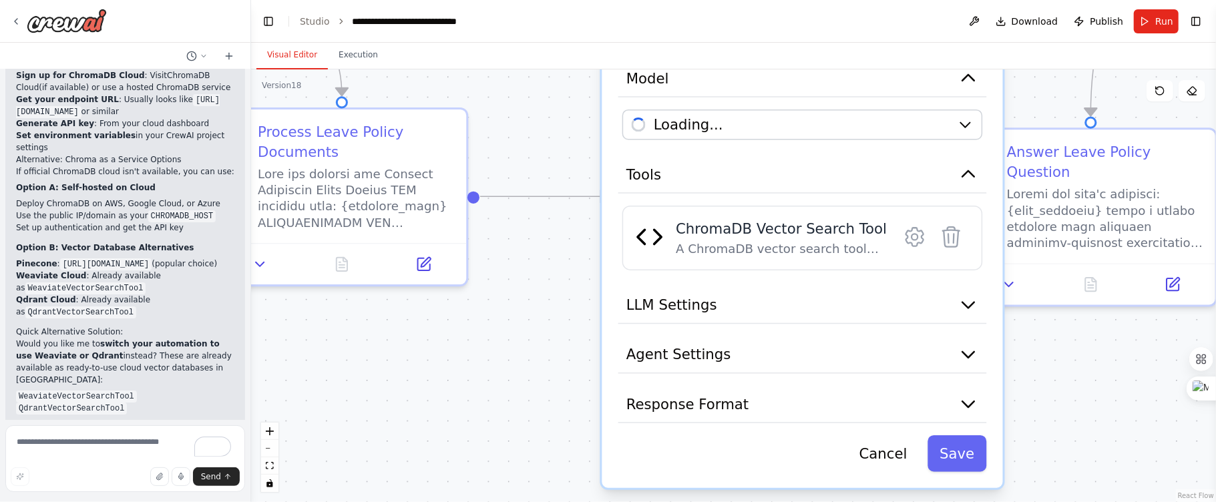
drag, startPoint x: 1081, startPoint y: 204, endPoint x: 1065, endPoint y: 70, distance: 135.2
click at [1065, 70] on div ".deletable-edge-delete-btn { width: 20px; height: 20px; border: 0px solid #ffff…" at bounding box center [733, 285] width 965 height 433
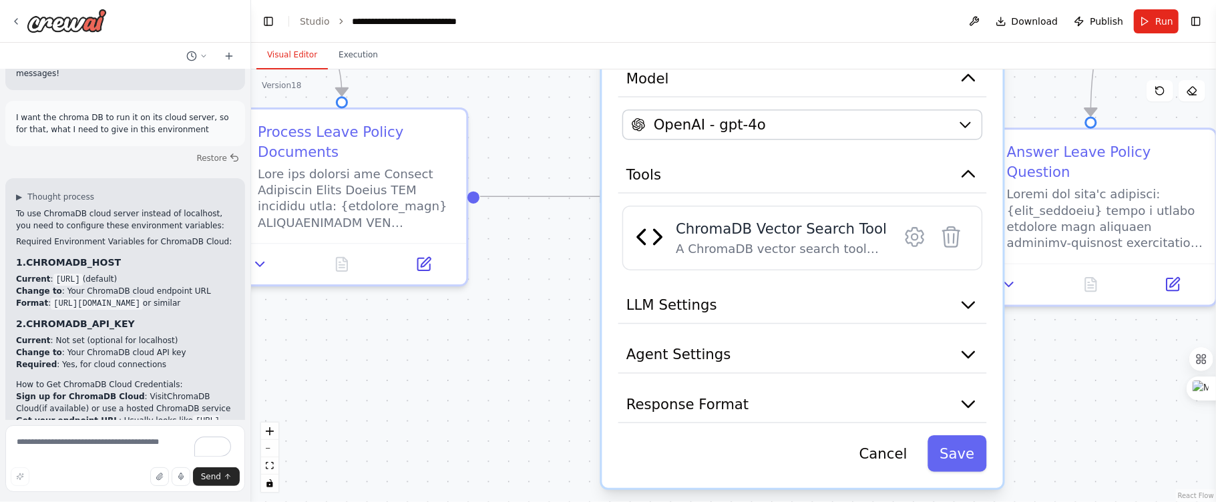
scroll to position [61647, 0]
click at [910, 245] on icon at bounding box center [915, 237] width 24 height 24
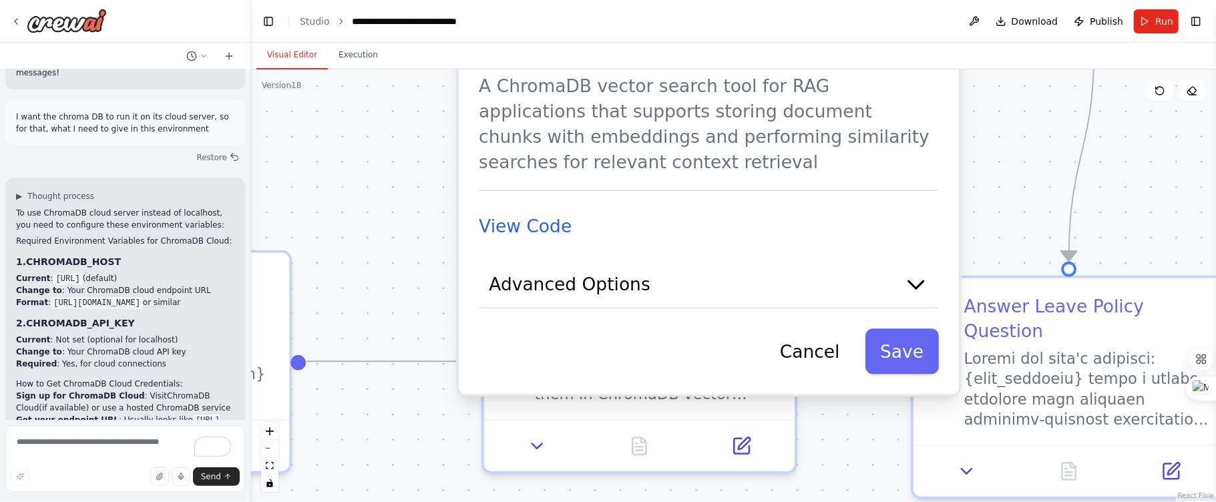
drag, startPoint x: 945, startPoint y: 296, endPoint x: 834, endPoint y: 469, distance: 205.4
click at [836, 475] on div ".deletable-edge-delete-btn { width: 20px; height: 20px; border: 0px solid #ffff…" at bounding box center [733, 285] width 965 height 433
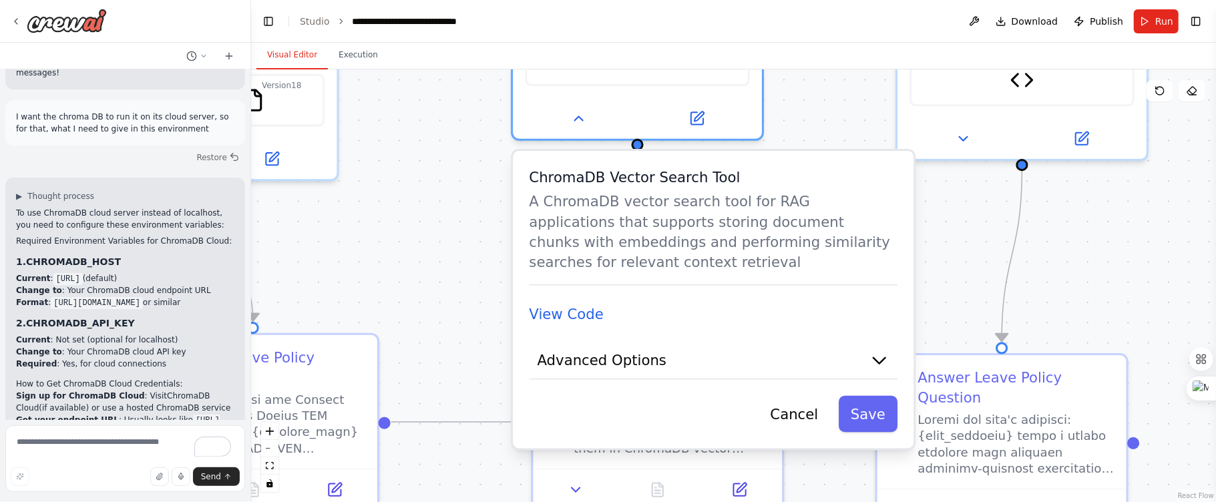
drag, startPoint x: 1003, startPoint y: 168, endPoint x: 967, endPoint y: 275, distance: 112.9
click at [967, 275] on div ".deletable-edge-delete-btn { width: 20px; height: 20px; border: 0px solid #ffff…" at bounding box center [733, 285] width 965 height 433
click at [856, 361] on button "Advanced Options" at bounding box center [713, 362] width 368 height 37
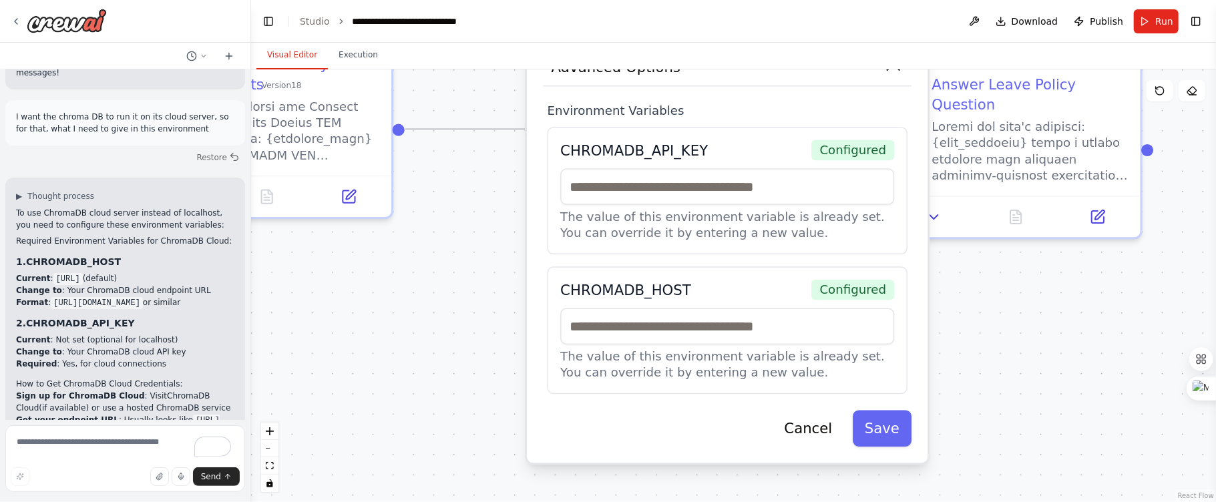
drag, startPoint x: 978, startPoint y: 309, endPoint x: 989, endPoint y: 39, distance: 270.6
click at [989, 39] on main "**********" at bounding box center [733, 251] width 965 height 502
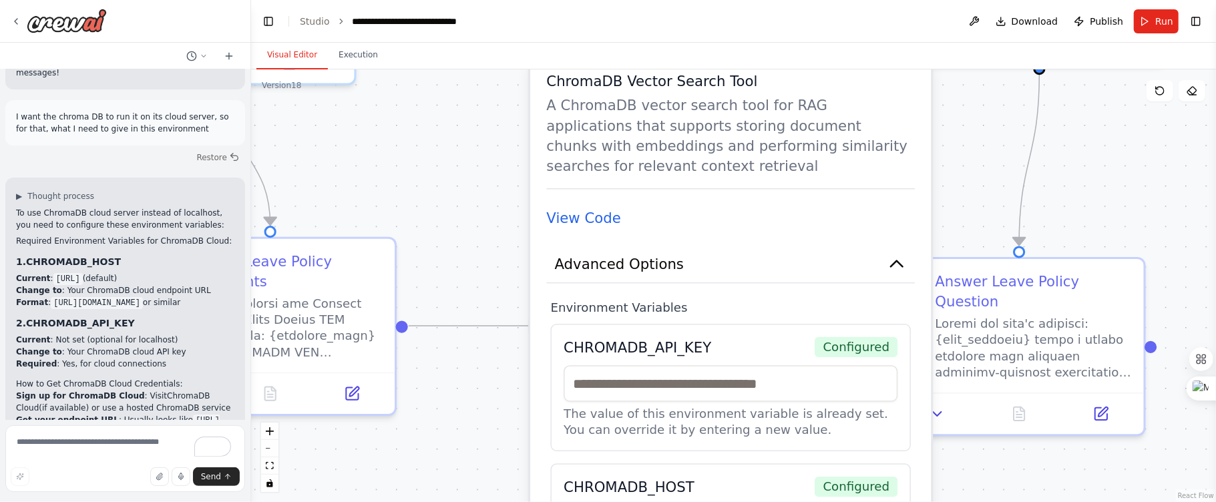
drag, startPoint x: 1047, startPoint y: 381, endPoint x: 1037, endPoint y: 470, distance: 89.3
click at [1049, 501] on html "I want to create a chatbot for Webgarh Solutions Leave Policy and that must be …" at bounding box center [608, 251] width 1216 height 502
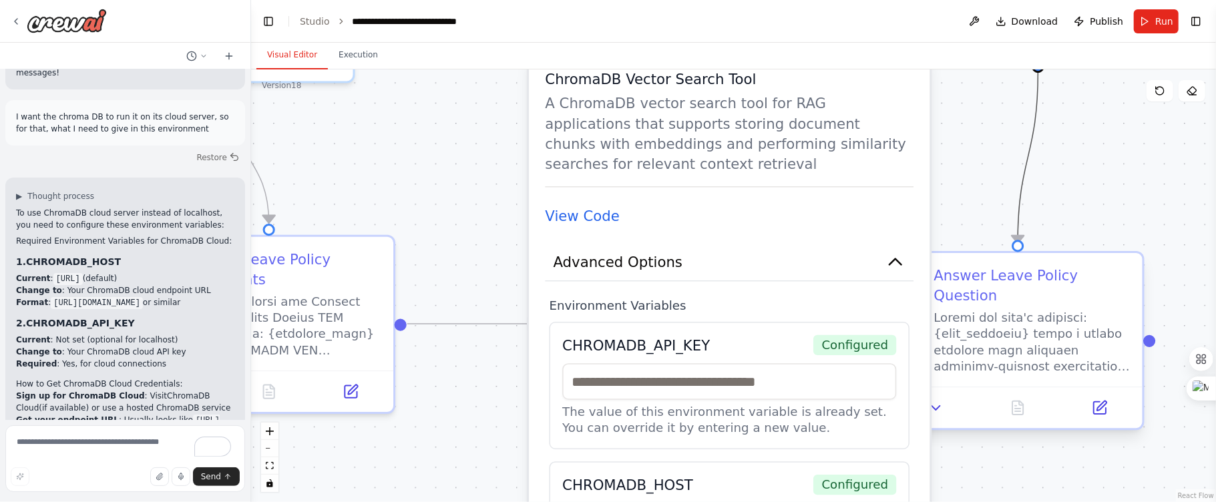
drag, startPoint x: 1012, startPoint y: 199, endPoint x: 1009, endPoint y: 294, distance: 95.5
click at [1009, 296] on div ".deletable-edge-delete-btn { width: 20px; height: 20px; border: 0px solid #ffff…" at bounding box center [671, 98] width 1462 height 656
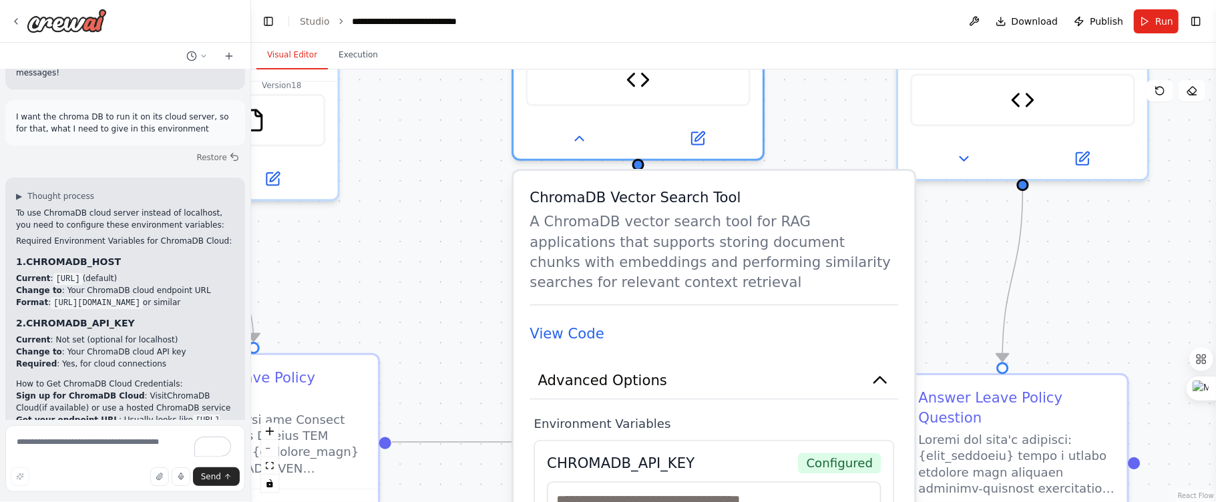
drag, startPoint x: 965, startPoint y: 146, endPoint x: 952, endPoint y: 256, distance: 110.9
click at [951, 261] on div ".deletable-edge-delete-btn { width: 20px; height: 20px; border: 0px solid #ffff…" at bounding box center [733, 285] width 965 height 433
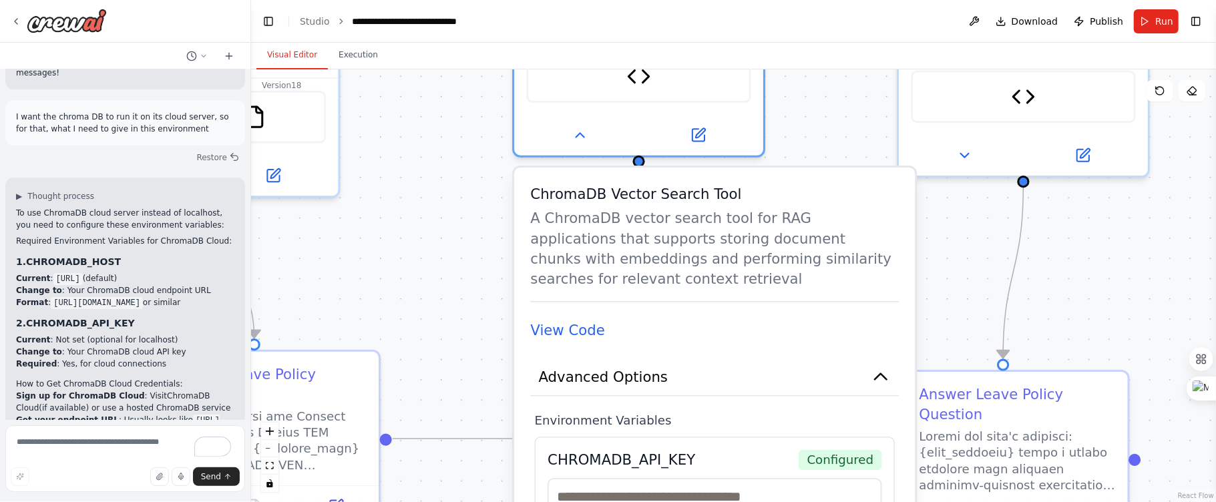
click at [952, 256] on div ".deletable-edge-delete-btn { width: 20px; height: 20px; border: 0px solid #ffff…" at bounding box center [733, 285] width 965 height 433
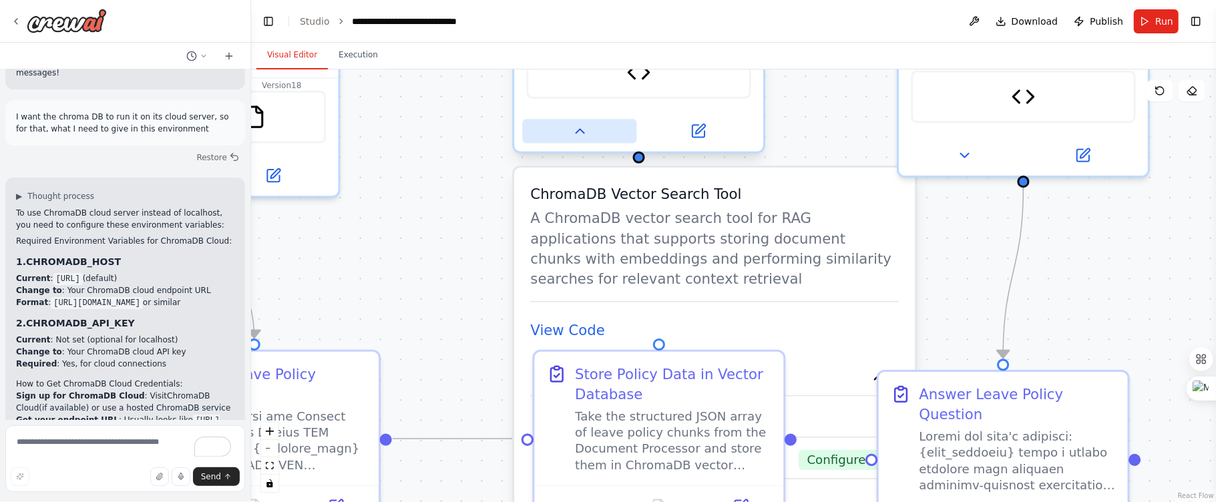
click at [564, 142] on button at bounding box center [579, 131] width 114 height 24
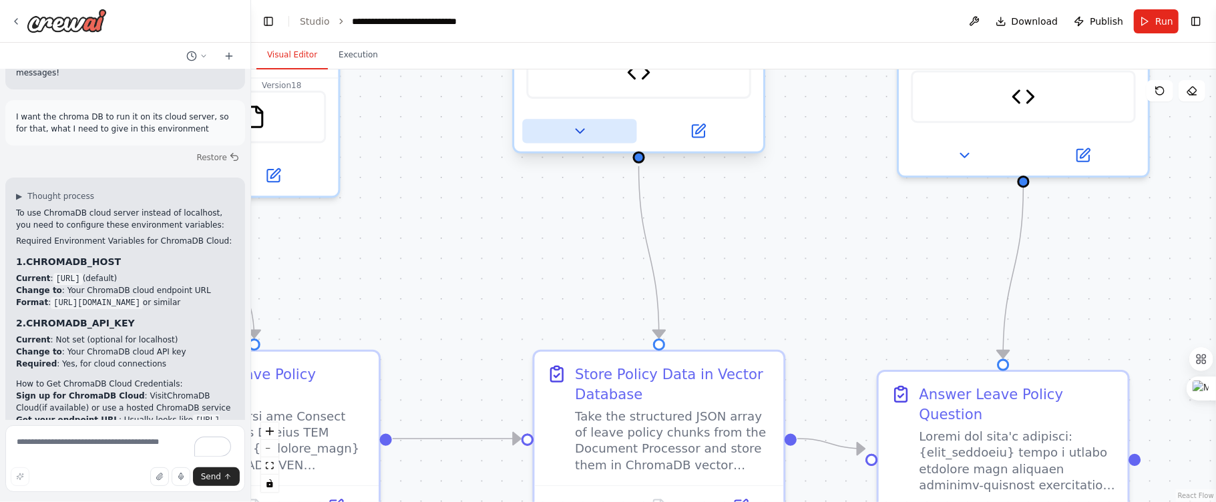
click at [574, 141] on button at bounding box center [579, 131] width 114 height 24
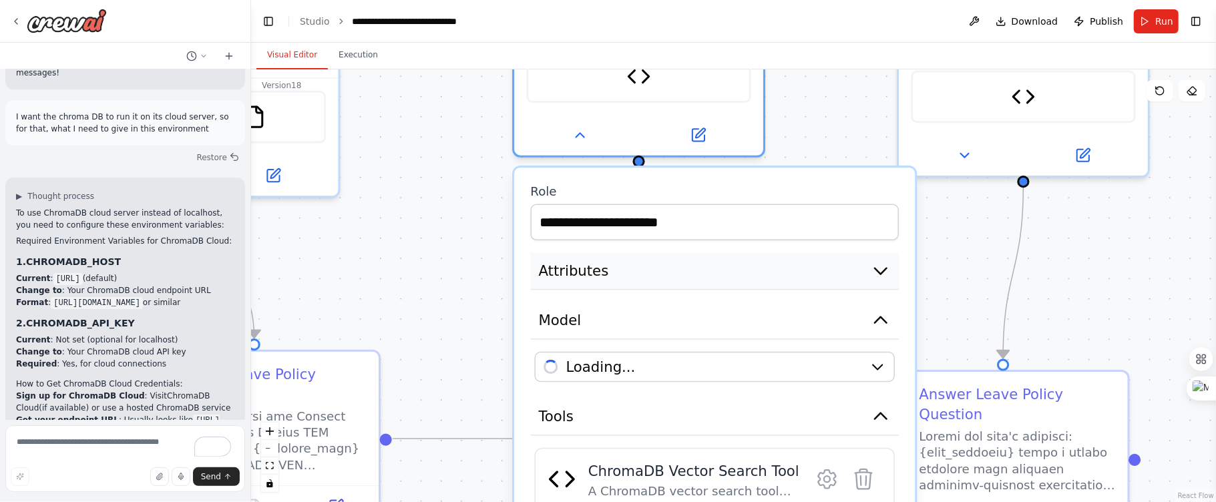
click at [870, 274] on icon "button" at bounding box center [880, 270] width 20 height 20
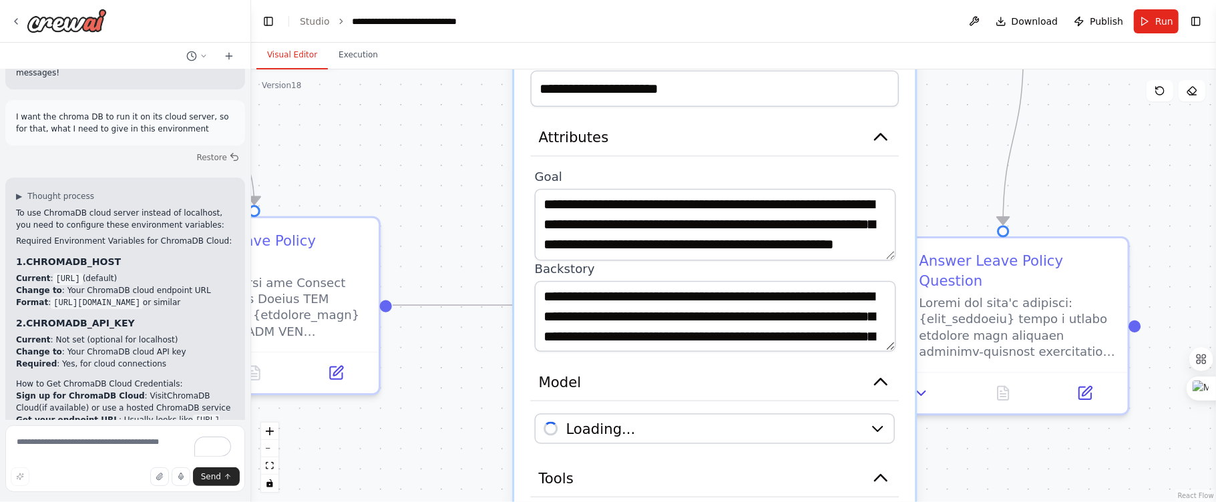
drag, startPoint x: 996, startPoint y: 299, endPoint x: 996, endPoint y: 137, distance: 162.2
click at [996, 137] on div ".deletable-edge-delete-btn { width: 20px; height: 20px; border: 0px solid #ffff…" at bounding box center [733, 285] width 965 height 433
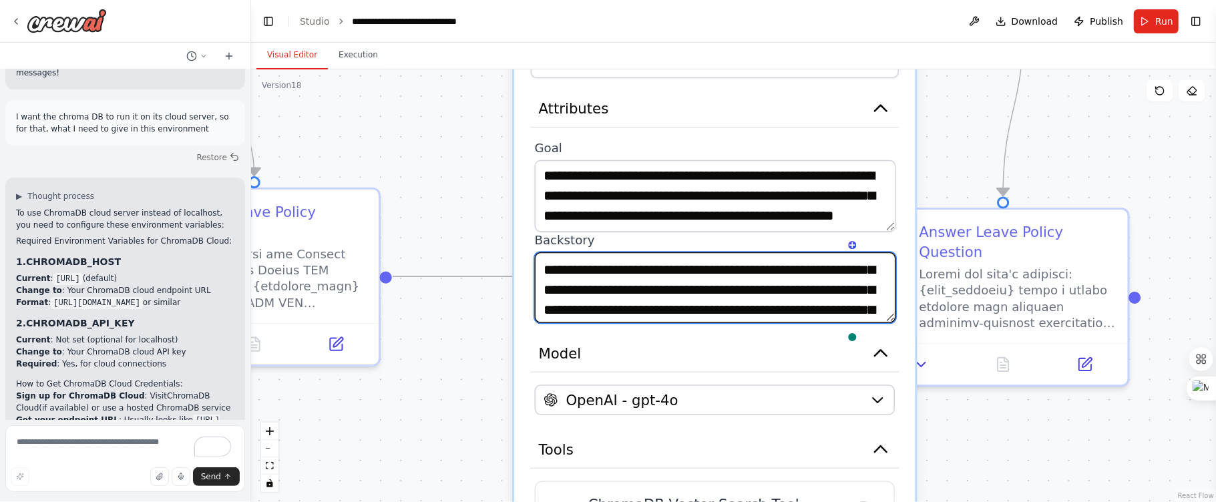
scroll to position [35, 0]
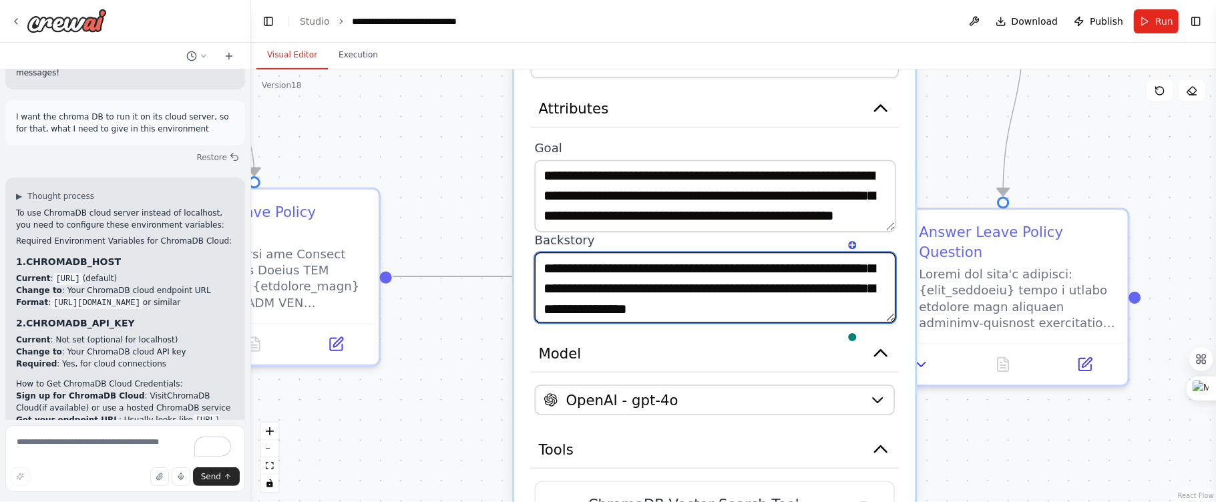
click at [893, 264] on textarea "**********" at bounding box center [716, 287] width 362 height 71
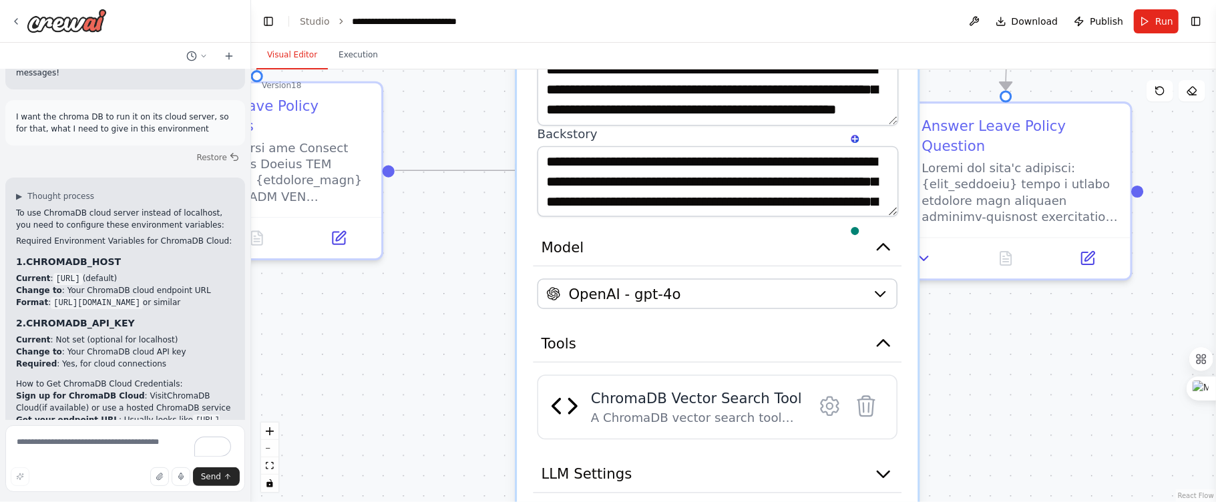
drag, startPoint x: 1030, startPoint y: 368, endPoint x: 1033, endPoint y: 264, distance: 104.2
click at [1033, 261] on div ".deletable-edge-delete-btn { width: 20px; height: 20px; border: 0px solid #ffff…" at bounding box center [733, 285] width 965 height 433
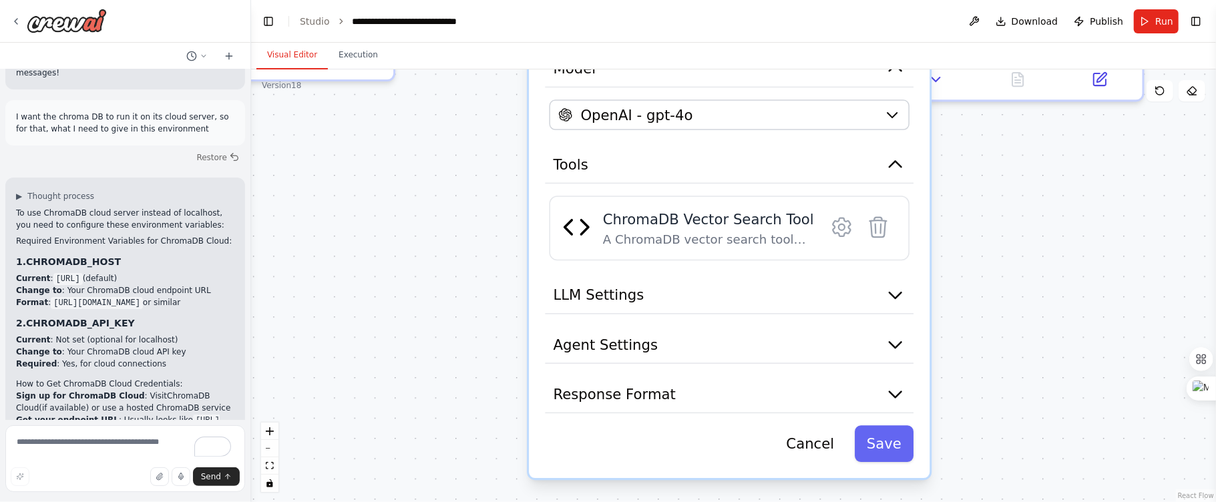
drag, startPoint x: 1031, startPoint y: 358, endPoint x: 1043, endPoint y: 180, distance: 178.6
click at [1043, 180] on div ".deletable-edge-delete-btn { width: 20px; height: 20px; border: 0px solid #ffff…" at bounding box center [733, 285] width 965 height 433
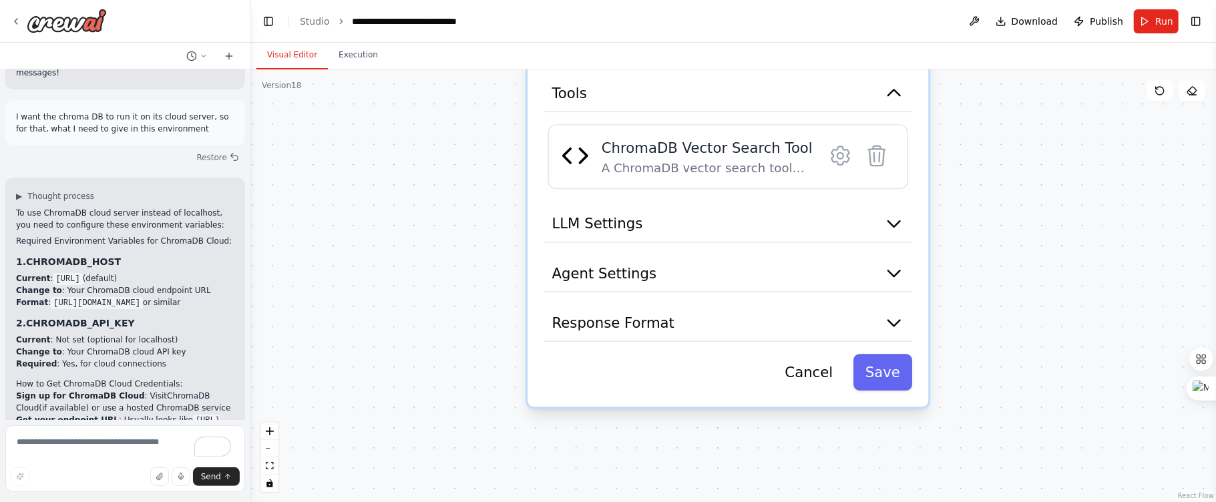
drag, startPoint x: 1027, startPoint y: 310, endPoint x: 1026, endPoint y: 240, distance: 70.8
click at [1026, 240] on div ".deletable-edge-delete-btn { width: 20px; height: 20px; border: 0px solid #ffff…" at bounding box center [733, 285] width 965 height 433
click at [883, 221] on button "LLM Settings" at bounding box center [728, 224] width 368 height 37
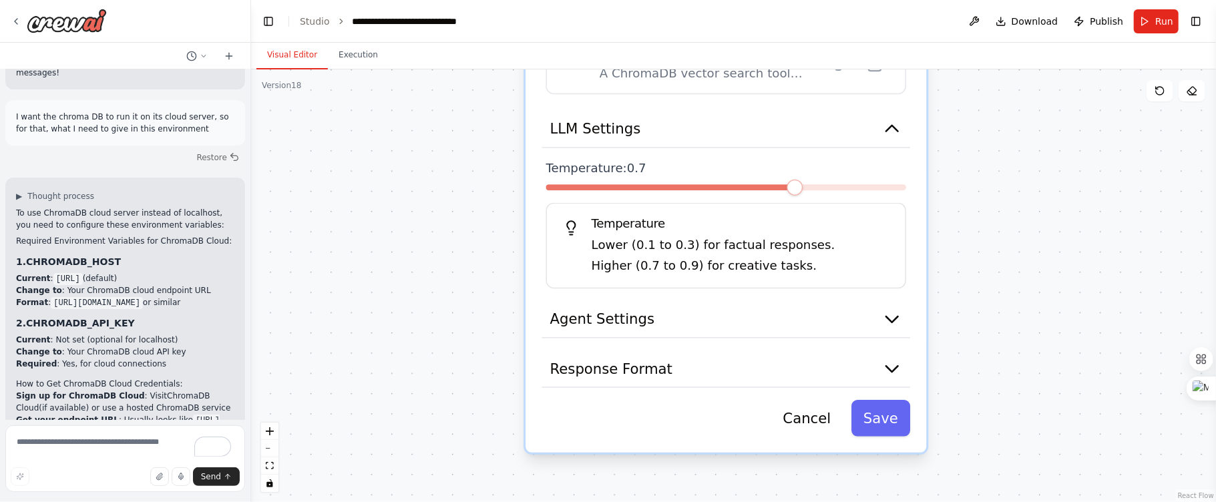
drag, startPoint x: 957, startPoint y: 286, endPoint x: 957, endPoint y: 220, distance: 66.1
click at [957, 220] on div ".deletable-edge-delete-btn { width: 20px; height: 20px; border: 0px solid #ffff…" at bounding box center [733, 285] width 965 height 433
click at [821, 186] on span at bounding box center [829, 188] width 16 height 16
click at [897, 140] on button "LLM Settings" at bounding box center [726, 129] width 368 height 37
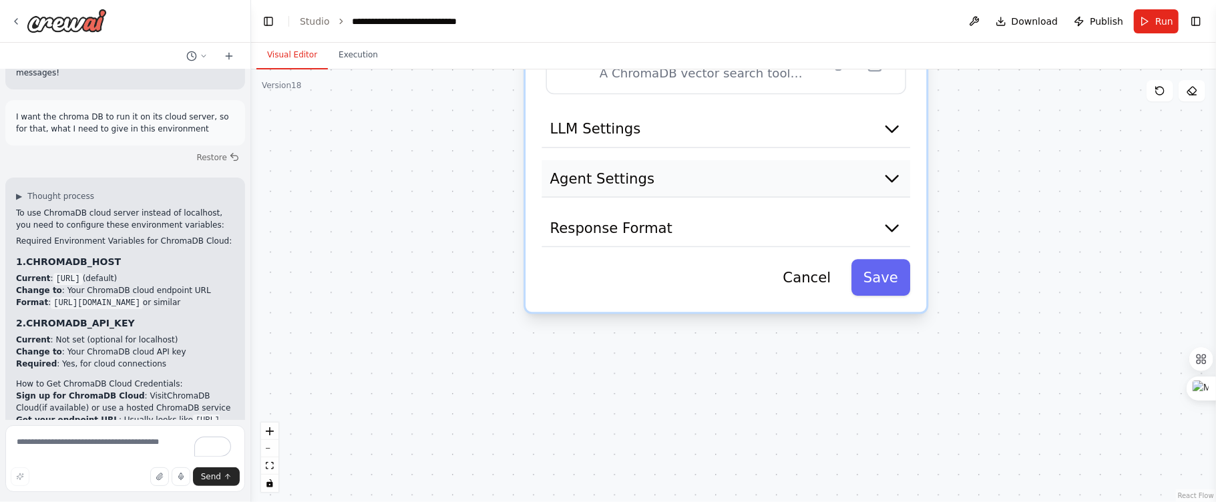
click at [896, 180] on icon "button" at bounding box center [892, 178] width 20 height 20
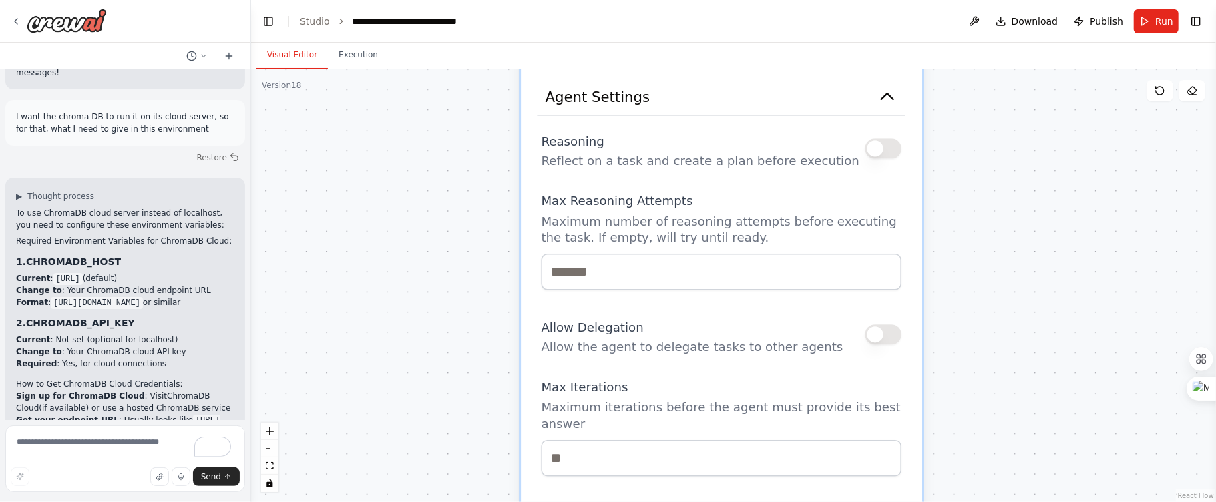
drag, startPoint x: 1082, startPoint y: 309, endPoint x: 1077, endPoint y: 228, distance: 81.6
click at [1077, 228] on div ".deletable-edge-delete-btn { width: 20px; height: 20px; border: 0px solid #ffff…" at bounding box center [733, 285] width 965 height 433
click at [896, 156] on button "button" at bounding box center [883, 149] width 37 height 20
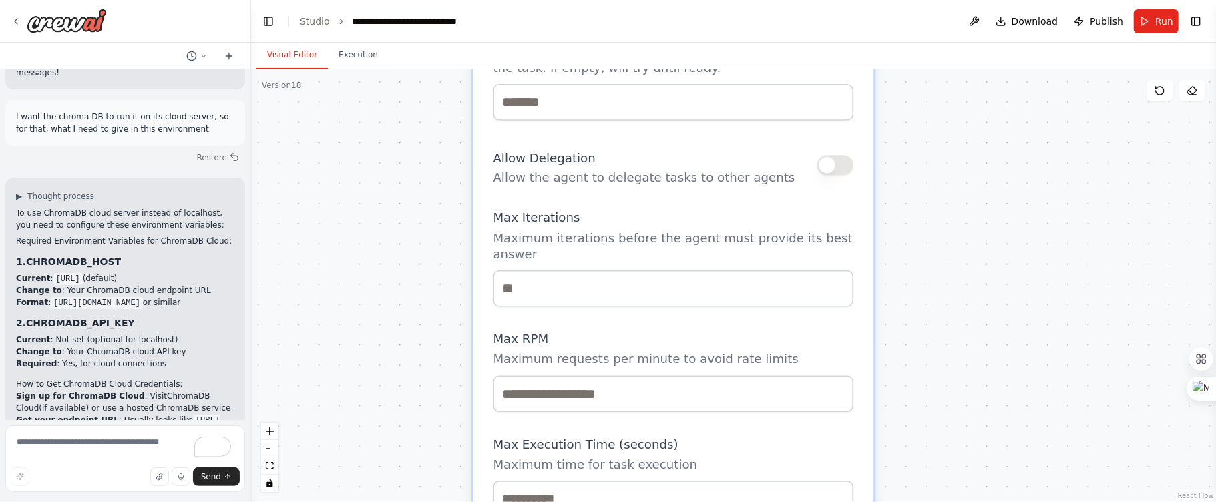
drag, startPoint x: 975, startPoint y: 282, endPoint x: 927, endPoint y: 113, distance: 176.2
click at [927, 113] on div ".deletable-edge-delete-btn { width: 20px; height: 20px; border: 0px solid #ffff…" at bounding box center [733, 285] width 965 height 433
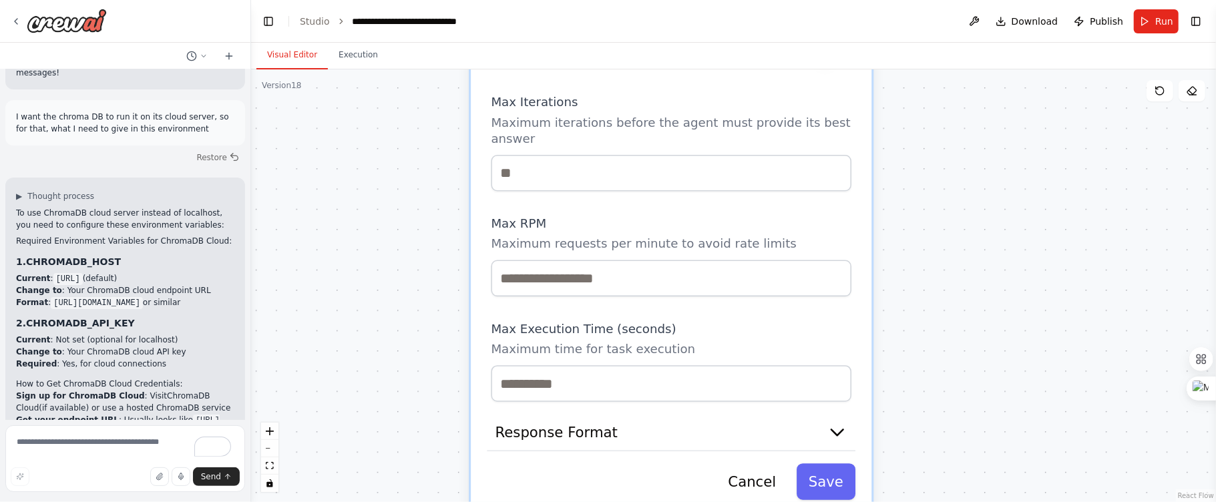
drag, startPoint x: 995, startPoint y: 296, endPoint x: 993, endPoint y: 179, distance: 116.8
click at [993, 179] on div ".deletable-edge-delete-btn { width: 20px; height: 20px; border: 0px solid #ffff…" at bounding box center [733, 285] width 965 height 433
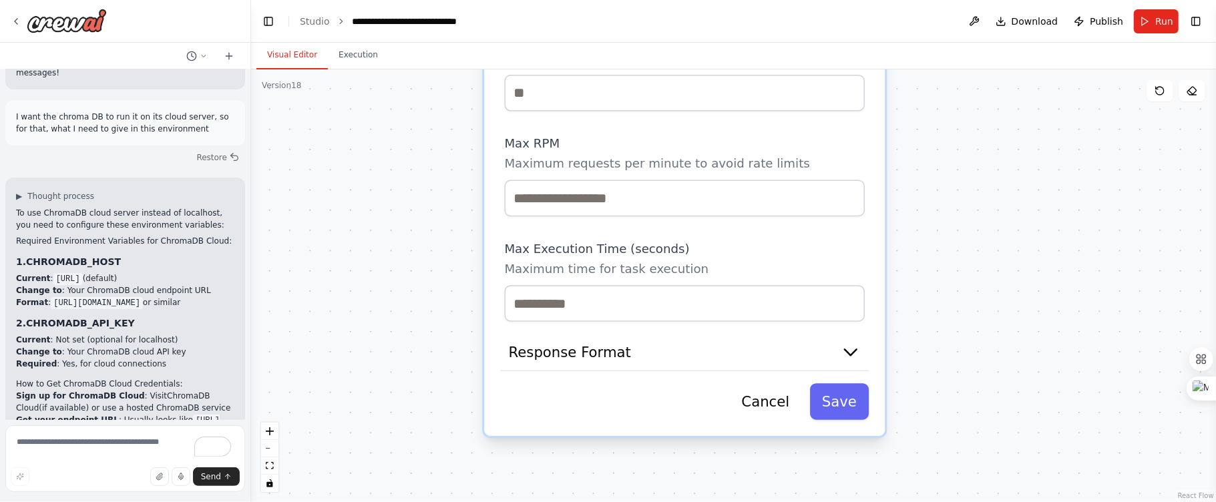
drag, startPoint x: 990, startPoint y: 326, endPoint x: 1003, endPoint y: 248, distance: 79.9
click at [1003, 248] on div ".deletable-edge-delete-btn { width: 20px; height: 20px; border: 0px solid #ffff…" at bounding box center [733, 285] width 965 height 433
click at [851, 348] on icon "button" at bounding box center [850, 352] width 20 height 20
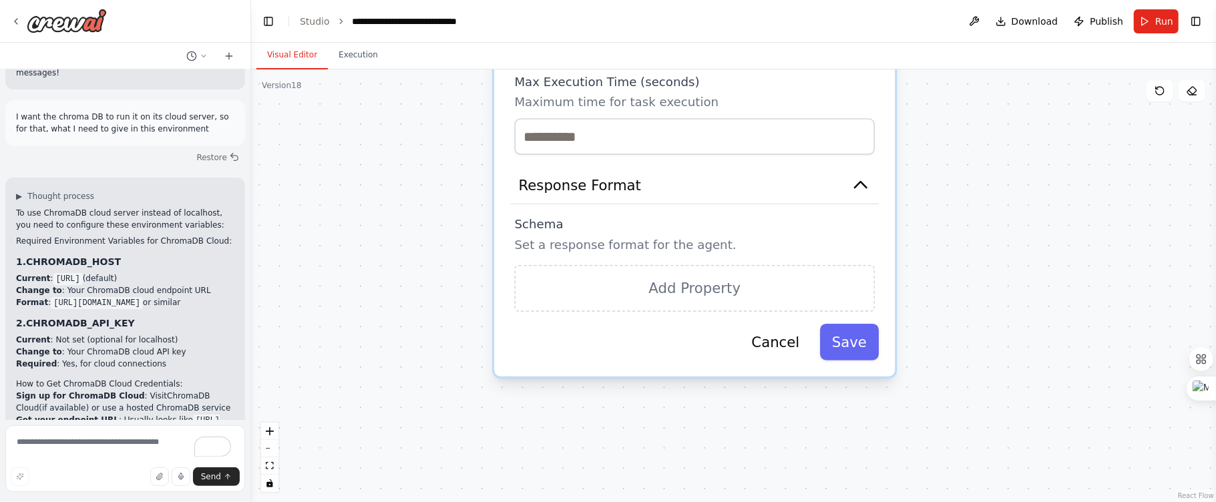
drag, startPoint x: 1009, startPoint y: 401, endPoint x: 1019, endPoint y: 242, distance: 159.9
click at [1019, 242] on div ".deletable-edge-delete-btn { width: 20px; height: 20px; border: 0px solid #ffff…" at bounding box center [733, 285] width 965 height 433
click at [845, 341] on button "Save" at bounding box center [849, 342] width 59 height 37
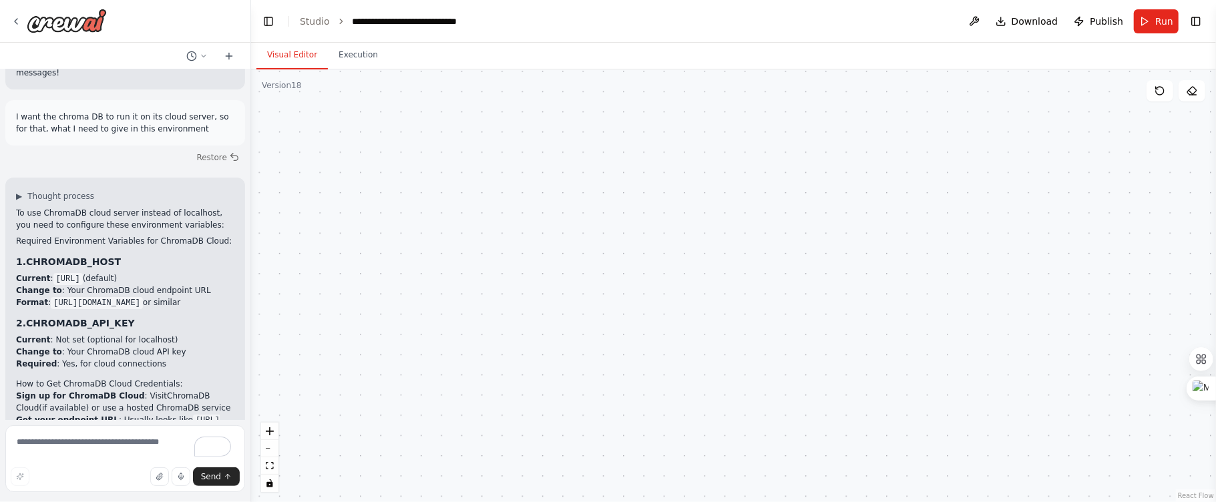
drag, startPoint x: 888, startPoint y: 198, endPoint x: 911, endPoint y: 391, distance: 194.2
click at [911, 405] on div ".deletable-edge-delete-btn { width: 20px; height: 20px; border: 0px solid #ffff…" at bounding box center [733, 285] width 965 height 433
drag, startPoint x: 898, startPoint y: 236, endPoint x: 882, endPoint y: 370, distance: 135.8
click at [882, 370] on div ".deletable-edge-delete-btn { width: 20px; height: 20px; border: 0px solid #ffff…" at bounding box center [733, 285] width 965 height 433
drag, startPoint x: 868, startPoint y: 256, endPoint x: 826, endPoint y: 413, distance: 162.4
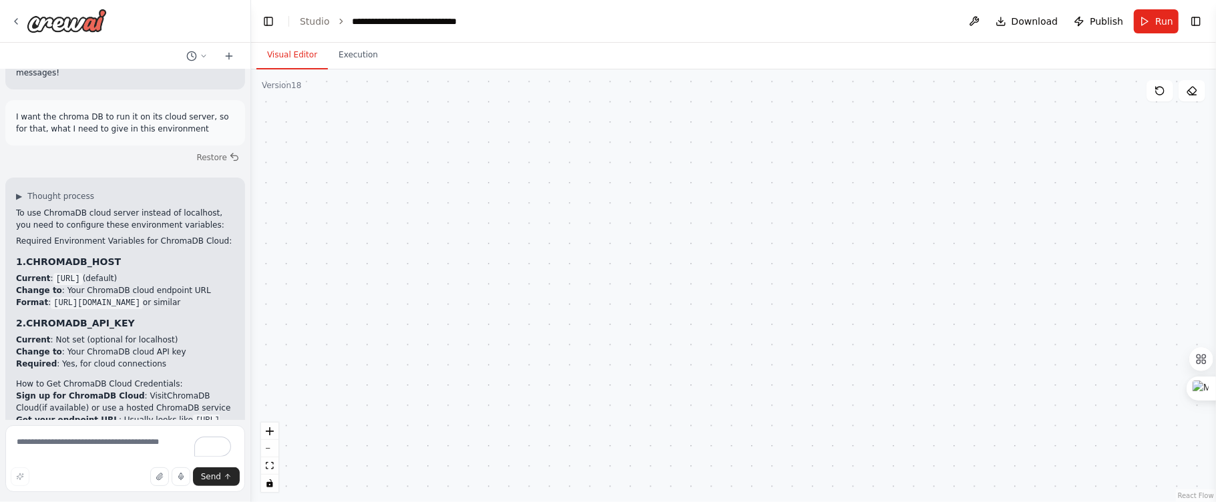
click at [826, 413] on div ".deletable-edge-delete-btn { width: 20px; height: 20px; border: 0px solid #ffff…" at bounding box center [733, 285] width 965 height 433
drag, startPoint x: 826, startPoint y: 320, endPoint x: 806, endPoint y: 447, distance: 128.3
click at [806, 447] on div ".deletable-edge-delete-btn { width: 20px; height: 20px; border: 0px solid #ffff…" at bounding box center [733, 285] width 965 height 433
drag, startPoint x: 776, startPoint y: 278, endPoint x: 796, endPoint y: 528, distance: 250.5
click at [796, 501] on html "I want to create a chatbot for Webgarh Solutions Leave Policy and that must be …" at bounding box center [608, 251] width 1216 height 502
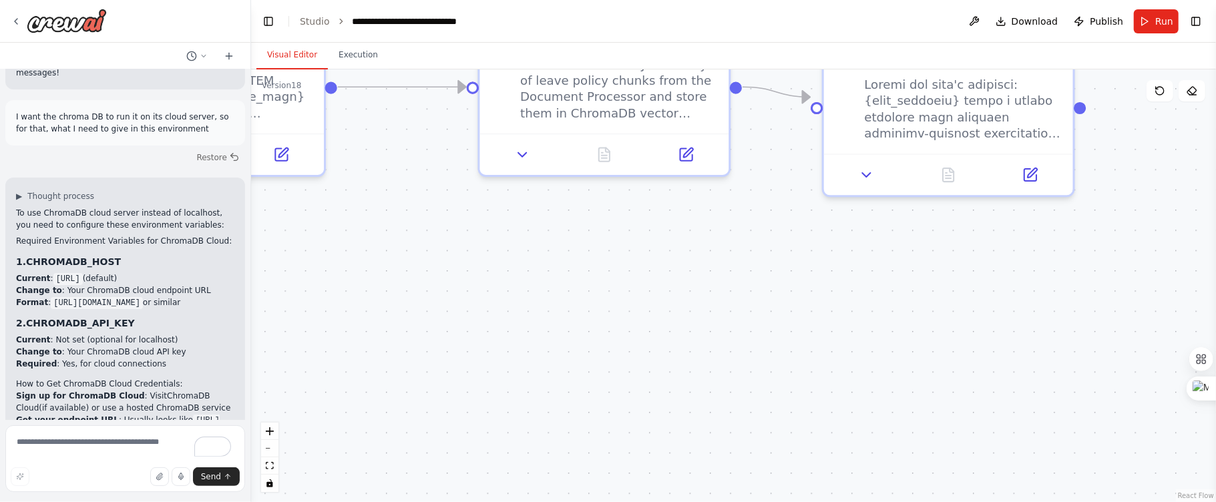
drag, startPoint x: 712, startPoint y: 330, endPoint x: 716, endPoint y: 427, distance: 97.5
click at [716, 427] on div ".deletable-edge-delete-btn { width: 20px; height: 20px; border: 0px solid #ffff…" at bounding box center [733, 285] width 965 height 433
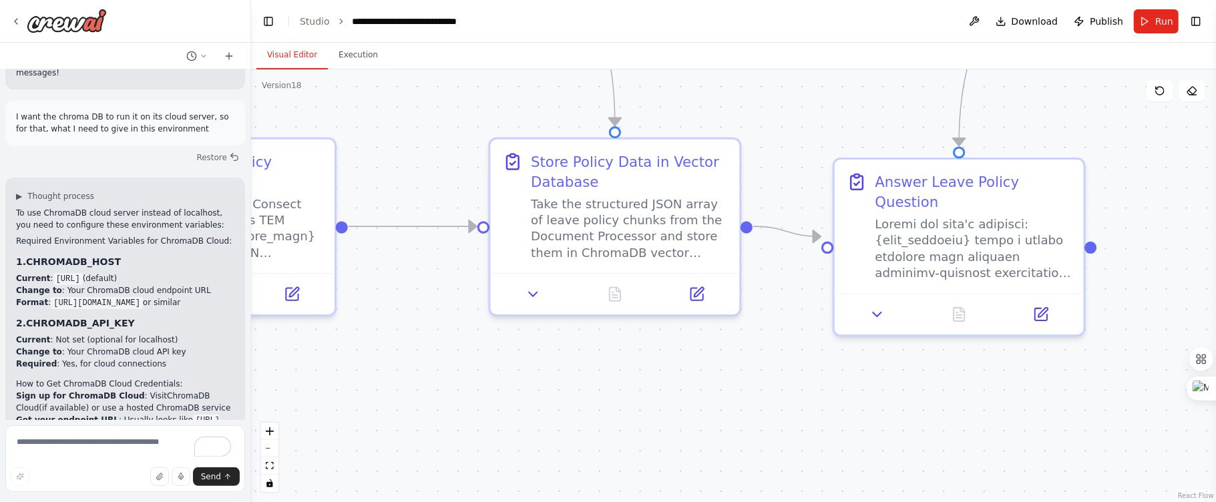
drag, startPoint x: 756, startPoint y: 350, endPoint x: 763, endPoint y: 392, distance: 42.7
click at [763, 393] on div ".deletable-edge-delete-btn { width: 20px; height: 20px; border: 0px solid #ffff…" at bounding box center [733, 285] width 965 height 433
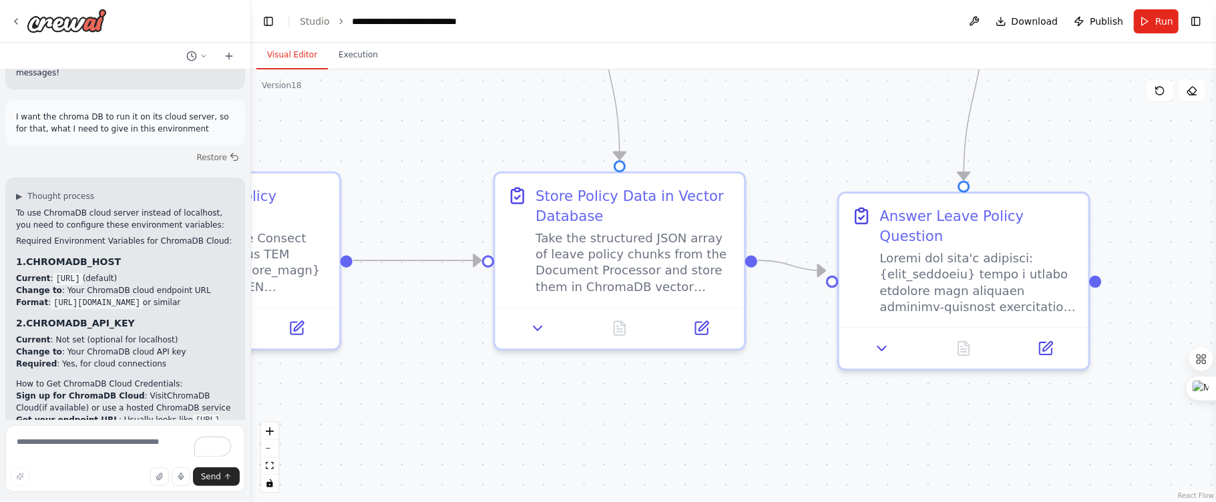
drag, startPoint x: 768, startPoint y: 379, endPoint x: 772, endPoint y: 413, distance: 33.7
click at [772, 413] on div ".deletable-edge-delete-btn { width: 20px; height: 20px; border: 0px solid #ffff…" at bounding box center [733, 285] width 965 height 433
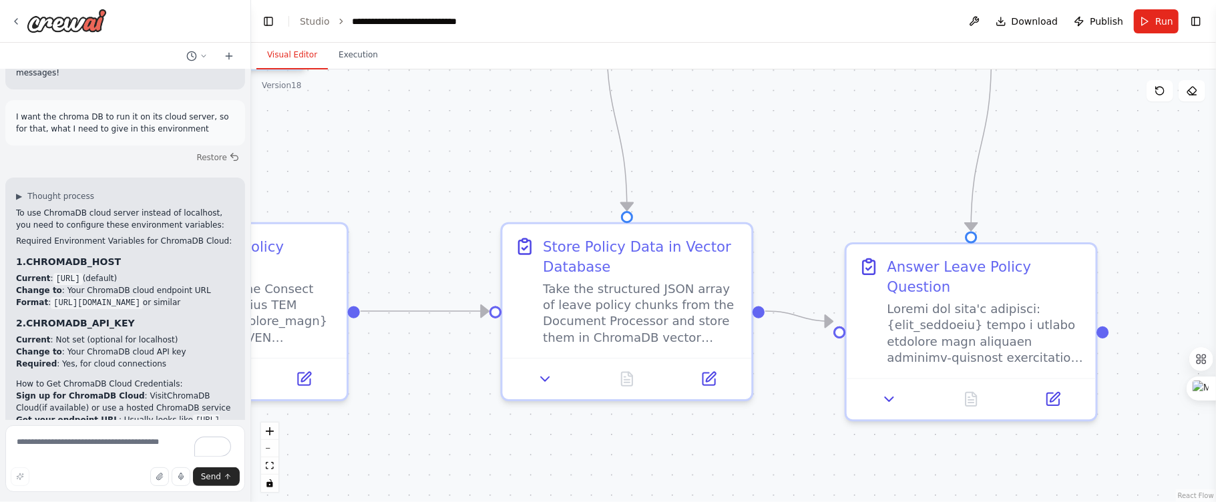
drag, startPoint x: 778, startPoint y: 407, endPoint x: 795, endPoint y: 477, distance: 72.7
click at [794, 487] on div ".deletable-edge-delete-btn { width: 20px; height: 20px; border: 0px solid #ffff…" at bounding box center [733, 285] width 965 height 433
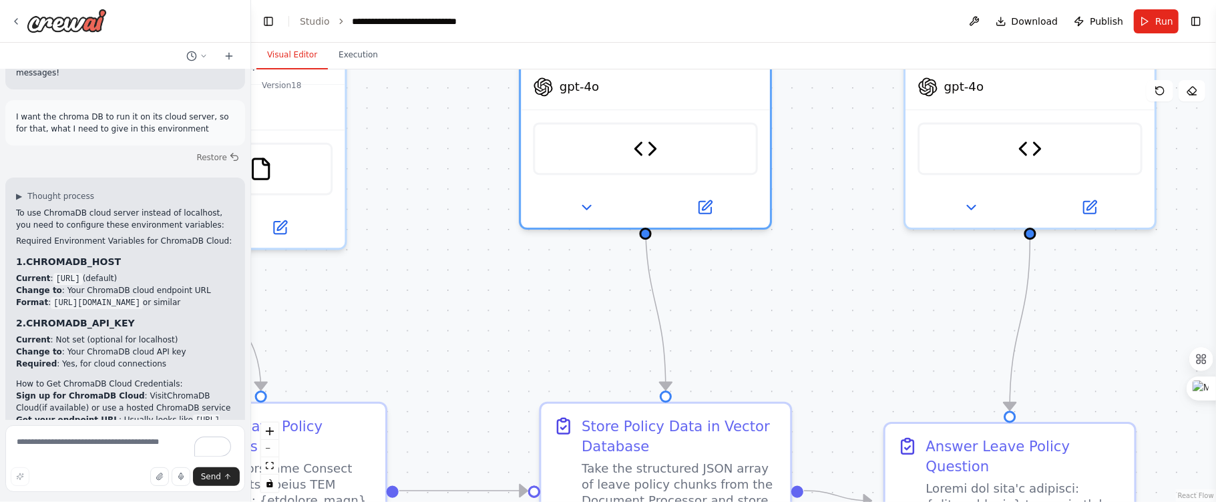
drag, startPoint x: 778, startPoint y: 220, endPoint x: 810, endPoint y: 372, distance: 156.1
click at [810, 372] on div ".deletable-edge-delete-btn { width: 20px; height: 20px; border: 0px solid #ffff…" at bounding box center [733, 285] width 965 height 433
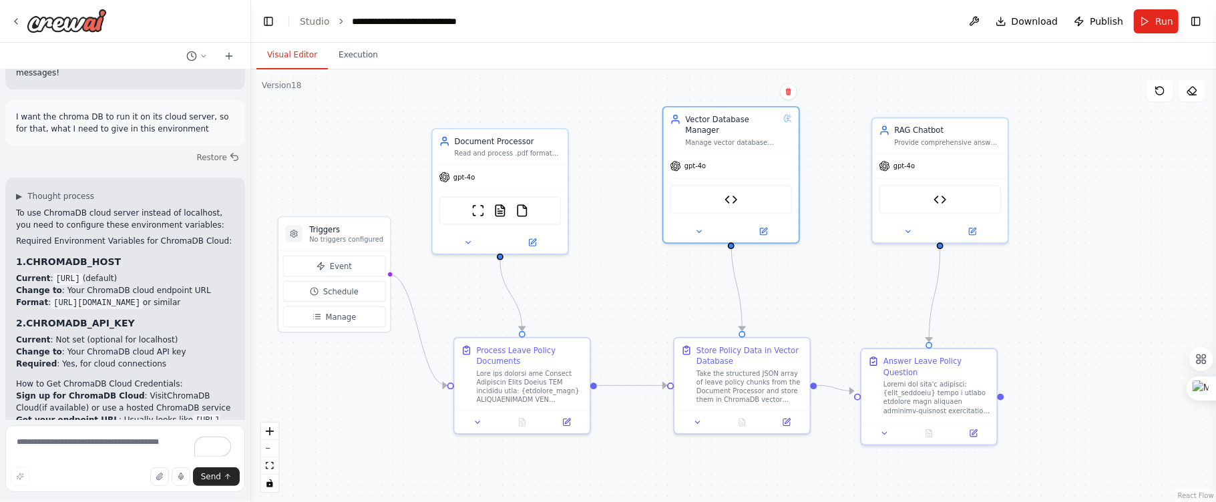
drag, startPoint x: 816, startPoint y: 315, endPoint x: 823, endPoint y: 289, distance: 27.0
click at [823, 289] on div ".deletable-edge-delete-btn { width: 20px; height: 20px; border: 0px solid #ffff…" at bounding box center [733, 285] width 965 height 433
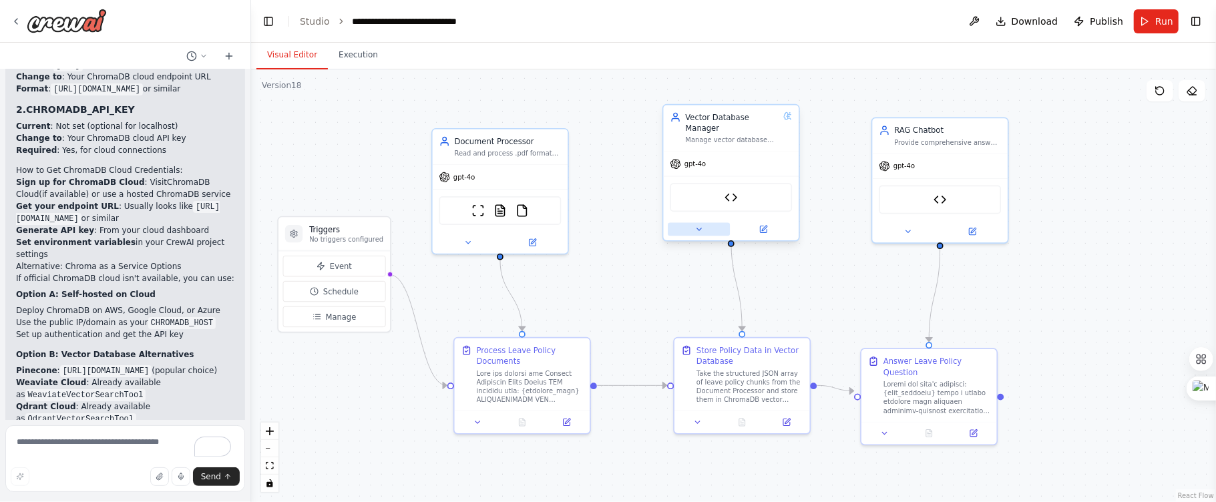
click at [700, 228] on icon at bounding box center [698, 229] width 5 height 2
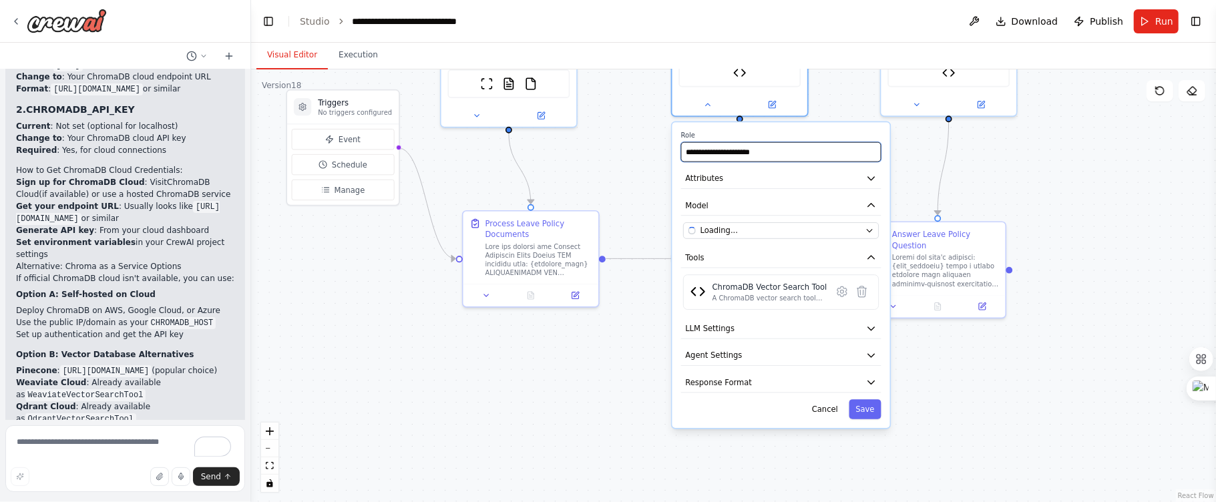
drag, startPoint x: 820, startPoint y: 204, endPoint x: 829, endPoint y: 77, distance: 127.1
click at [829, 77] on div ".deletable-edge-delete-btn { width: 20px; height: 20px; border: 0px solid #ffff…" at bounding box center [733, 285] width 965 height 433
click at [836, 285] on icon at bounding box center [841, 291] width 13 height 13
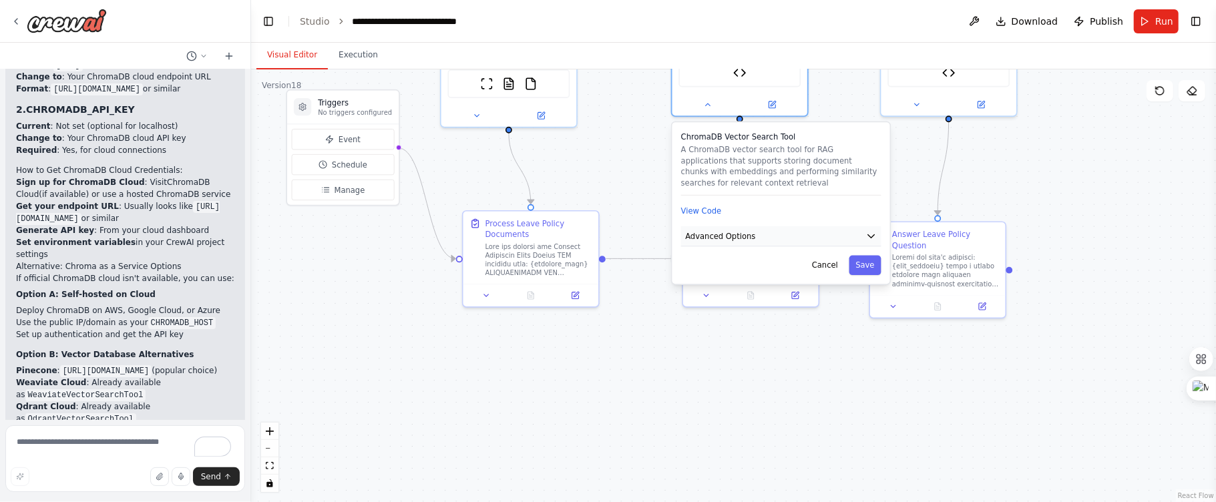
click at [800, 229] on button "Advanced Options" at bounding box center [781, 236] width 200 height 20
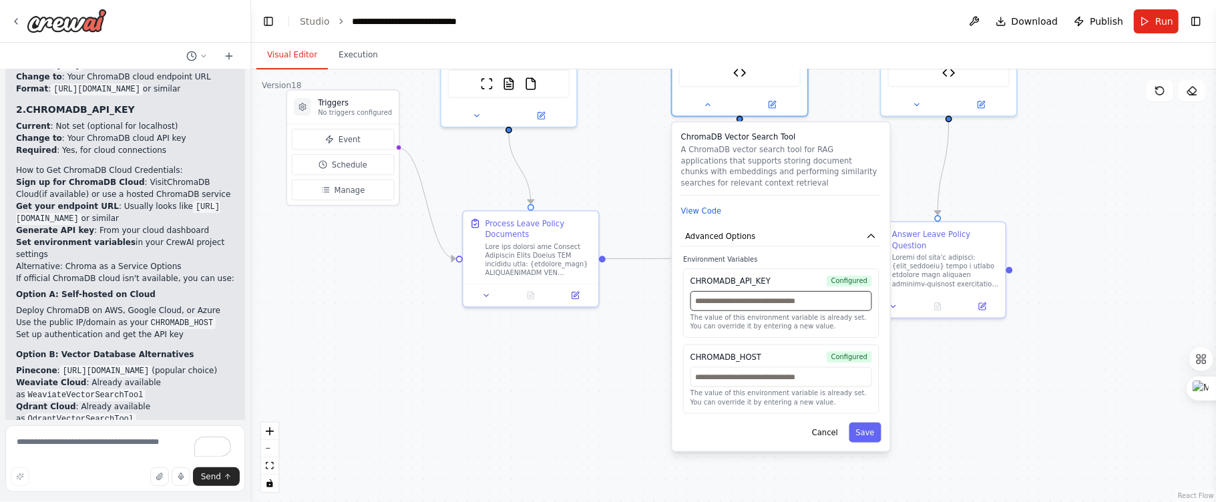
click at [768, 291] on input "text" at bounding box center [781, 301] width 182 height 20
click at [874, 230] on icon "button" at bounding box center [871, 235] width 11 height 11
click at [763, 291] on input "text" at bounding box center [781, 301] width 182 height 20
paste input "**********"
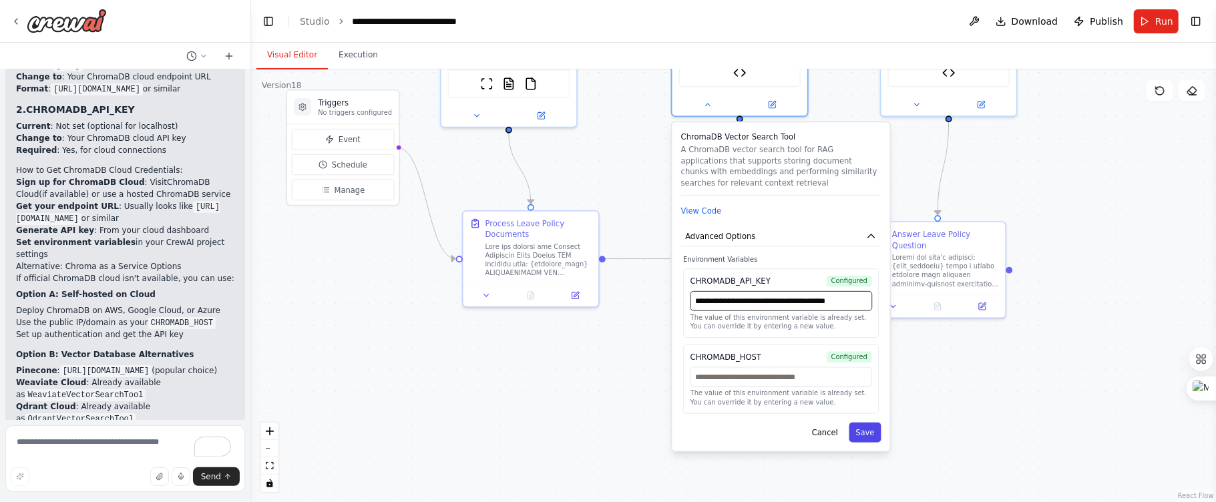
type input "**********"
click at [866, 423] on button "Save" at bounding box center [864, 433] width 32 height 20
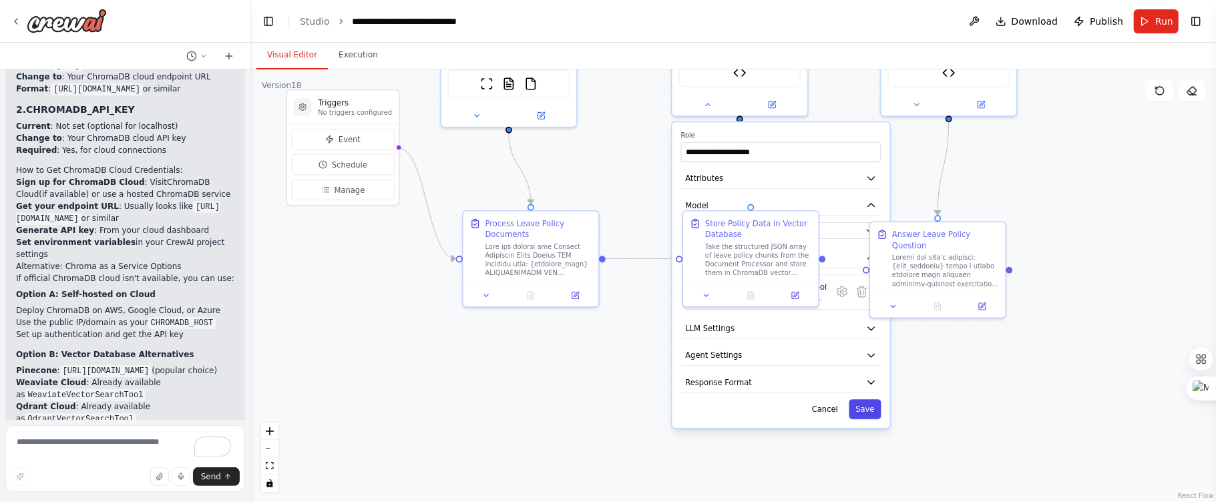
click at [858, 399] on button "Save" at bounding box center [864, 409] width 32 height 20
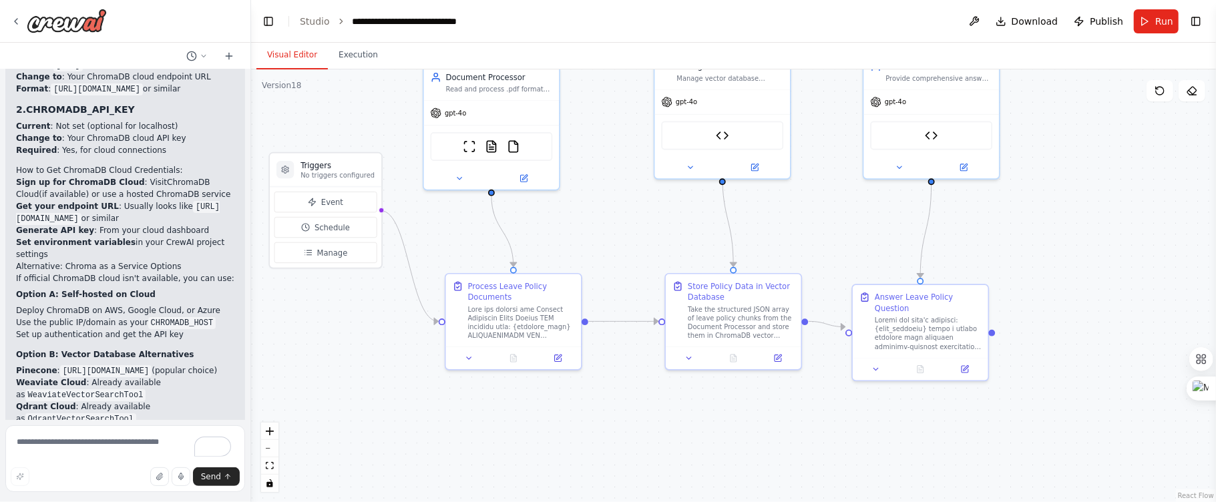
drag, startPoint x: 1131, startPoint y: 240, endPoint x: 1113, endPoint y: 338, distance: 99.2
click at [1113, 338] on div ".deletable-edge-delete-btn { width: 20px; height: 20px; border: 0px solid #ffff…" at bounding box center [733, 285] width 965 height 433
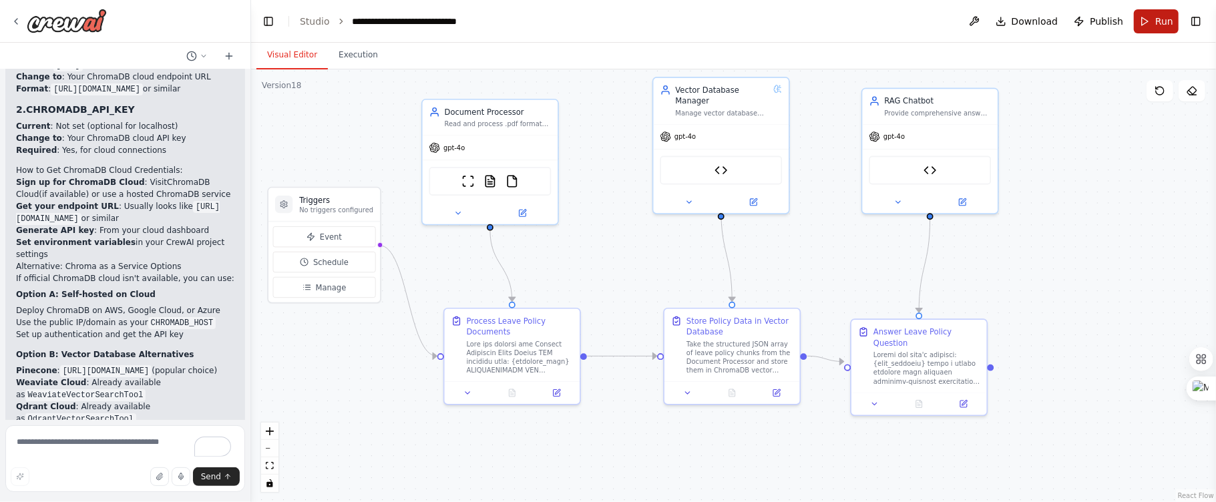
click at [1150, 29] on button "Run" at bounding box center [1155, 21] width 45 height 24
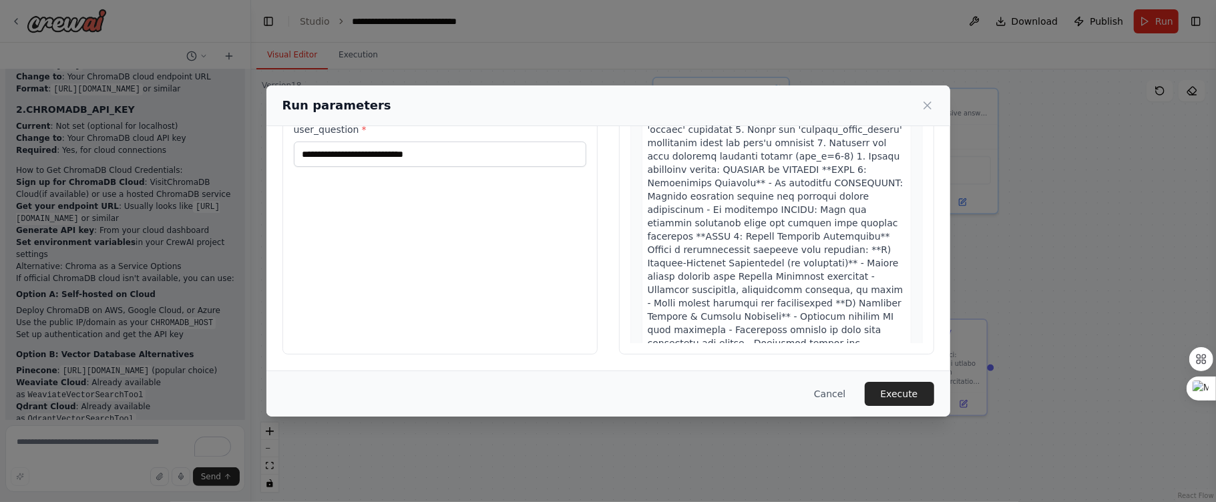
scroll to position [1388, 0]
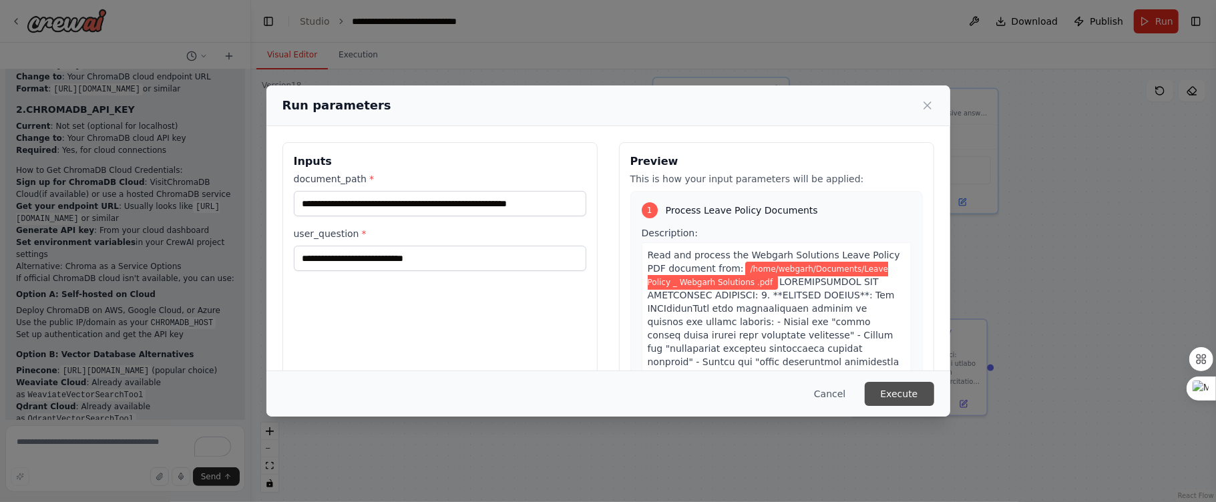
click at [870, 386] on button "Execute" at bounding box center [898, 394] width 69 height 24
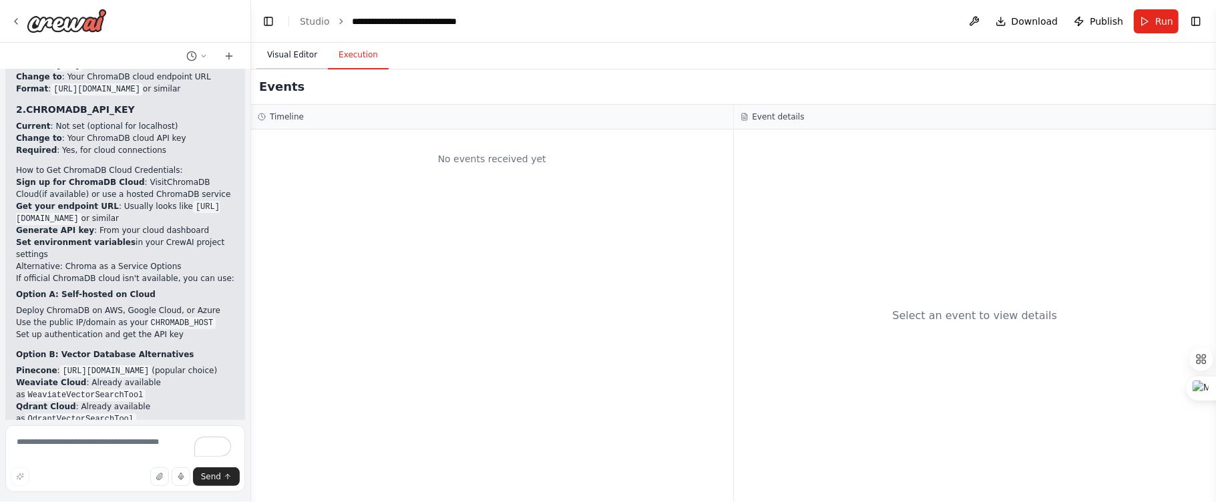
click at [294, 53] on button "Visual Editor" at bounding box center [291, 55] width 71 height 28
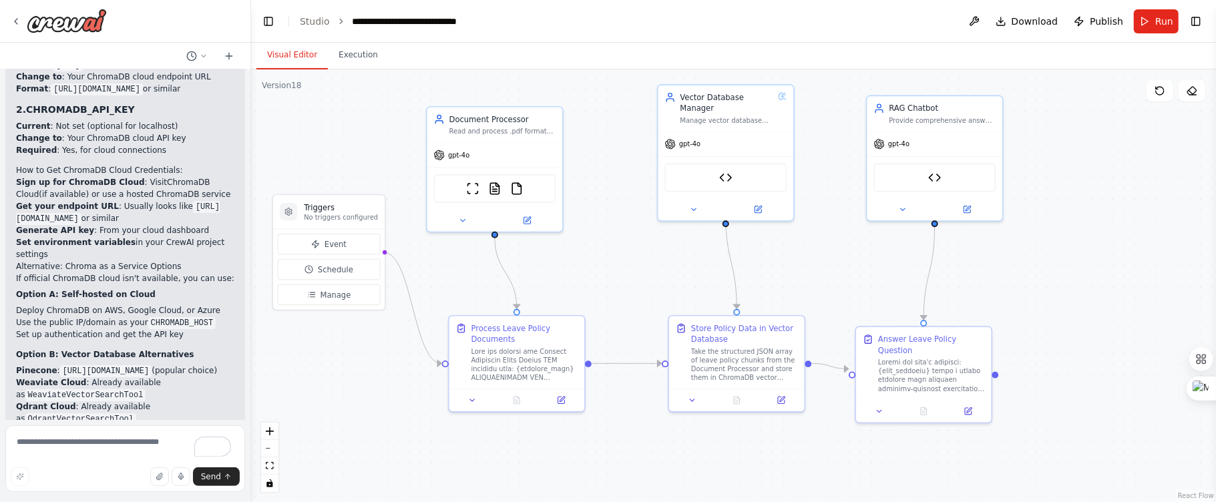
drag, startPoint x: 579, startPoint y: 184, endPoint x: 583, endPoint y: 191, distance: 8.7
click at [583, 191] on div ".deletable-edge-delete-btn { width: 20px; height: 20px; border: 0px solid #ffff…" at bounding box center [733, 285] width 965 height 433
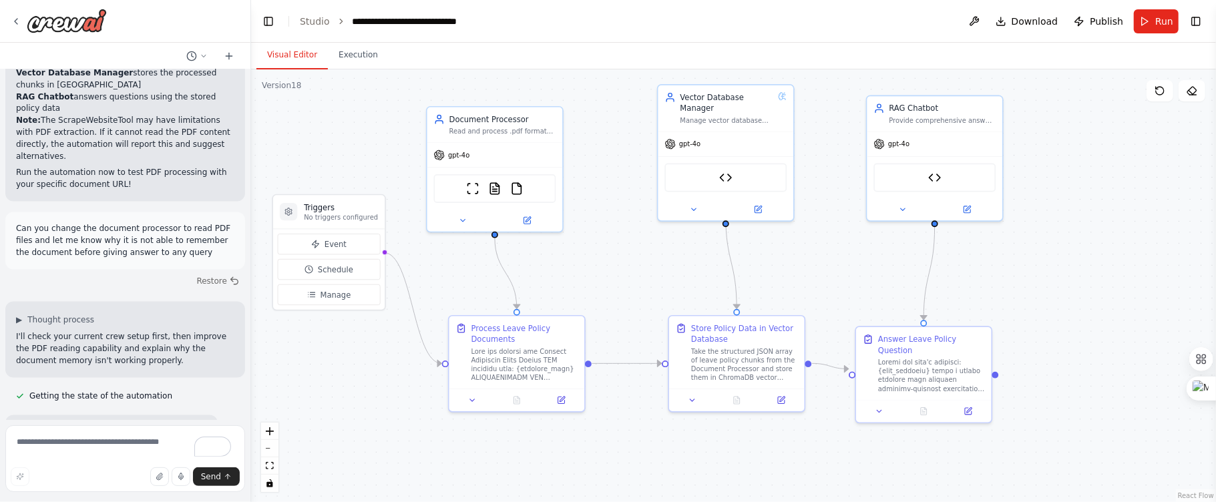
scroll to position [59938, 0]
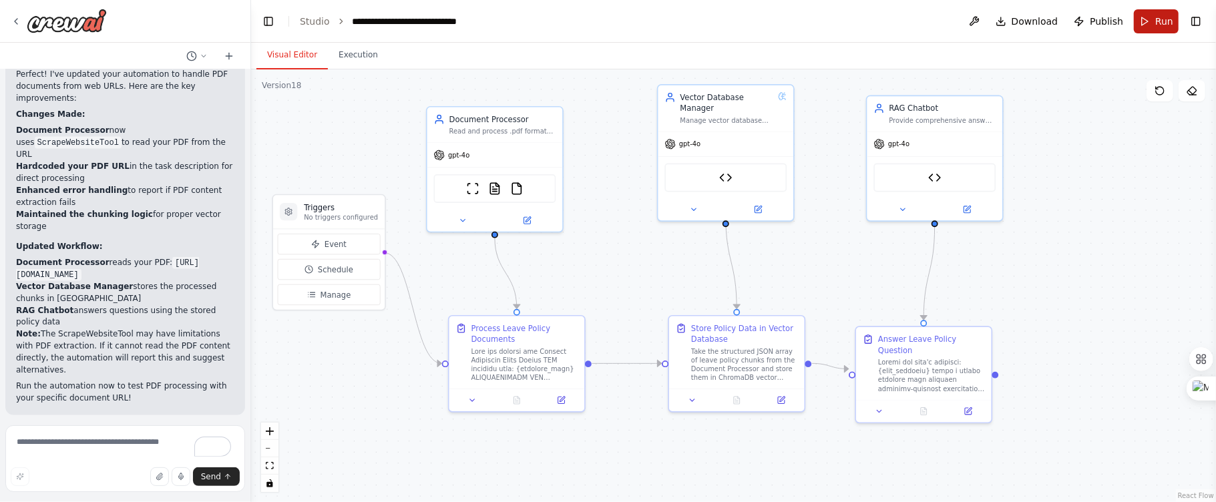
click at [1149, 17] on button "Run" at bounding box center [1155, 21] width 45 height 24
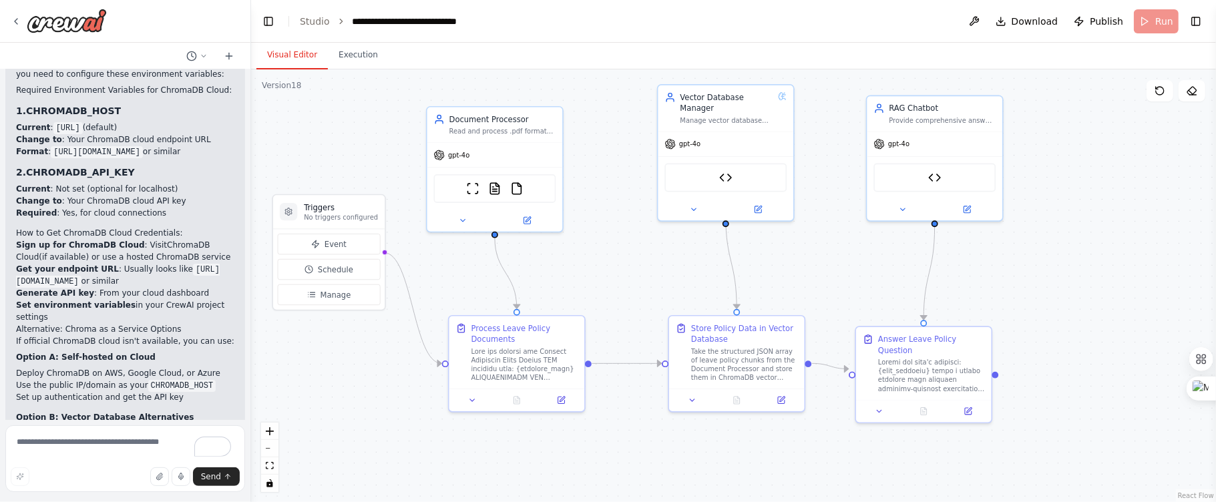
scroll to position [61967, 0]
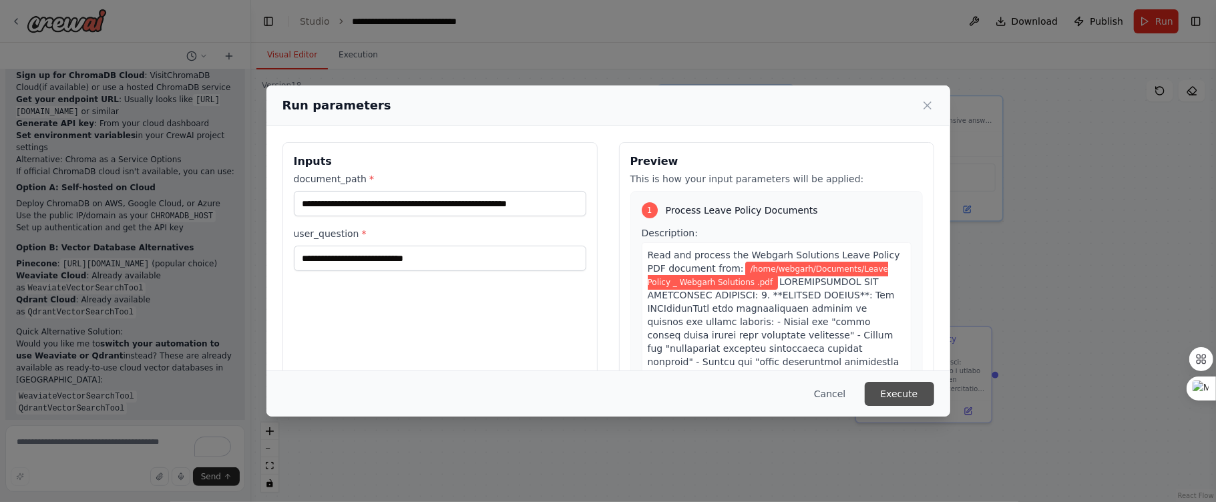
click at [906, 391] on button "Execute" at bounding box center [898, 394] width 69 height 24
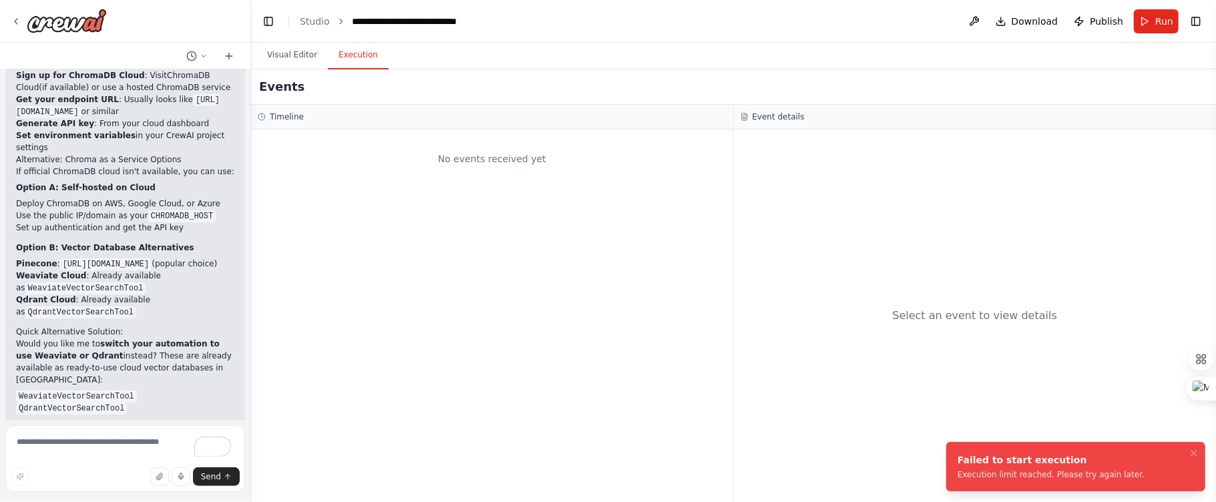
click at [268, 69] on div "Events" at bounding box center [733, 86] width 965 height 35
click at [282, 63] on button "Visual Editor" at bounding box center [291, 55] width 71 height 28
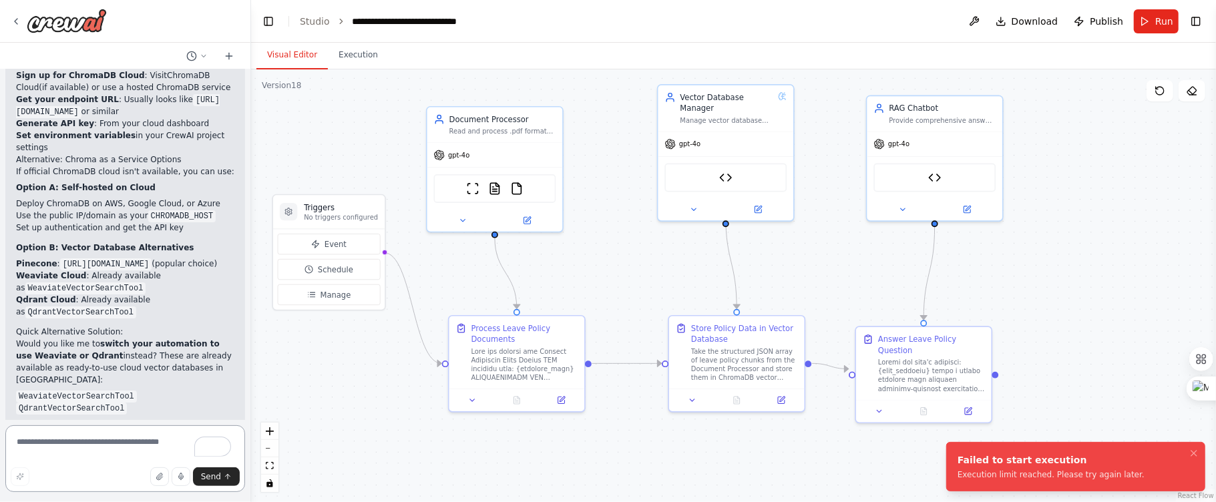
click at [64, 442] on textarea "To enrich screen reader interactions, please activate Accessibility in Grammarl…" at bounding box center [125, 458] width 240 height 67
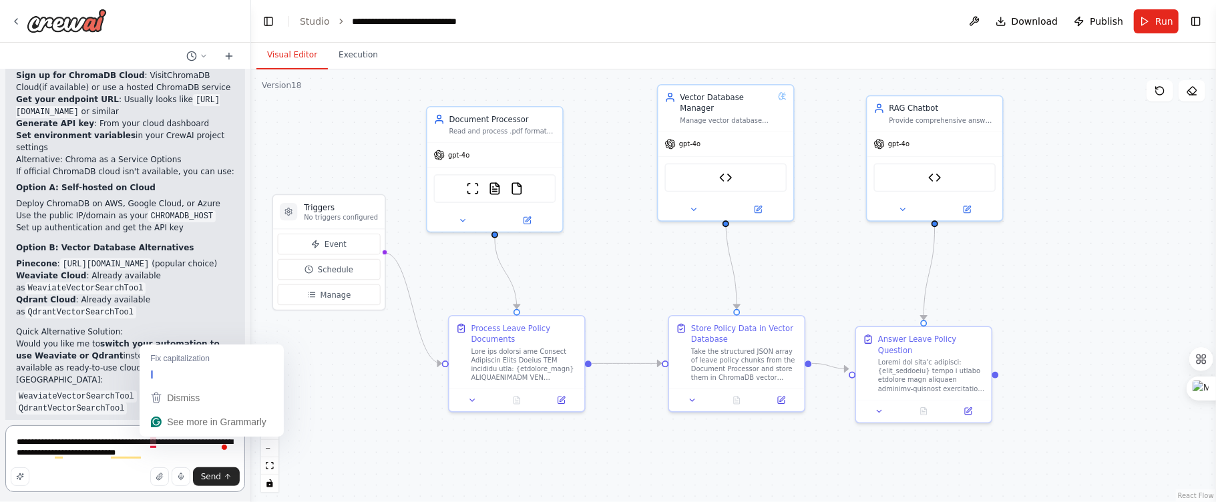
click at [155, 443] on textarea "**********" at bounding box center [125, 458] width 240 height 67
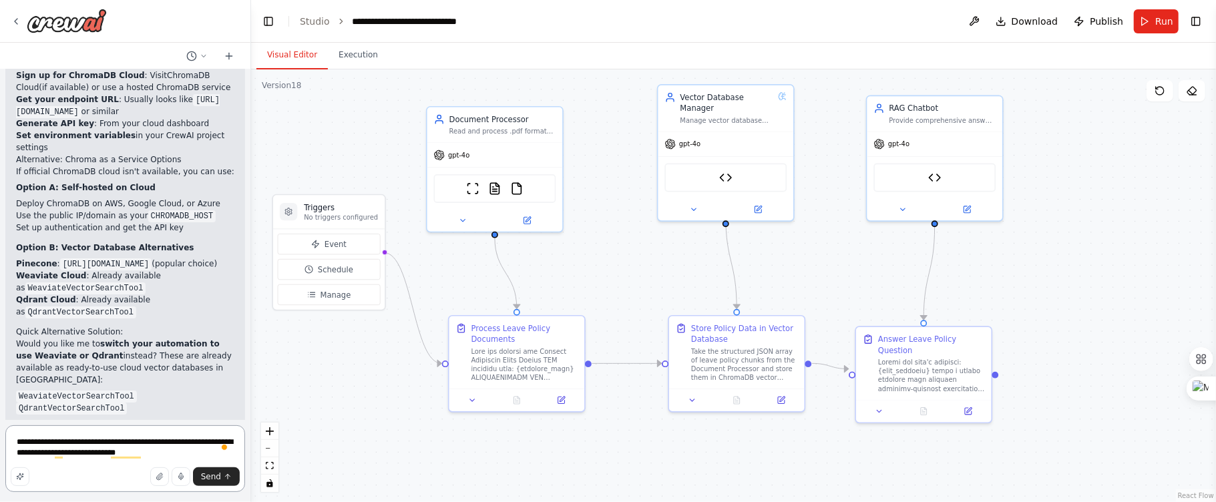
click at [146, 461] on textarea "**********" at bounding box center [125, 458] width 240 height 67
type textarea "**********"
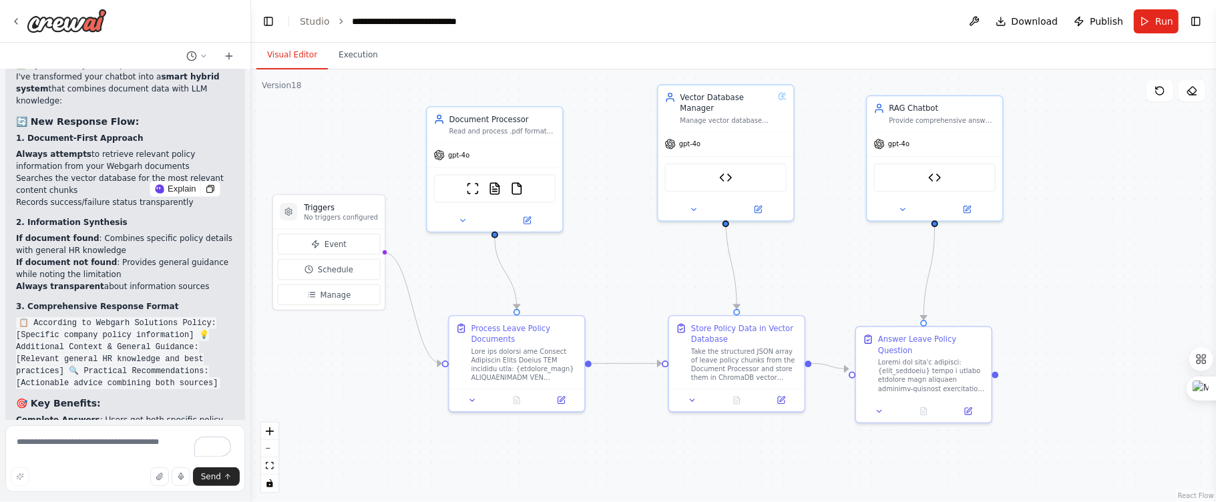
scroll to position [0, 9]
drag, startPoint x: 21, startPoint y: 209, endPoint x: 73, endPoint y: 212, distance: 51.5
click at [288, 152] on div ".deletable-edge-delete-btn { width: 20px; height: 20px; border: 0px solid #ffff…" at bounding box center [733, 285] width 965 height 433
click at [119, 233] on icon at bounding box center [120, 232] width 10 height 10
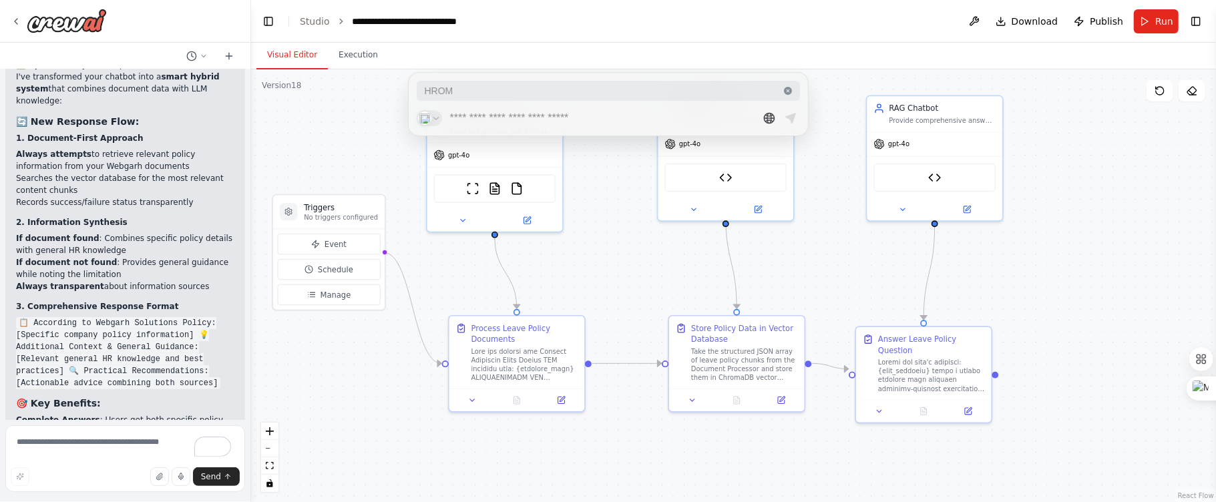
click at [478, 116] on input "text" at bounding box center [601, 117] width 302 height 17
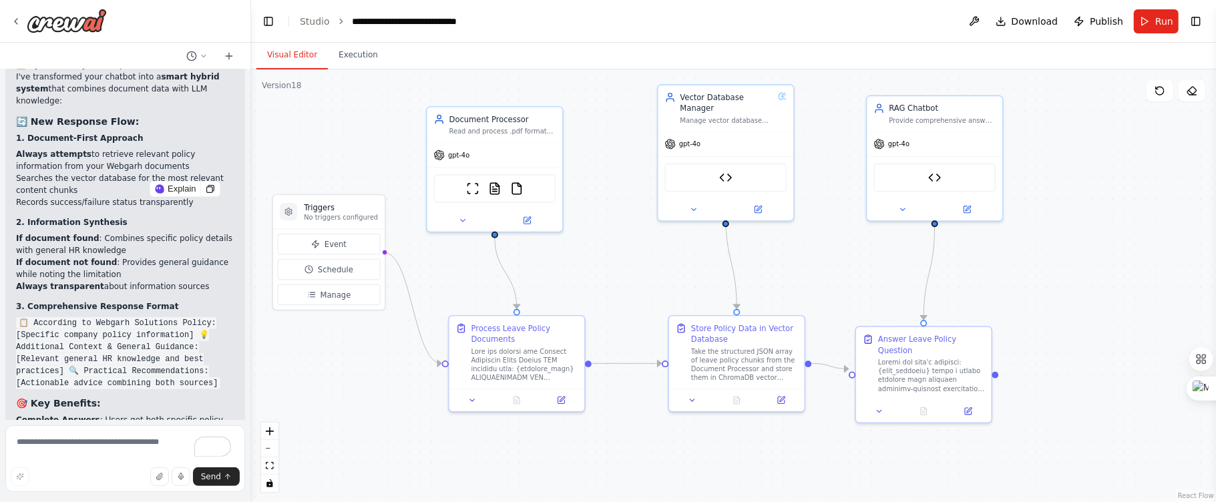
drag, startPoint x: 49, startPoint y: 211, endPoint x: 113, endPoint y: 212, distance: 63.4
click at [168, 186] on div "Explain" at bounding box center [175, 189] width 51 height 15
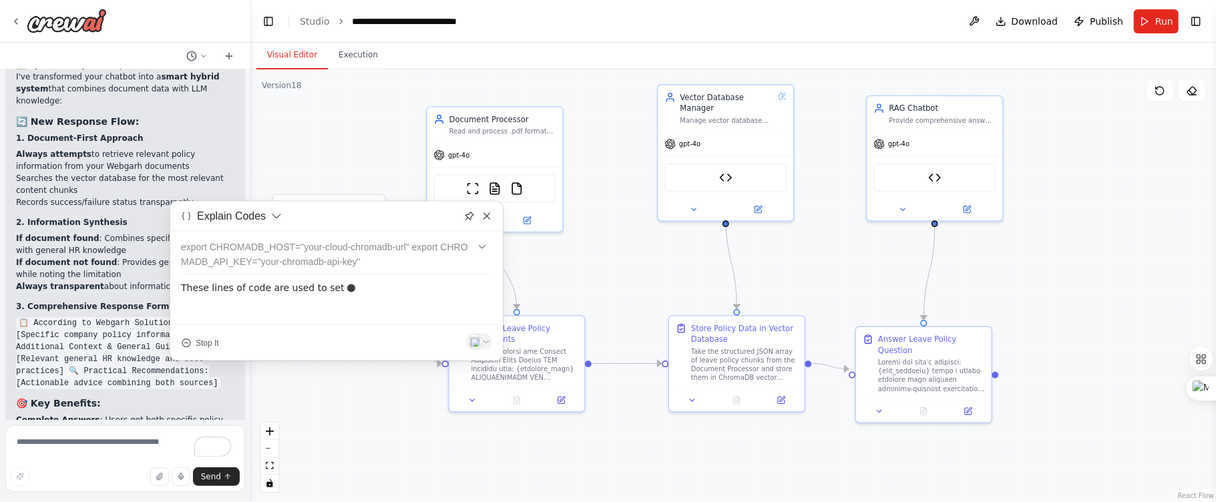
scroll to position [62731, 0]
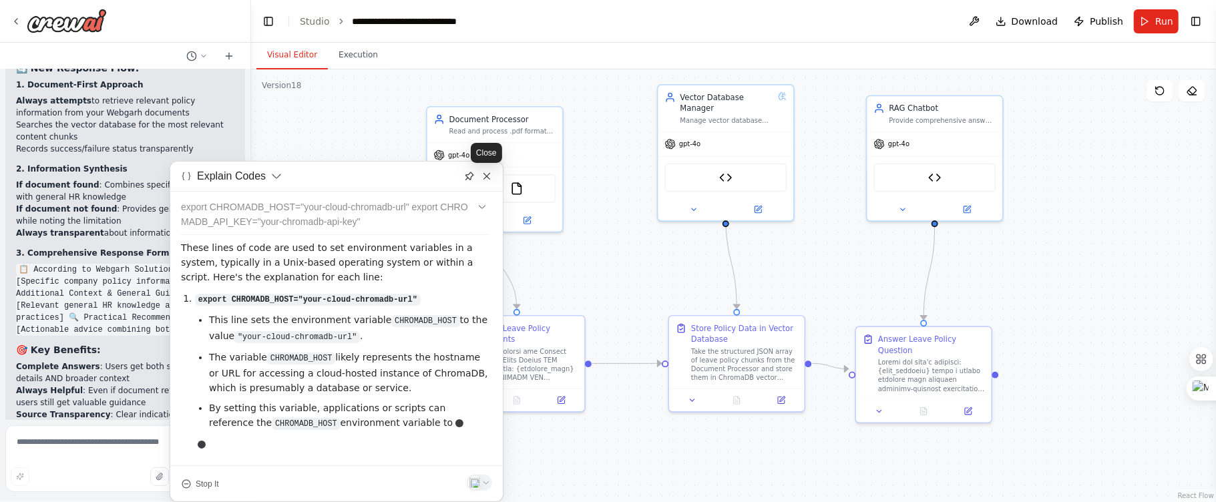
click at [491, 177] on div "Explain Codes export CHROMADB_HOST="your-cloud-chromadb-url" export CHROMADB_AP…" at bounding box center [337, 331] width 334 height 341
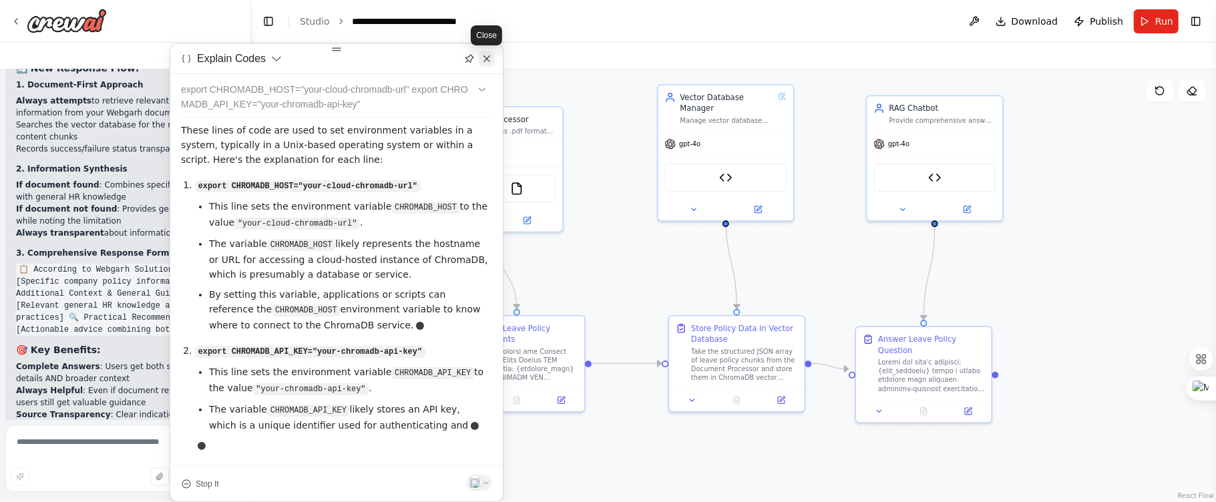
click at [490, 61] on icon at bounding box center [486, 58] width 11 height 11
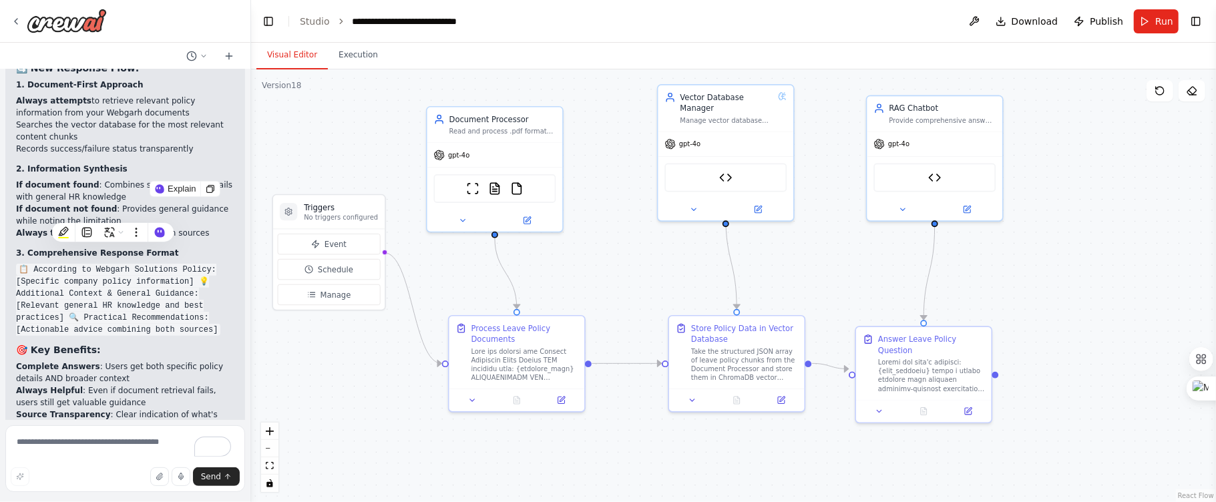
drag, startPoint x: 50, startPoint y: 207, endPoint x: 111, endPoint y: 210, distance: 60.8
click at [154, 231] on icon at bounding box center [158, 231] width 10 height 10
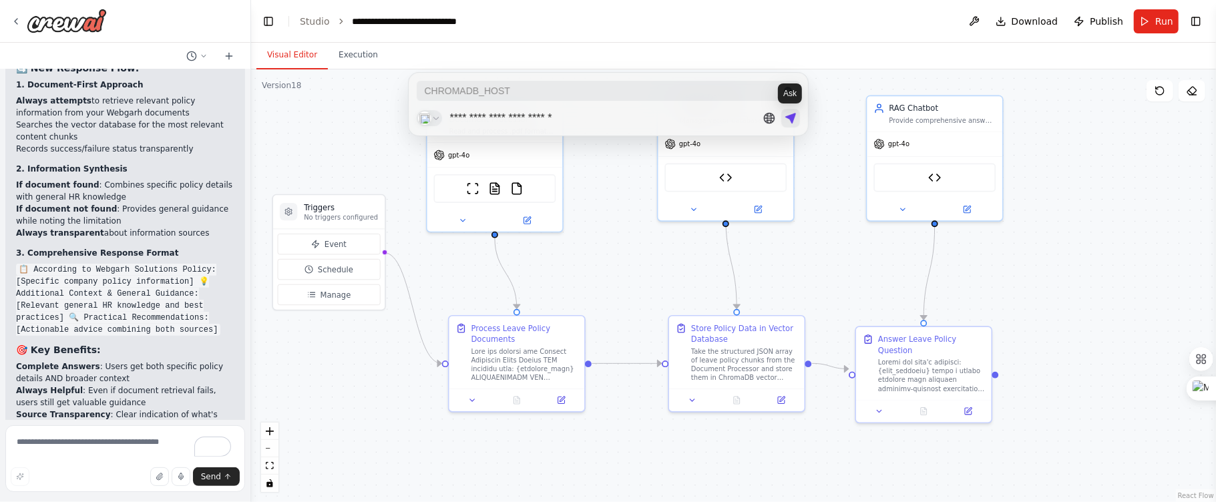
type input "**********"
click at [794, 121] on icon at bounding box center [790, 117] width 13 height 13
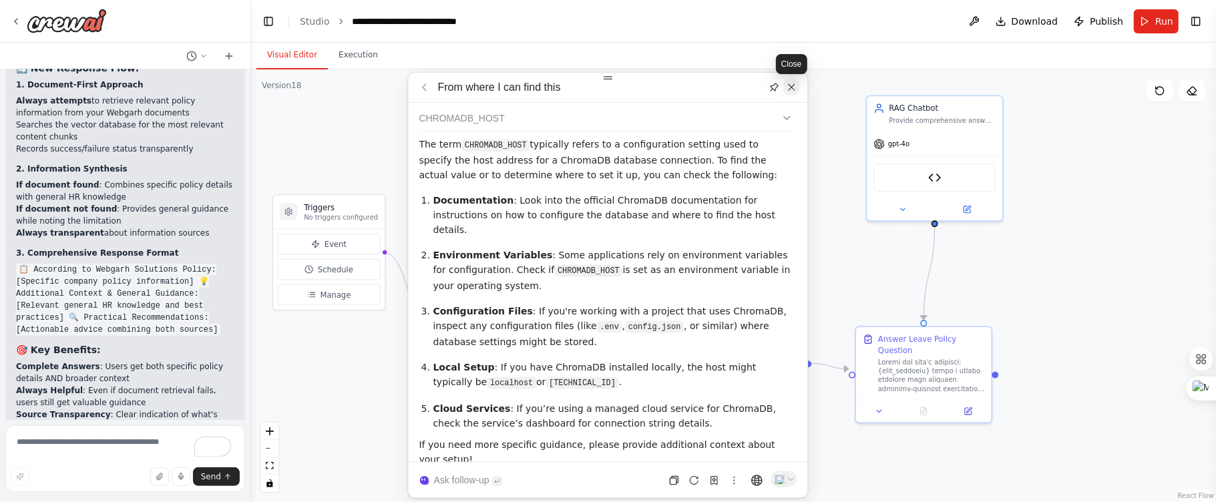
click at [790, 90] on icon at bounding box center [791, 87] width 11 height 11
